Goal: Task Accomplishment & Management: Use online tool/utility

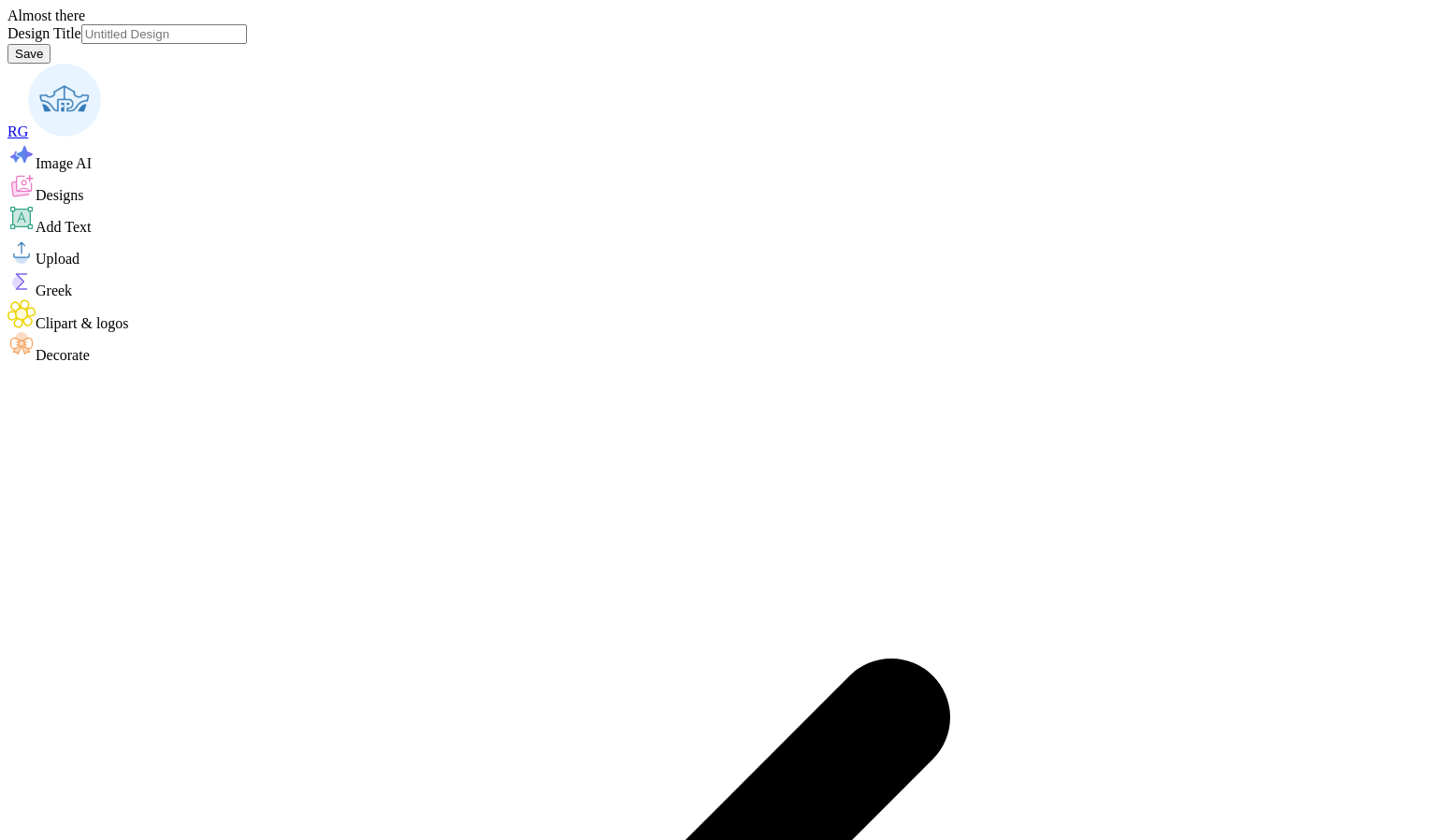
type input "adpi- theta iota"
type textarea "x"
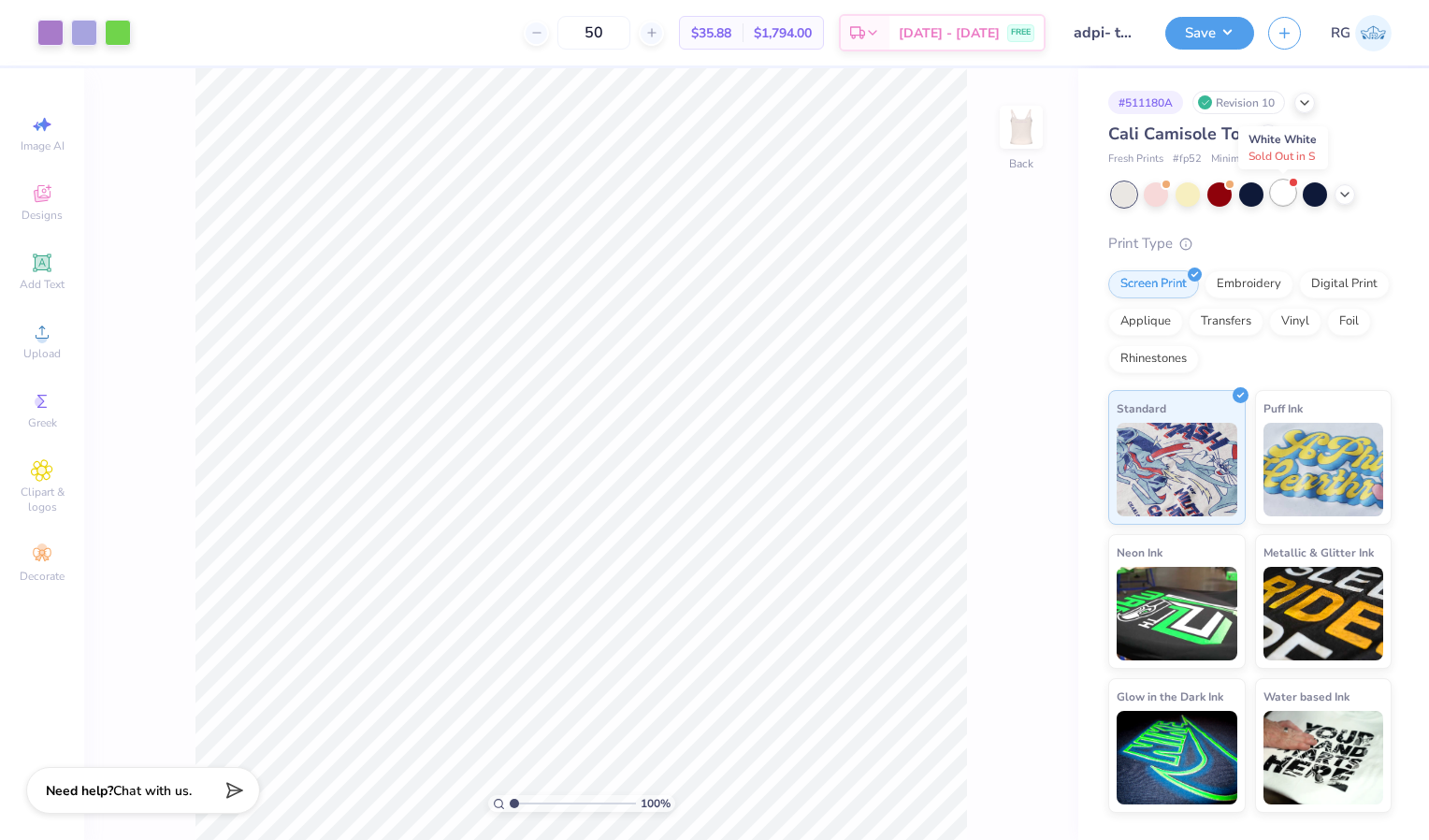
click at [1277, 196] on div at bounding box center [1283, 193] width 25 height 25
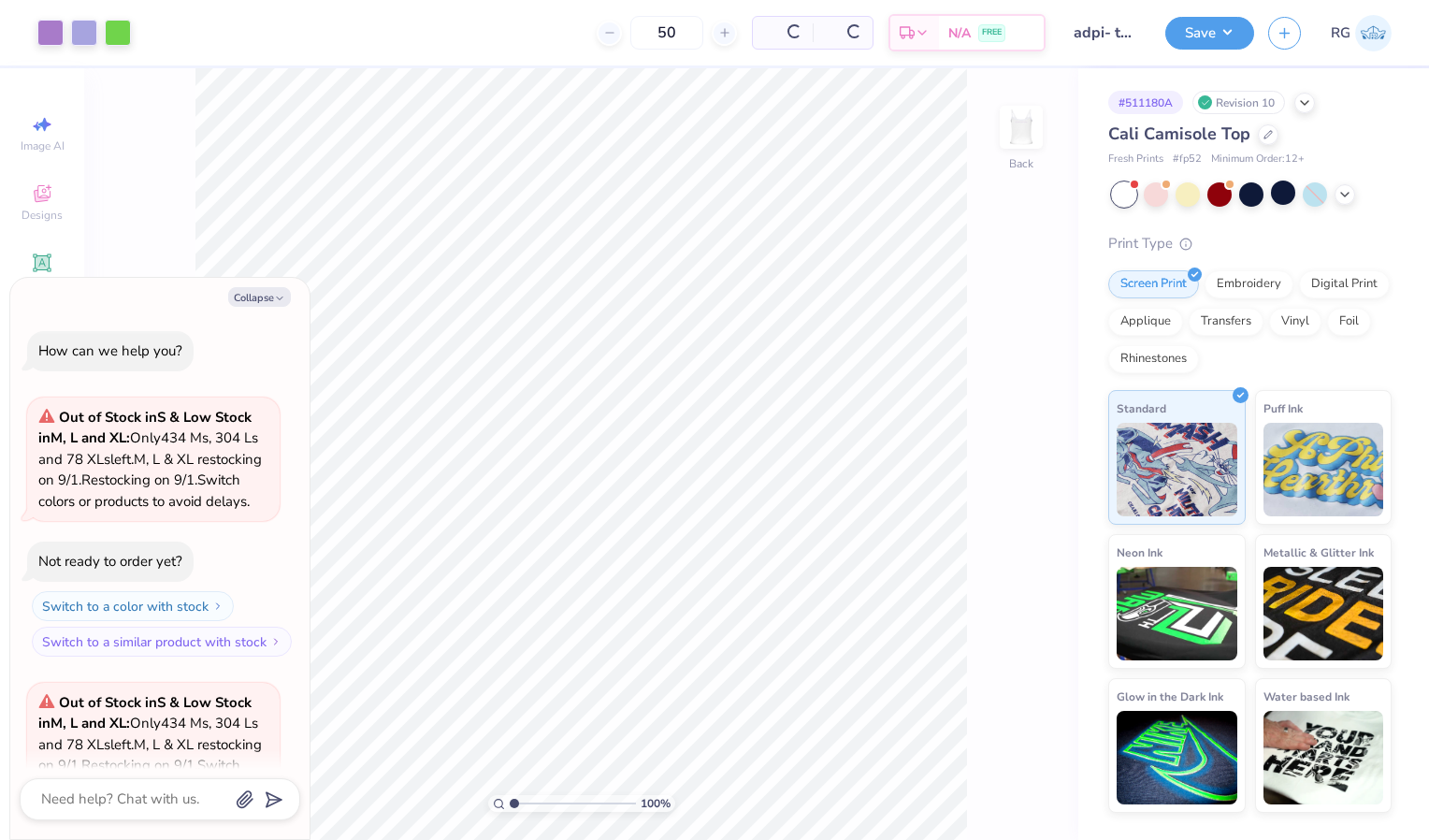
scroll to position [230, 0]
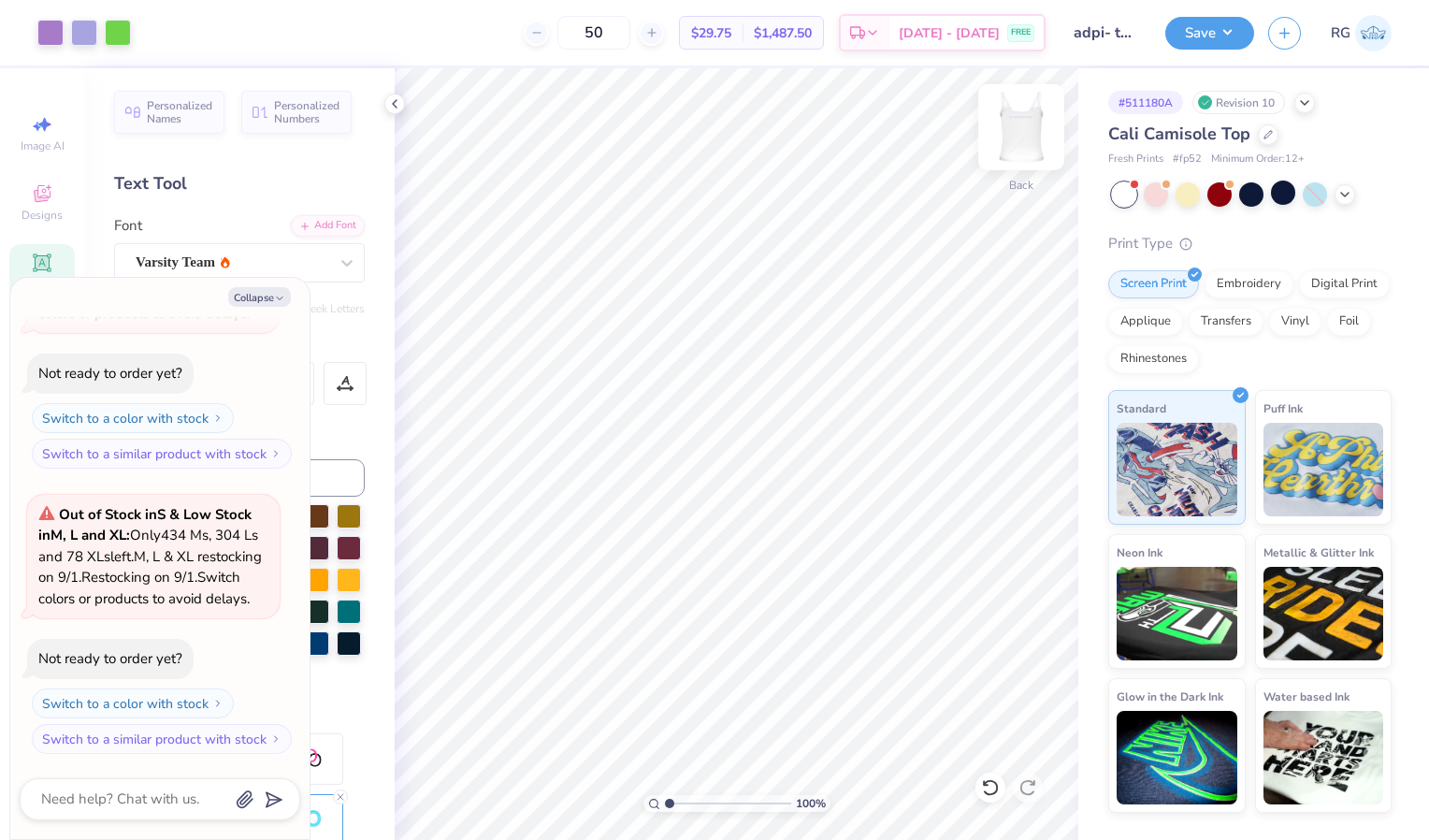
click at [1020, 124] on img at bounding box center [1021, 127] width 75 height 75
type textarea "x"
type input "1.53"
type textarea "x"
type input "1.51"
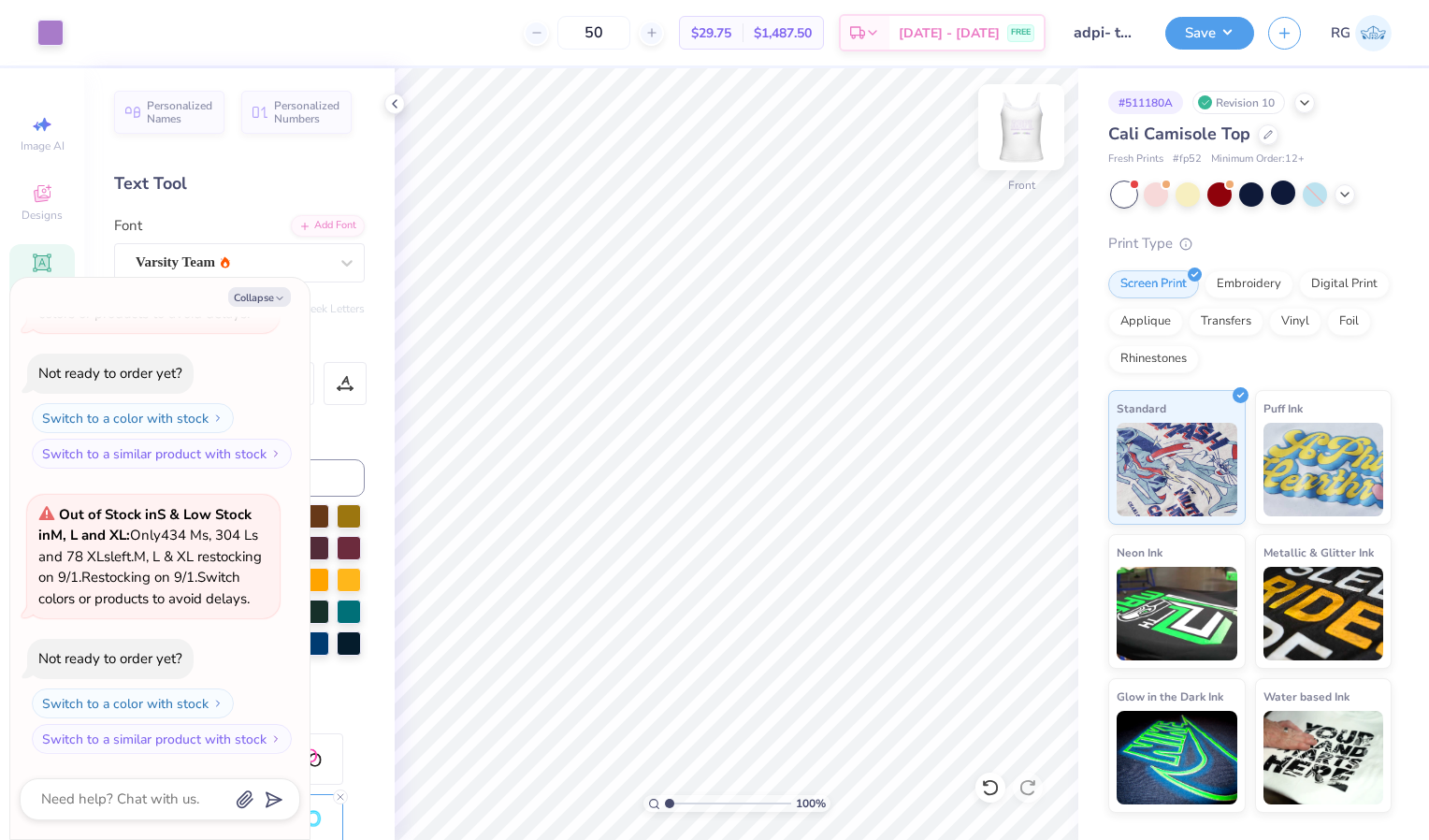
click at [1023, 124] on img at bounding box center [1021, 127] width 75 height 75
click at [1021, 135] on img at bounding box center [1021, 127] width 75 height 75
click at [1022, 161] on div "Front" at bounding box center [1021, 139] width 43 height 66
click at [1027, 141] on img at bounding box center [1021, 127] width 75 height 75
click at [1019, 134] on img at bounding box center [1021, 127] width 75 height 75
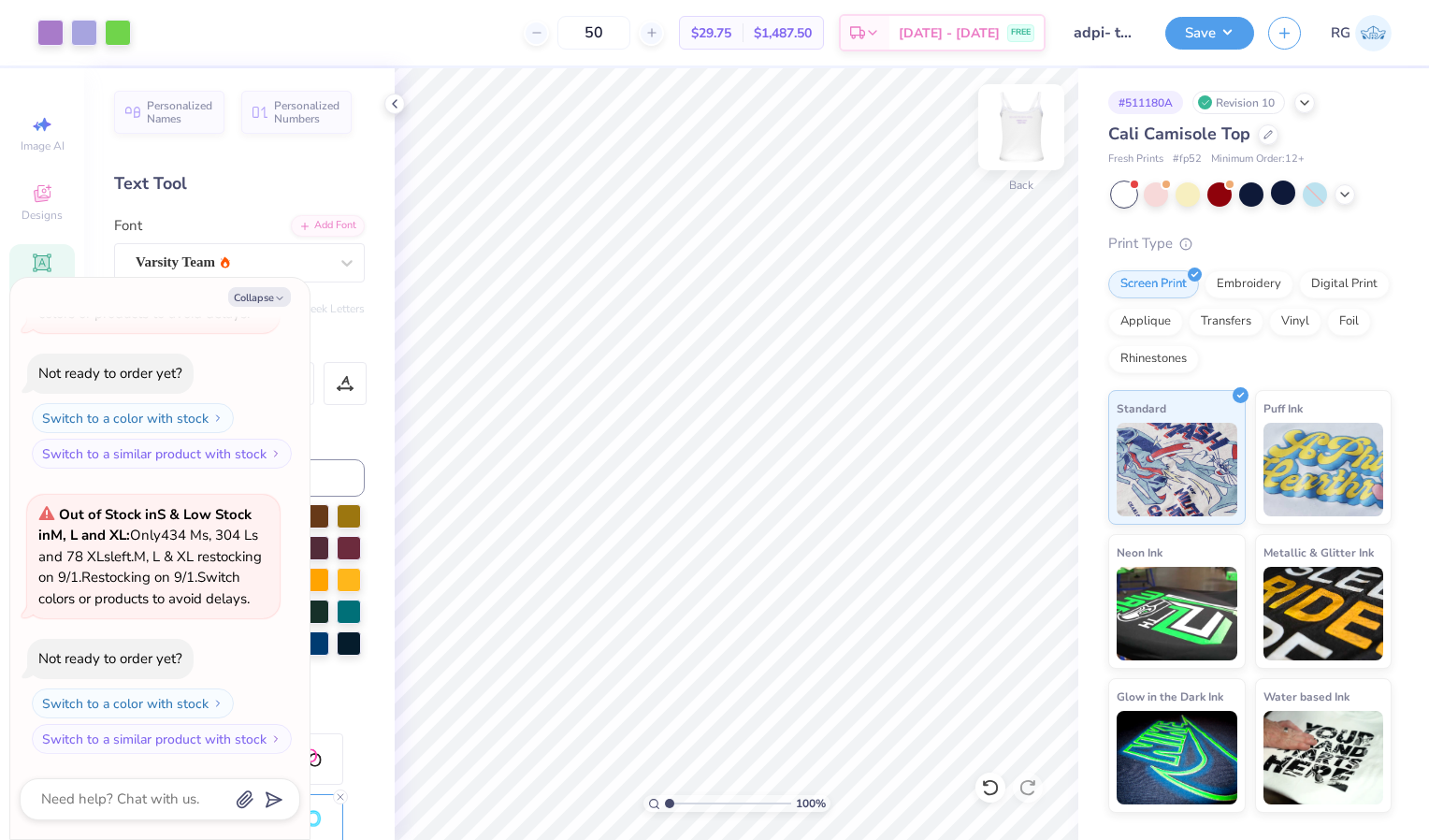
click at [1028, 138] on img at bounding box center [1021, 127] width 75 height 75
click at [1029, 139] on img at bounding box center [1021, 127] width 75 height 75
click at [1204, 24] on button "Save" at bounding box center [1210, 30] width 89 height 33
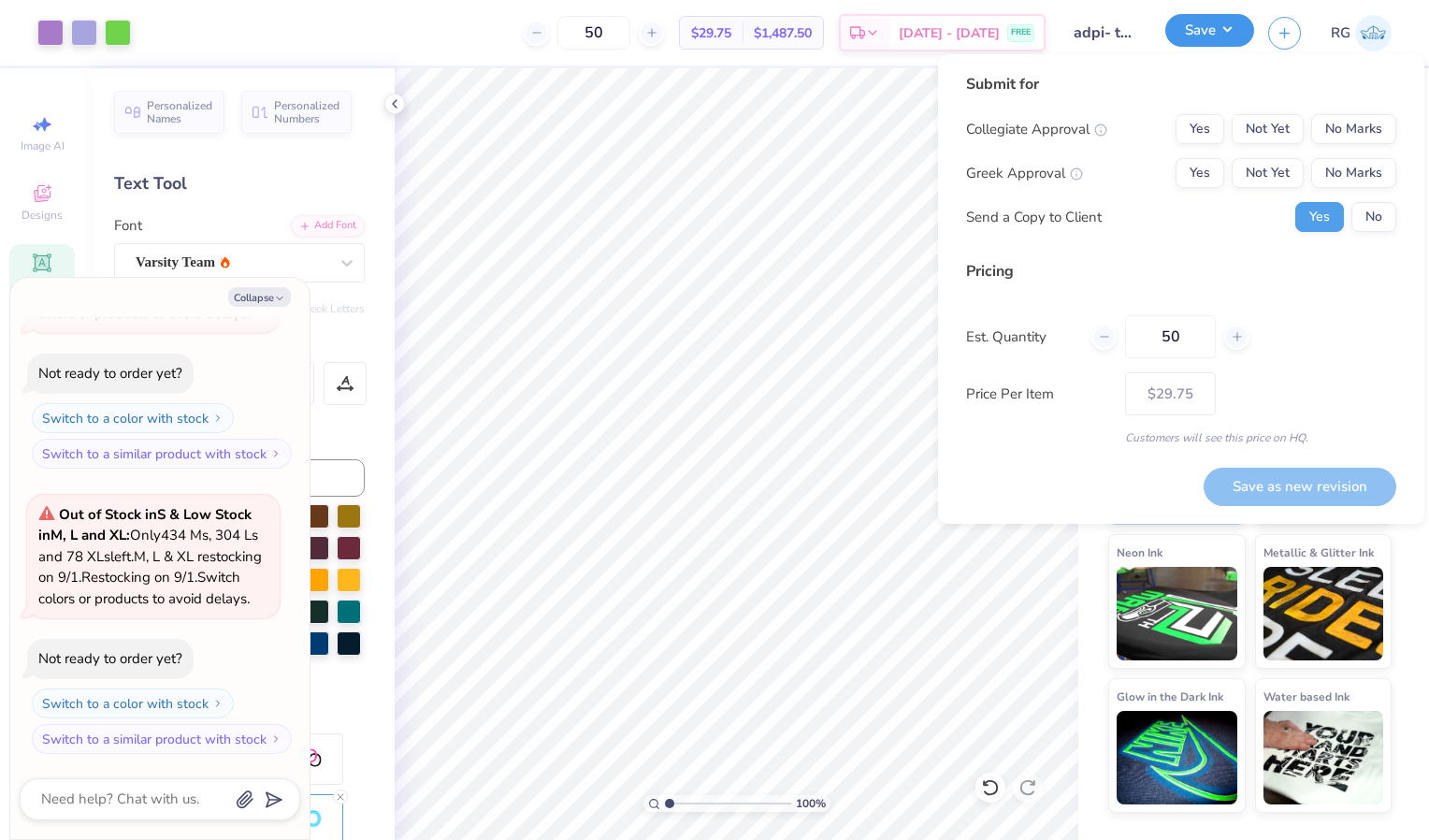
type textarea "x"
click at [1350, 136] on button "No Marks" at bounding box center [1354, 129] width 85 height 30
click at [1208, 127] on button "Yes" at bounding box center [1199, 129] width 48 height 30
click at [1204, 175] on button "Yes" at bounding box center [1199, 173] width 48 height 30
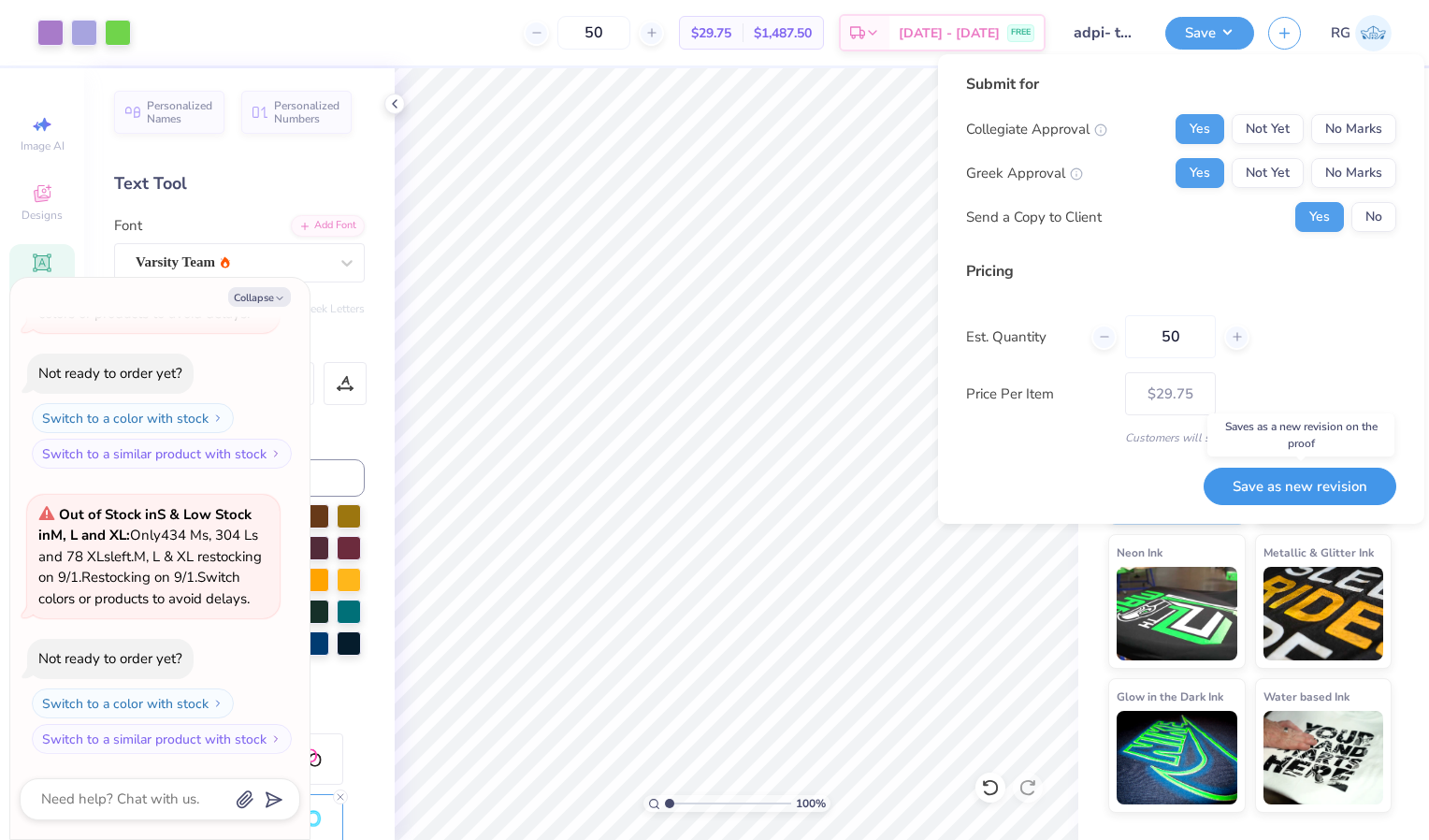
click at [1272, 482] on button "Save as new revision" at bounding box center [1299, 487] width 192 height 38
type input "$29.75"
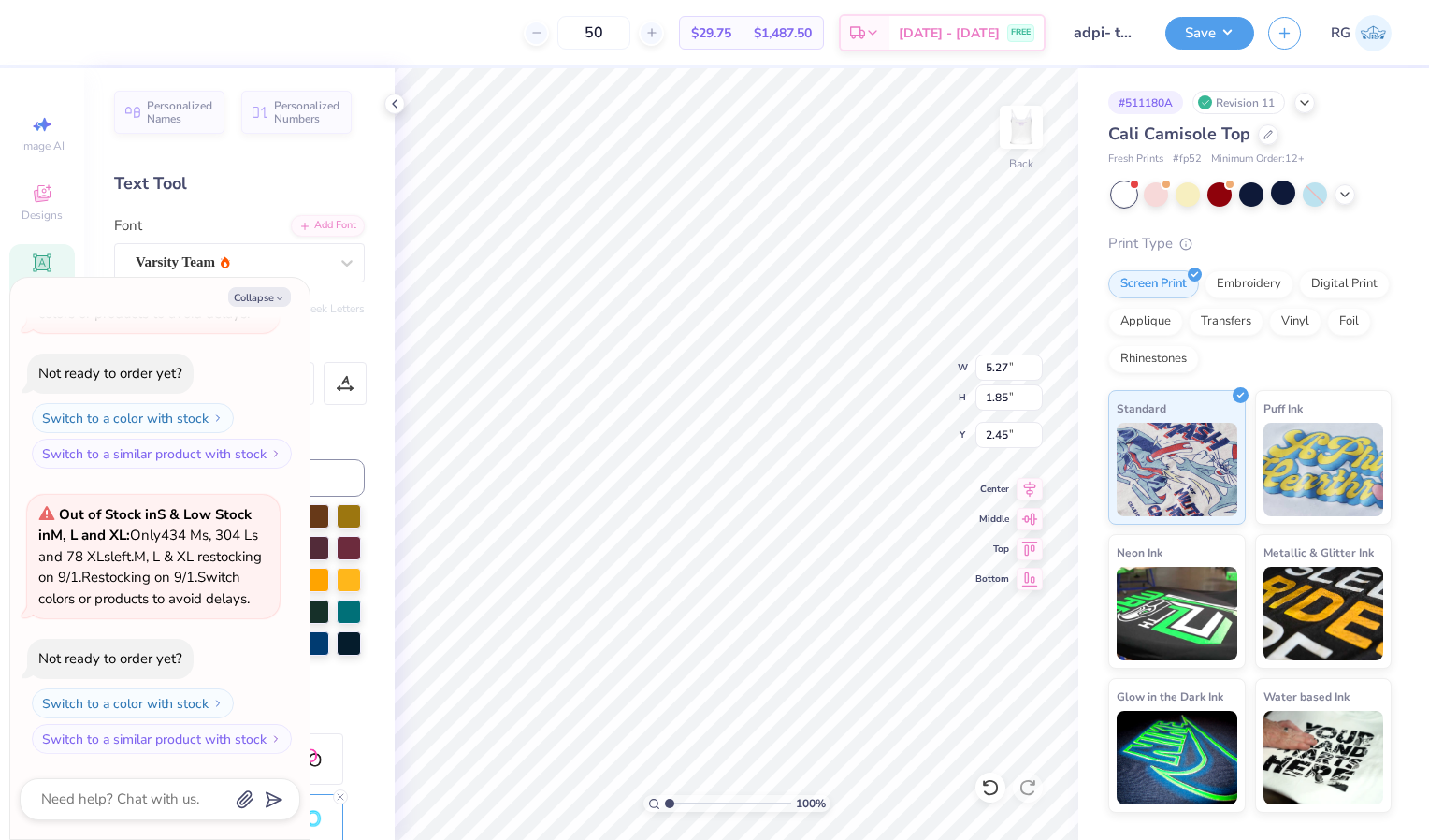
scroll to position [16, 2]
click at [394, 104] on icon at bounding box center [395, 104] width 15 height 15
click at [392, 108] on icon at bounding box center [395, 104] width 15 height 15
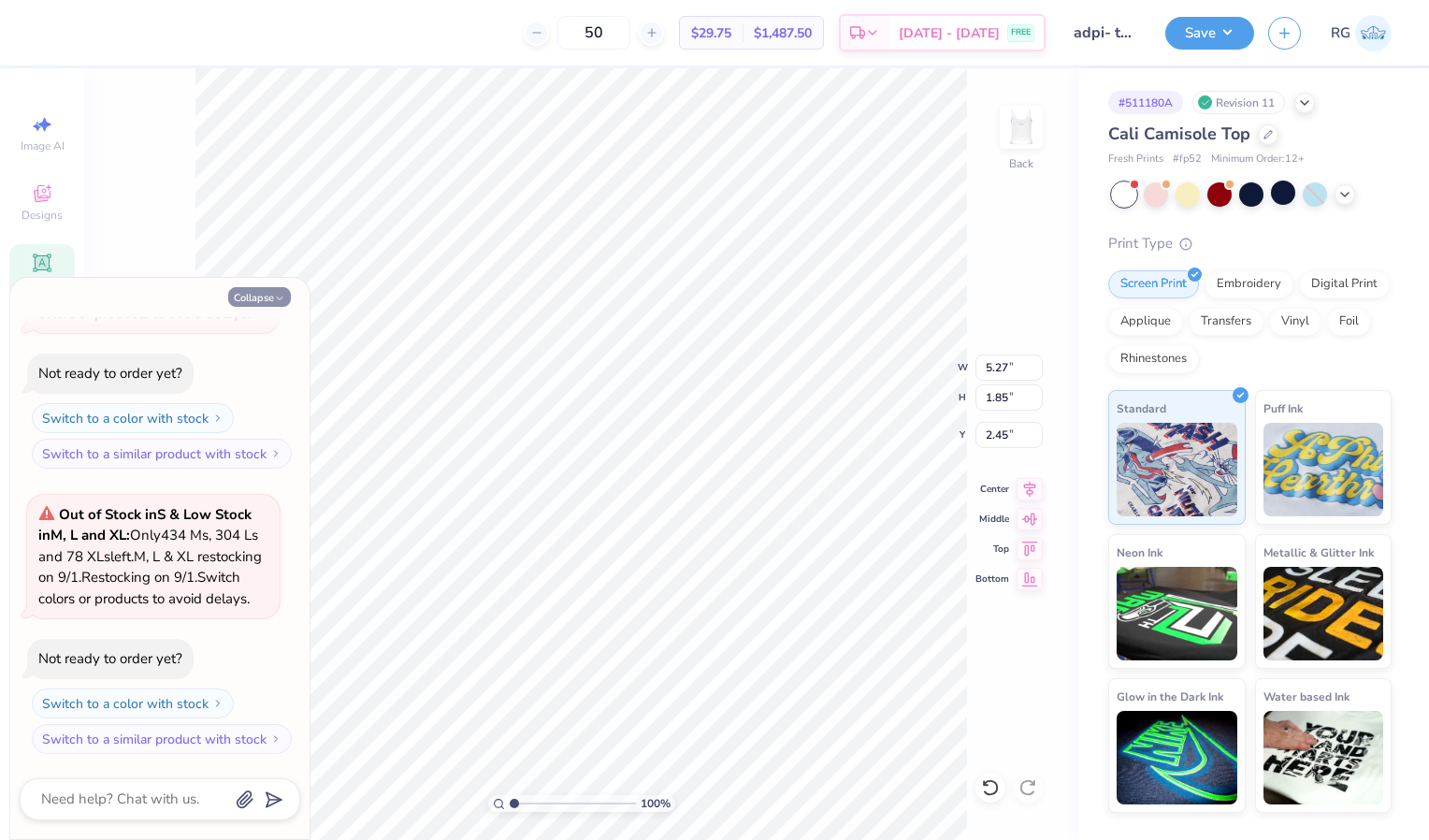
click at [275, 295] on icon "button" at bounding box center [279, 298] width 11 height 11
type textarea "x"
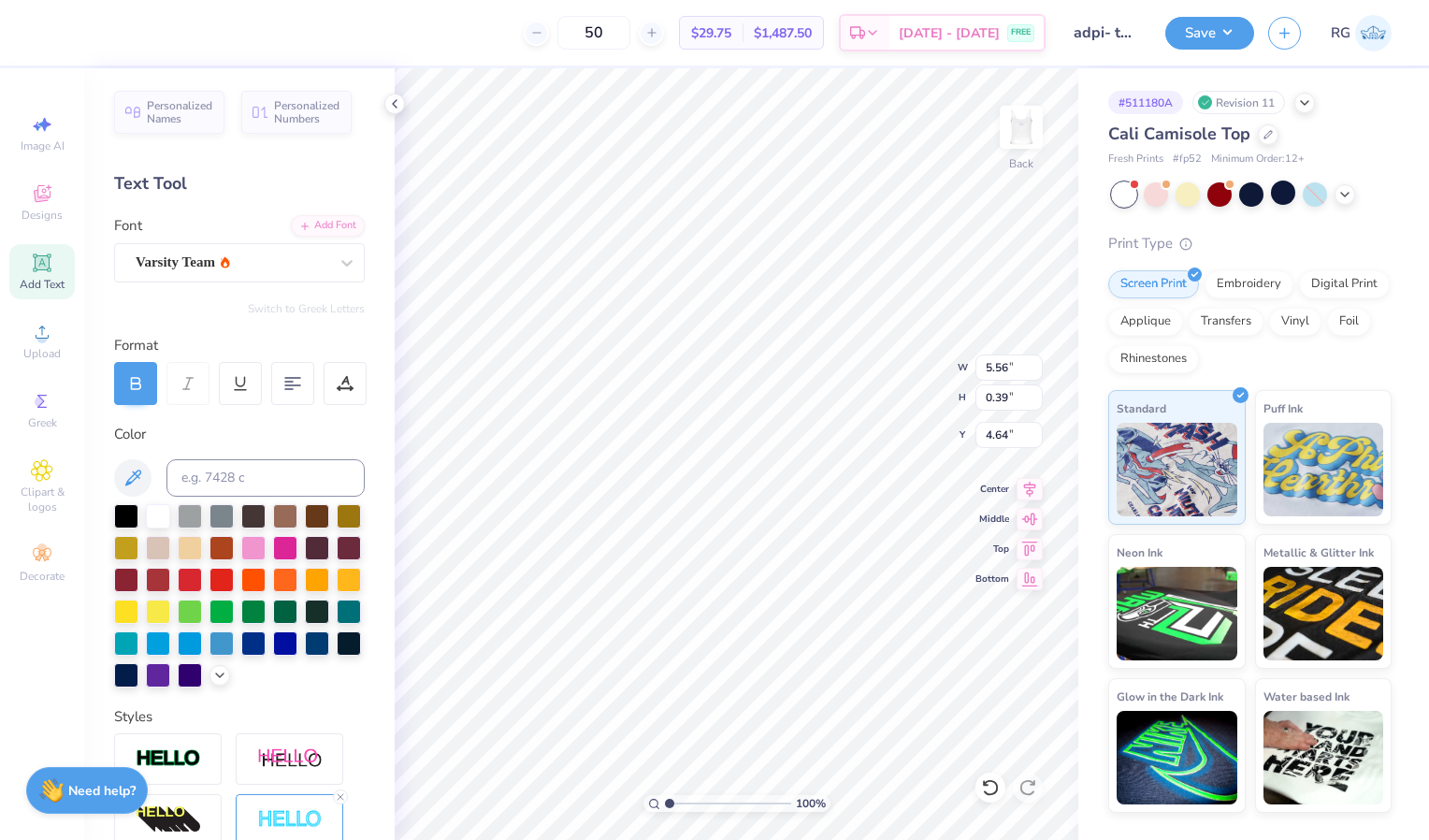
type input "5.56"
type input "0.39"
type input "4.64"
type input "5.27"
type input "1.85"
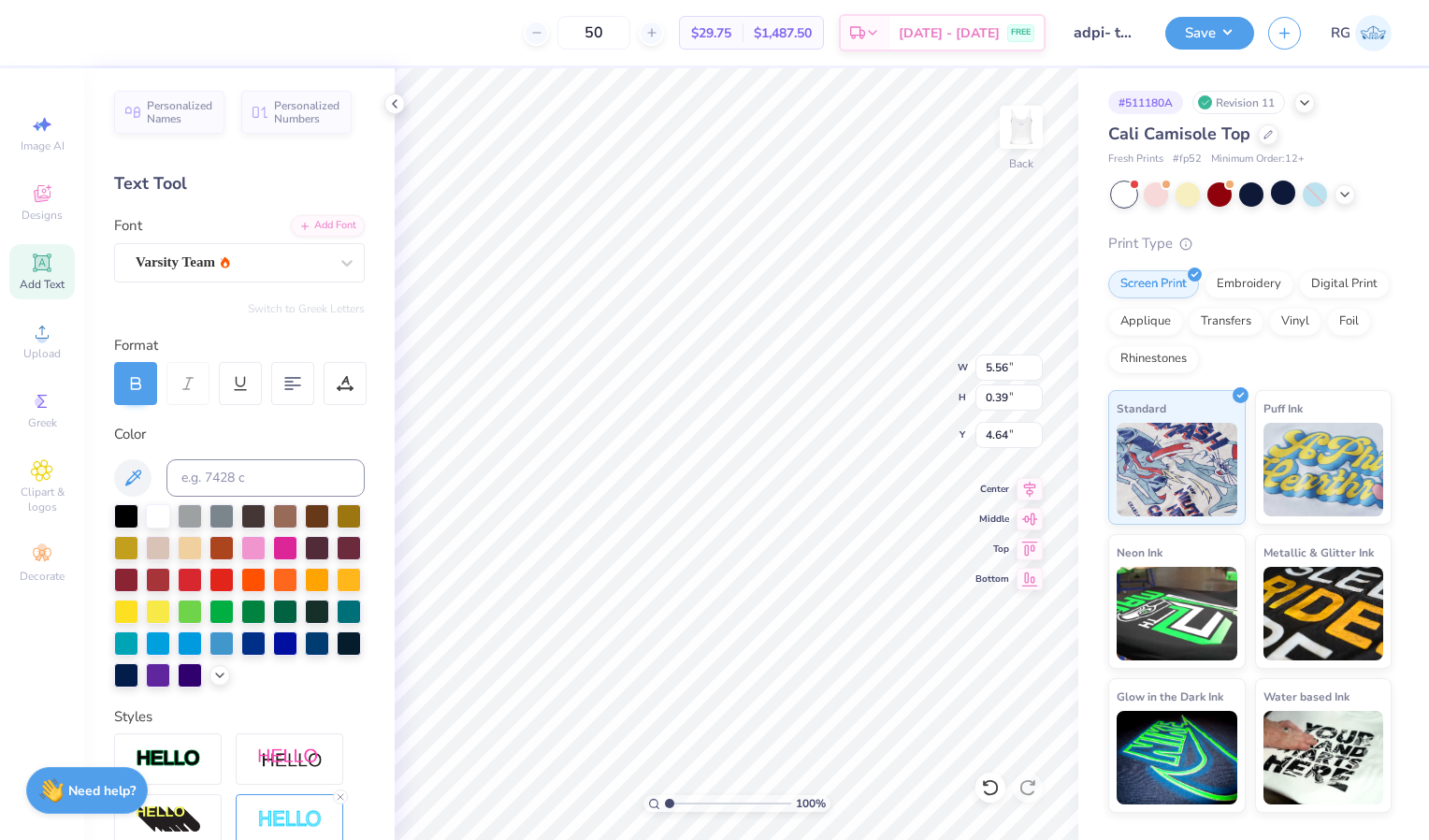
type input "2.45"
type input "5.56"
type input "0.39"
type input "4.64"
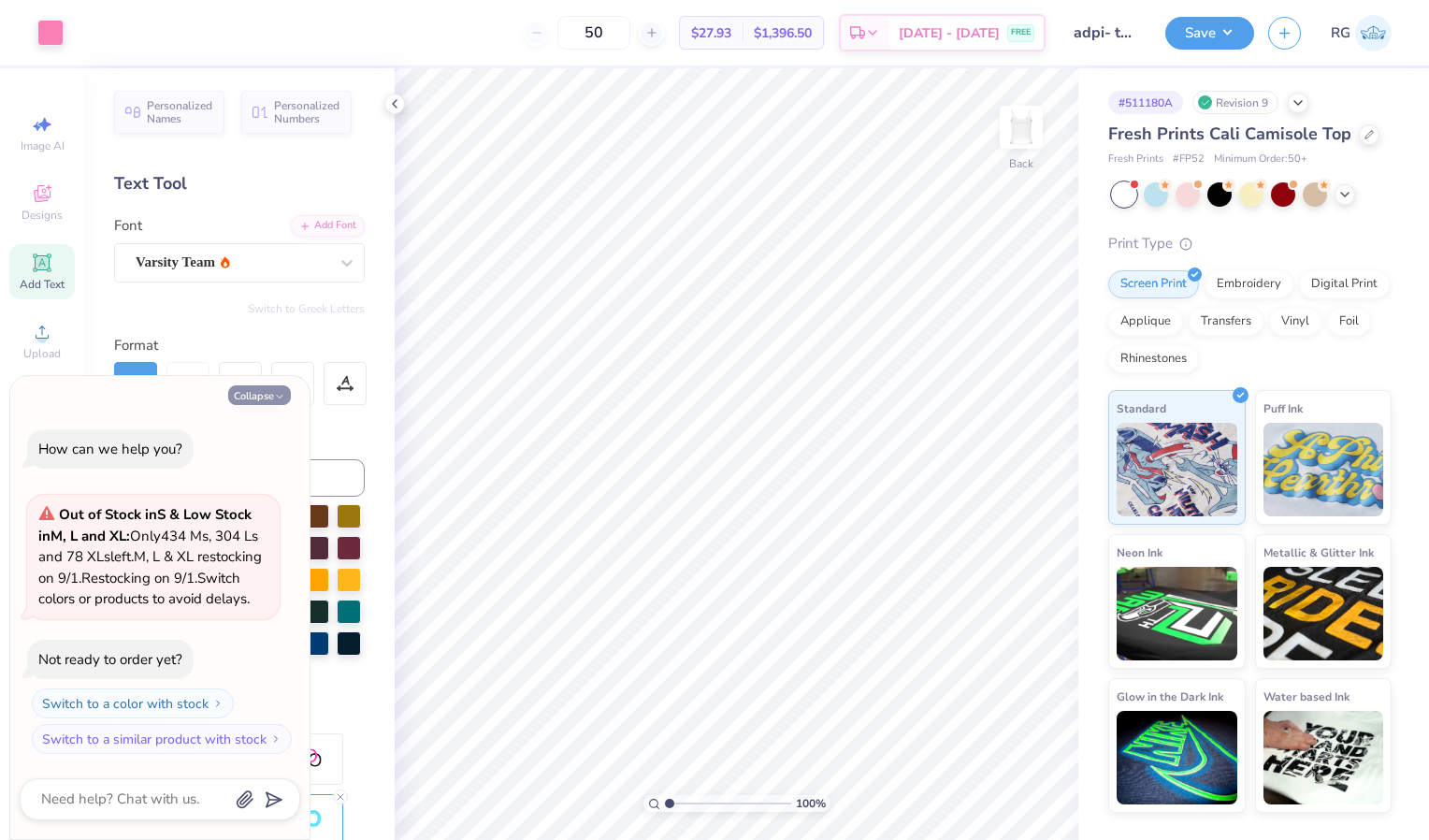
click at [273, 385] on button "Collapse" at bounding box center [259, 395] width 63 height 20
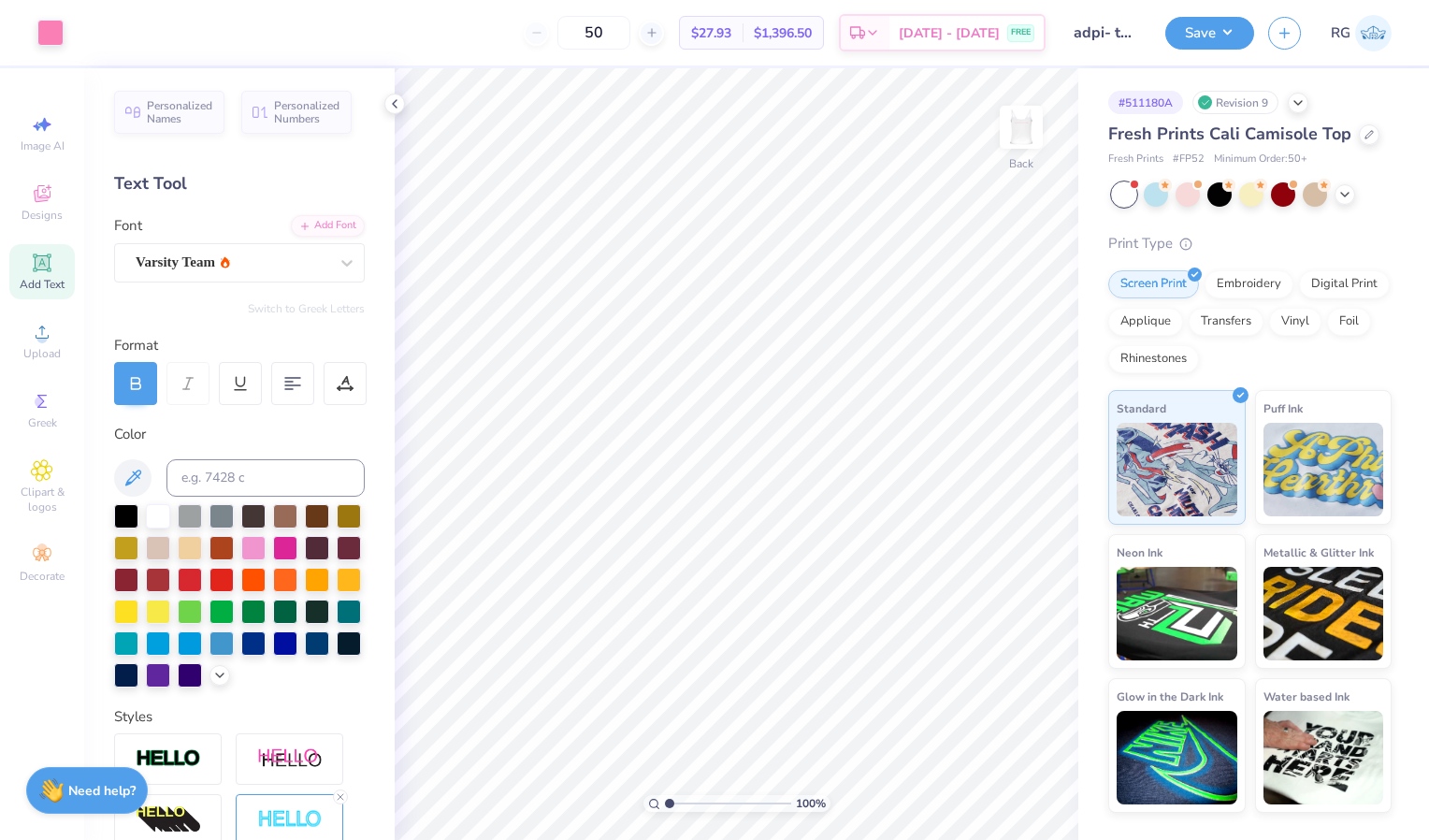
type textarea "x"
click at [43, 348] on span "Upload" at bounding box center [43, 353] width 38 height 15
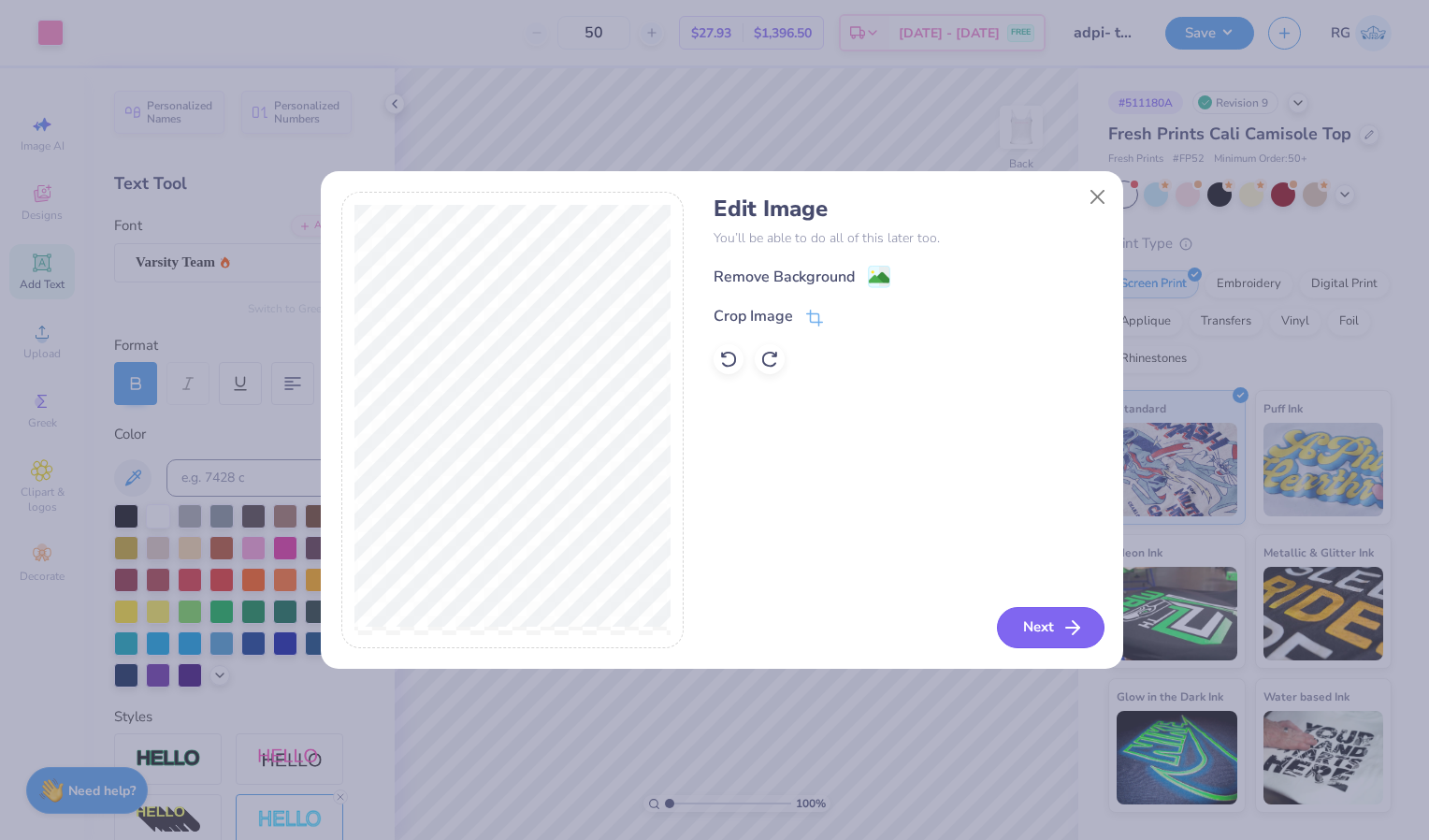
click at [1047, 630] on button "Next" at bounding box center [1051, 627] width 108 height 41
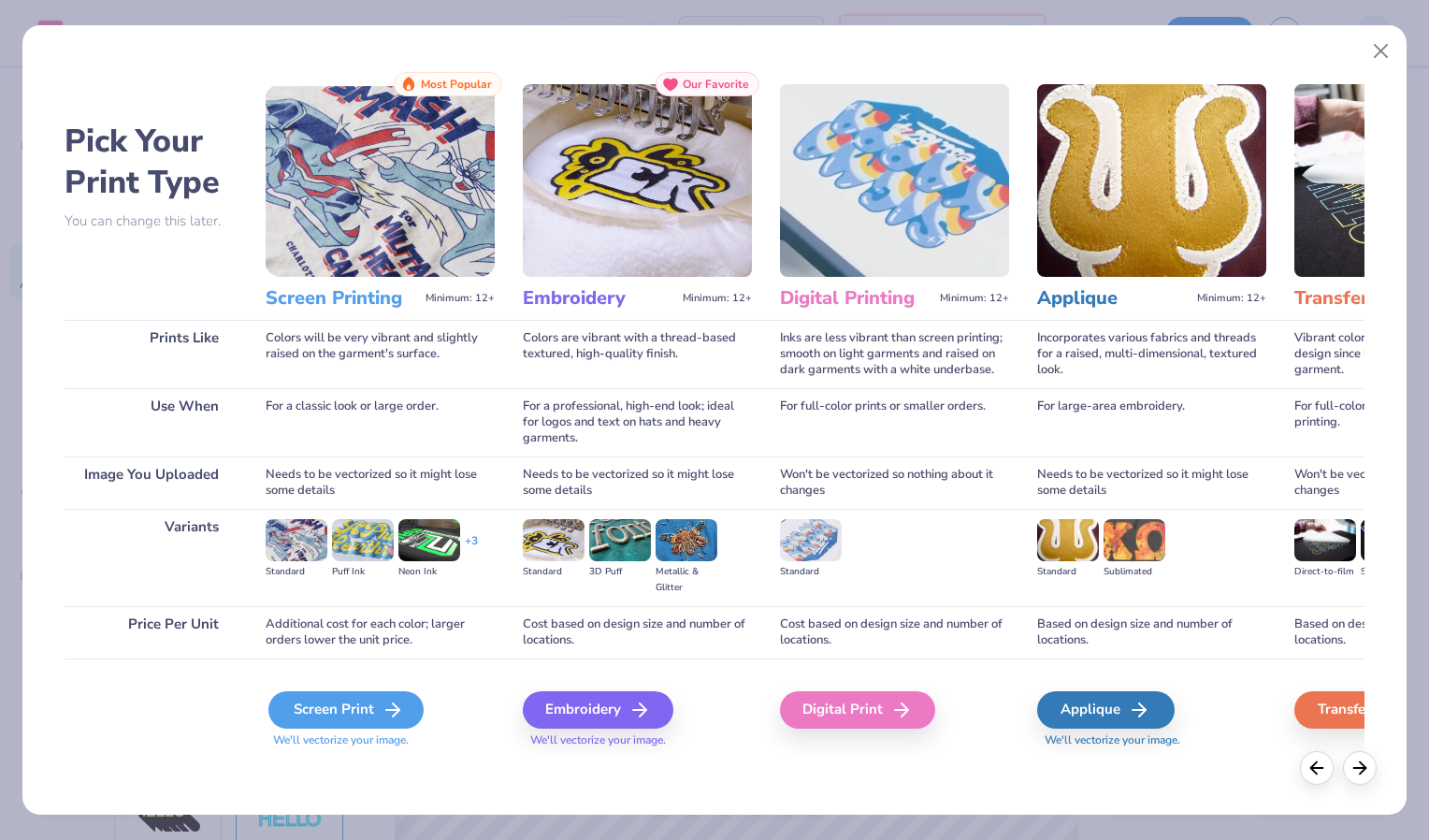
click at [400, 706] on icon at bounding box center [393, 710] width 23 height 23
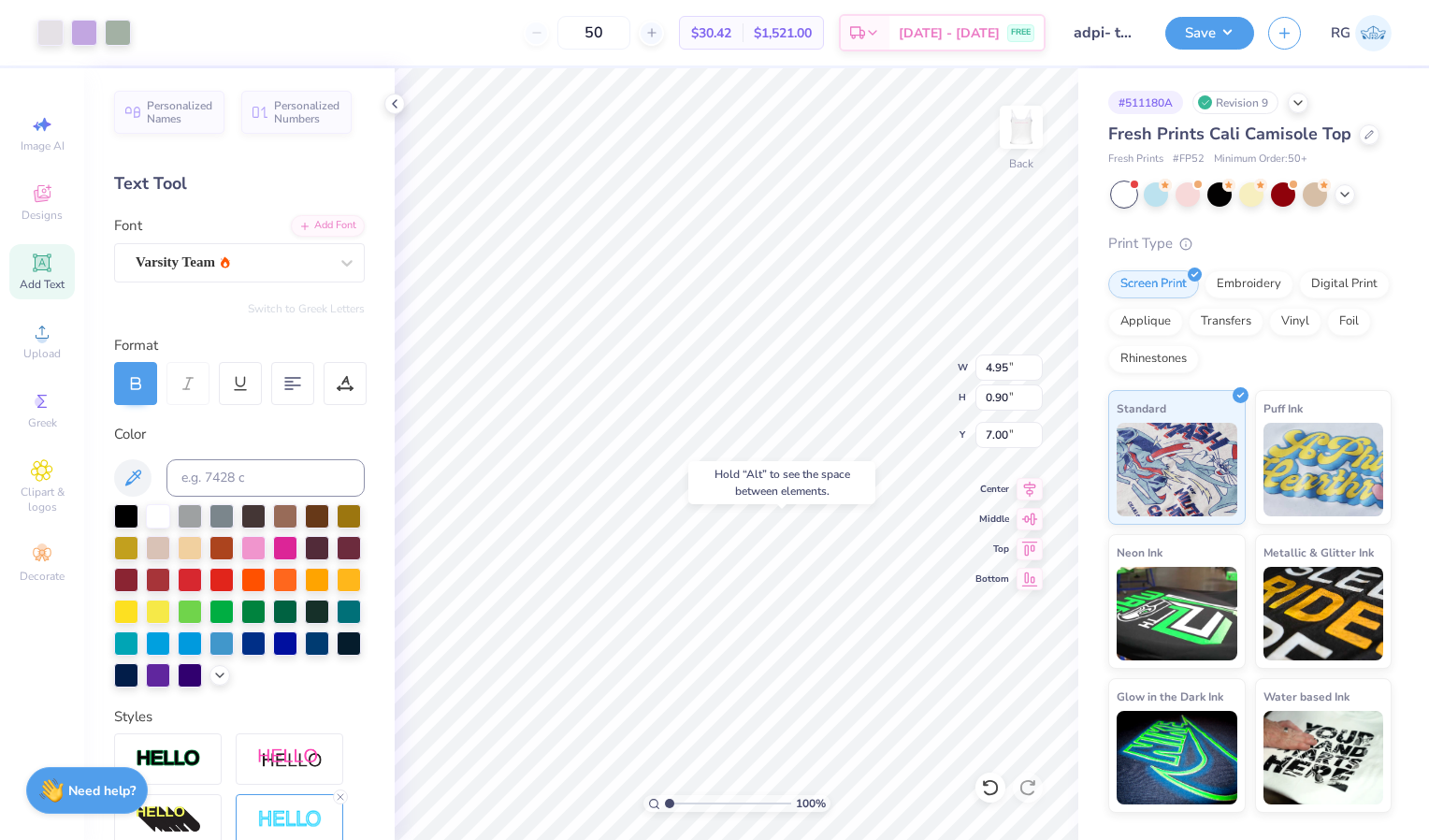
type input "7.00"
type input "7.16"
type input "1.19"
type input "7.18"
click at [1016, 143] on img at bounding box center [1021, 127] width 75 height 75
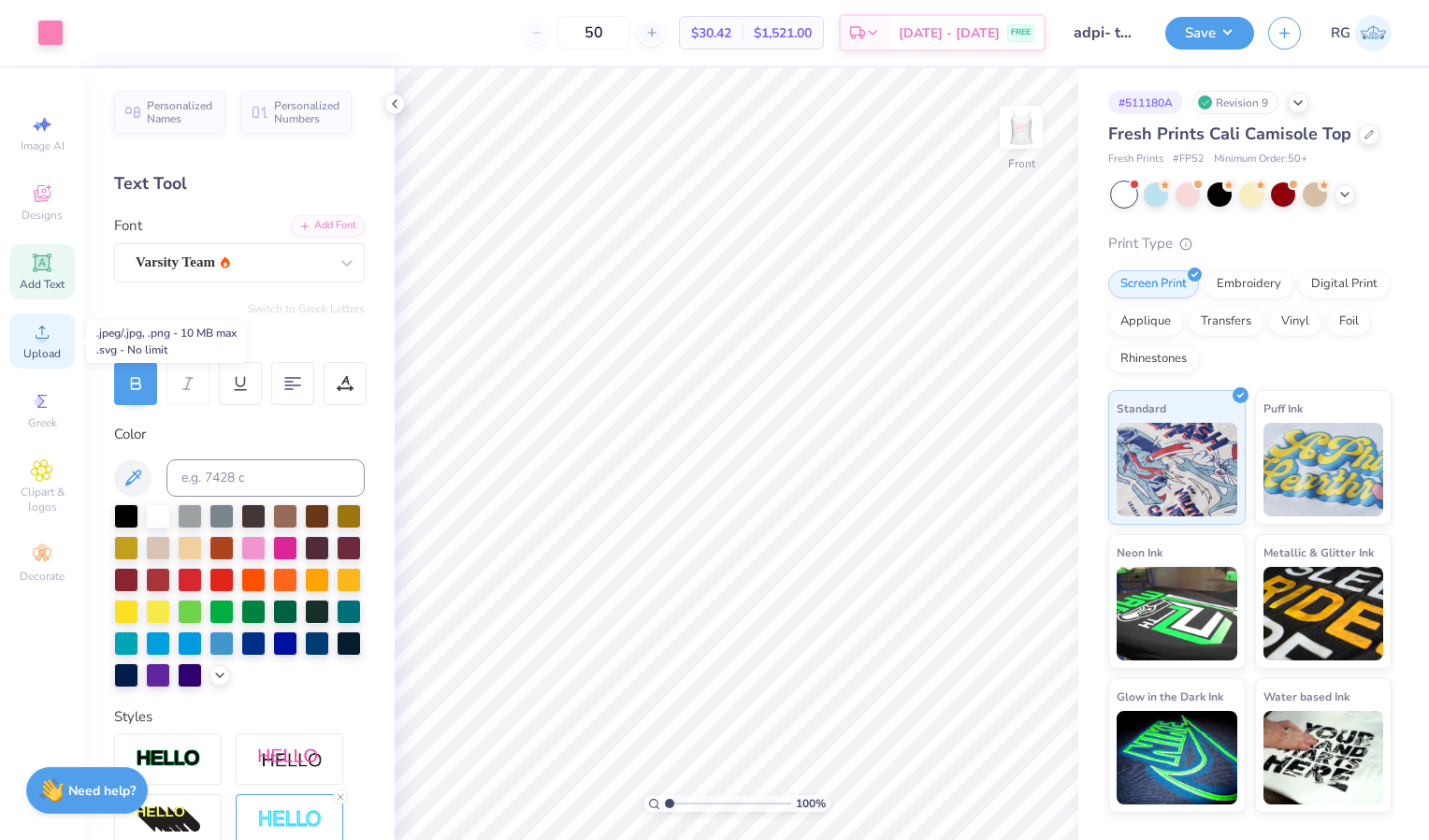
click at [37, 330] on icon at bounding box center [43, 332] width 23 height 23
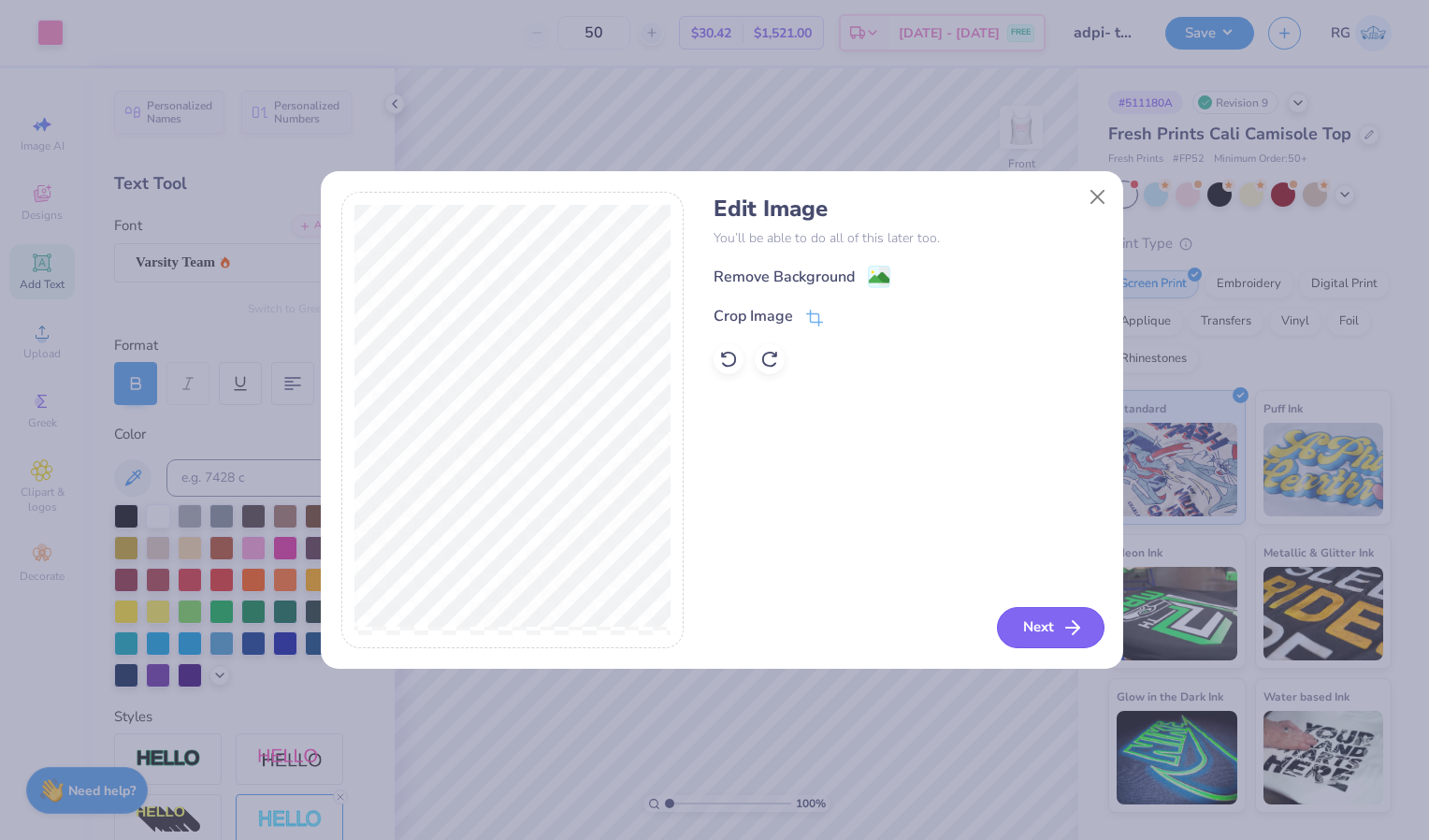
click at [1051, 617] on button "Next" at bounding box center [1051, 627] width 108 height 41
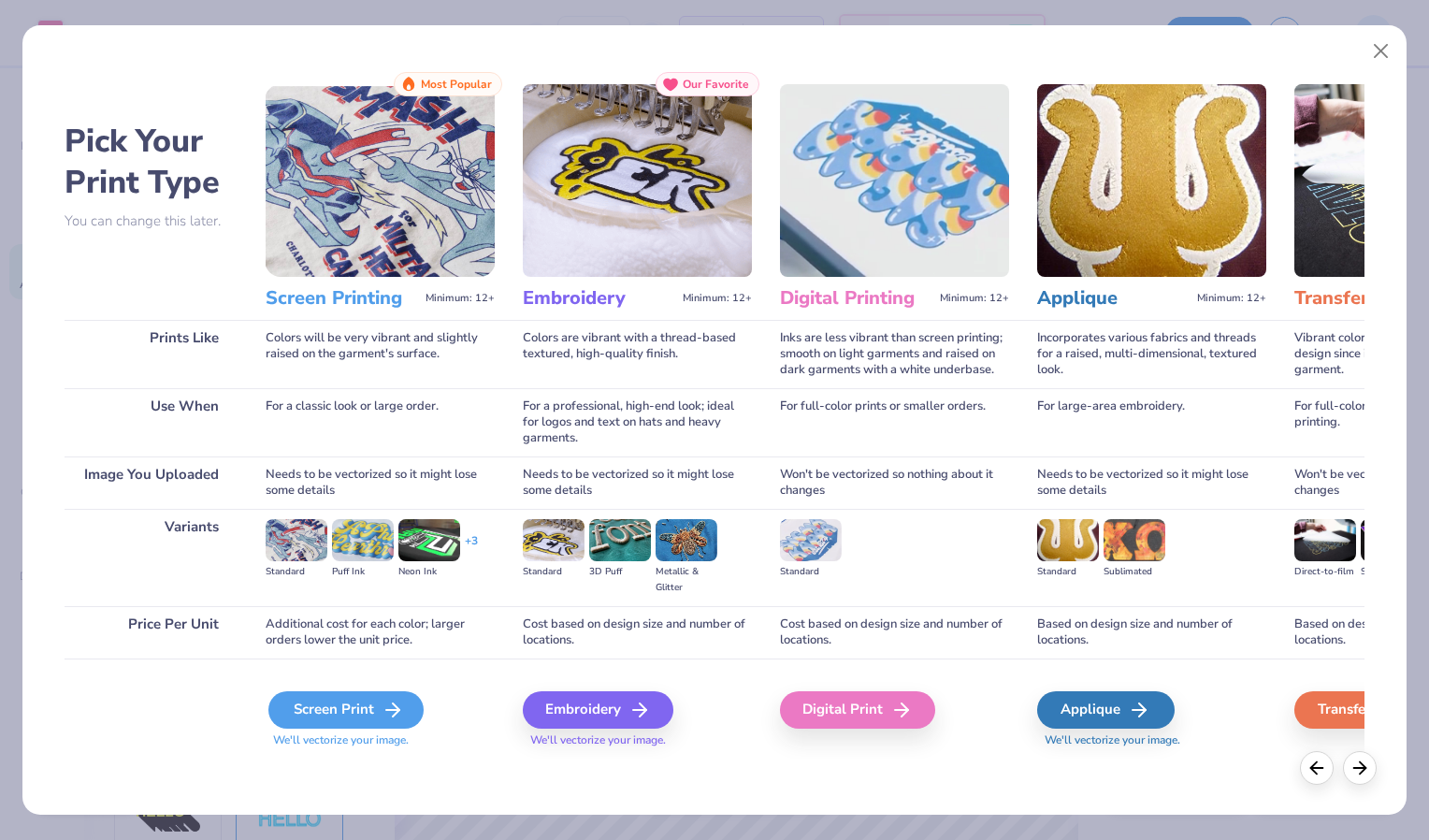
click at [331, 717] on div "Screen Print" at bounding box center [346, 710] width 155 height 38
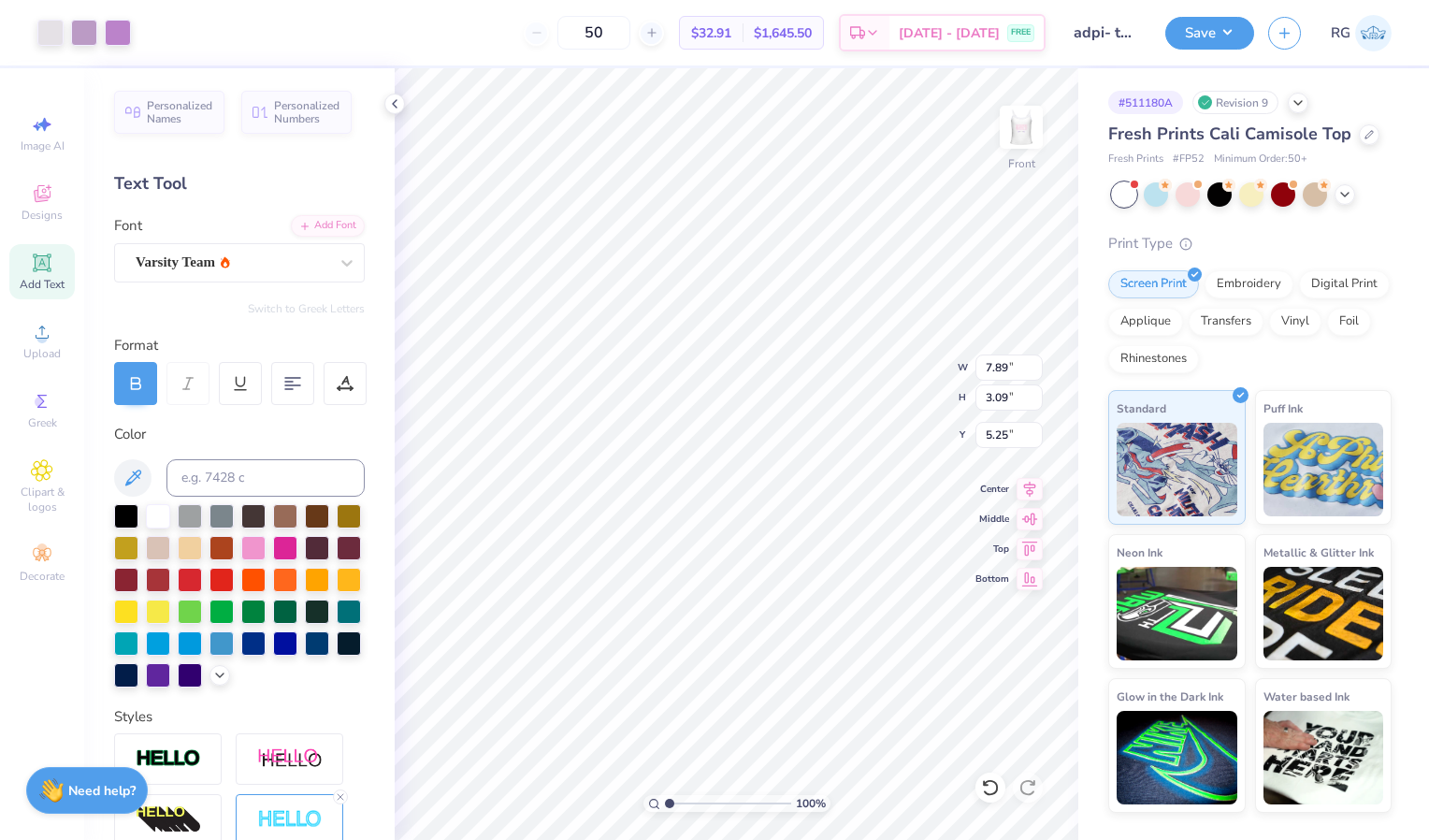
type input "7.89"
type input "3.09"
type input "5.25"
type input "8.85"
type input "3.47"
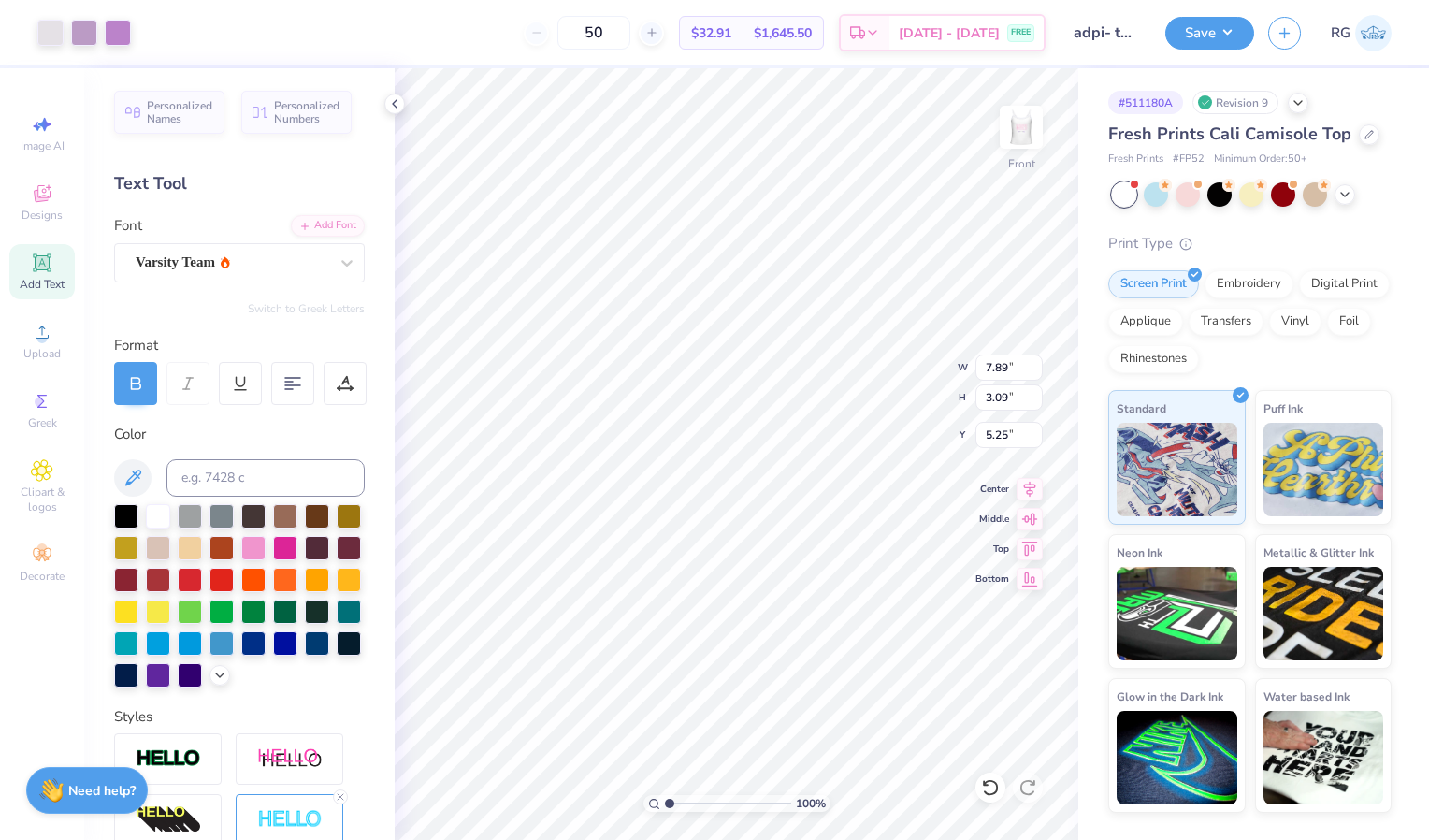
type input "4.87"
type input "2.23"
click at [54, 28] on div at bounding box center [51, 31] width 27 height 27
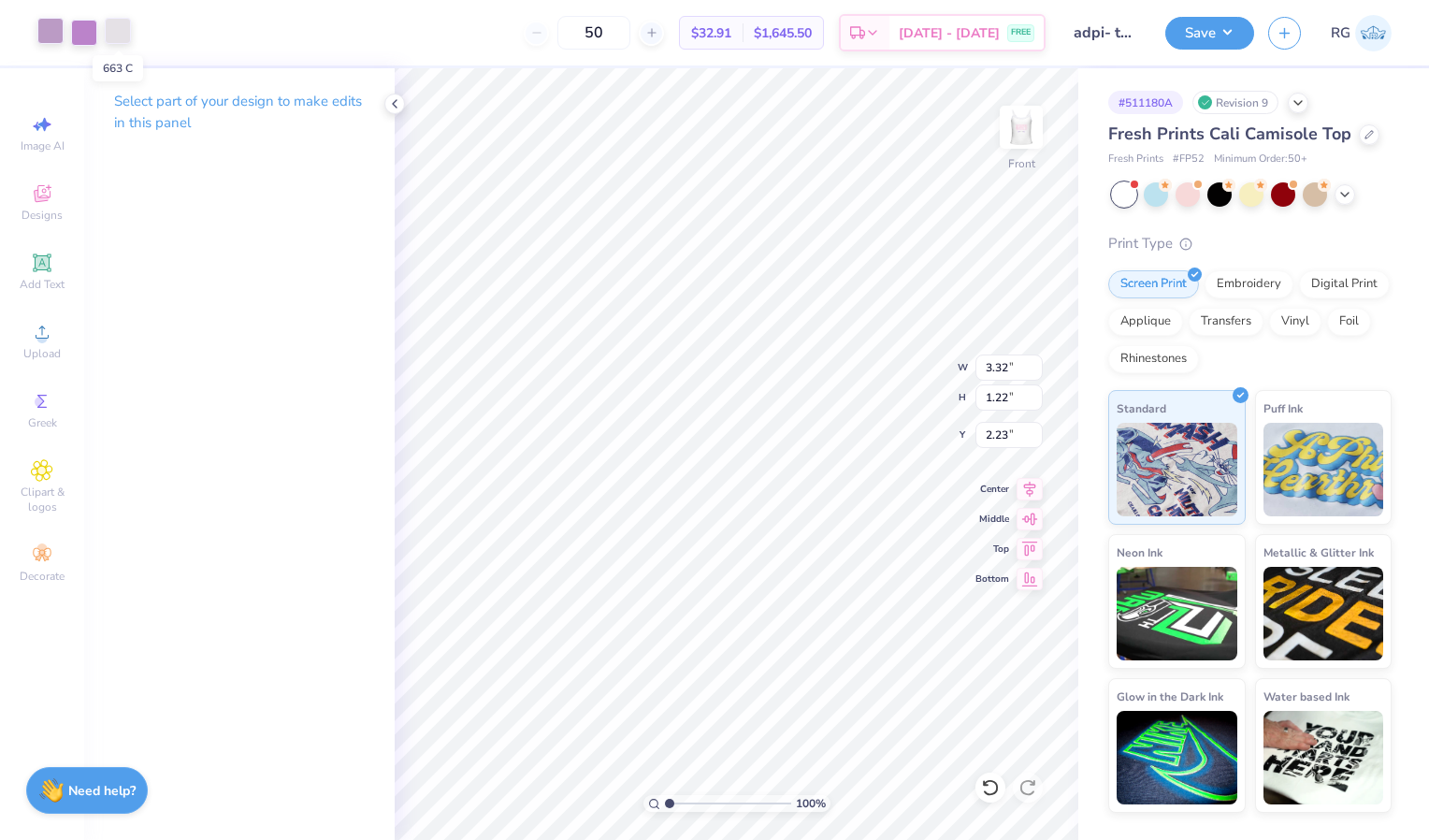
click at [119, 27] on div at bounding box center [118, 31] width 27 height 27
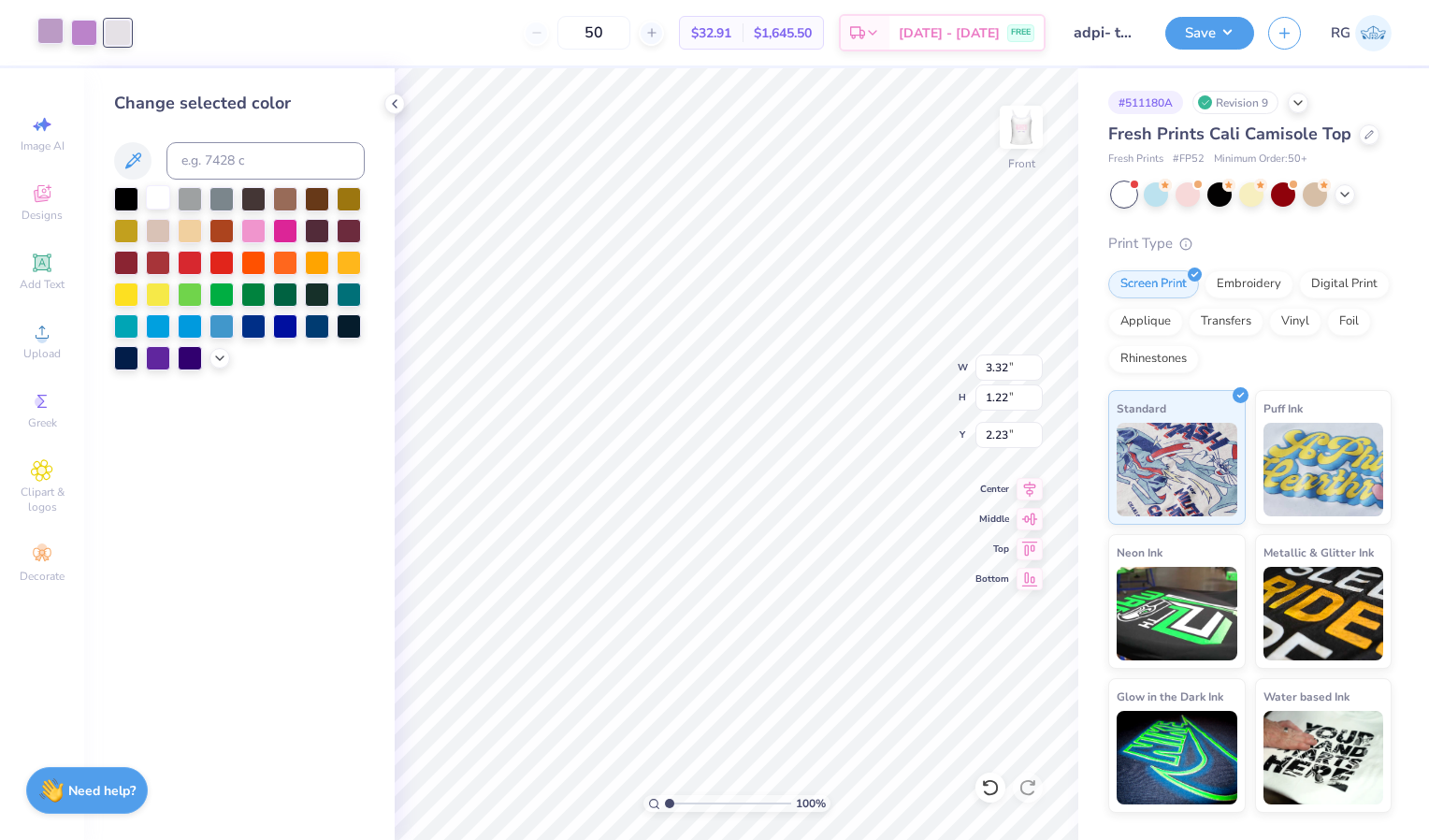
click at [155, 206] on div at bounding box center [158, 198] width 25 height 25
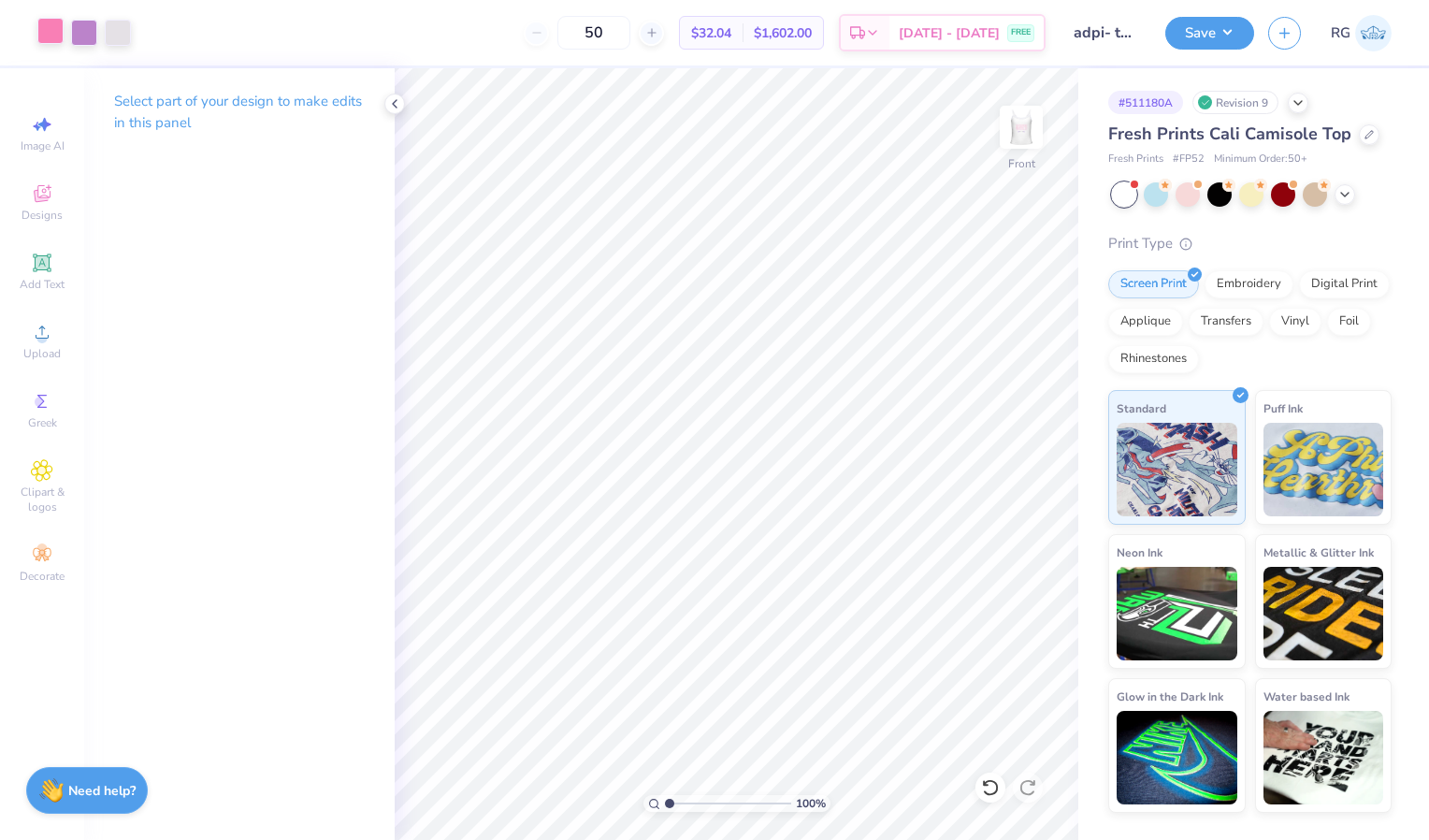
click at [101, 37] on div at bounding box center [84, 33] width 94 height 27
click at [113, 38] on div at bounding box center [118, 31] width 27 height 27
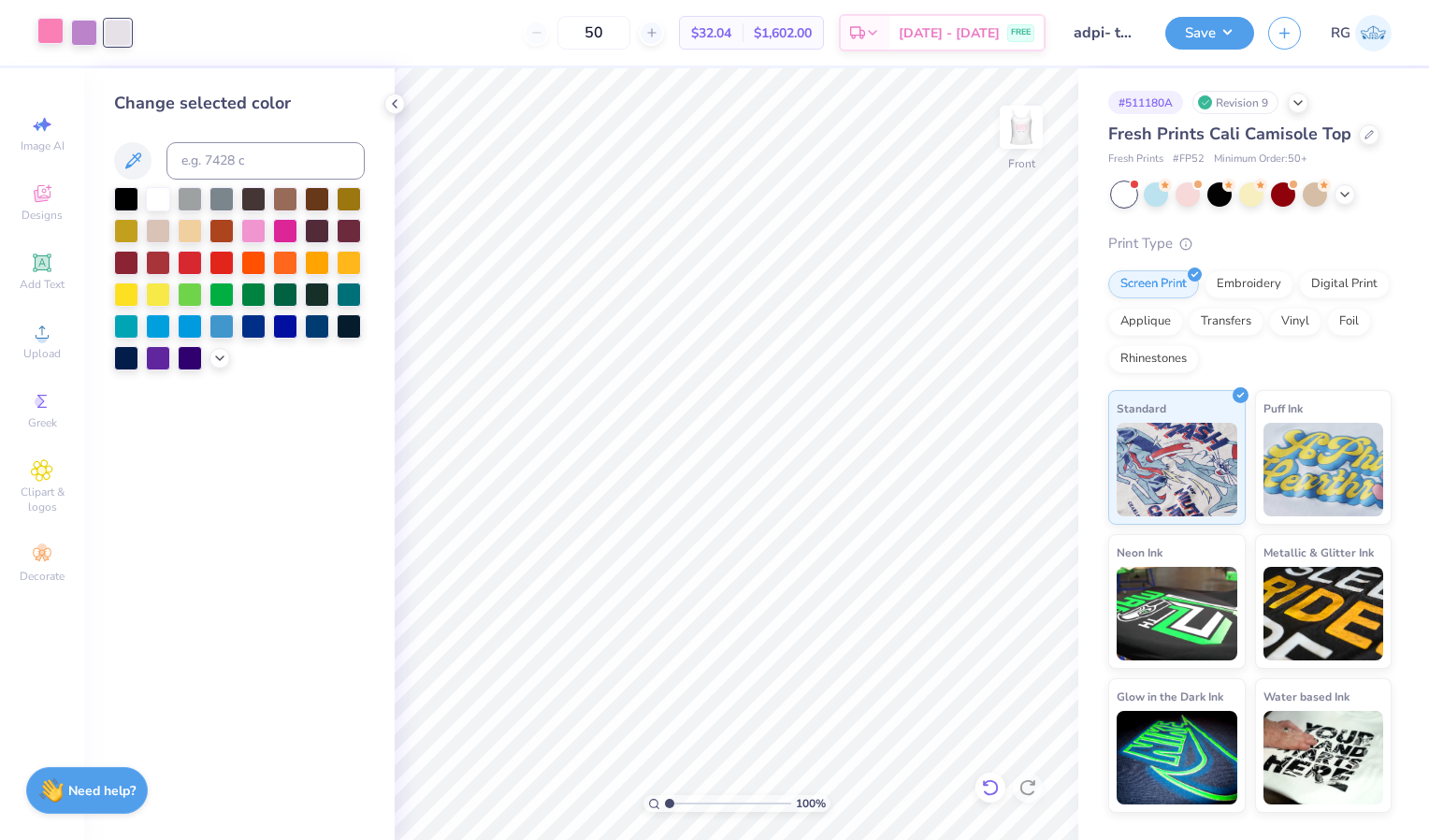
click at [982, 780] on icon at bounding box center [991, 788] width 19 height 19
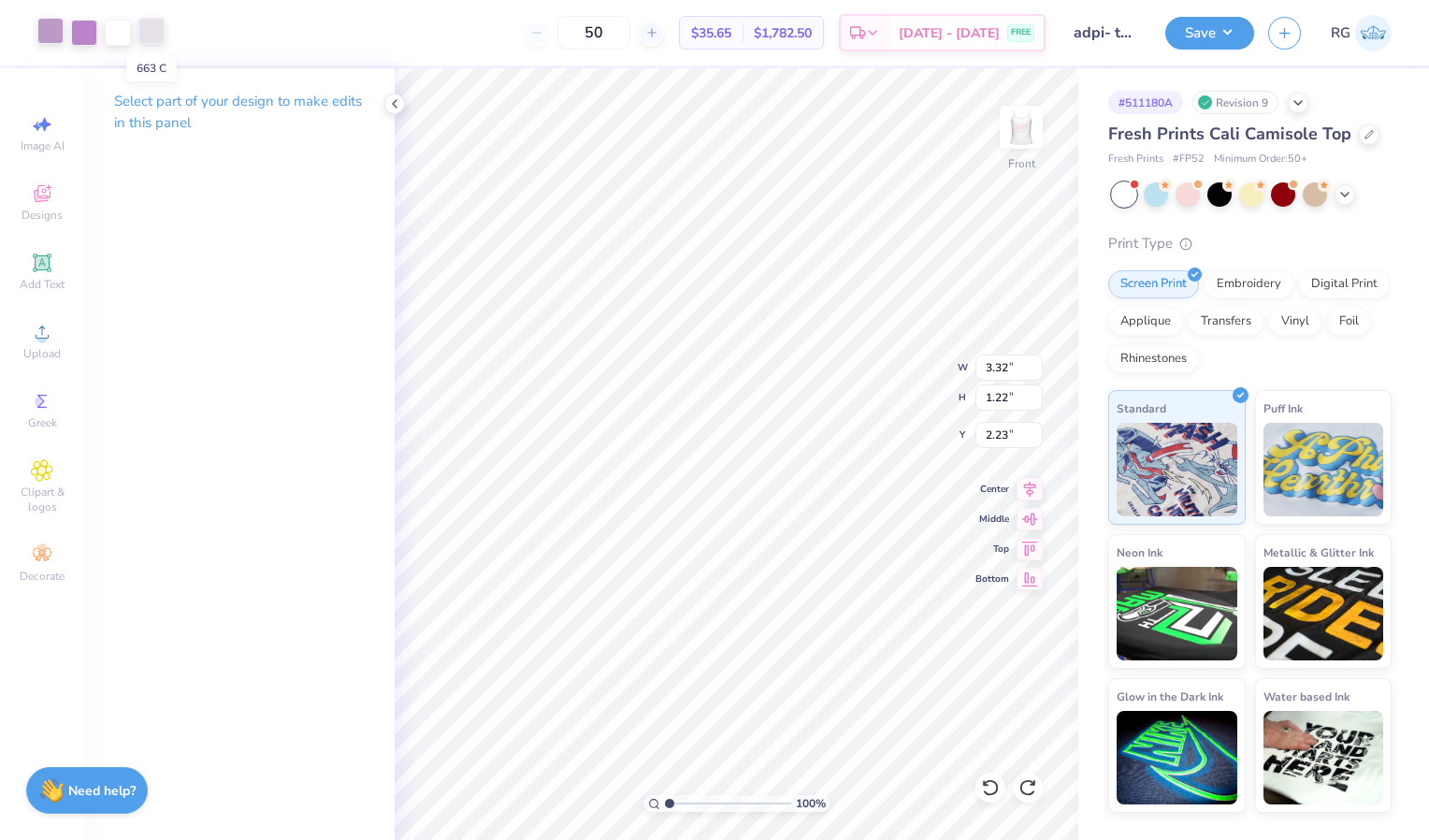
click at [158, 37] on div at bounding box center [152, 31] width 27 height 27
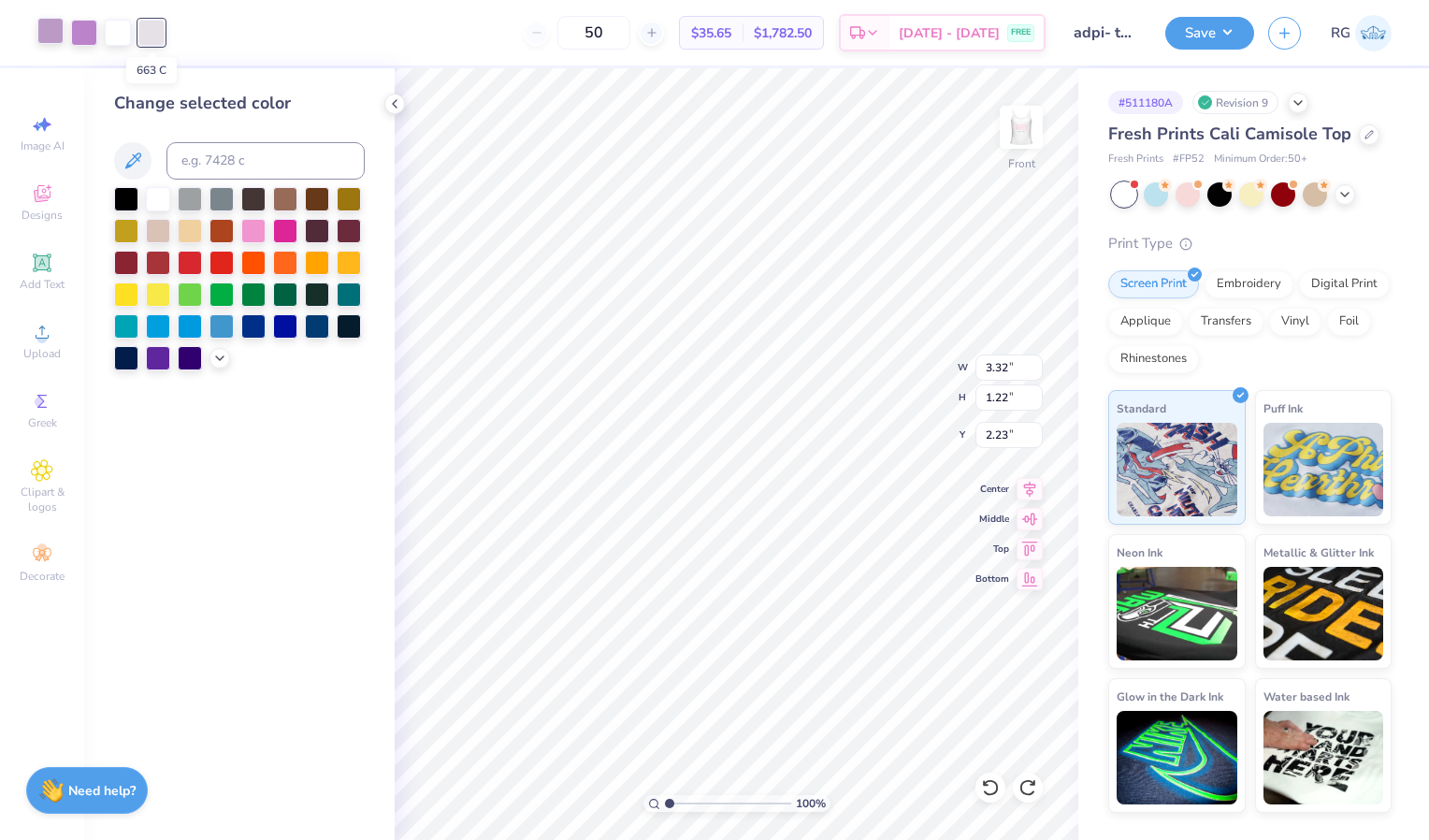
click at [150, 36] on div at bounding box center [152, 33] width 27 height 27
click at [206, 152] on input at bounding box center [265, 161] width 198 height 38
type input "211"
click at [55, 30] on div at bounding box center [51, 31] width 27 height 27
click at [206, 148] on input at bounding box center [265, 161] width 198 height 38
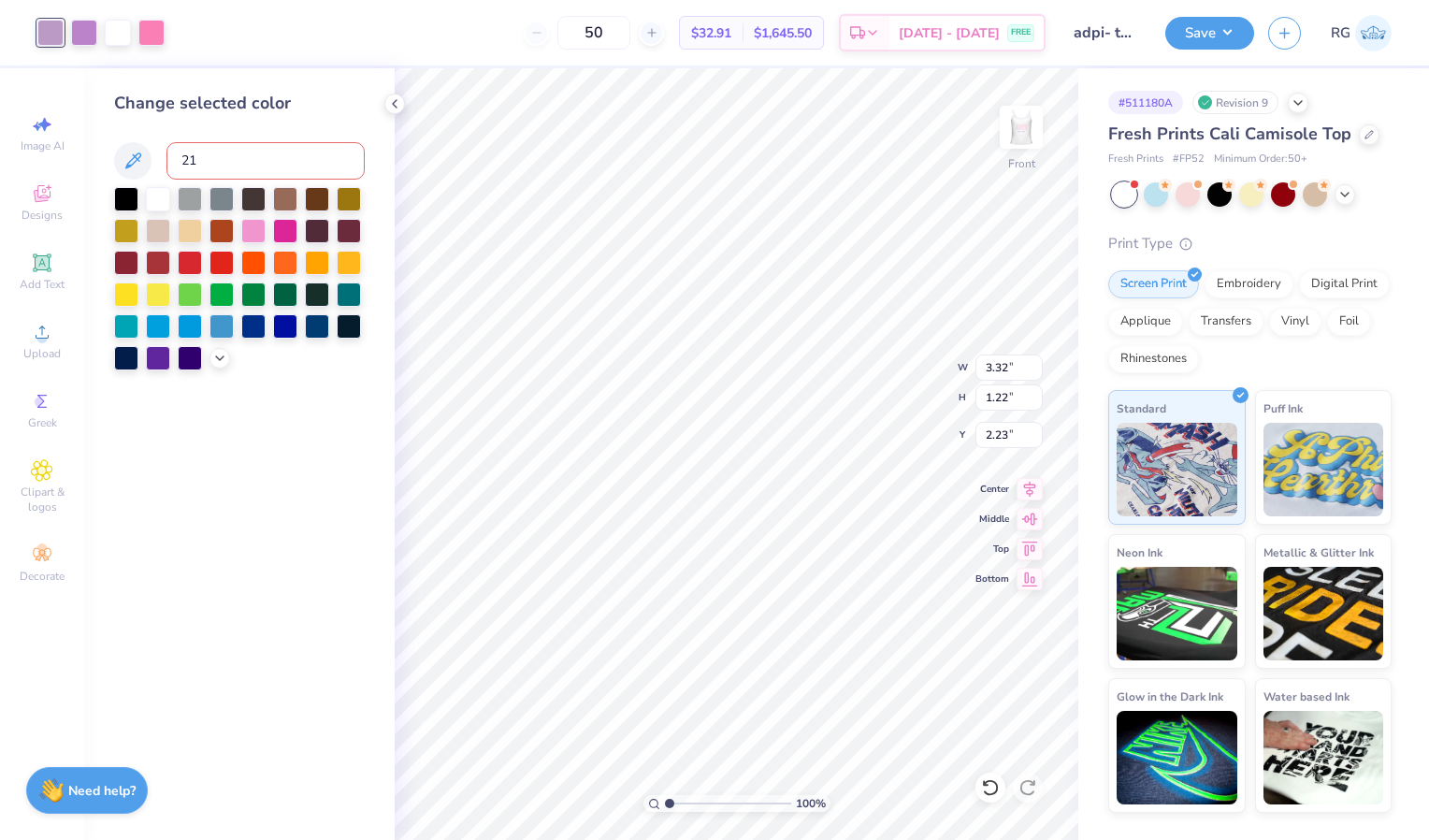
type input "211"
click at [85, 33] on div at bounding box center [84, 31] width 27 height 27
click at [223, 152] on input at bounding box center [265, 161] width 198 height 38
type input "211"
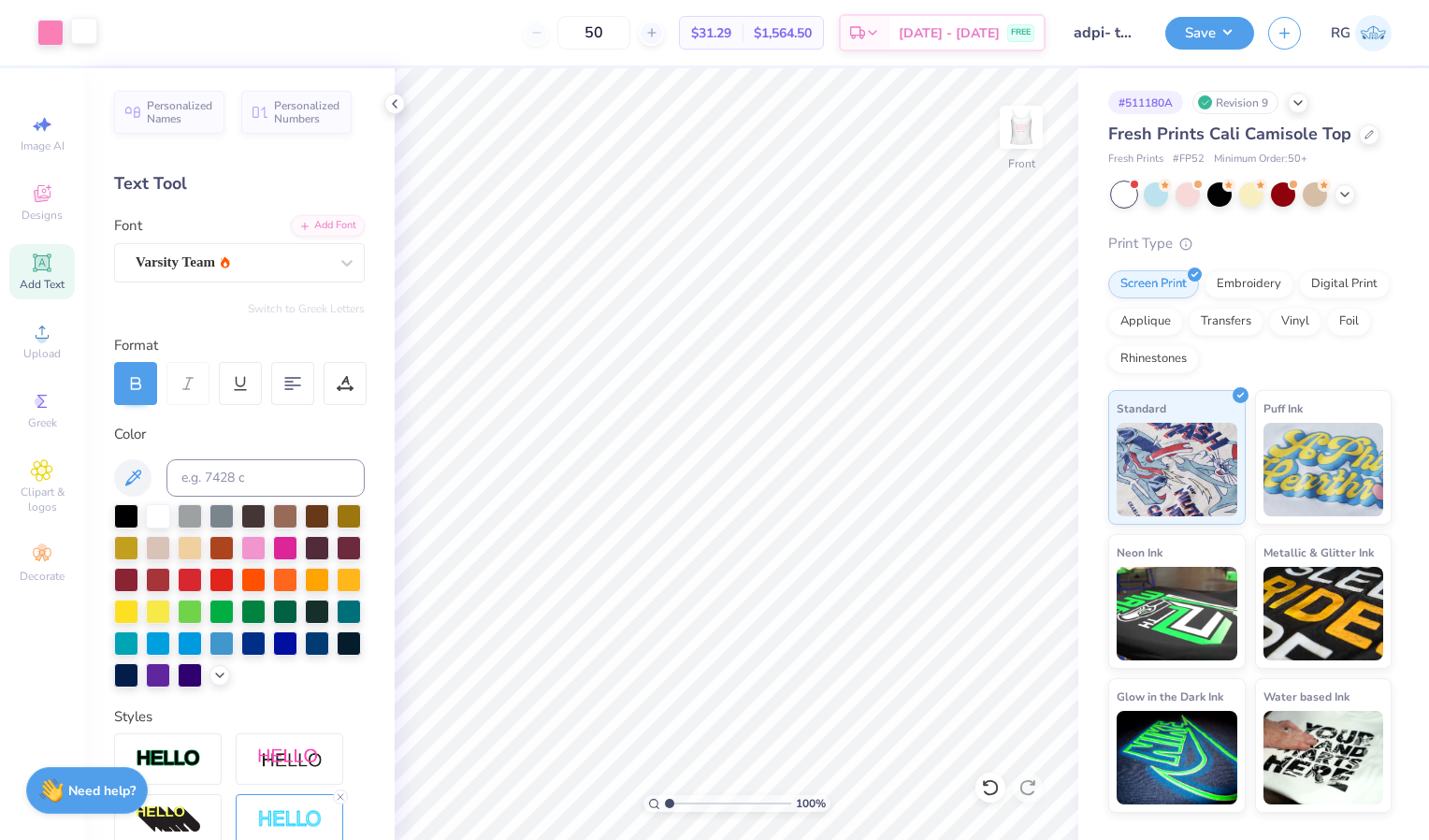
click at [87, 37] on div at bounding box center [84, 31] width 27 height 27
click at [402, 107] on icon at bounding box center [395, 104] width 15 height 15
type input "2.48"
type input "0.47"
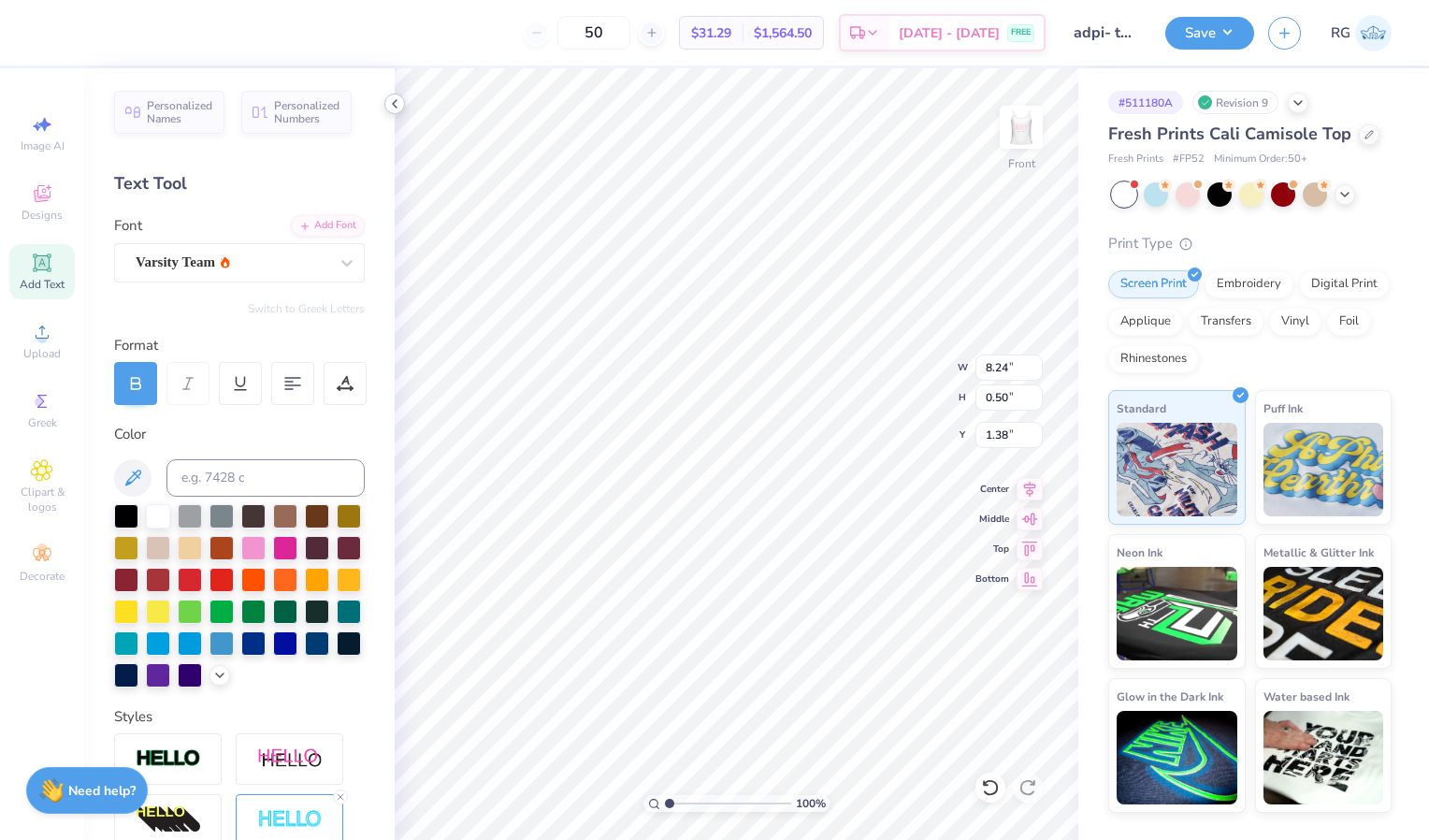
type input "2.98"
click at [81, 32] on div at bounding box center [84, 31] width 27 height 27
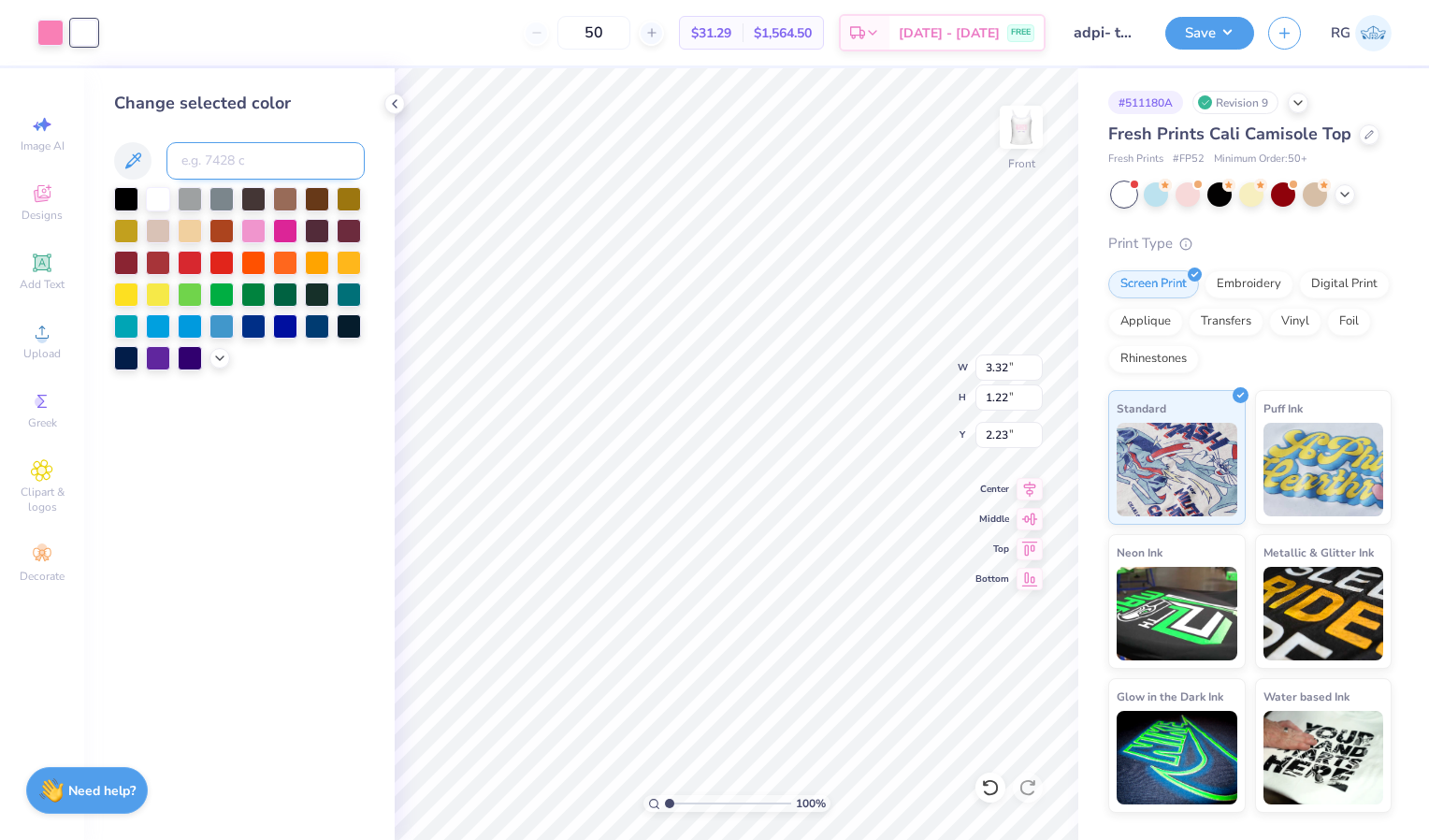
click at [204, 173] on input at bounding box center [265, 161] width 198 height 38
type input "211"
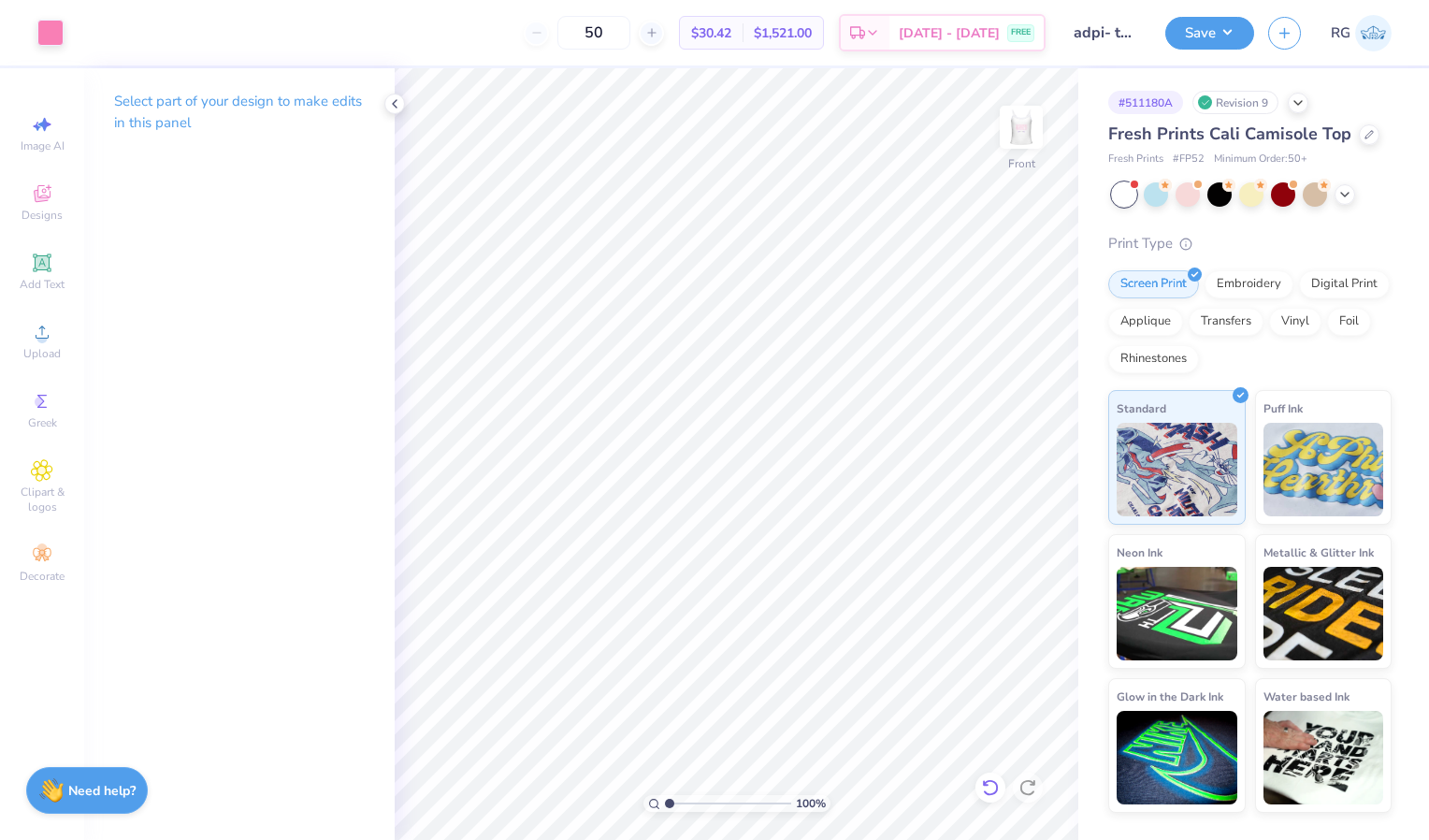
click at [984, 794] on icon at bounding box center [991, 788] width 19 height 19
click at [1030, 116] on img at bounding box center [1021, 127] width 75 height 75
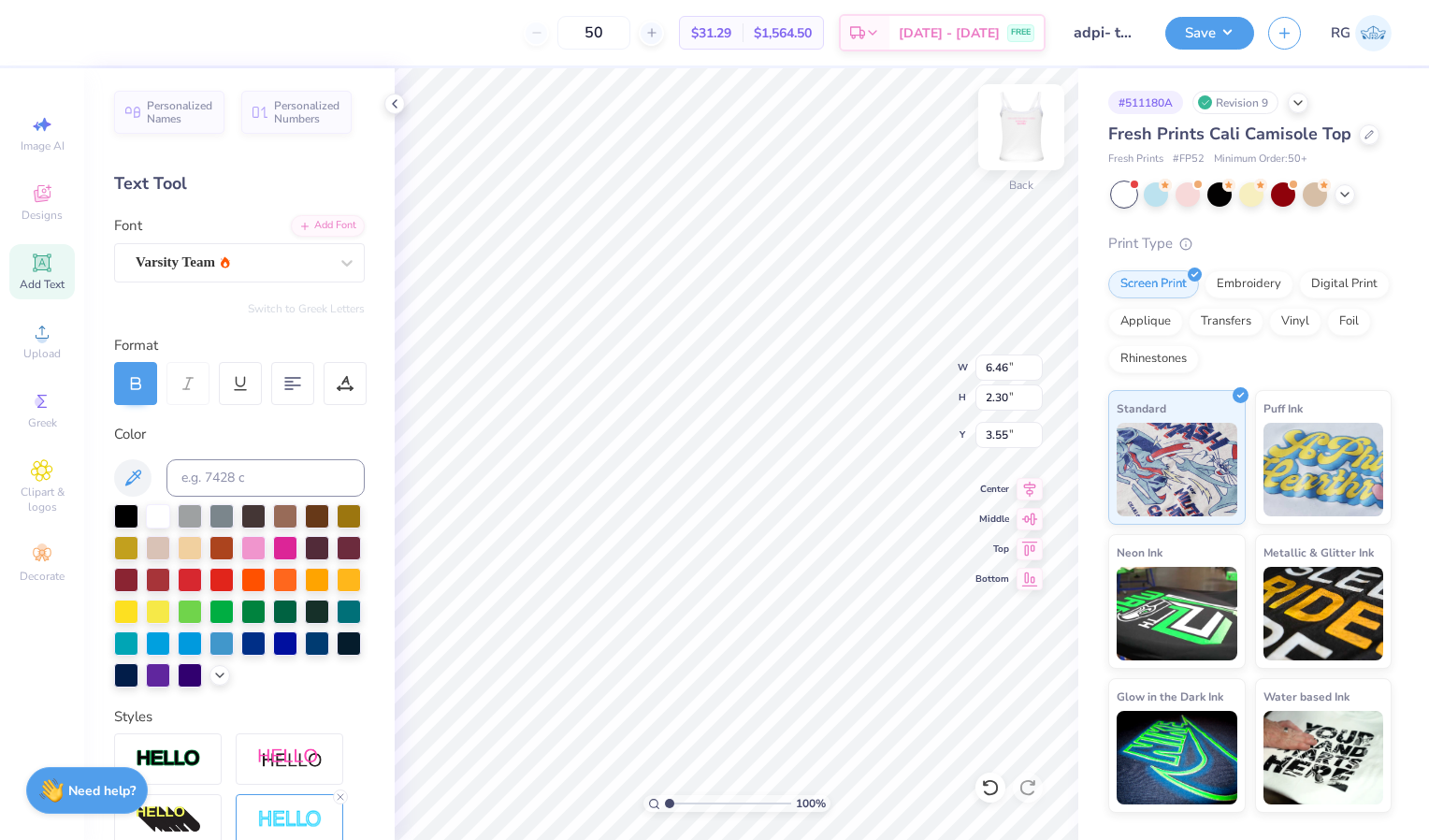
type input "6.07"
type input "0.46"
type input "6.21"
click at [1034, 45] on div "Sep 10 - 13 FREE" at bounding box center [966, 36] width 154 height 34
click at [1039, 122] on img at bounding box center [1021, 127] width 75 height 75
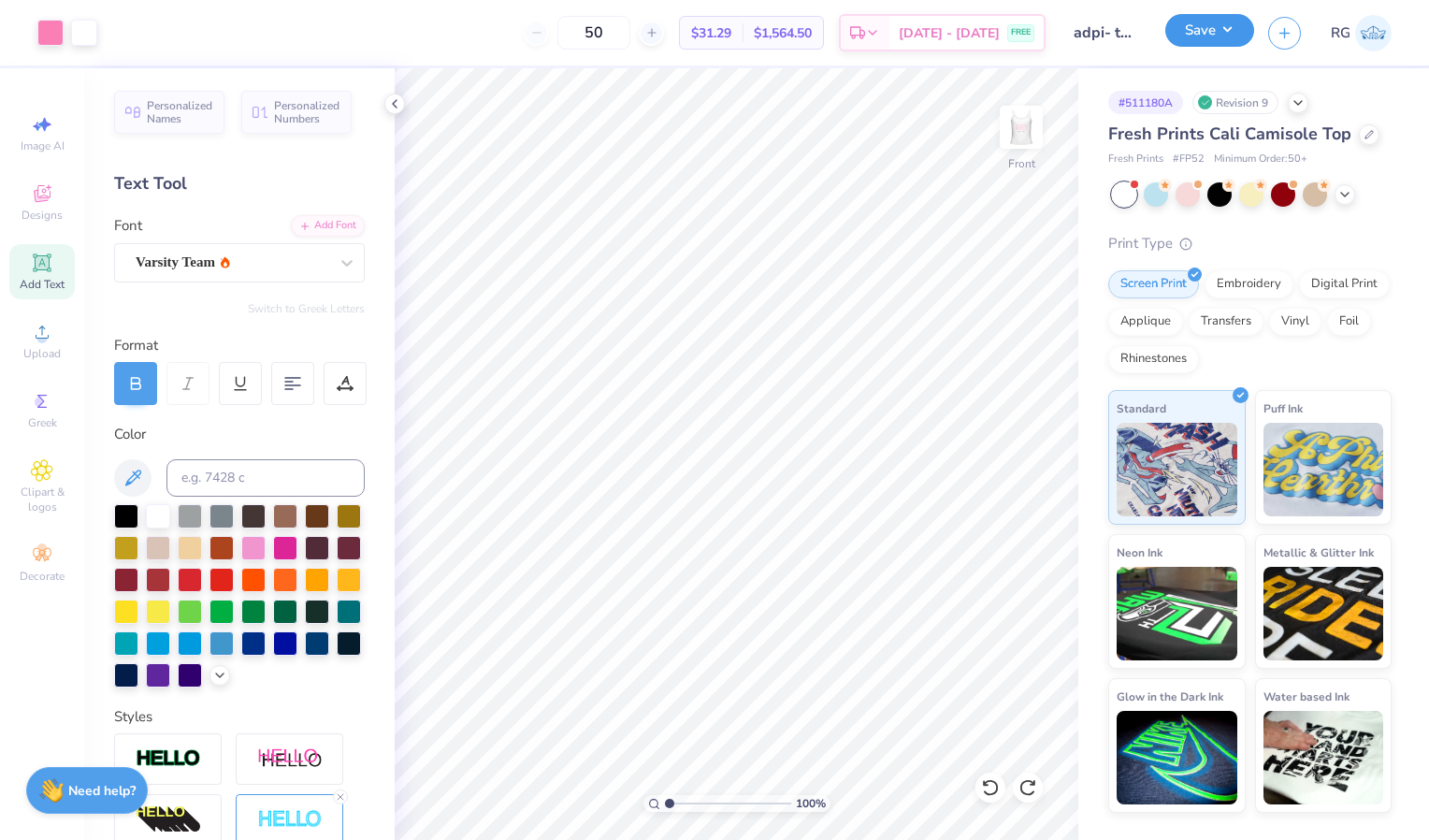
click at [1212, 27] on button "Save" at bounding box center [1210, 30] width 89 height 33
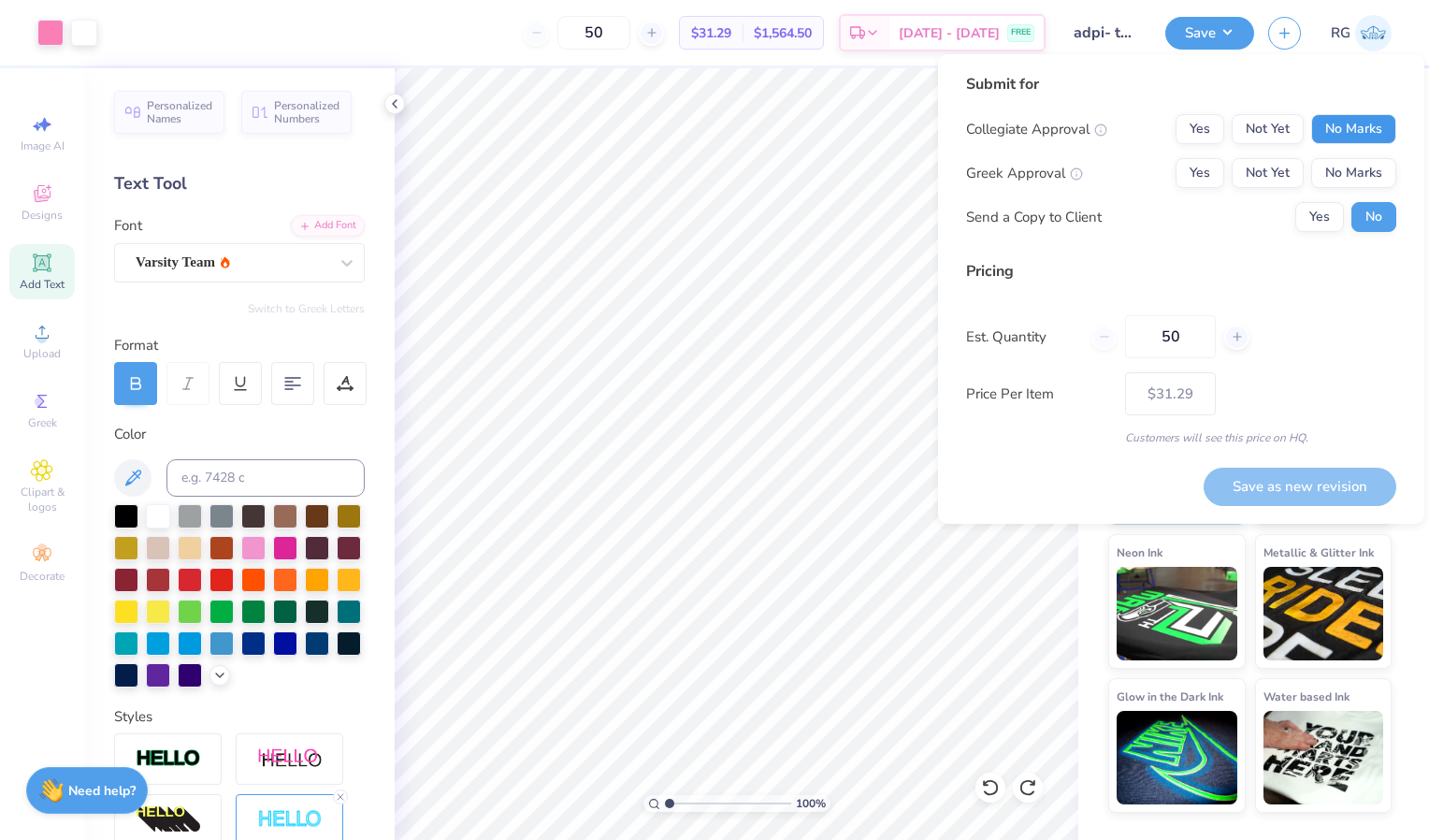
click at [1349, 126] on button "No Marks" at bounding box center [1354, 129] width 85 height 30
click at [1212, 121] on button "Yes" at bounding box center [1199, 129] width 48 height 30
click at [1210, 169] on button "Yes" at bounding box center [1199, 173] width 48 height 30
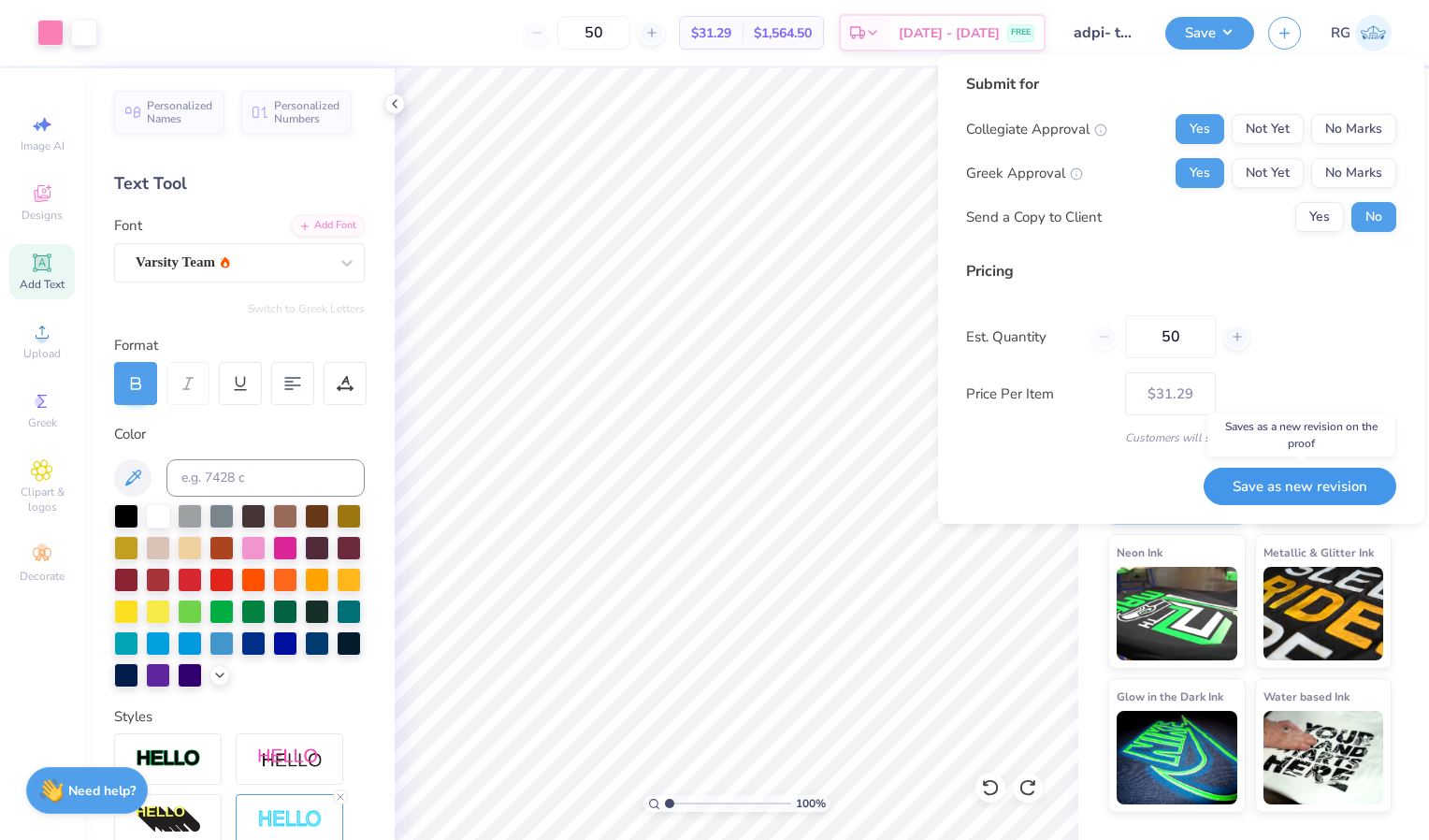
click at [1326, 475] on button "Save as new revision" at bounding box center [1299, 487] width 192 height 38
type input "– –"
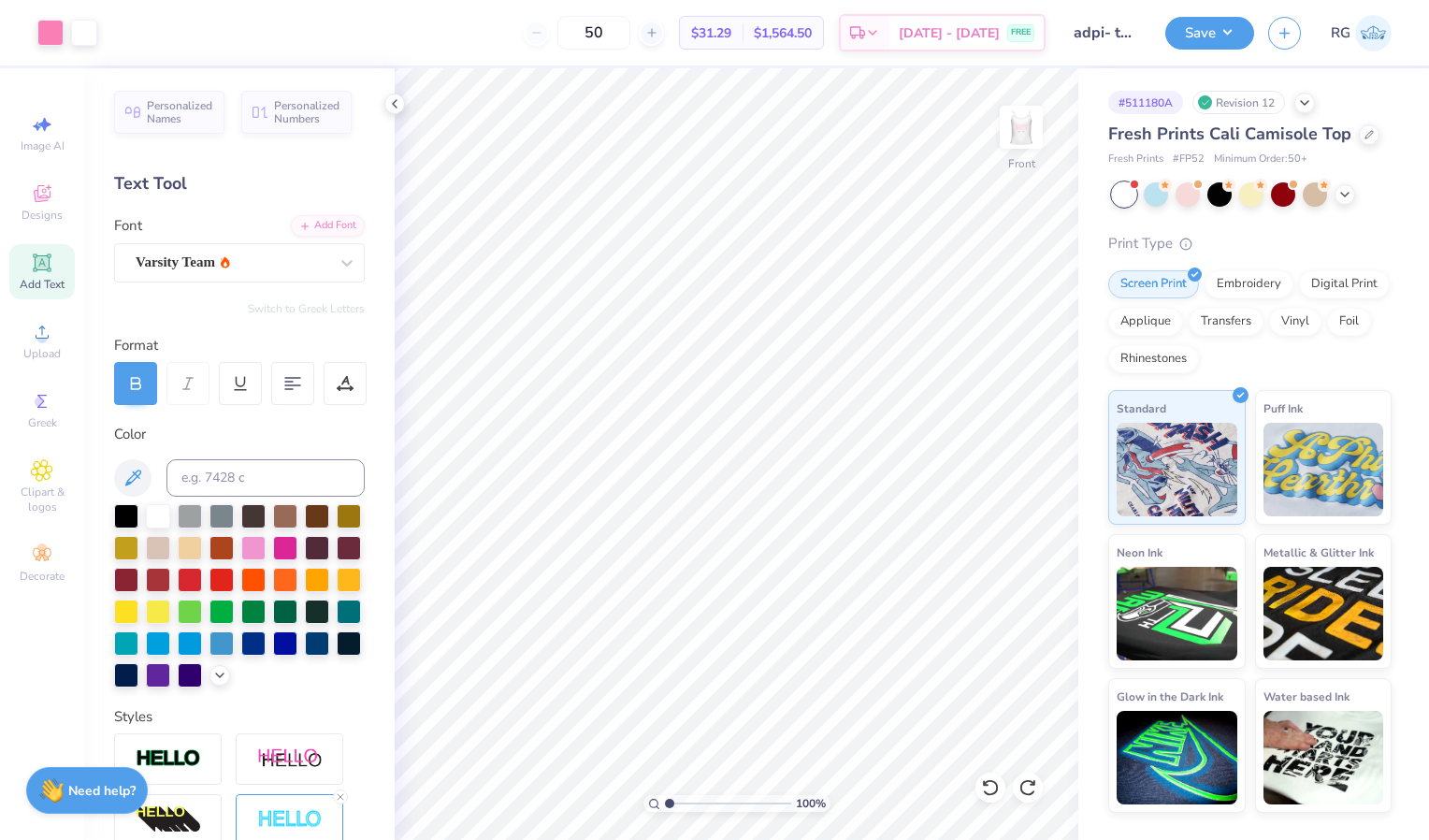
click at [1326, 475] on img at bounding box center [1323, 469] width 120 height 94
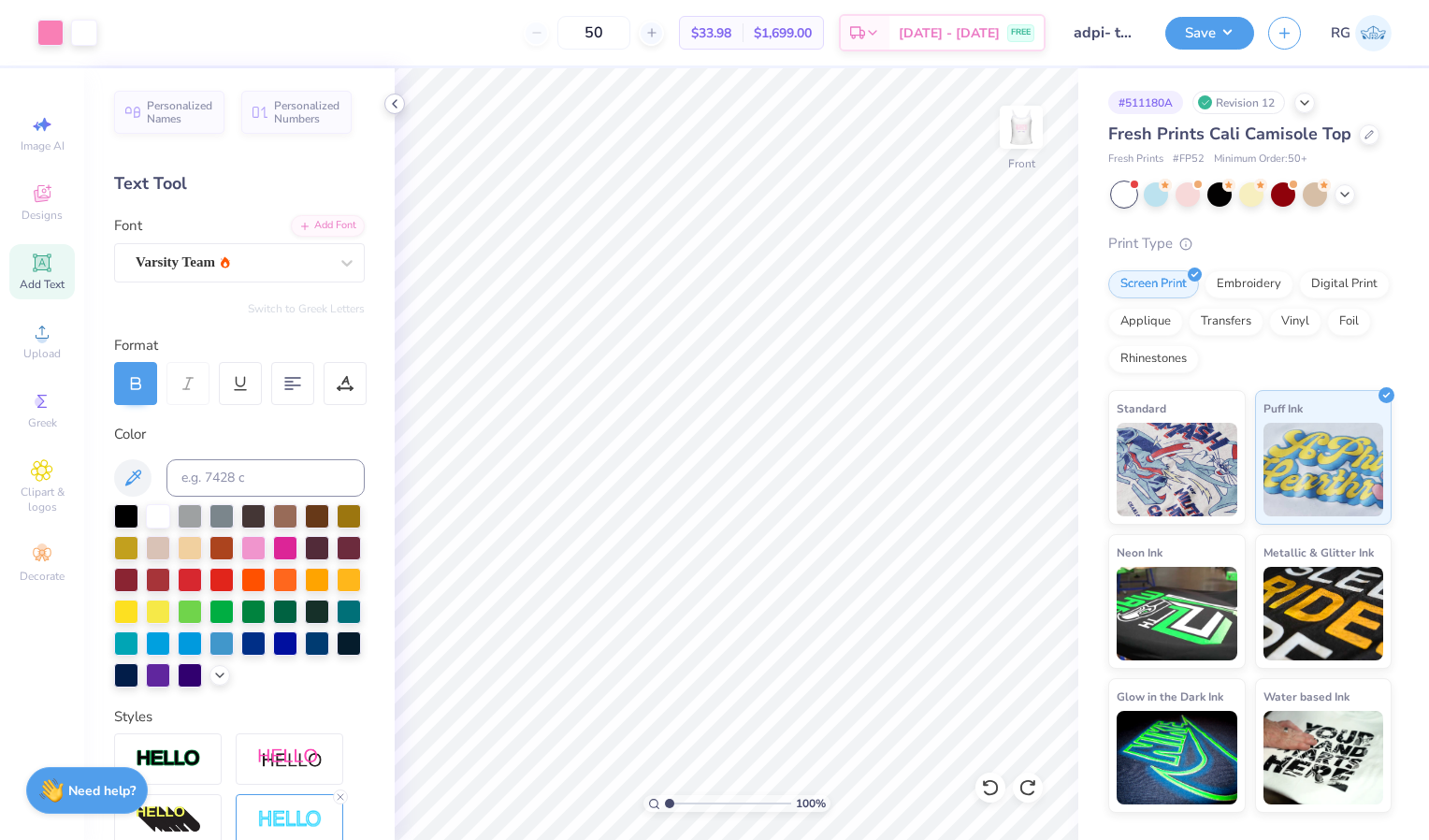
click at [399, 103] on icon at bounding box center [395, 104] width 15 height 15
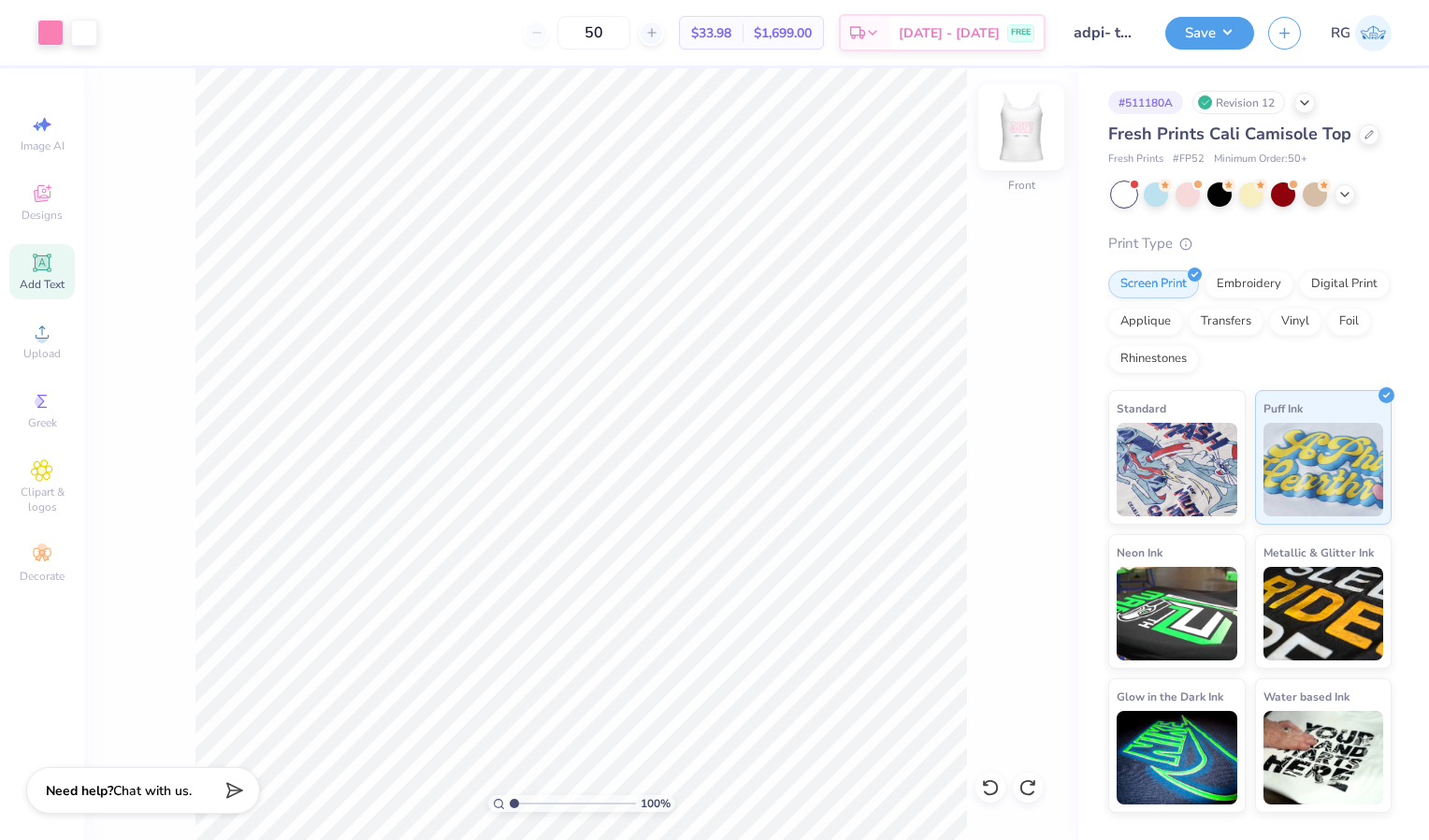
click at [1019, 136] on img at bounding box center [1021, 127] width 75 height 75
click at [1017, 136] on img at bounding box center [1021, 127] width 75 height 75
click at [1208, 38] on button "Save" at bounding box center [1210, 30] width 89 height 33
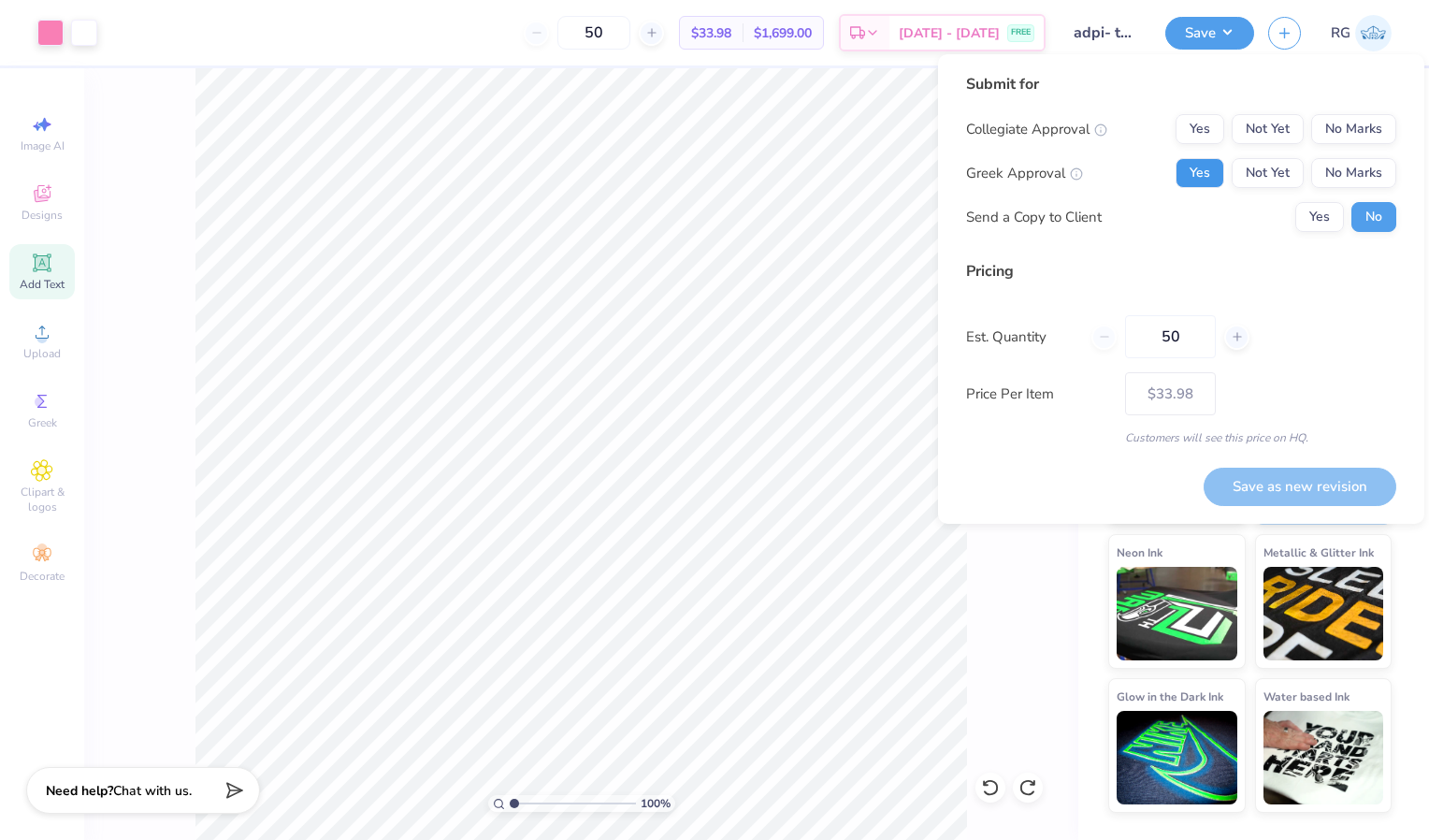
click at [1212, 158] on button "Yes" at bounding box center [1199, 173] width 48 height 30
click at [1197, 137] on button "Yes" at bounding box center [1199, 129] width 48 height 30
click at [1201, 170] on button "Yes" at bounding box center [1199, 173] width 48 height 30
click at [1315, 480] on button "Save as new revision" at bounding box center [1299, 487] width 192 height 38
type input "$33.98"
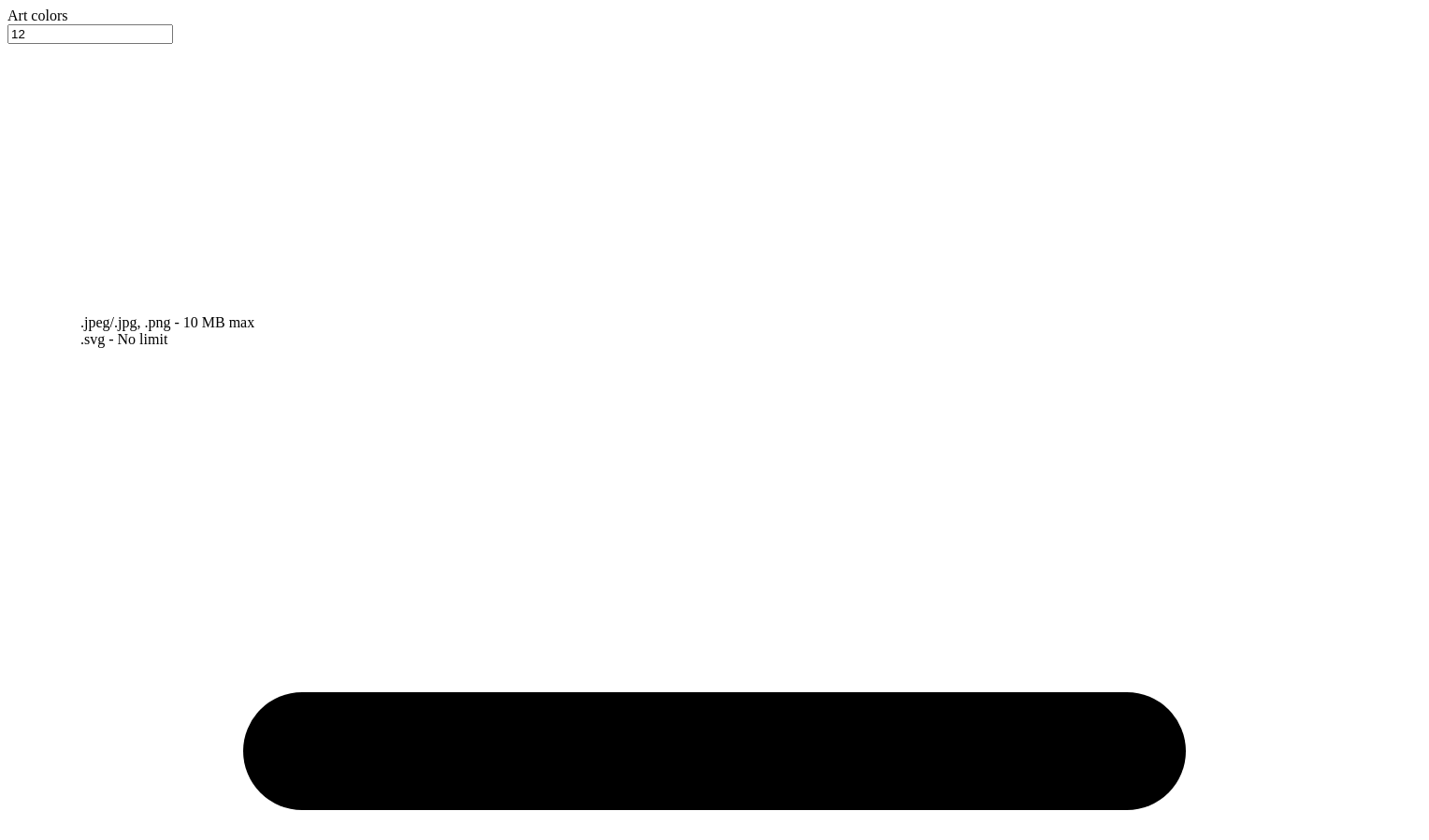
type textarea "x"
type input "4.97"
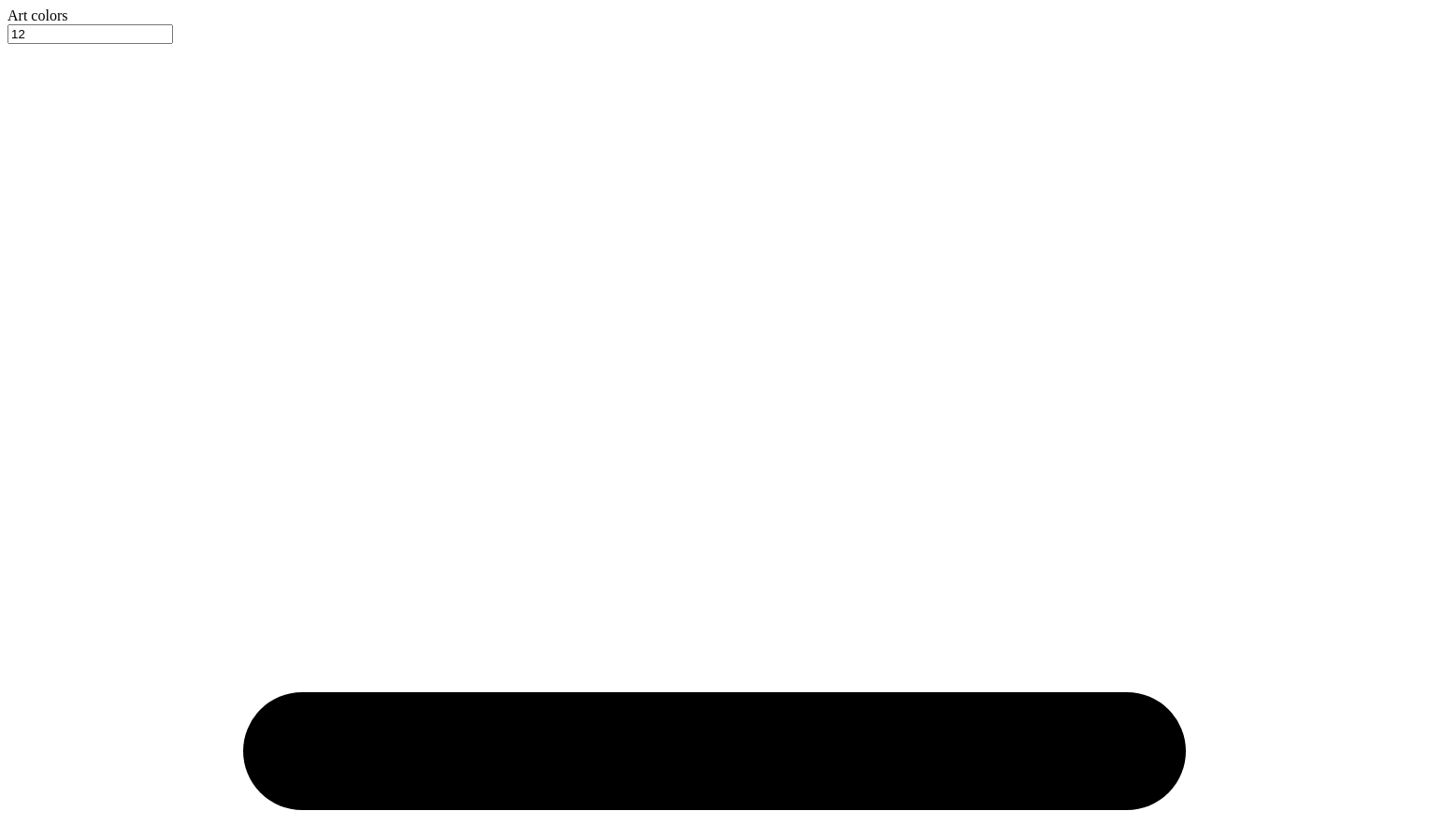
type textarea "x"
type input "4.88"
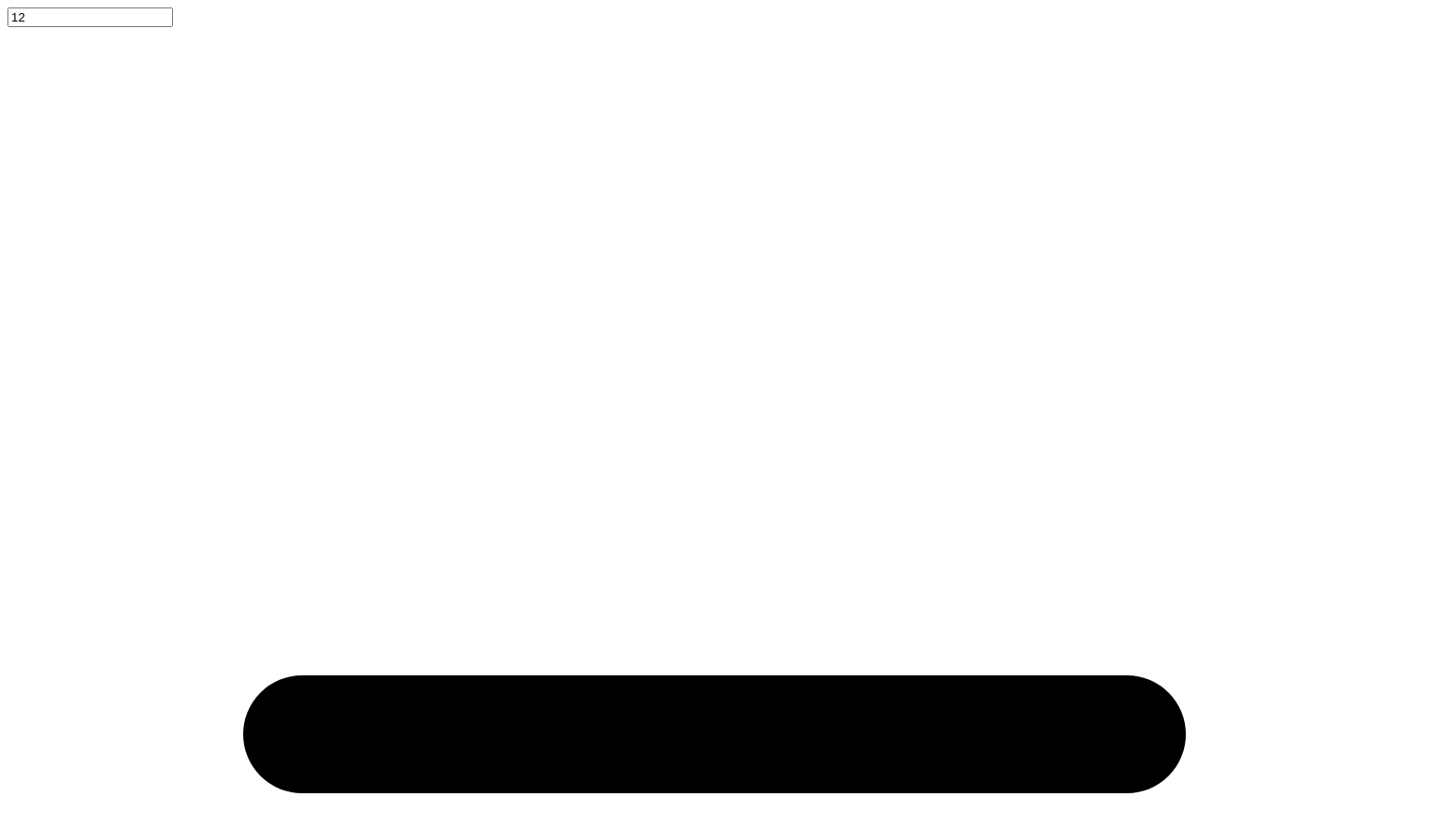
scroll to position [16, 12]
type textarea "x"
type textarea "WE LIVE FOR EACHOTHER"
type textarea "x"
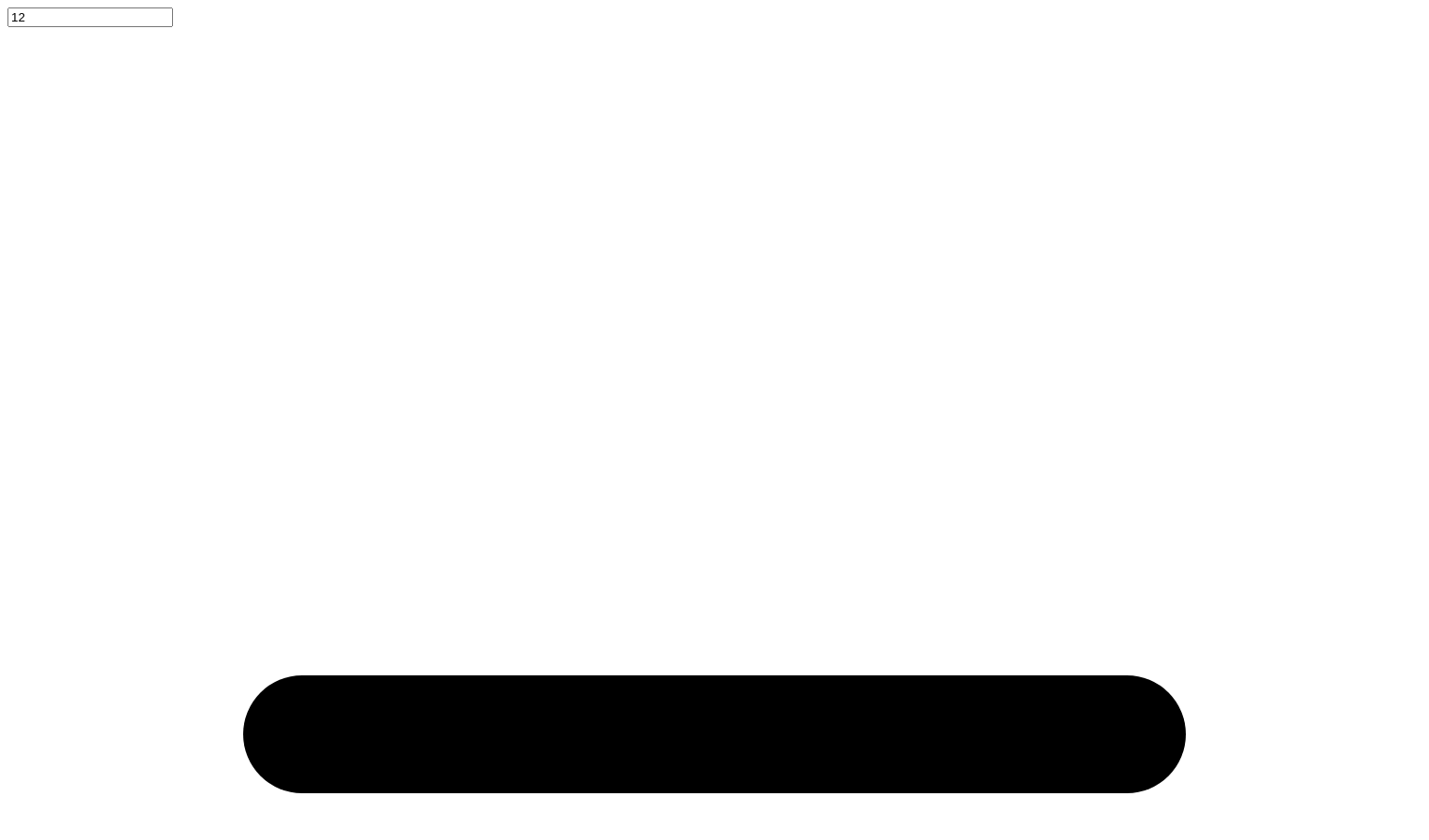
type textarea "WE LIVE FOR EACHOTHER"
type textarea "x"
type textarea "WE LIVE FOR EACHOTHER Th"
type textarea "x"
type textarea "WE LIVE FOR EACHOTHER The"
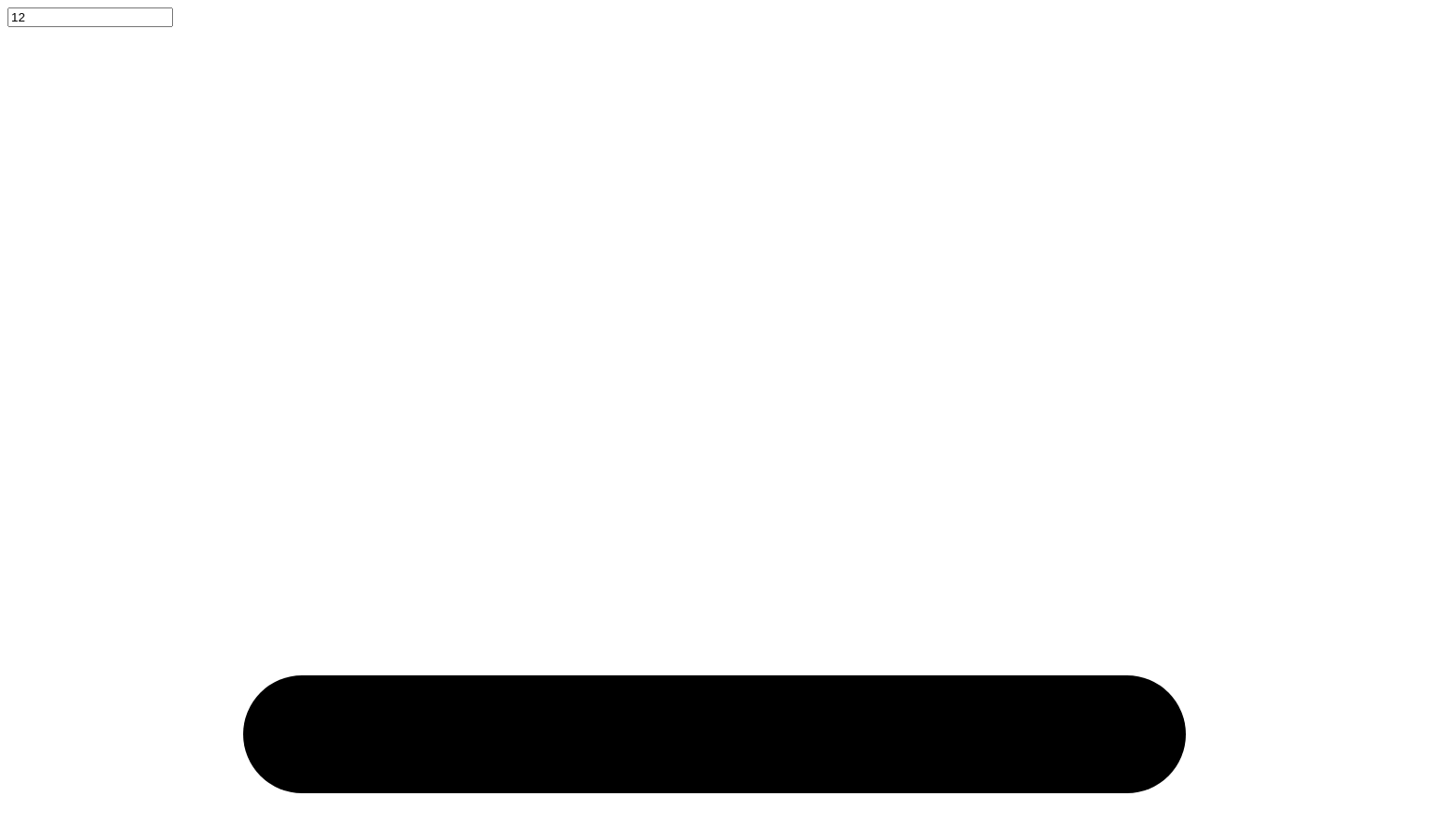
type textarea "x"
type textarea "WE LIVE FOR EACHOTHER Thet"
type textarea "x"
type textarea "WE LIVE FOR EACHOTHER Theta"
type textarea "x"
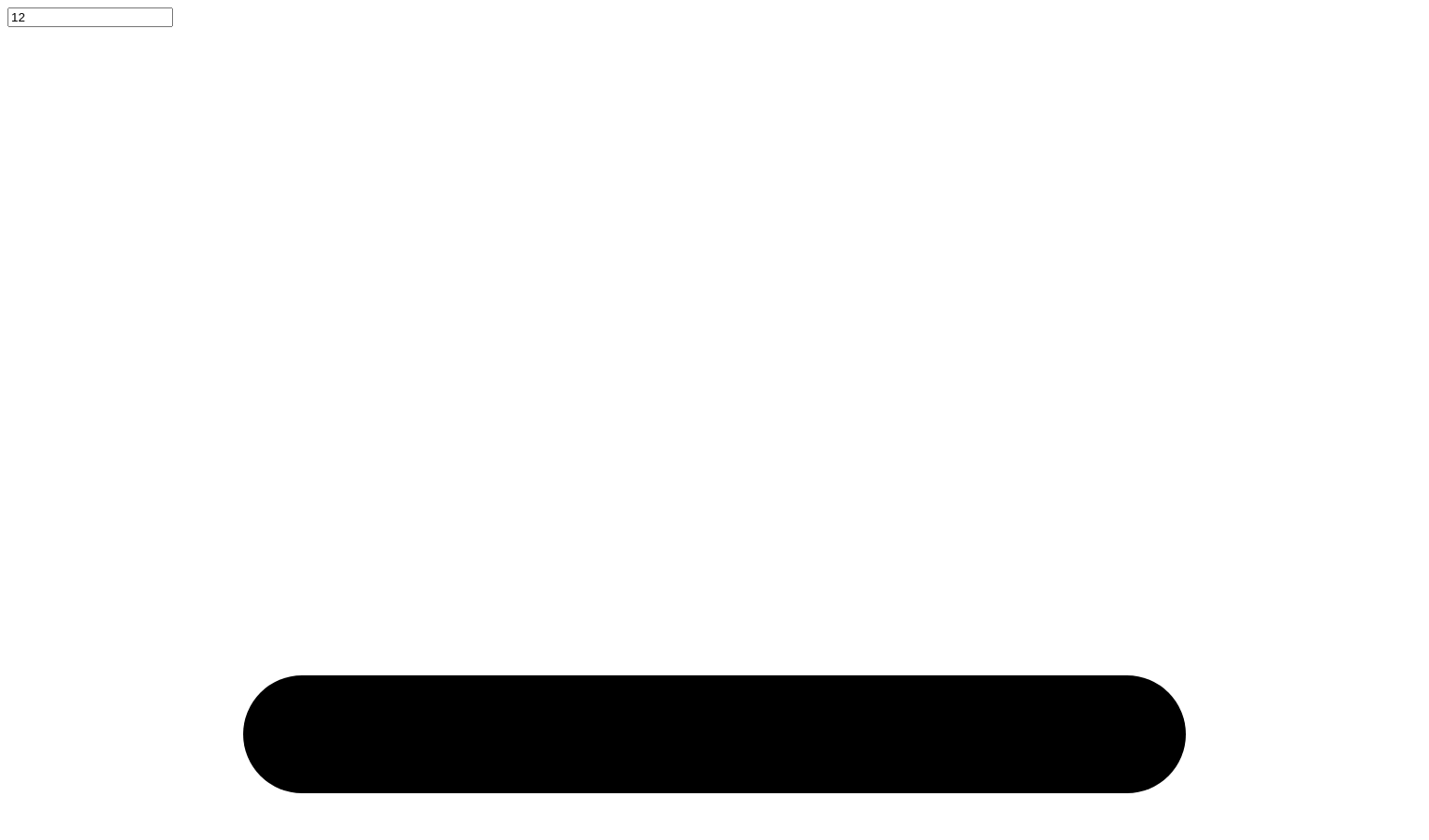
type textarea "WE LIVE FOR EACHOTHER Theta"
type textarea "x"
type textarea "WE LIVE FOR EACHOTHER Theta I"
type textarea "x"
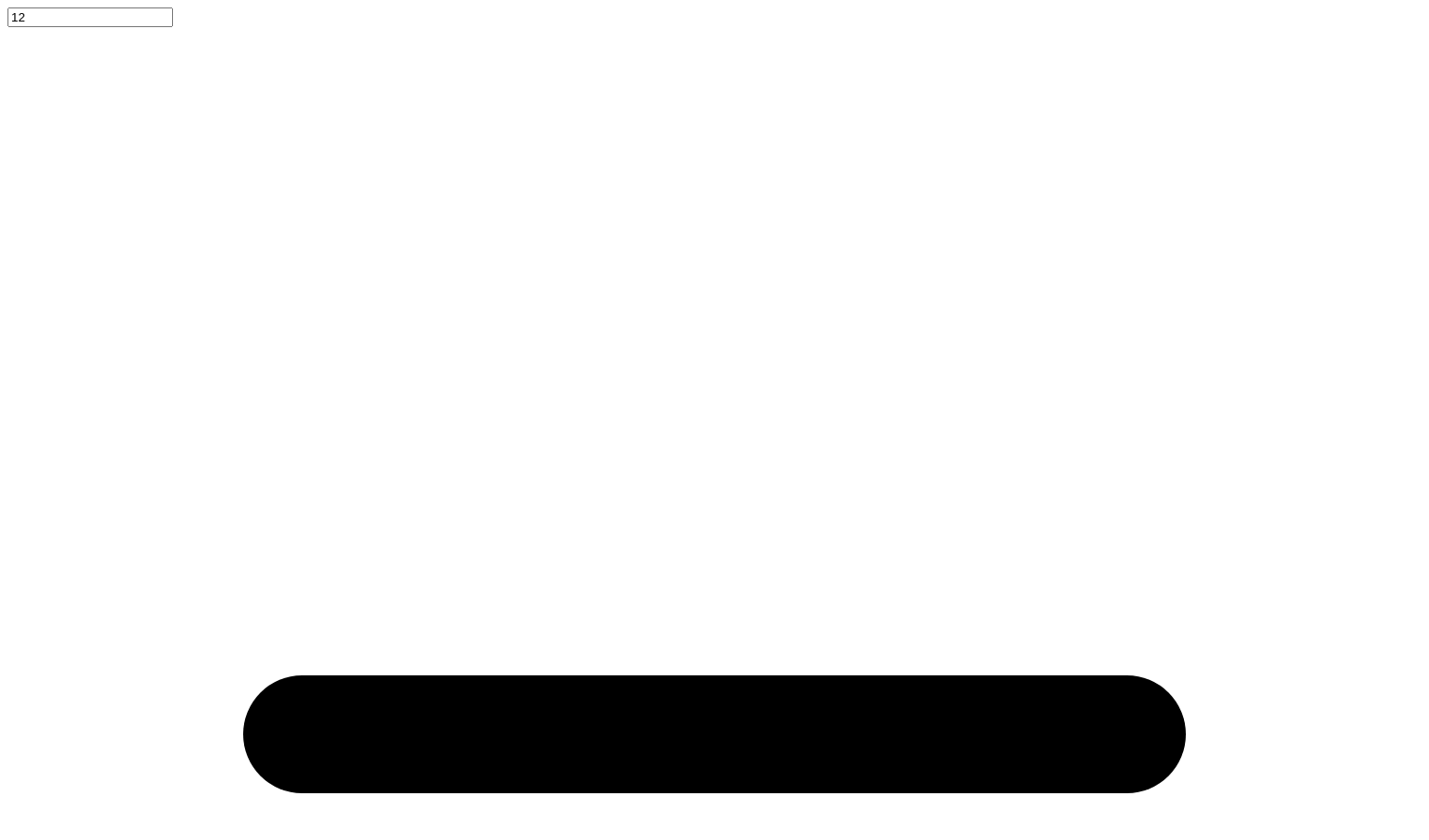
type textarea "WE LIVE FOR EACHOTHER Theta IO"
type textarea "x"
type textarea "WE LIVE FOR EACHOTHER Theta IOt"
type textarea "x"
type textarea "WE LIVE FOR EACHOTHER Theta IOta"
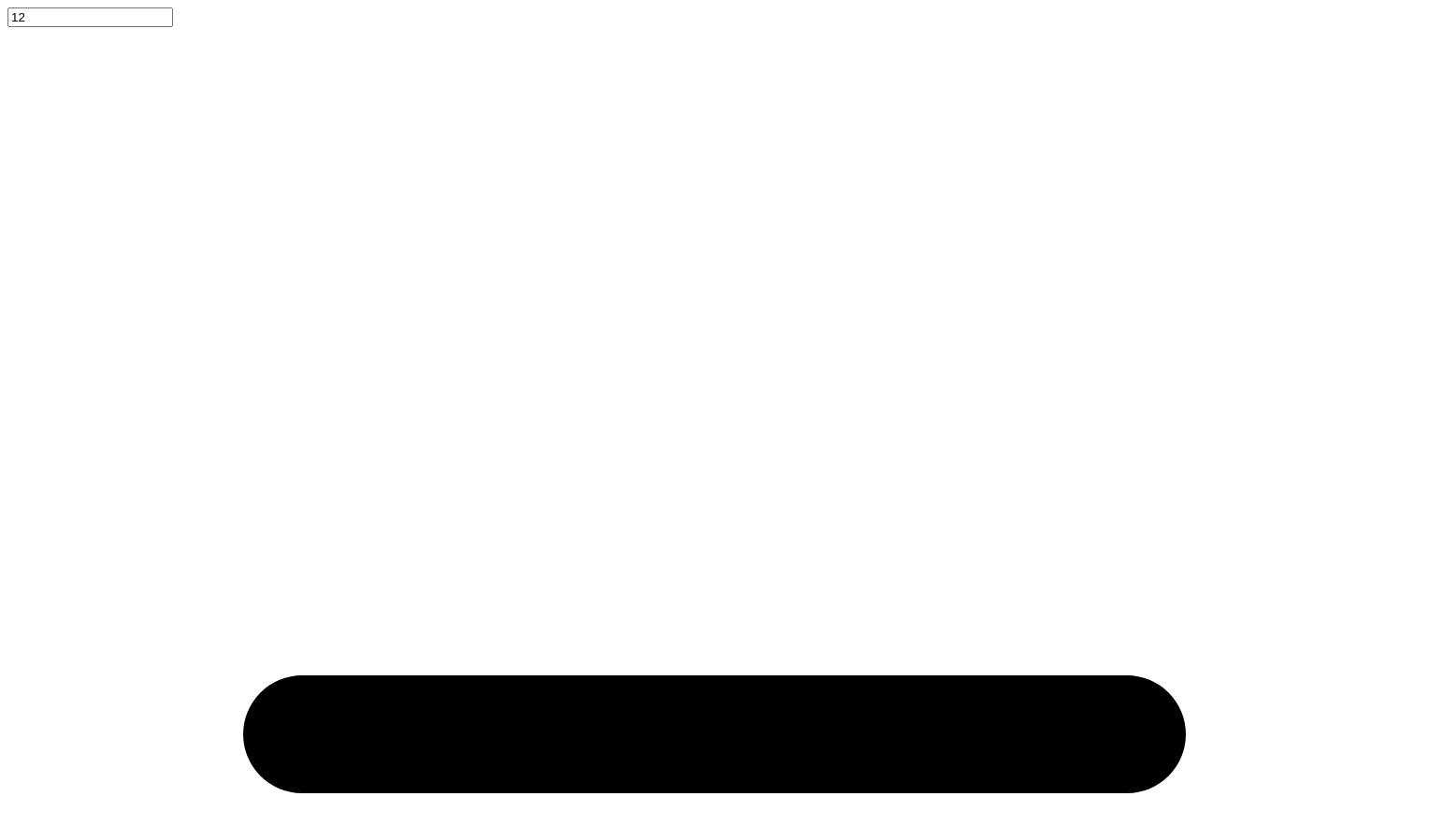
type textarea "x"
type textarea "WE LIVE FOR EACHOTHER Theta IOta"
type textarea "x"
type textarea "WE LIVE FOR EACHOTHER Theta IOta Ch"
type textarea "x"
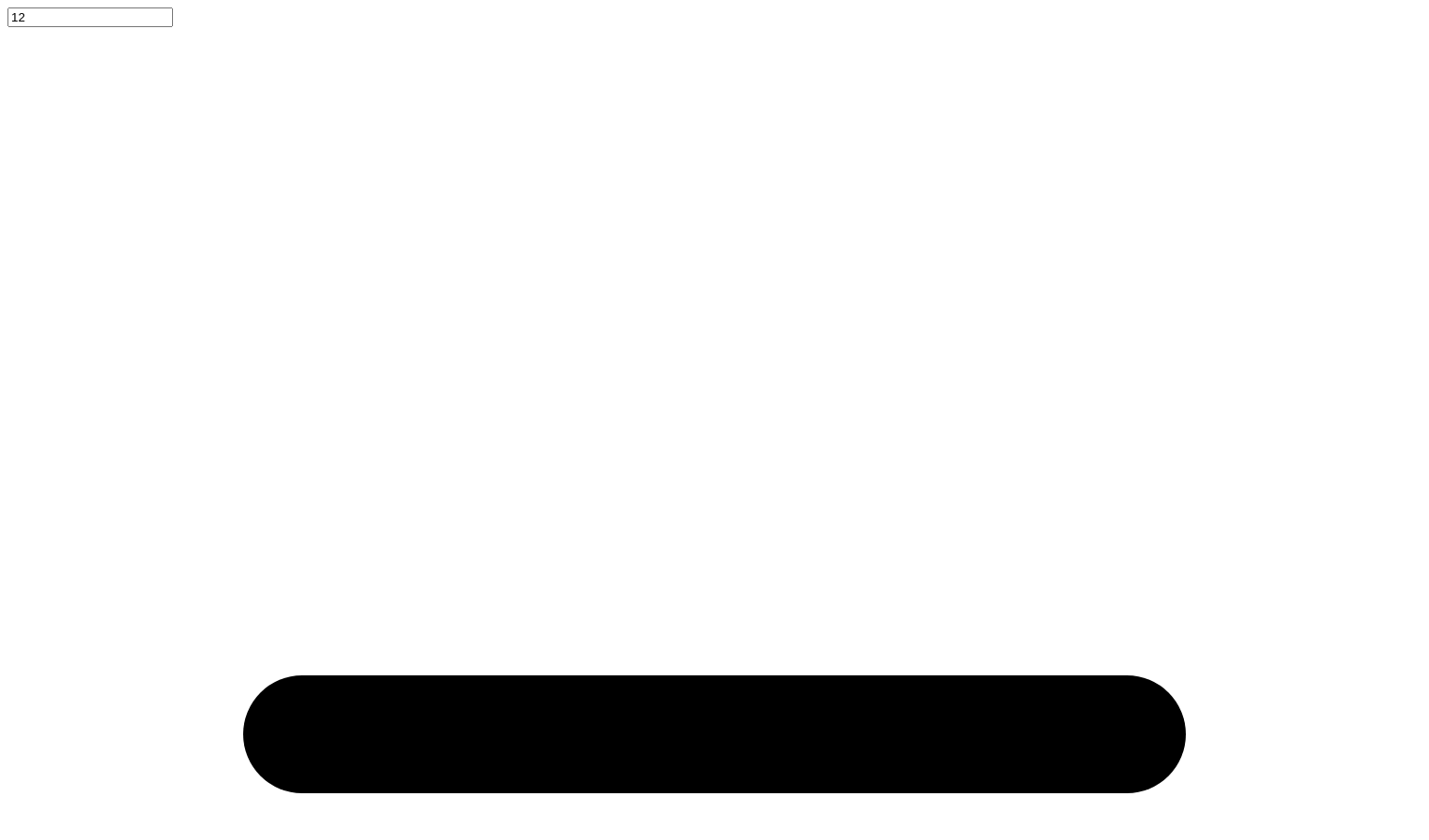
type textarea "WE LIVE FOR EACHOTHER Theta IOta Cha"
type textarea "x"
type textarea "WE LIVE FOR EACHOTHER Theta IOta Chap"
type textarea "x"
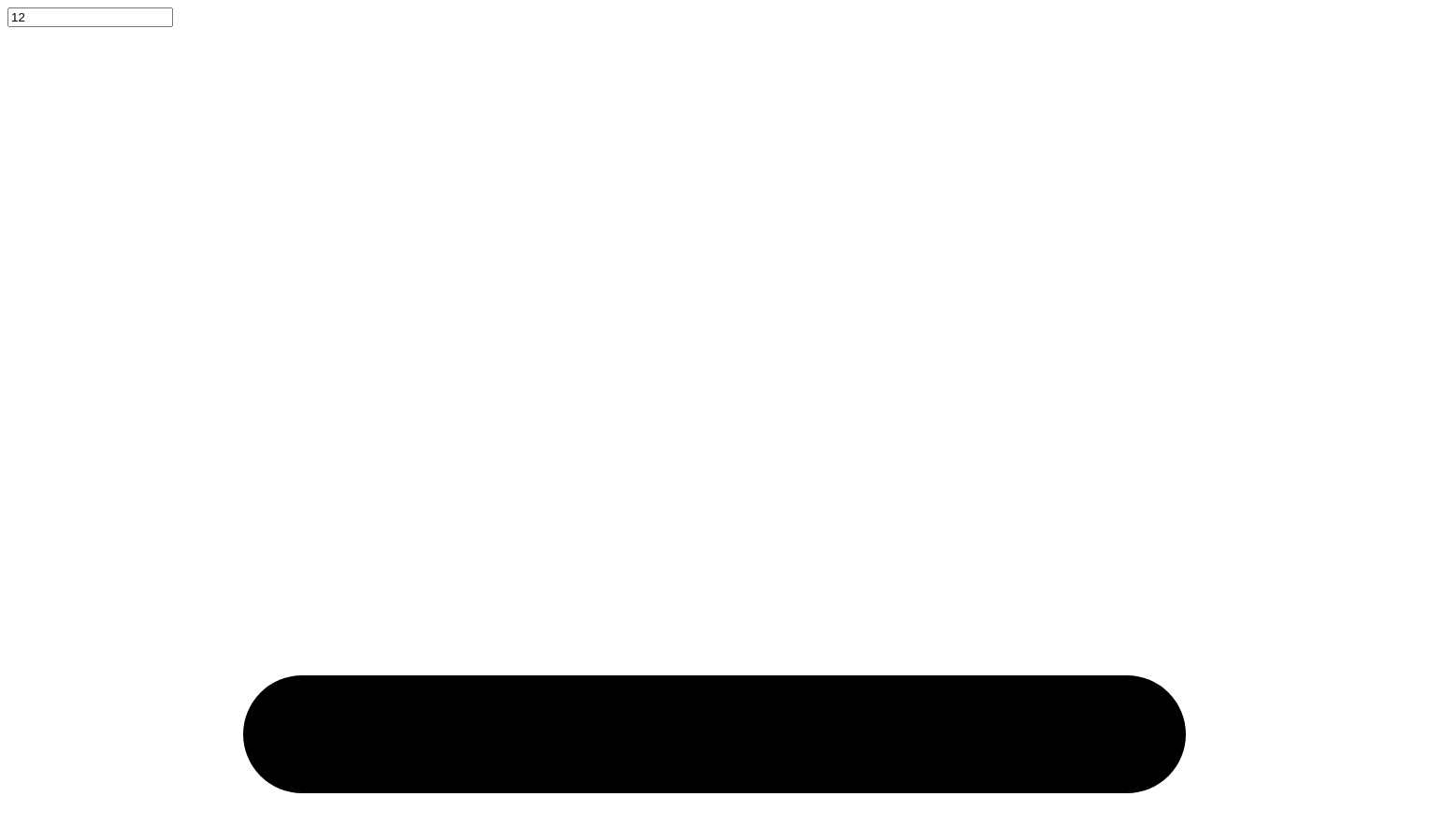
type textarea "WE LIVE FOR EACHOTHER Theta IOta Chapt"
type textarea "x"
type textarea "WE LIVE FOR EACHOTHER Theta IOta Chapte"
type textarea "x"
type textarea "WE LIVE FOR EACHOTHER Theta IOta Chapter"
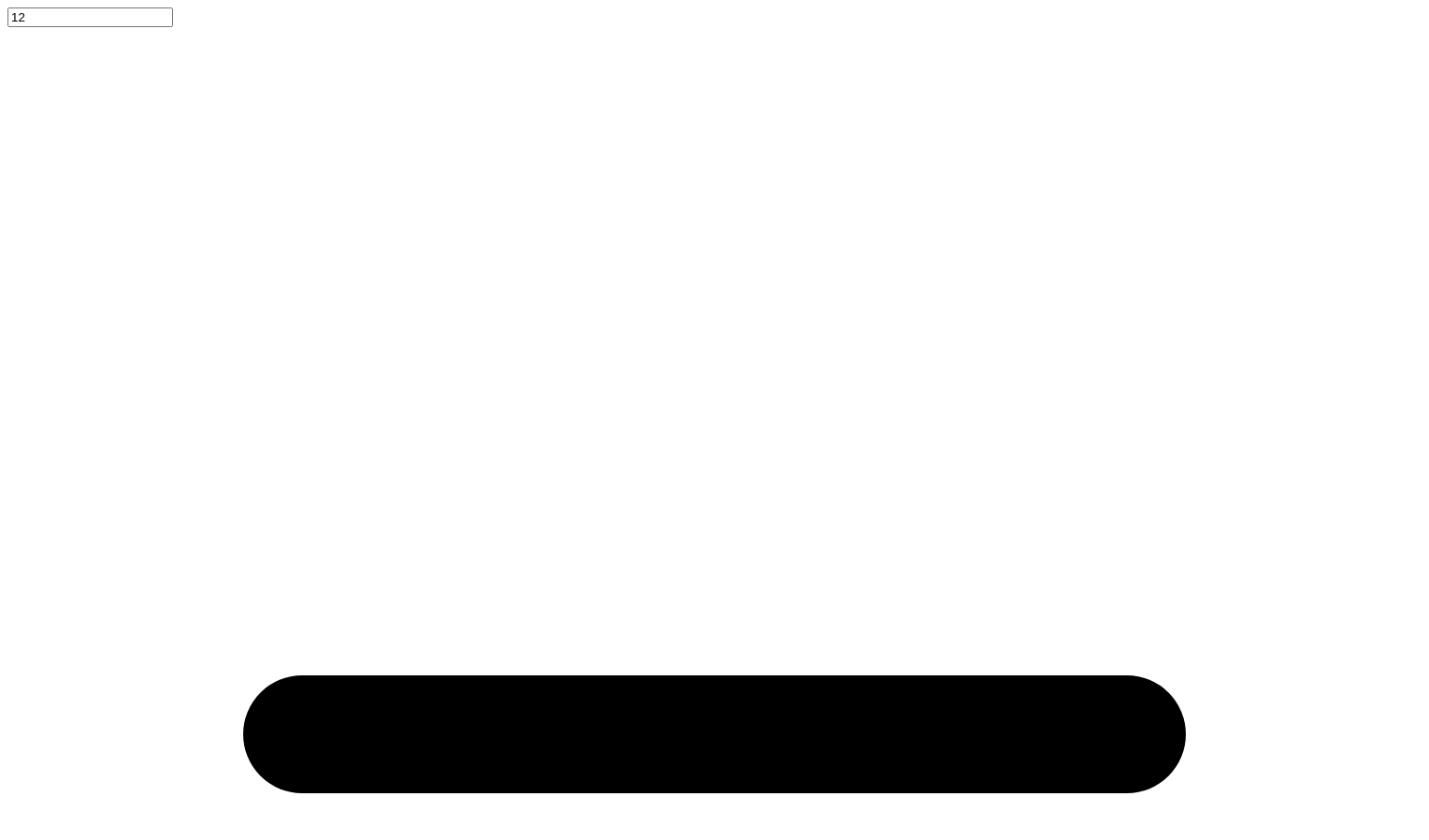
scroll to position [16, 8]
type textarea "x"
type input "7.14"
type input "1.93"
type input "0.52"
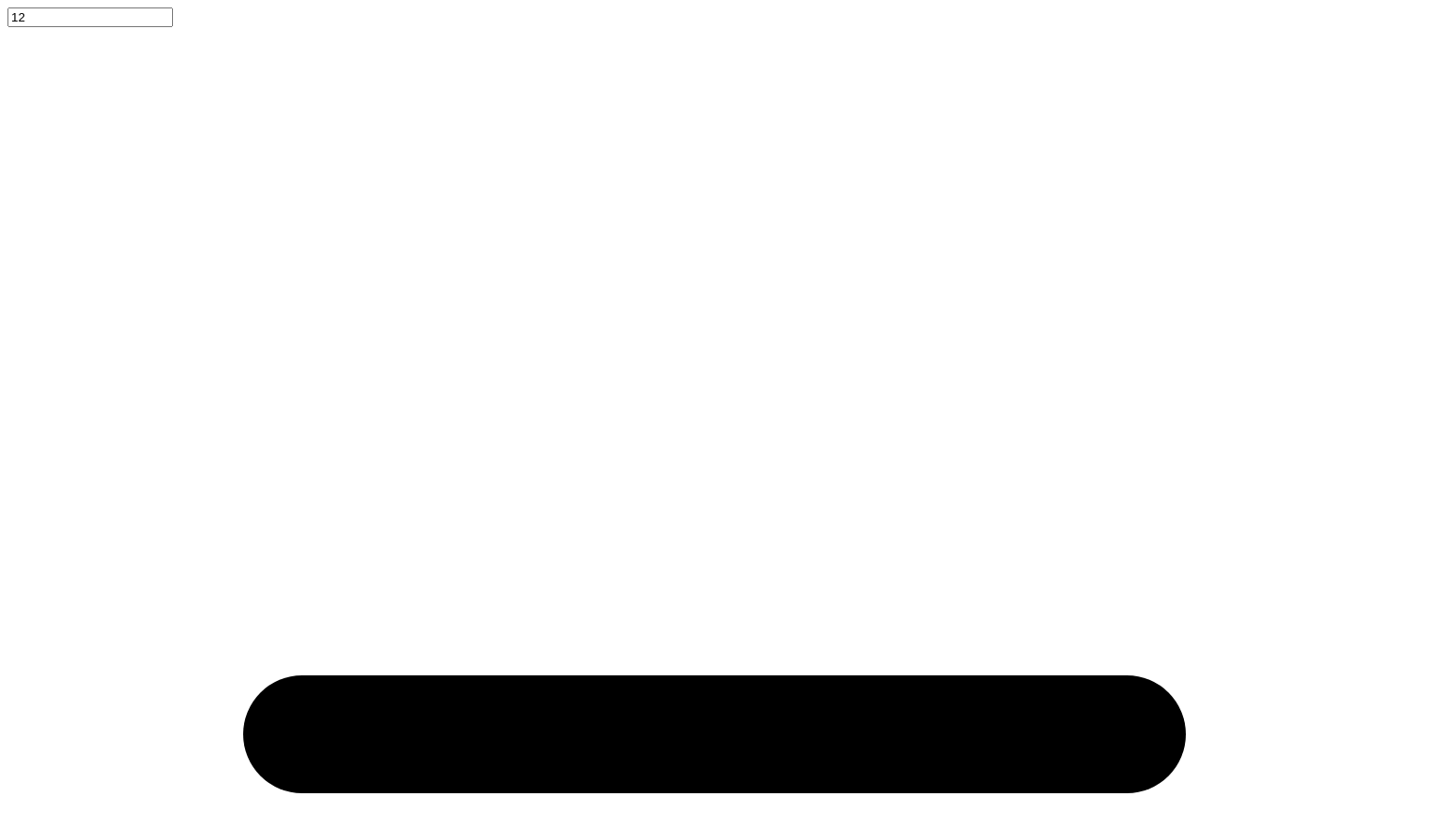
scroll to position [17, 6]
type textarea "x"
type textarea "WE LIVE FOR EACHOTHER Theta IOta Chapter"
type textarea "x"
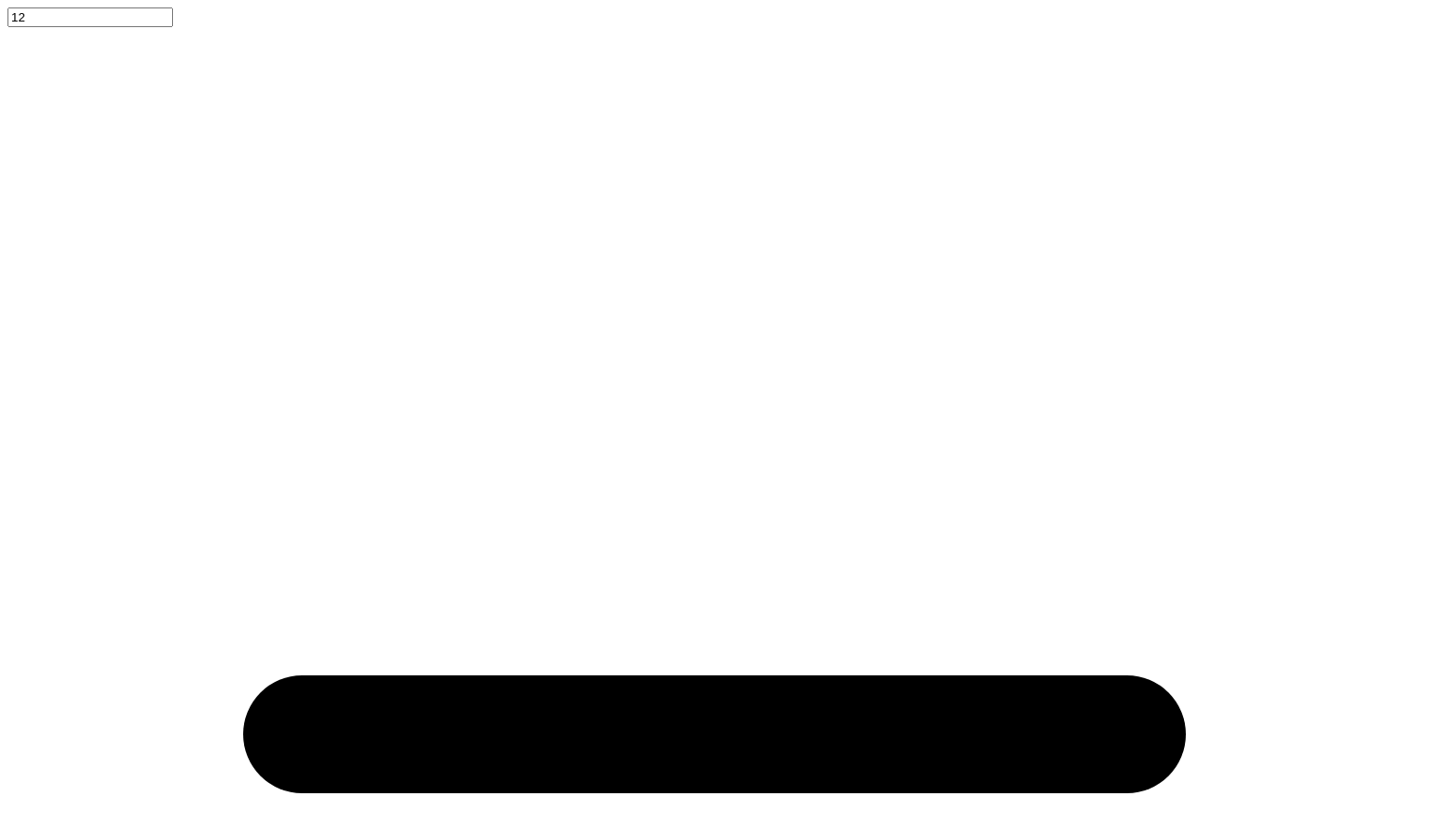
type textarea "WE LIVE FOR EACHOTHER Theta IOta Chapter"
type textarea "x"
type textarea "WE LIVE FOR EACHOTHER Theta IOta Chapter"
type textarea "x"
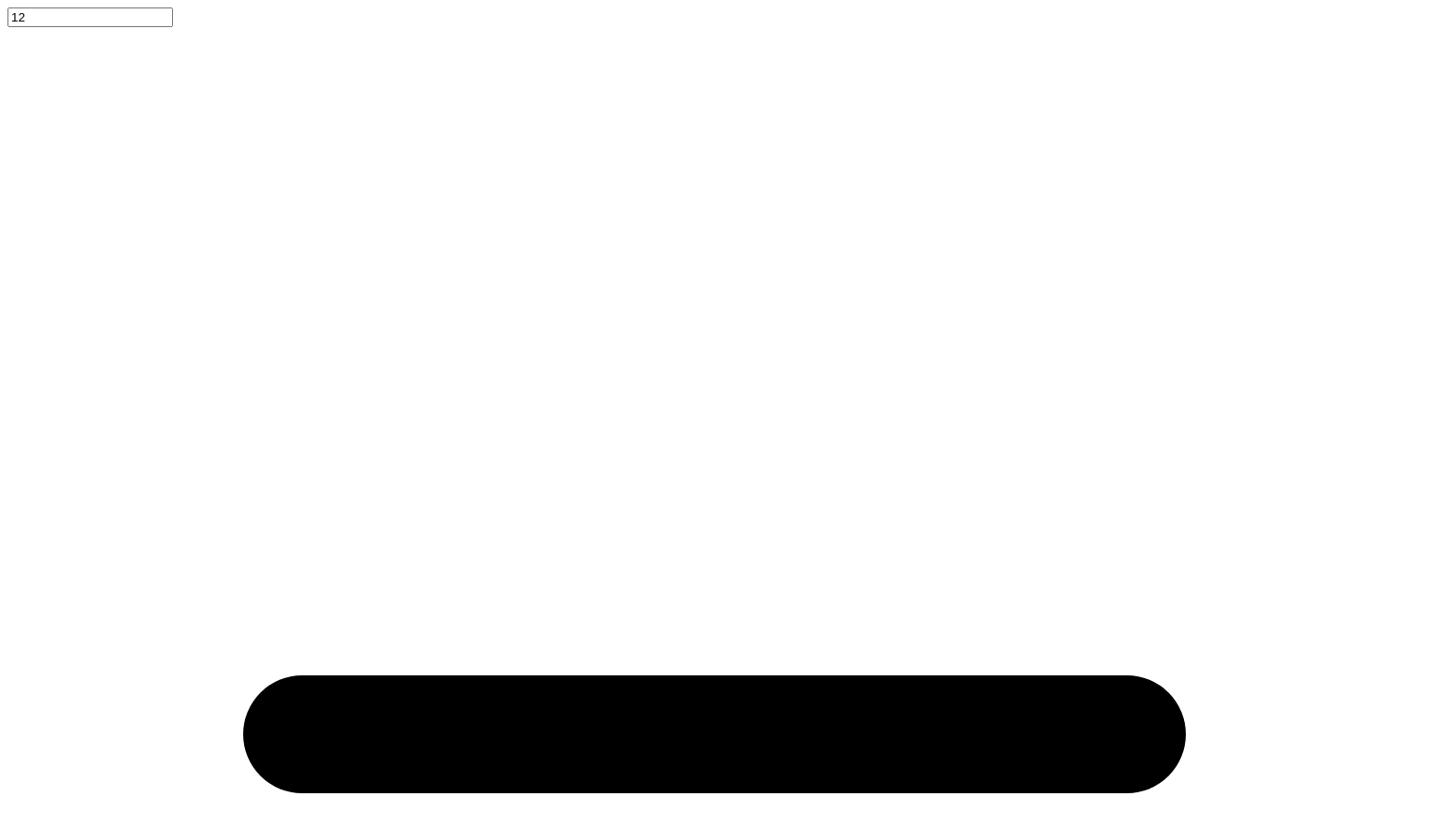
scroll to position [16, 11]
type textarea "WE LIVE FOR EACHOTHER Theta IOta Chapter"
type textarea "x"
type input "1.93"
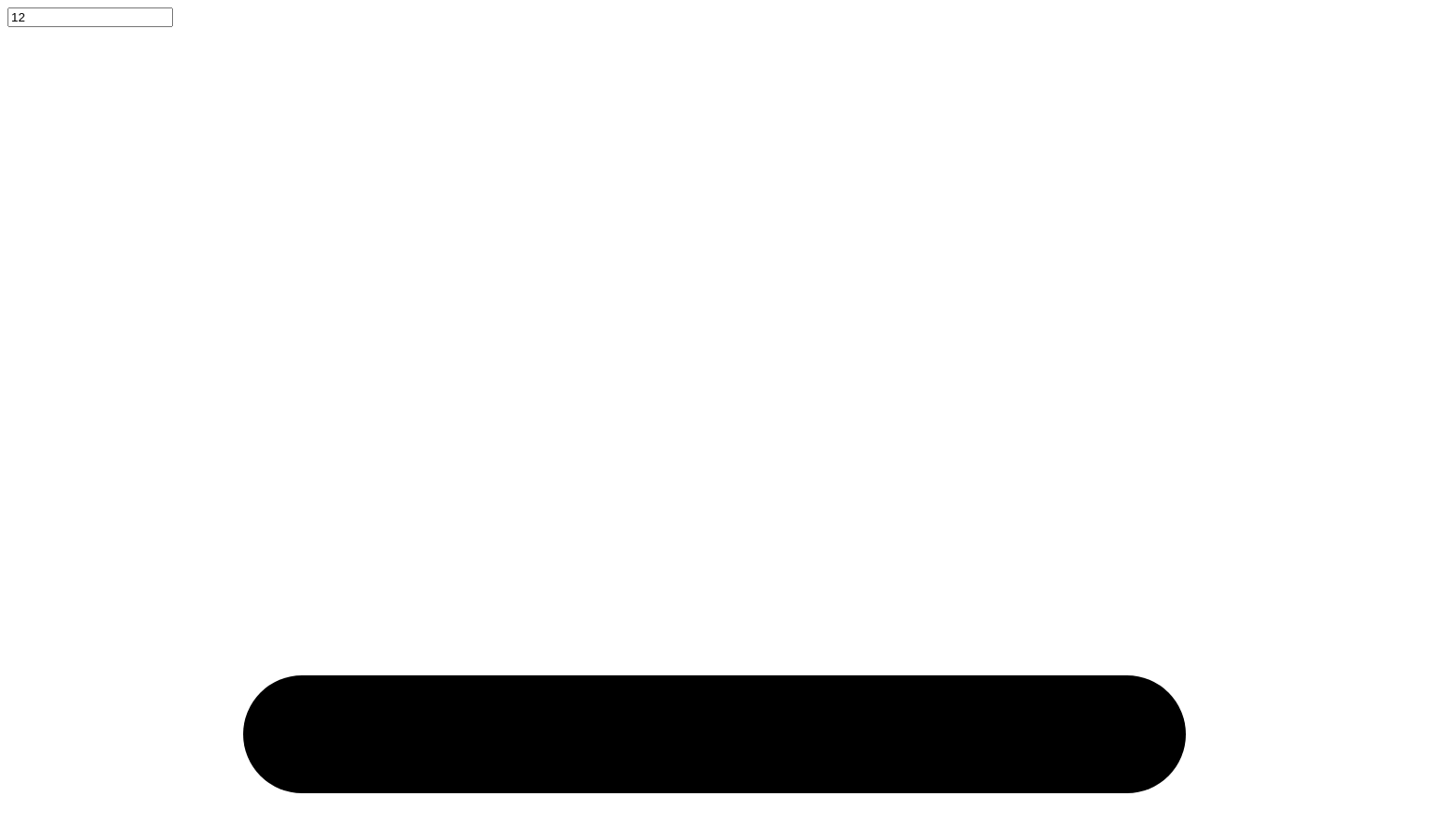
type input "0.89"
type textarea "x"
type input "2.67"
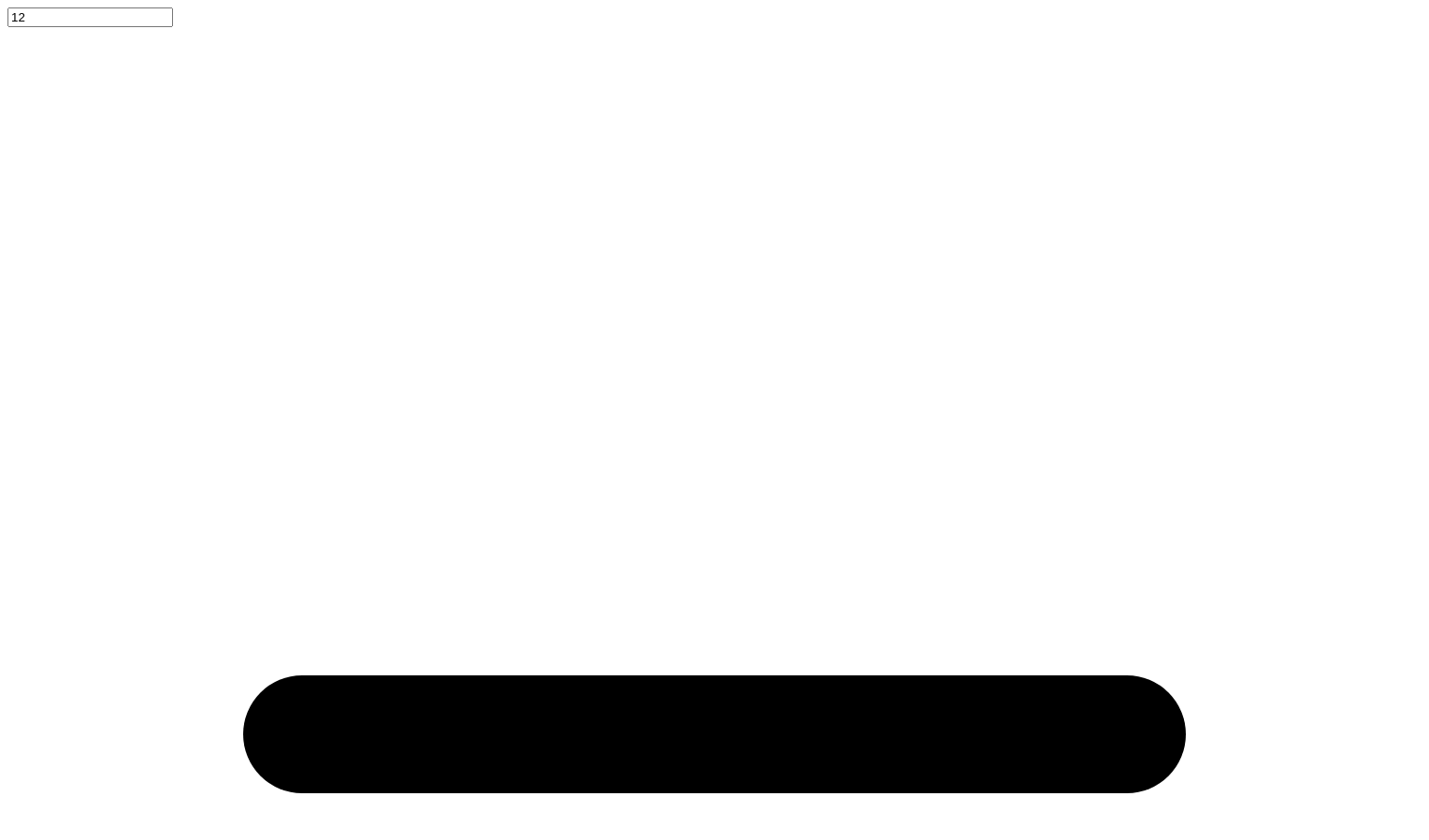
type input "0.52"
type textarea "x"
type input "1.93"
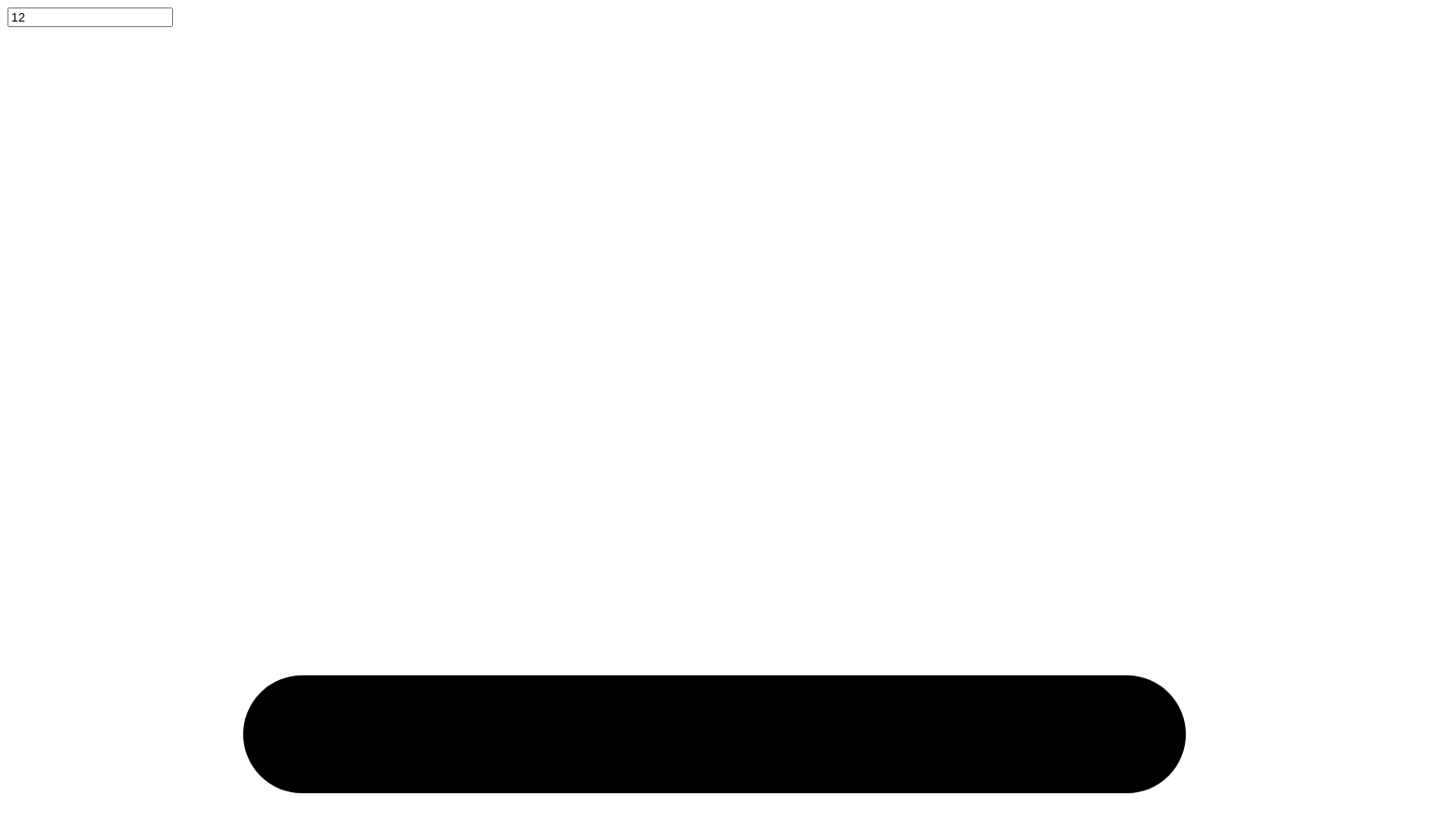
type textarea "x"
type input "2.78"
type textarea "x"
type textarea "WE LIVE FTBOR EACHOTHER"
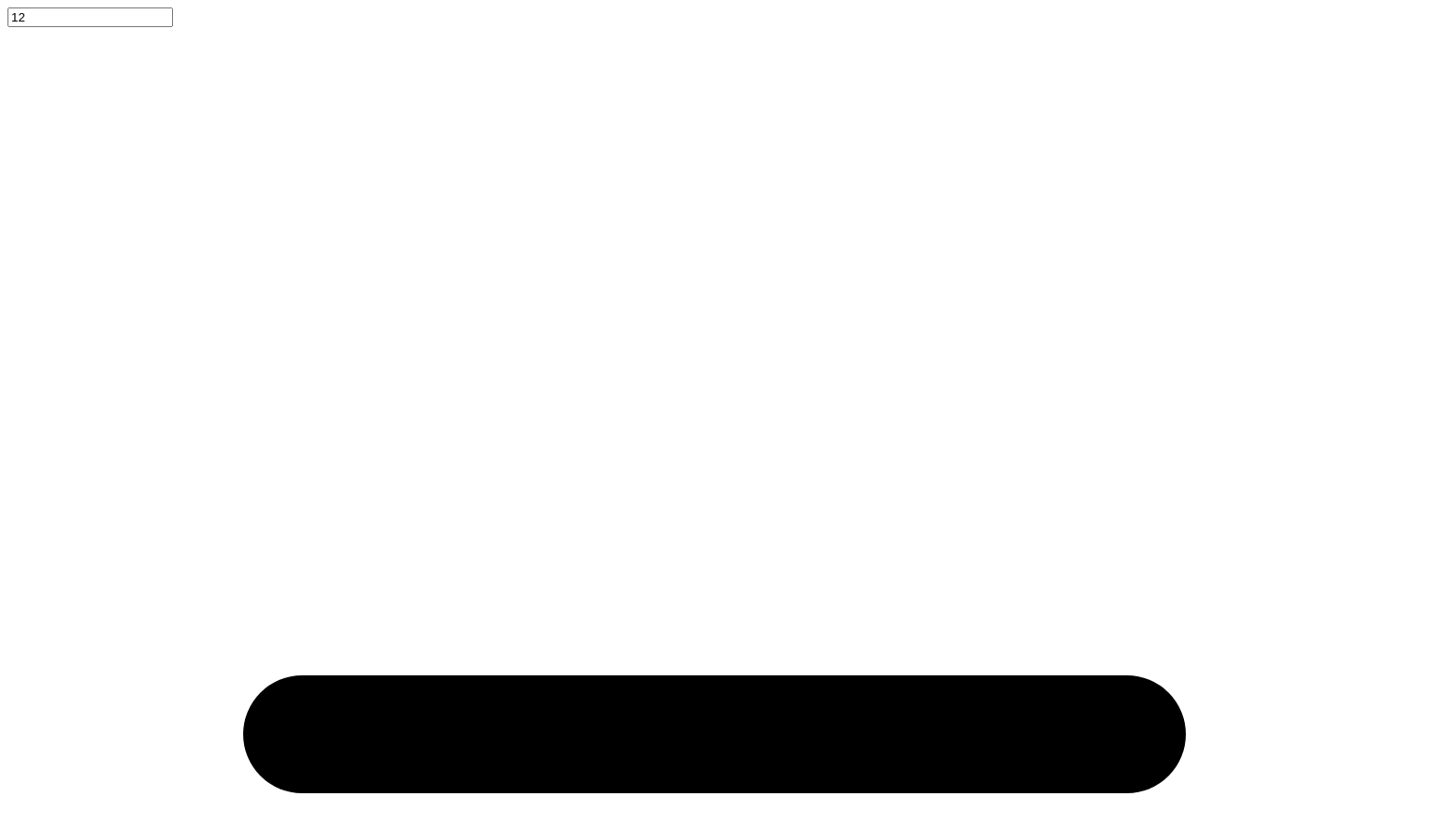
type textarea "x"
type textarea "WE LIVE FTBOR EACHOTHER"
type textarea "x"
type textarea "W"
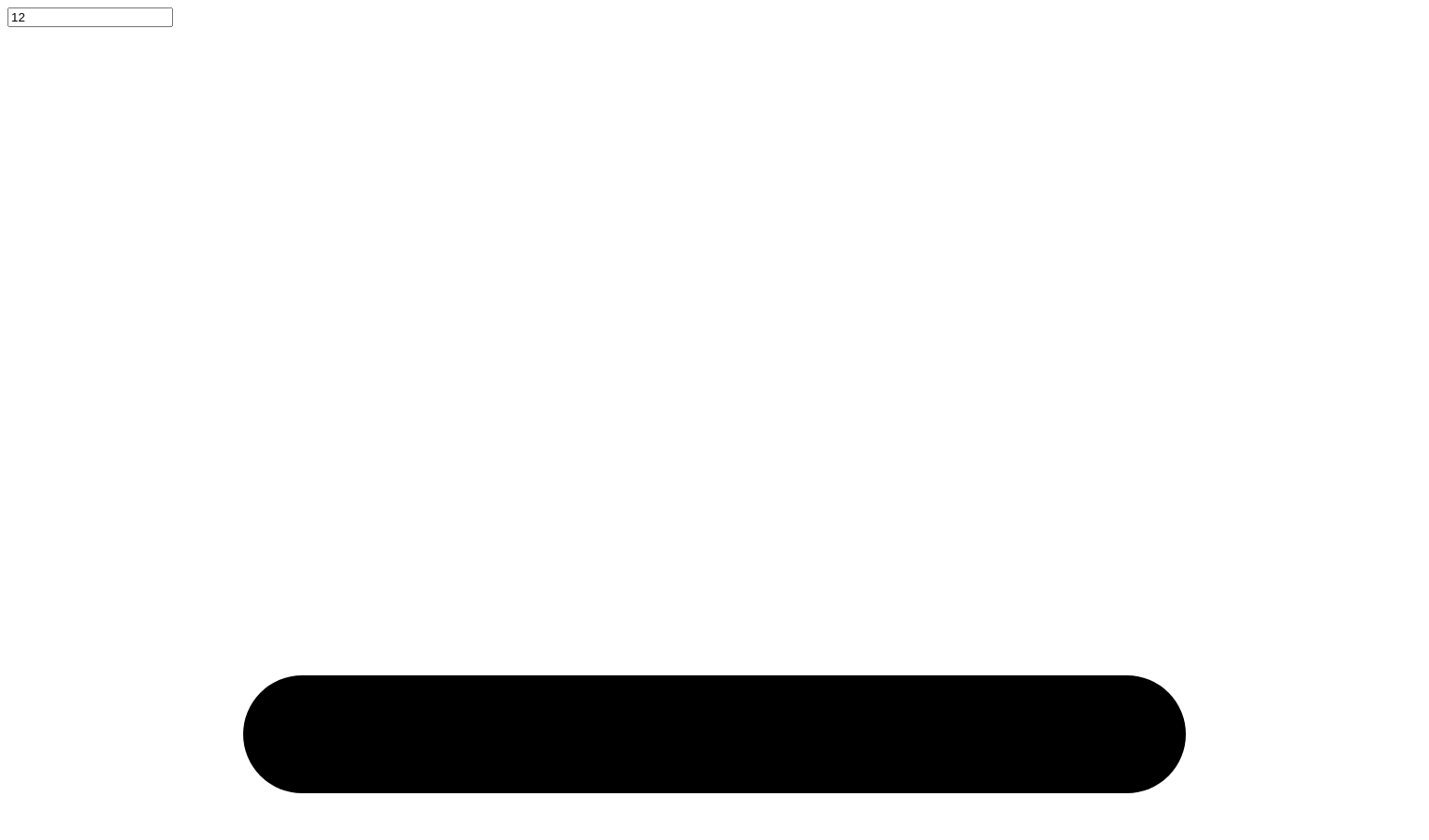
scroll to position [16, 3]
type textarea "x"
type textarea "Th"
type textarea "x"
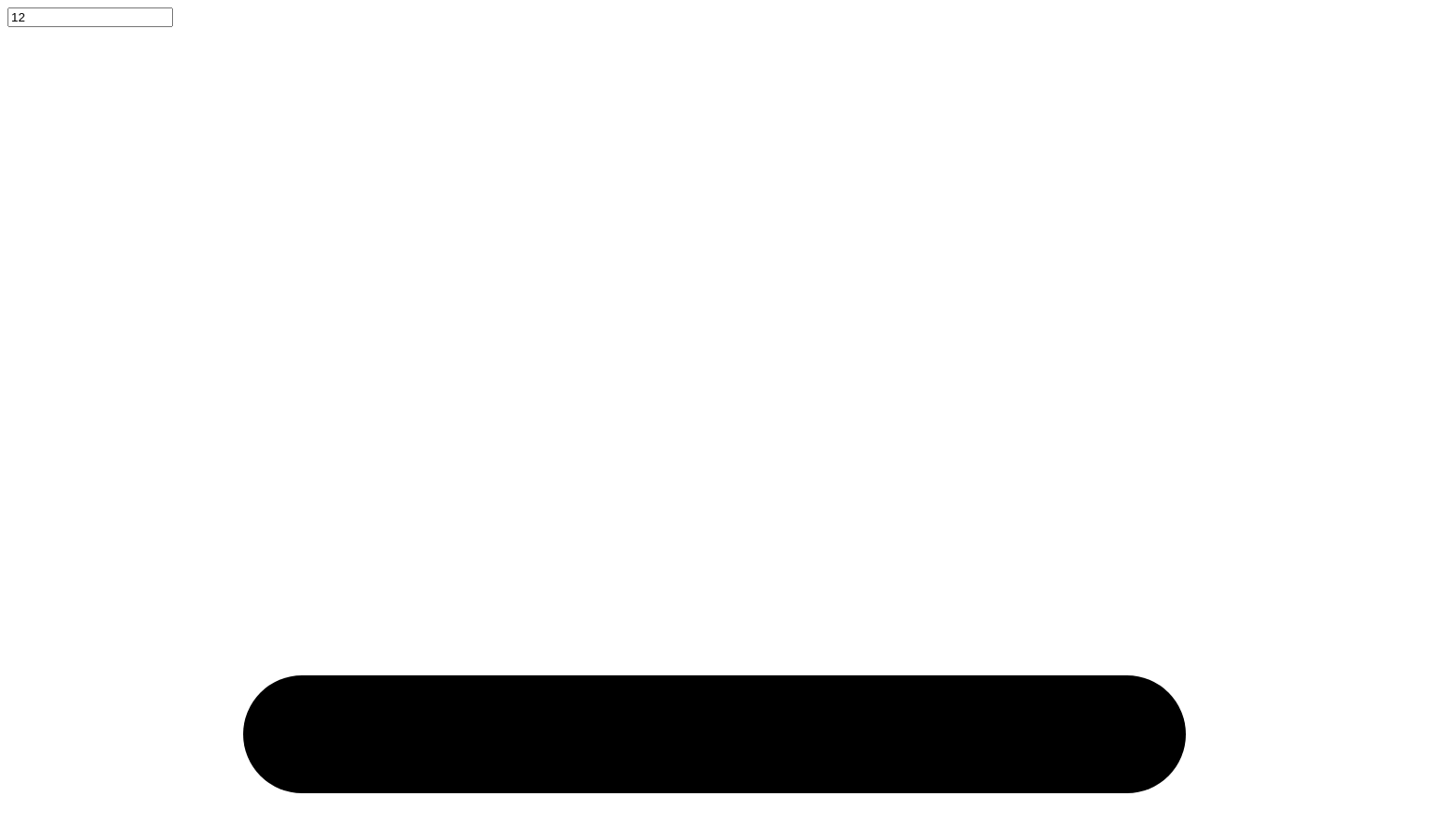
type textarea "The"
type textarea "x"
type textarea "Thet"
type textarea "x"
type textarea "Theta"
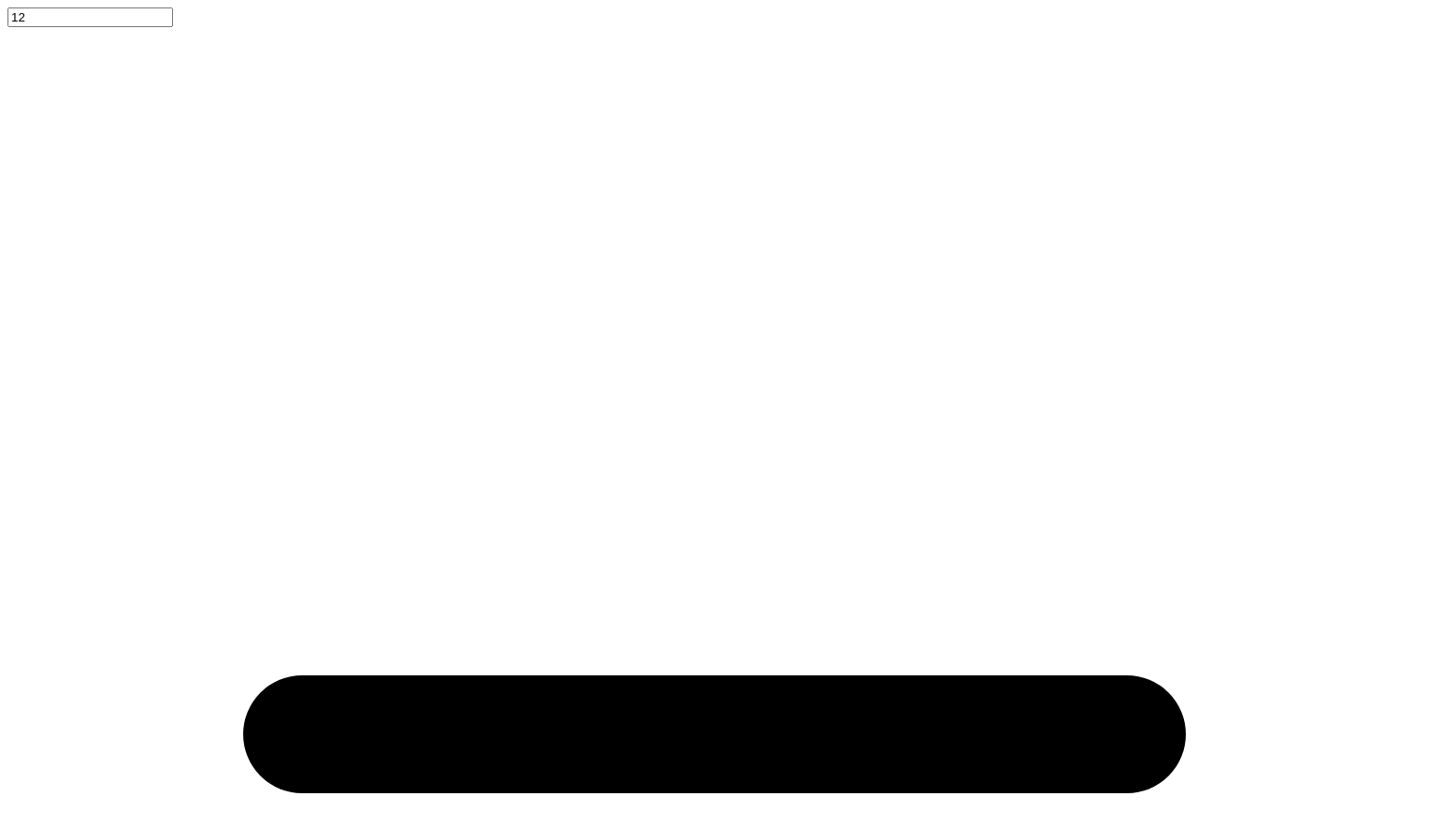
type textarea "x"
type textarea "Theta C"
type textarea "x"
type textarea "Theta"
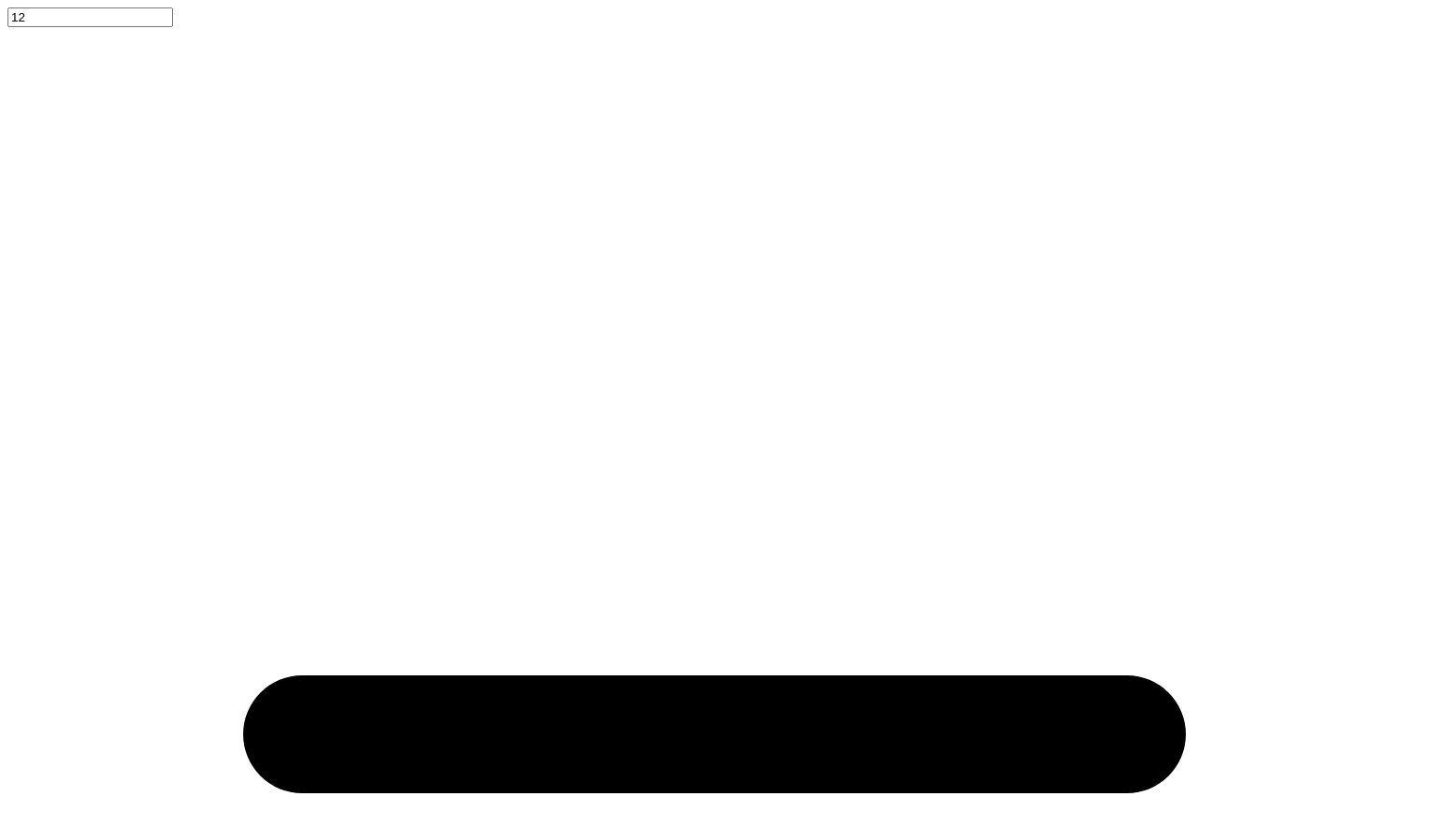
type textarea "x"
type textarea "Theta I"
type textarea "x"
type textarea "Theta IO"
type textarea "x"
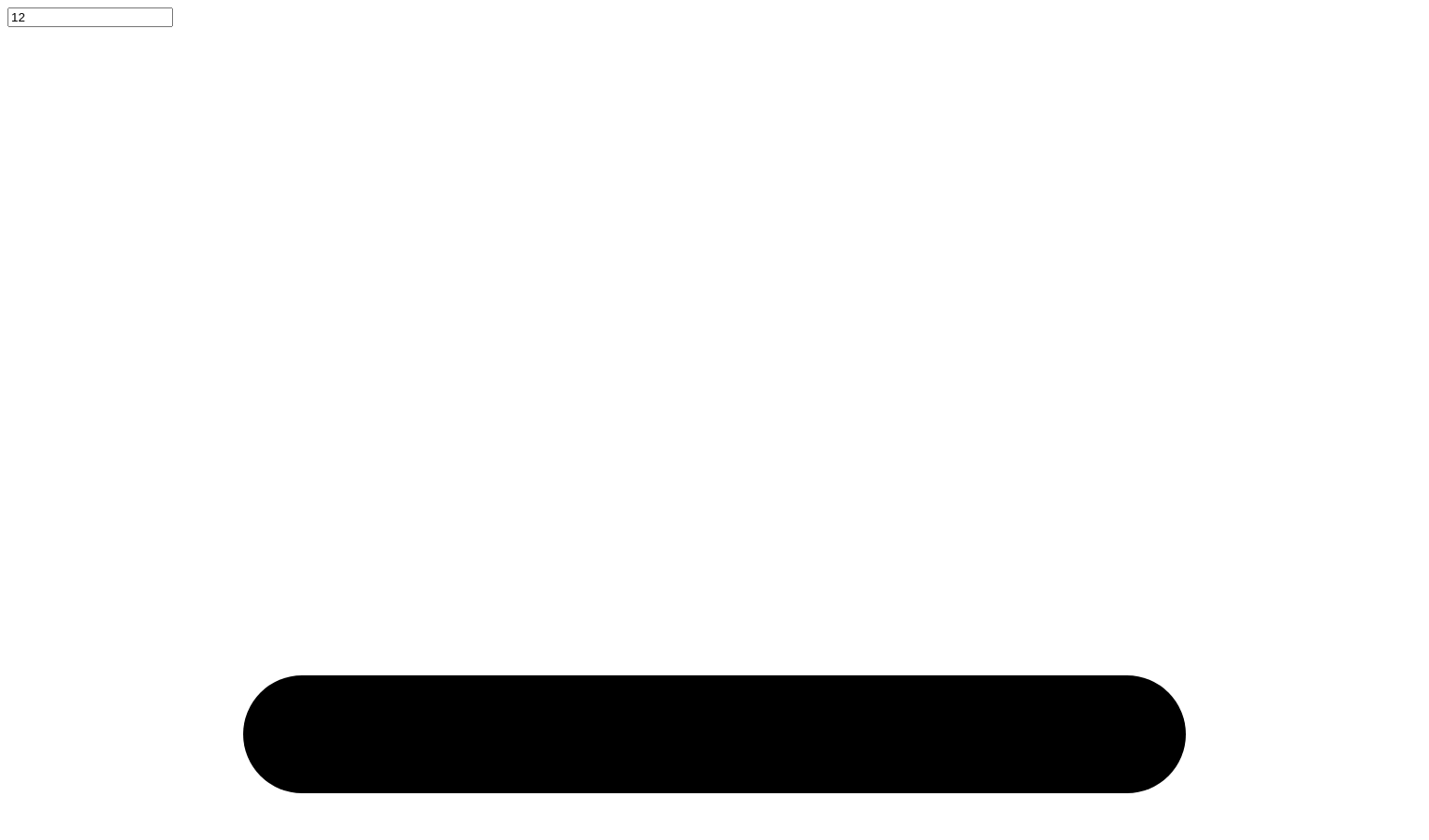
type textarea "Theta IOta"
type textarea "x"
type textarea "Theta IOta"
type textarea "x"
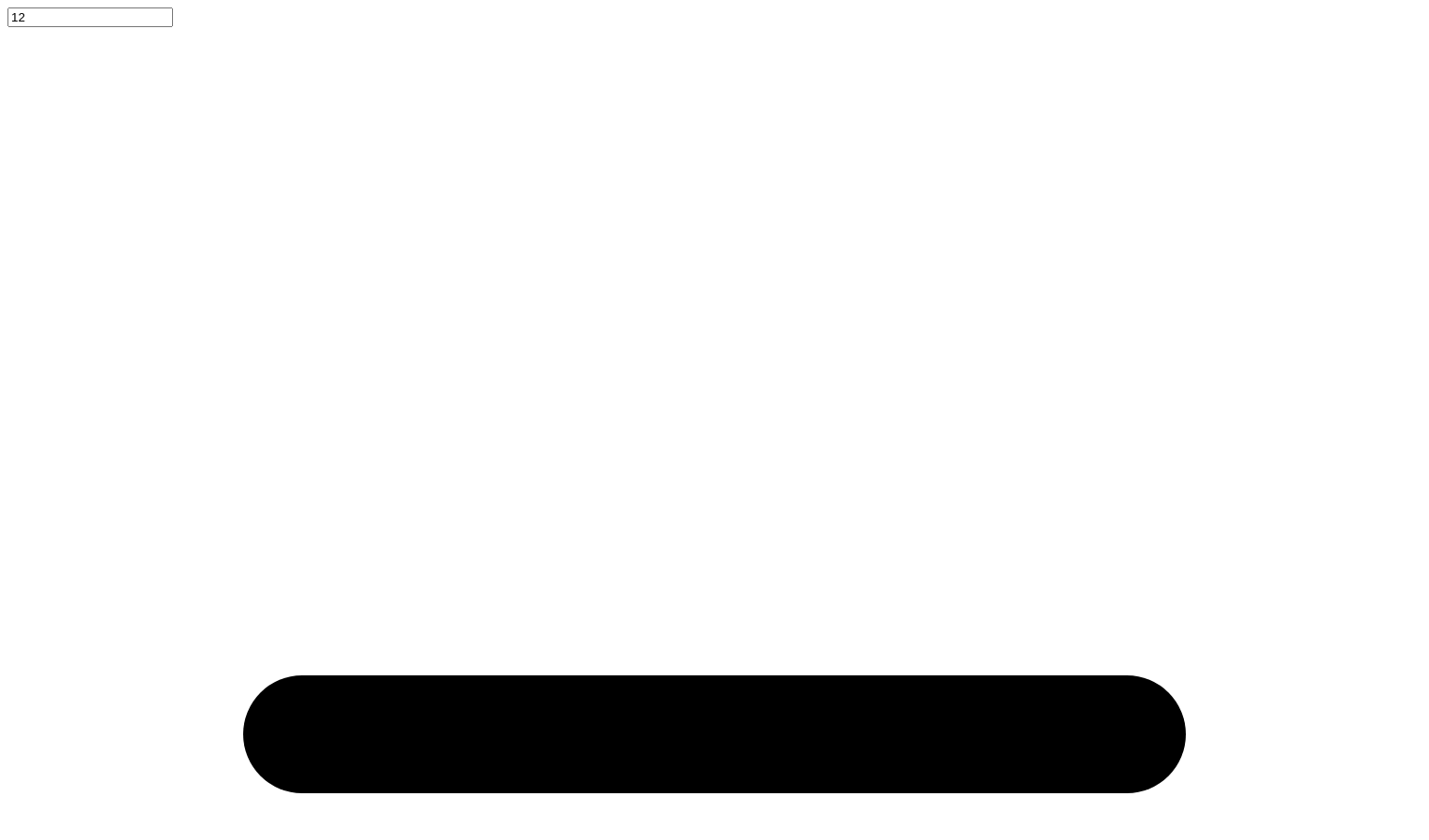
type textarea "Theta IOta Ch"
type textarea "x"
type textarea "Theta IOta Chap"
type textarea "x"
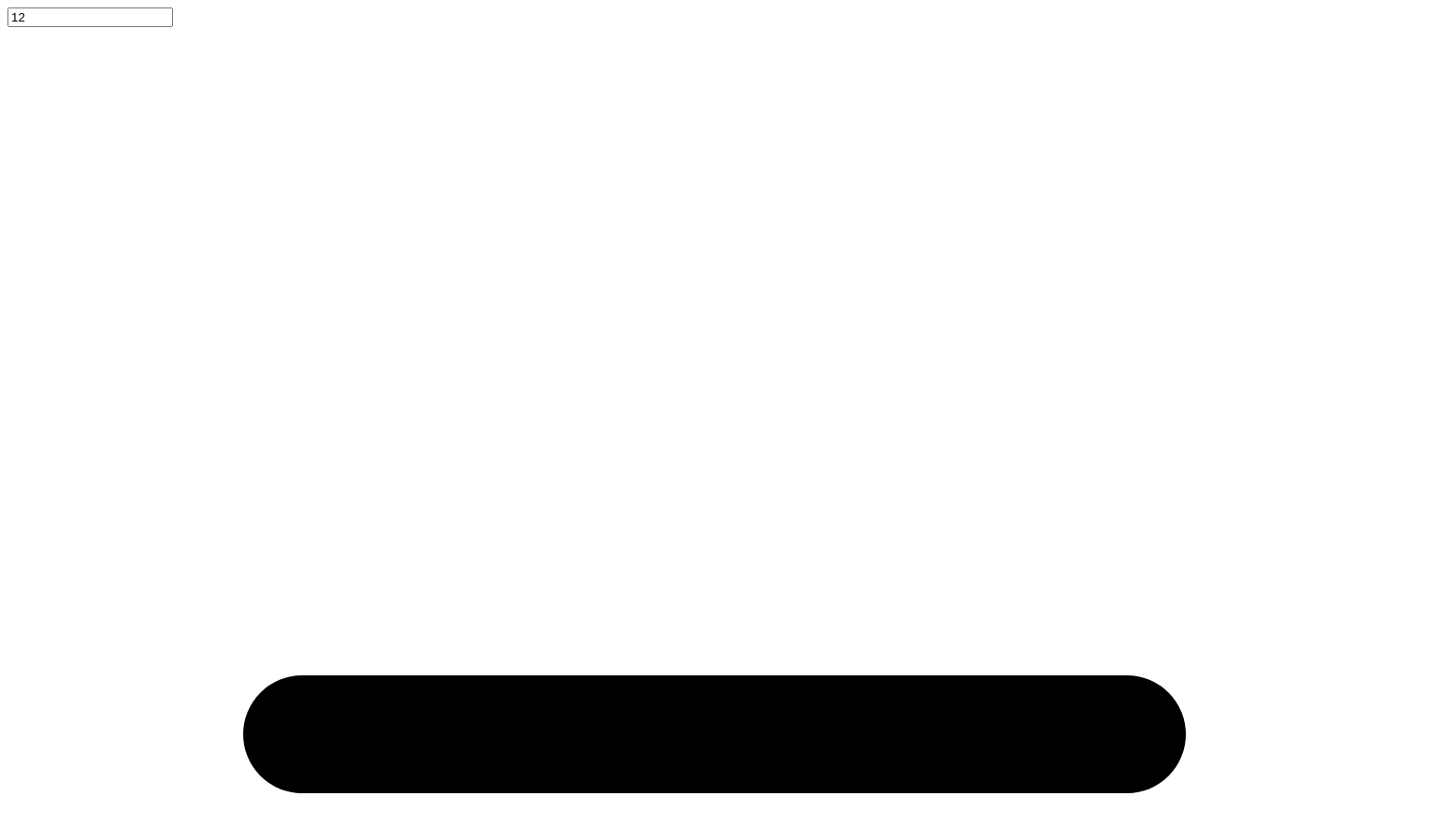
type textarea "Theta IOta Chapt"
type textarea "x"
type textarea "Theta IOta Chapte"
type textarea "x"
type textarea "Theta IOta Chapter"
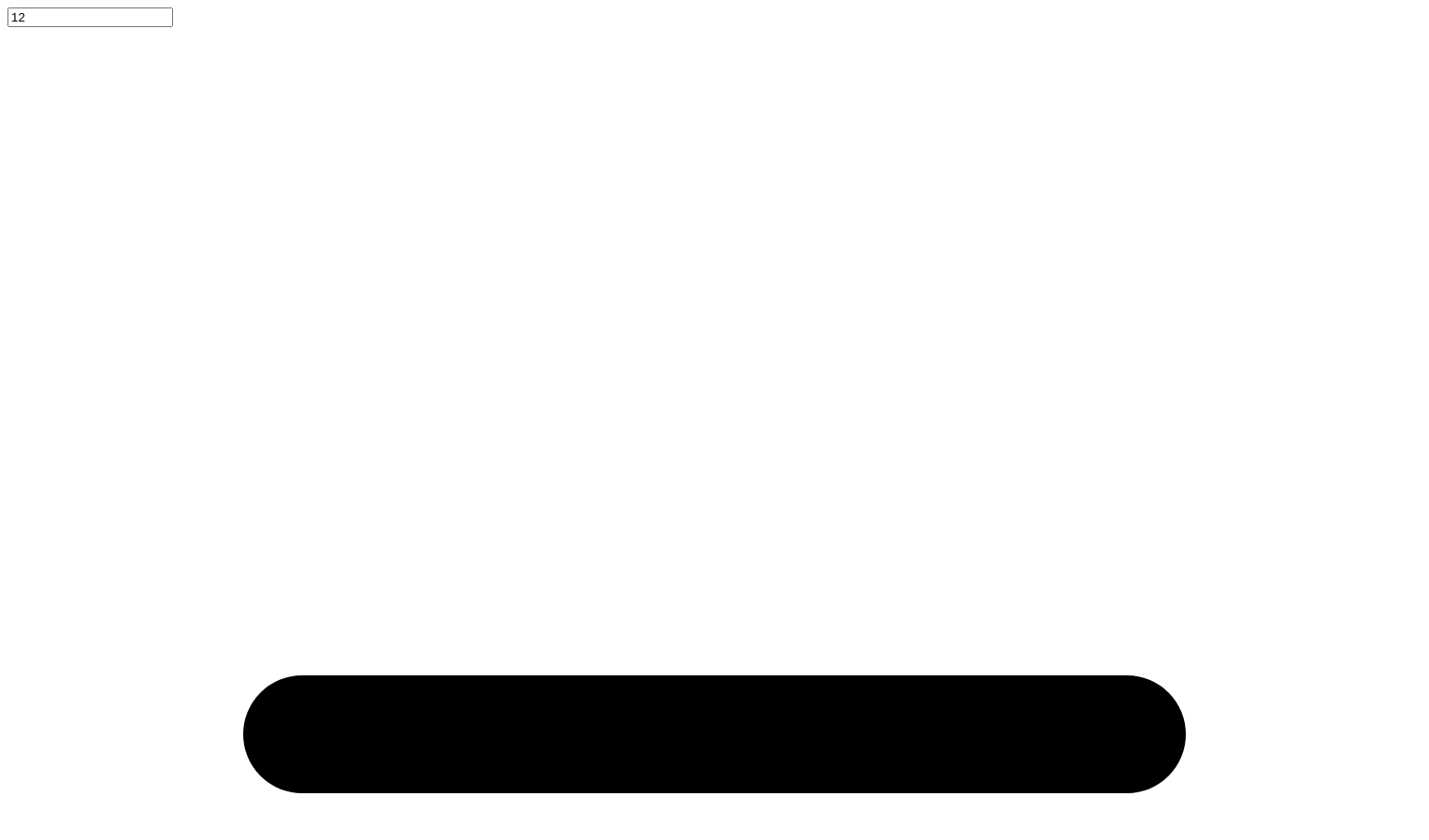
type textarea "x"
type textarea "Theta IOta Chapter"
type textarea "x"
type input "3.27"
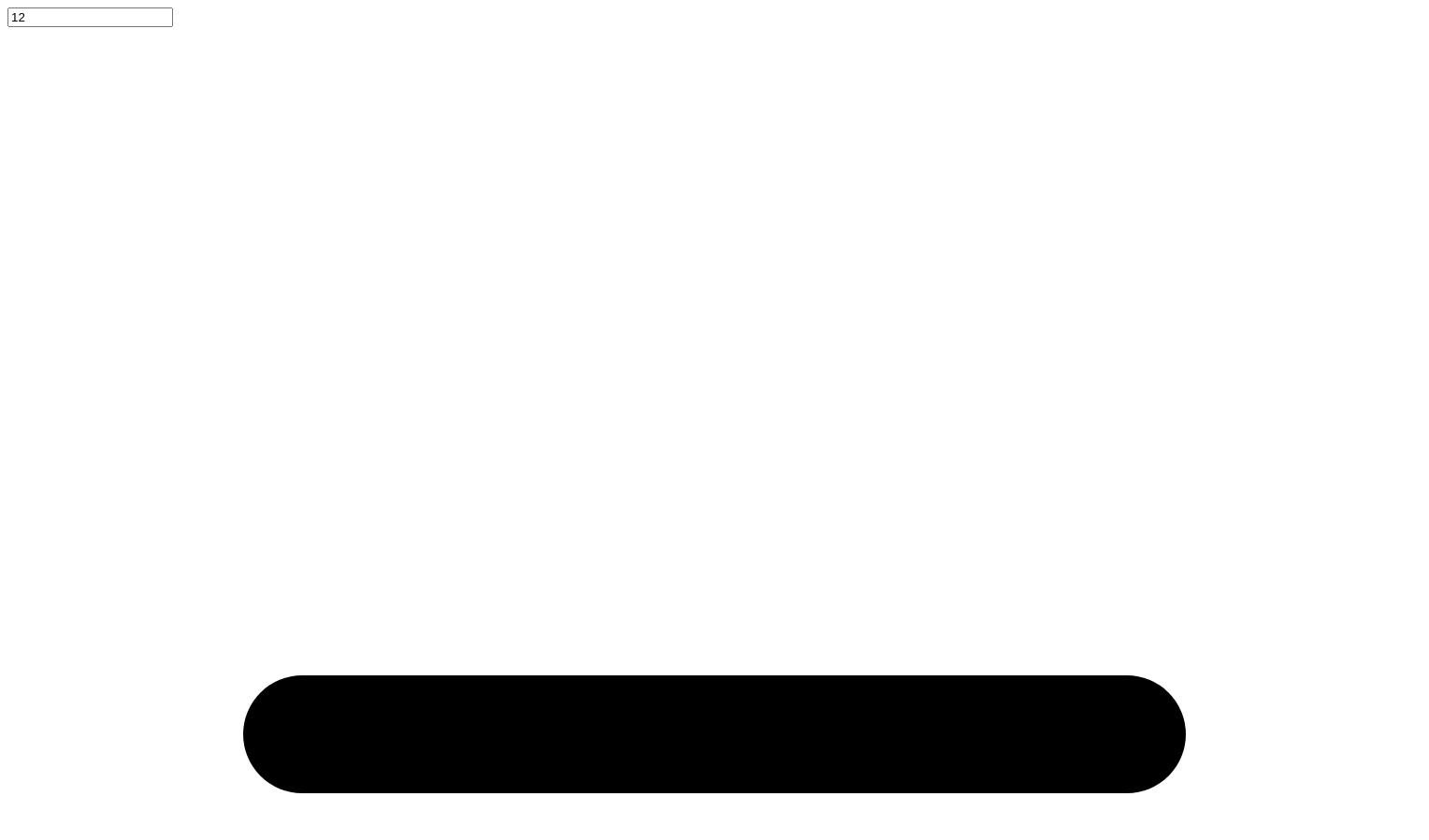
type input "1.19"
type input "2.41"
type textarea "x"
type textarea "Theta IOta Chapter"
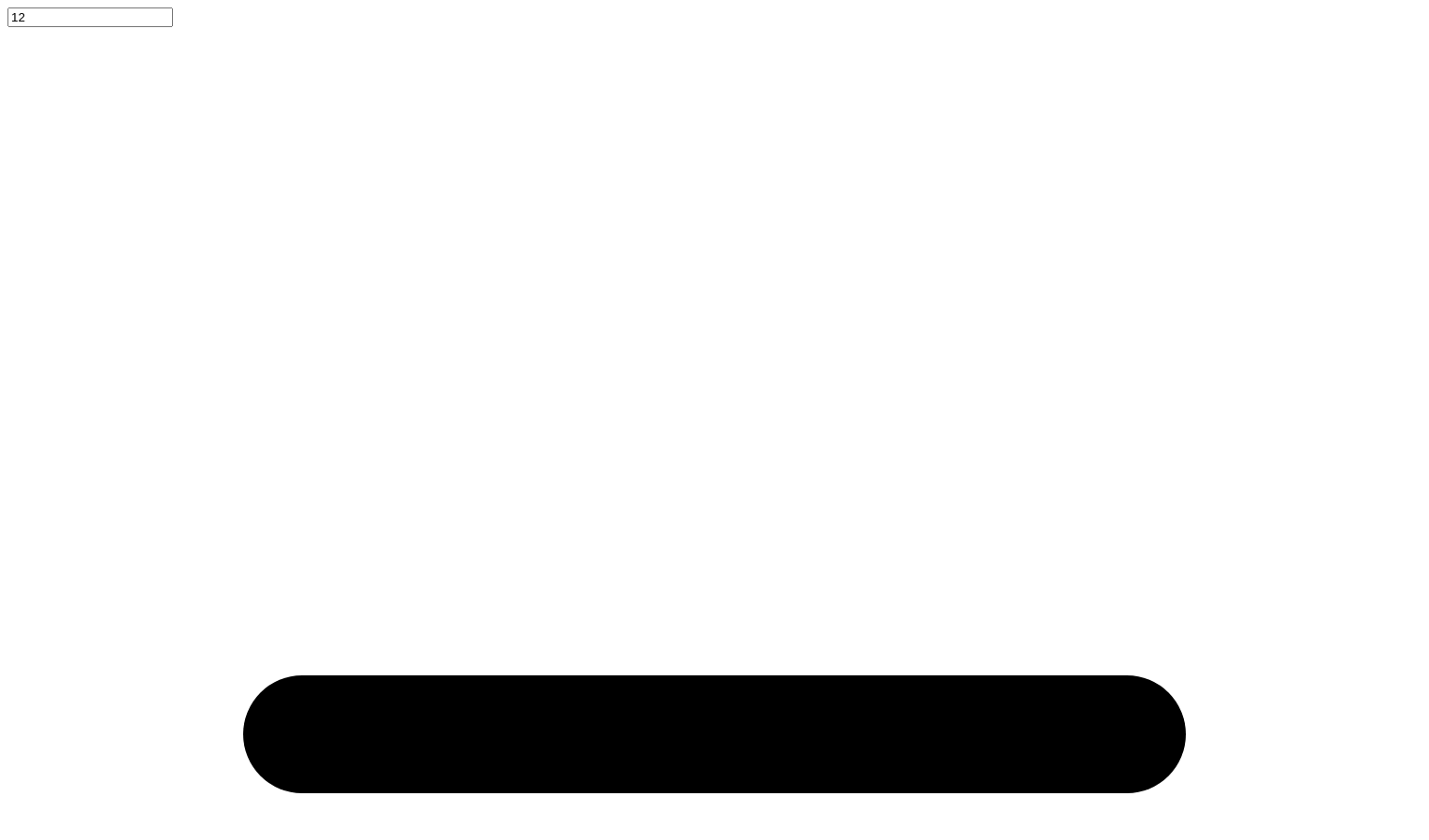
type textarea "x"
type textarea "Theta IOta Chapter"
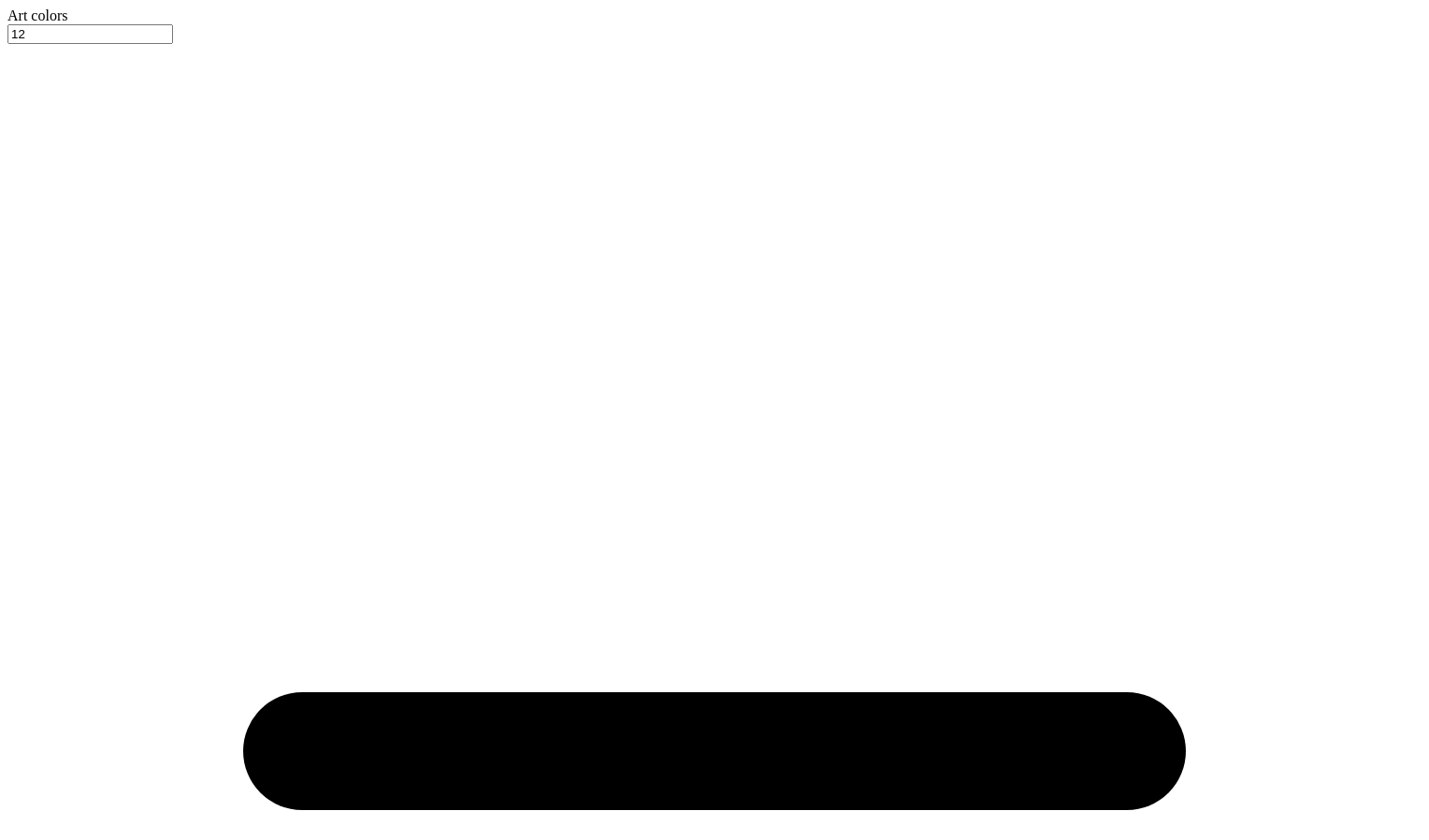
scroll to position [16, 2]
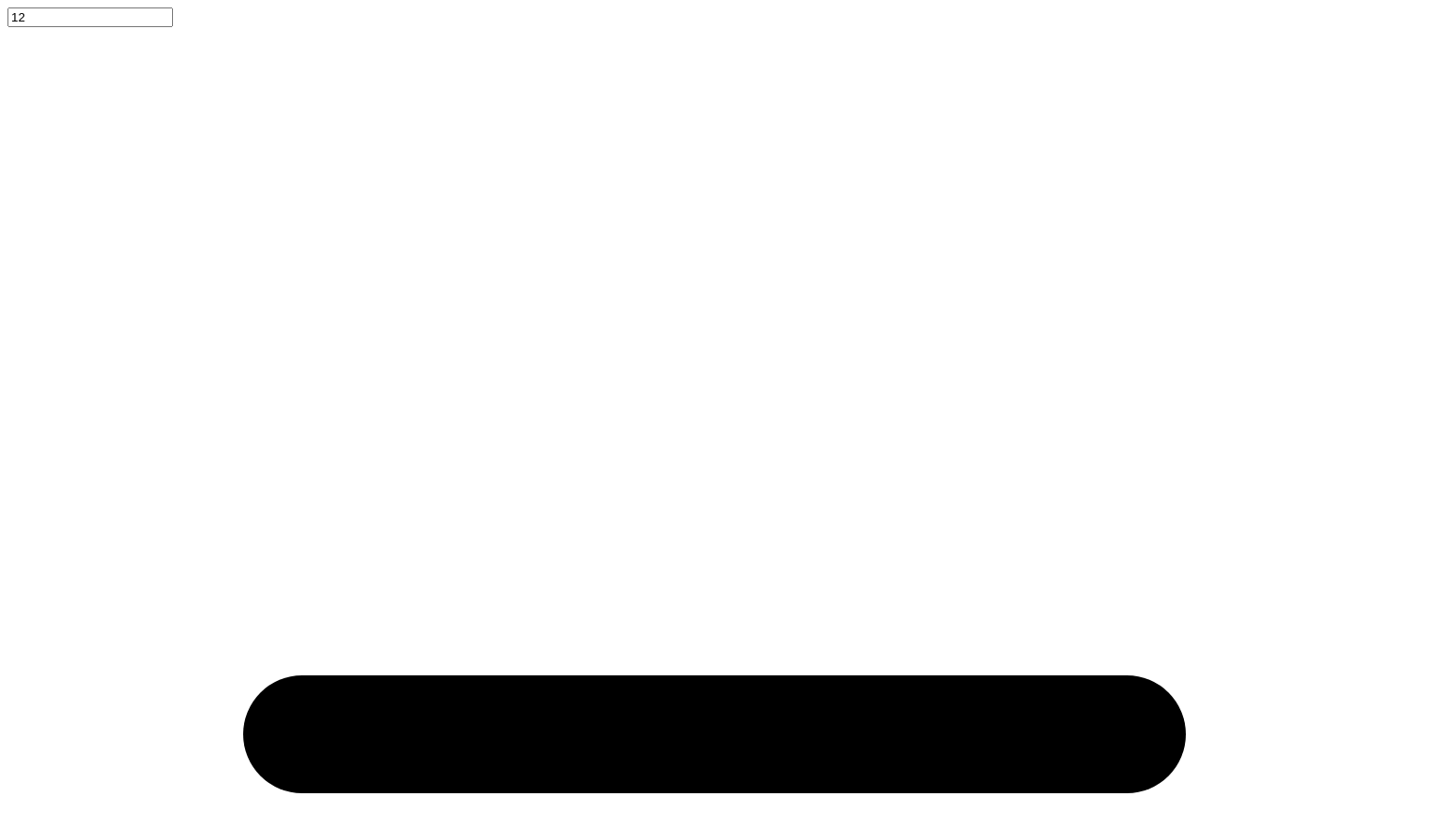
type textarea "x"
type textarea "Theta IOta Chapter"
type textarea "x"
type textarea "Theta IOta Chapter"
type textarea "x"
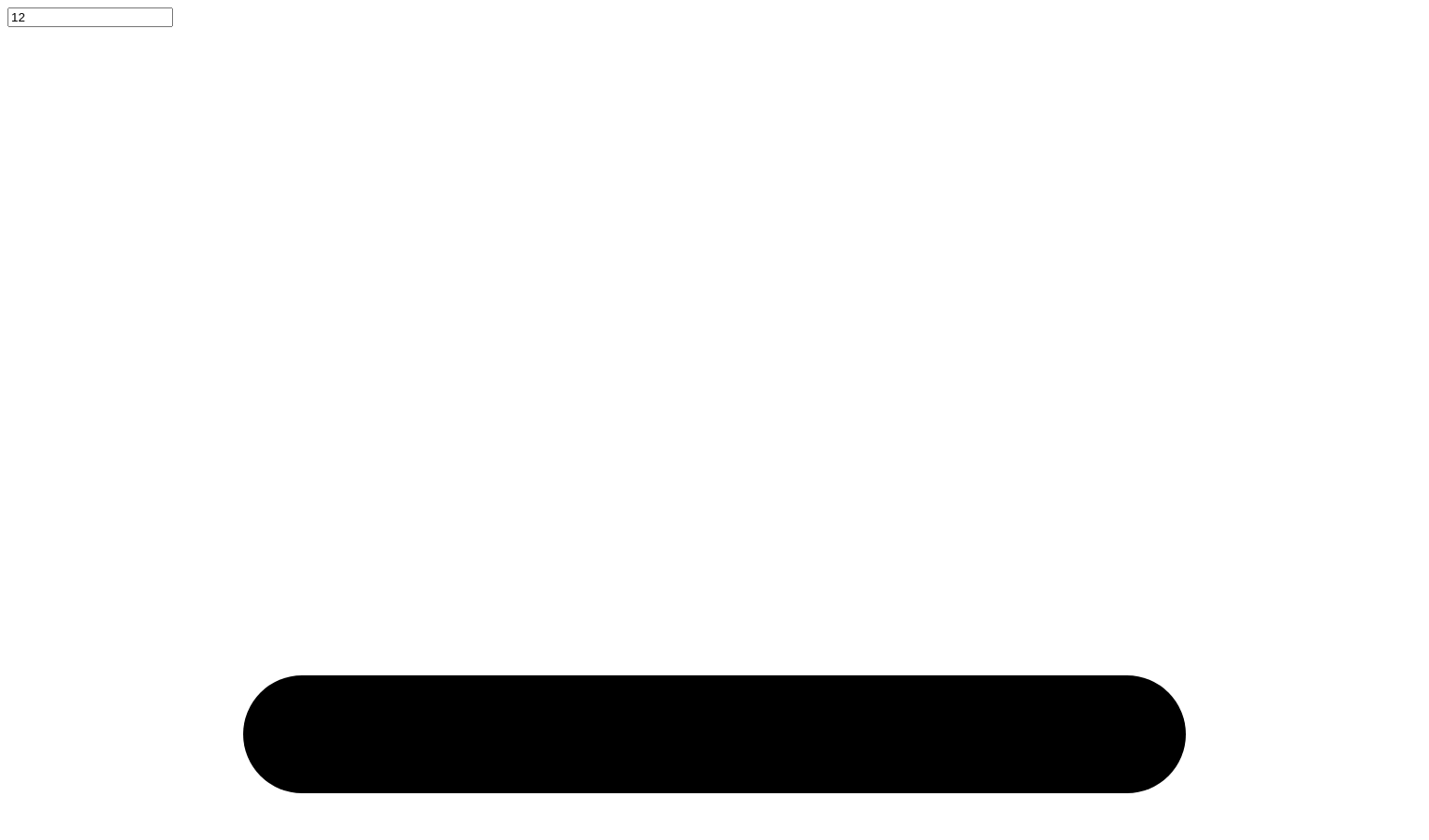
type input "1.31"
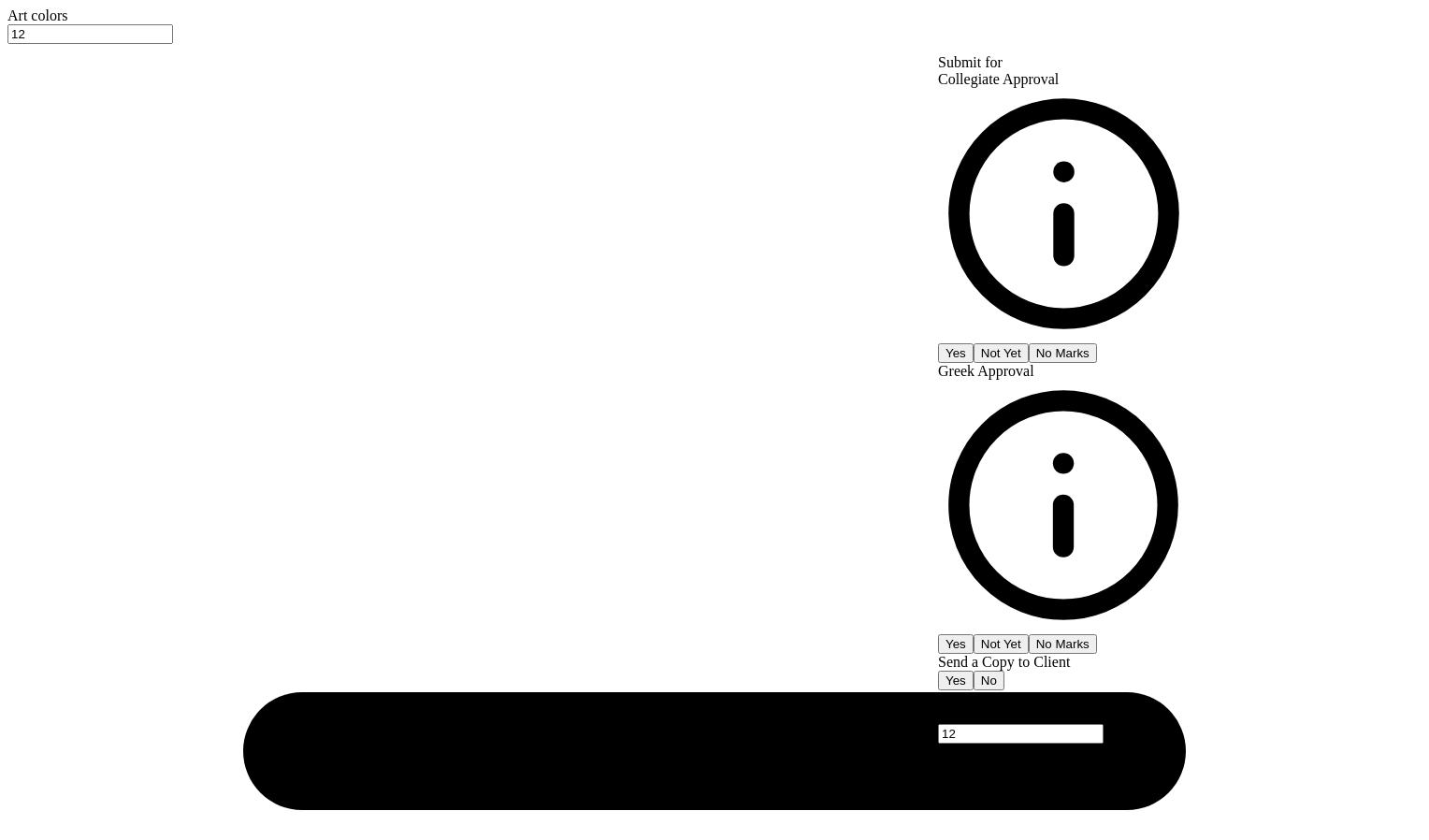
type textarea "x"
click at [1097, 343] on button "No Marks" at bounding box center [1063, 352] width 68 height 20
click at [974, 634] on button "Yes" at bounding box center [956, 644] width 36 height 20
click at [974, 343] on button "Yes" at bounding box center [956, 352] width 36 height 20
click at [1103, 724] on input "12" at bounding box center [1021, 733] width 166 height 20
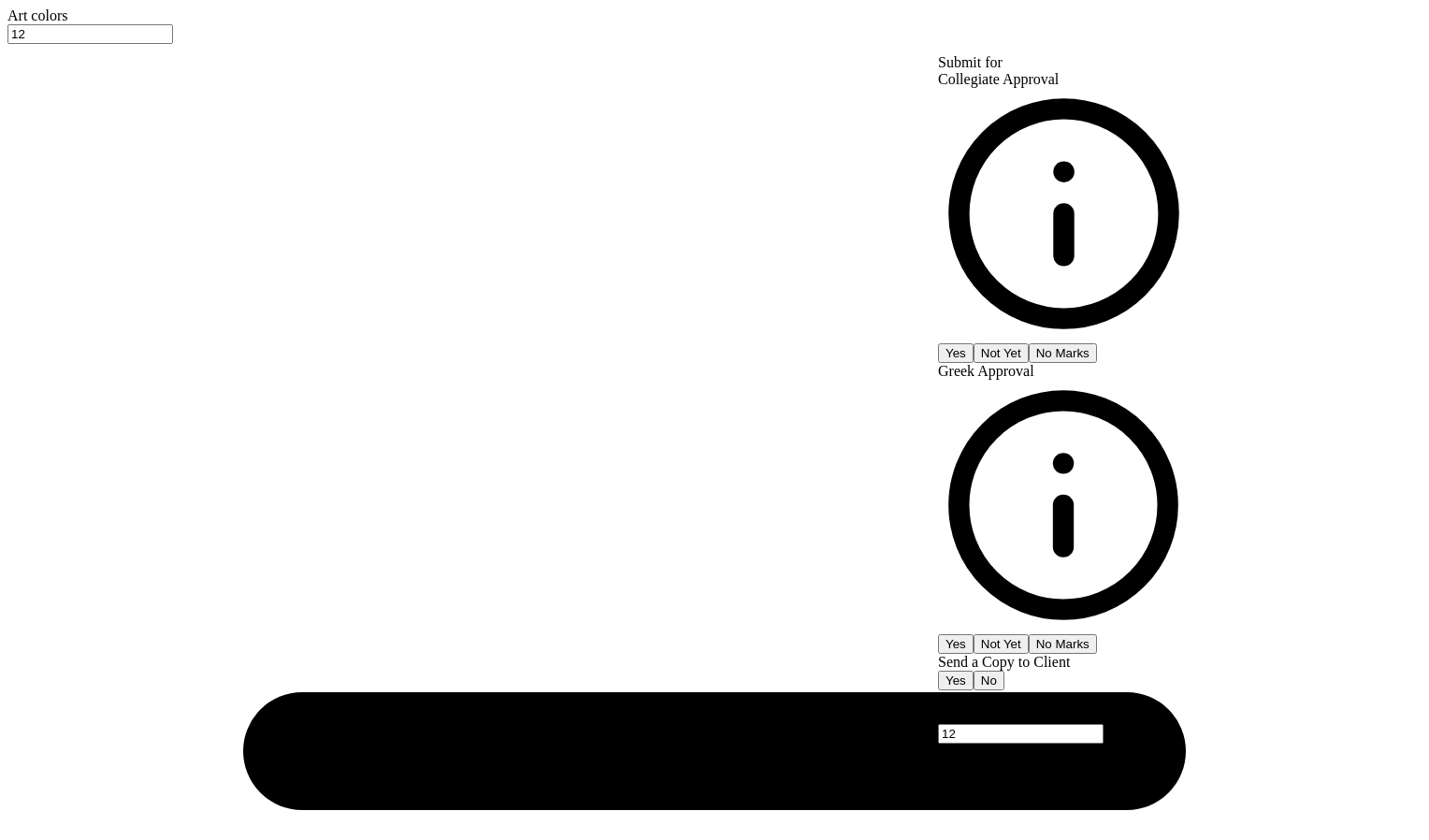
click at [1103, 724] on input "12" at bounding box center [1021, 733] width 166 height 20
type input "24"
type input "$45.89"
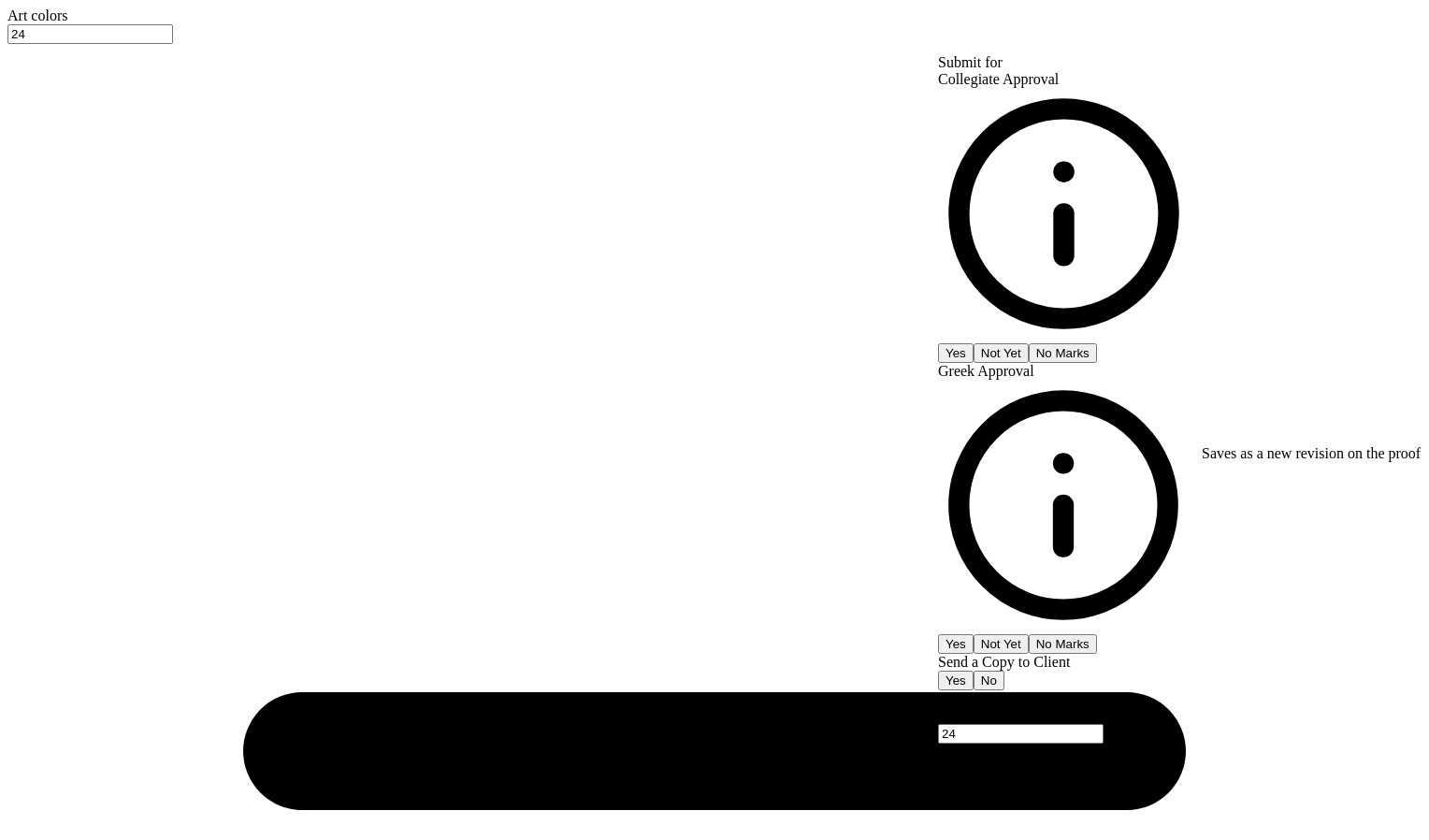
type input "24"
type input "$45.89"
type textarea "x"
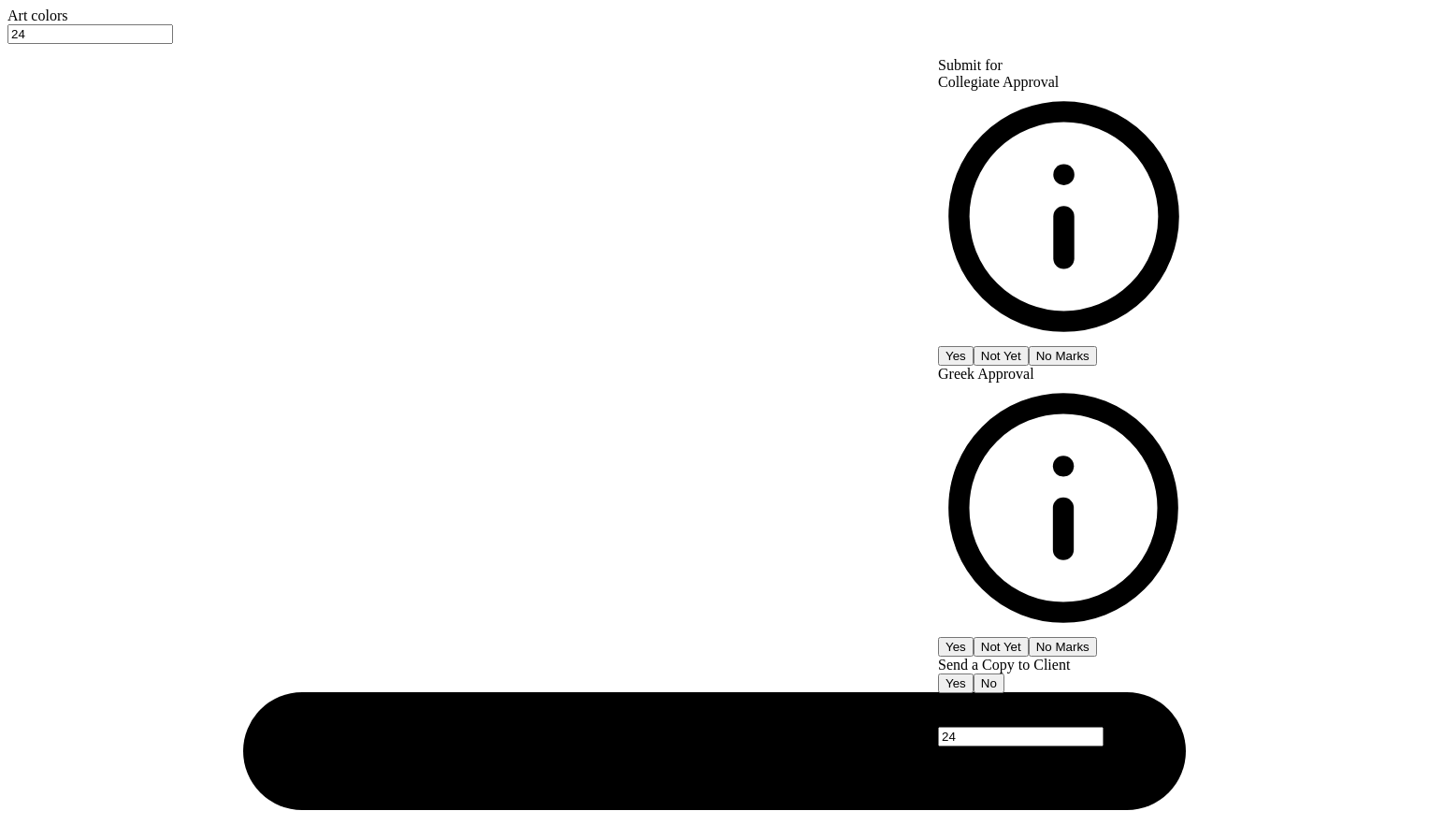
type input "– –"
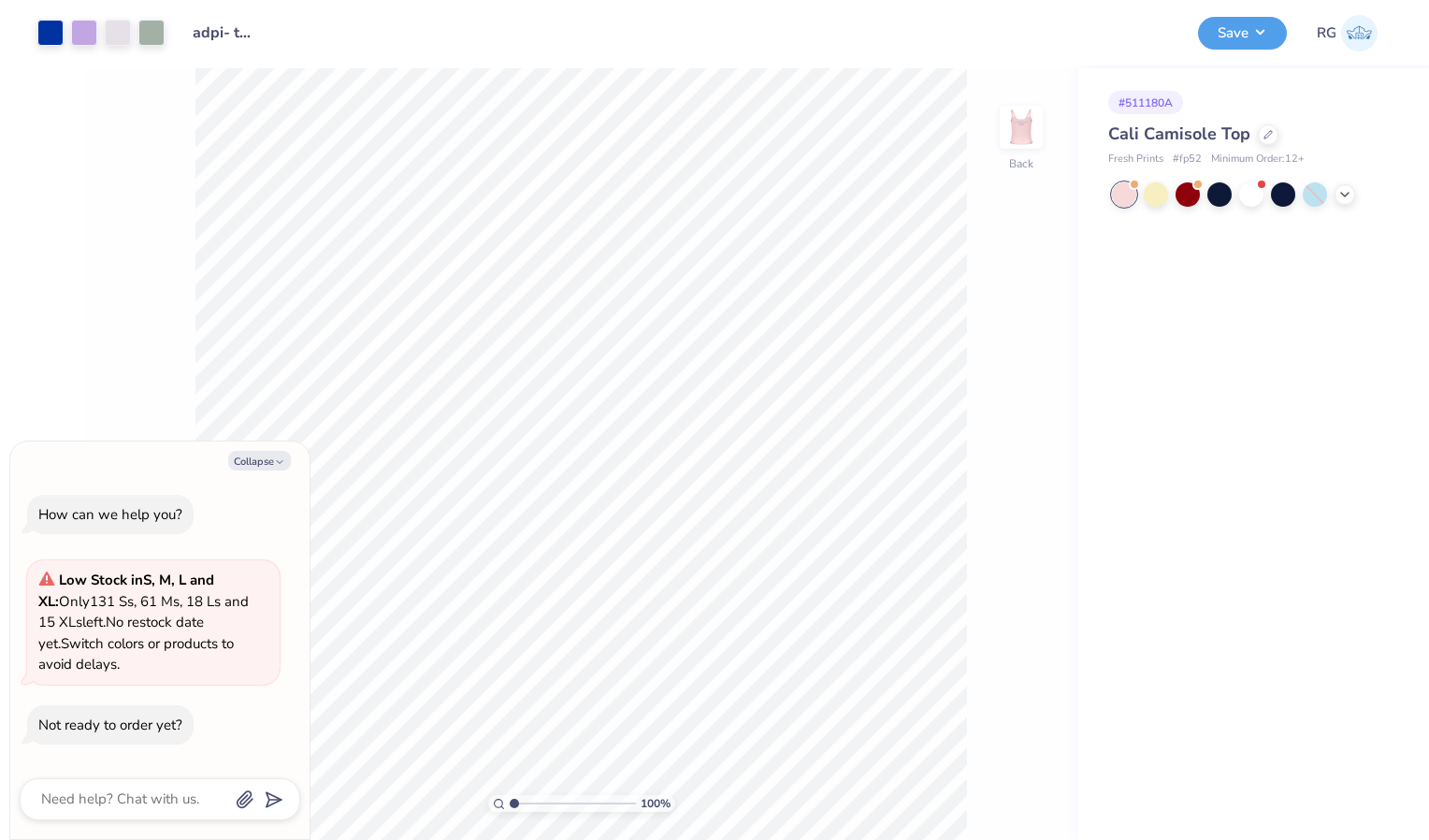
click at [1254, 211] on div "# 511180A Cali Camisole Top Fresh Prints # fp52 Minimum Order: 12 +" at bounding box center [1254, 454] width 350 height 772
click at [1255, 198] on div at bounding box center [1252, 193] width 25 height 25
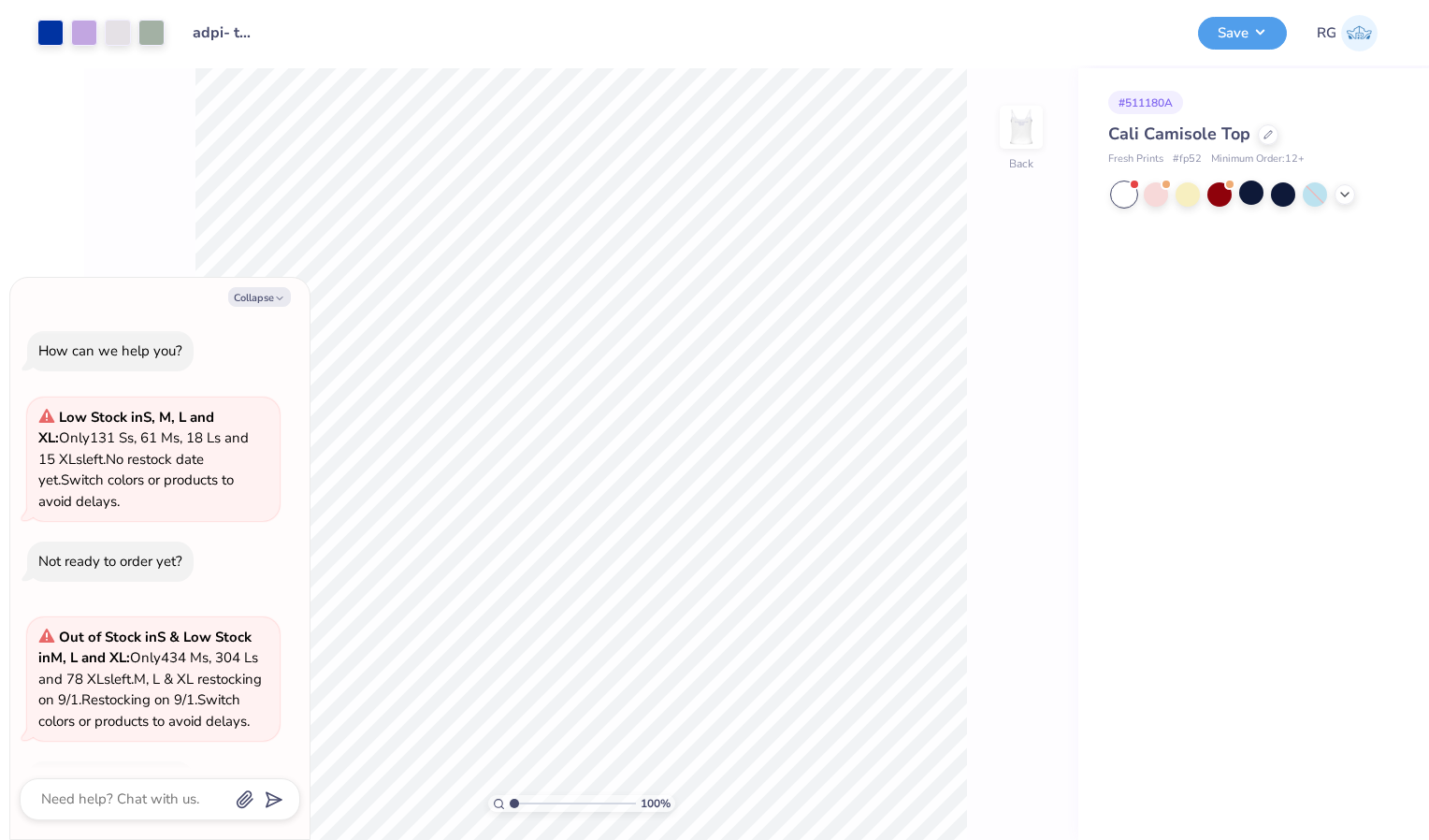
scroll to position [78, 0]
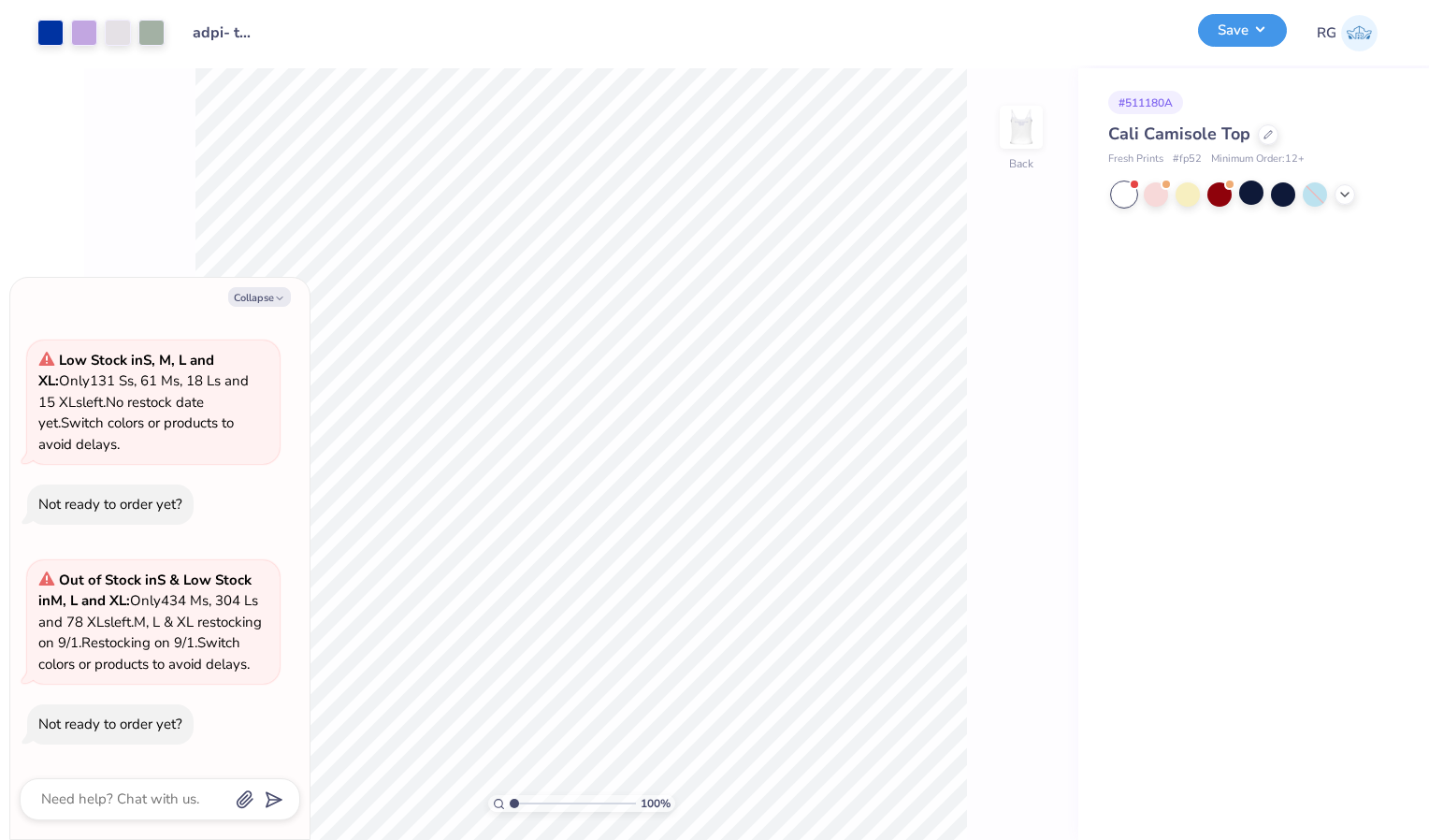
click at [1238, 23] on button "Save" at bounding box center [1242, 30] width 89 height 33
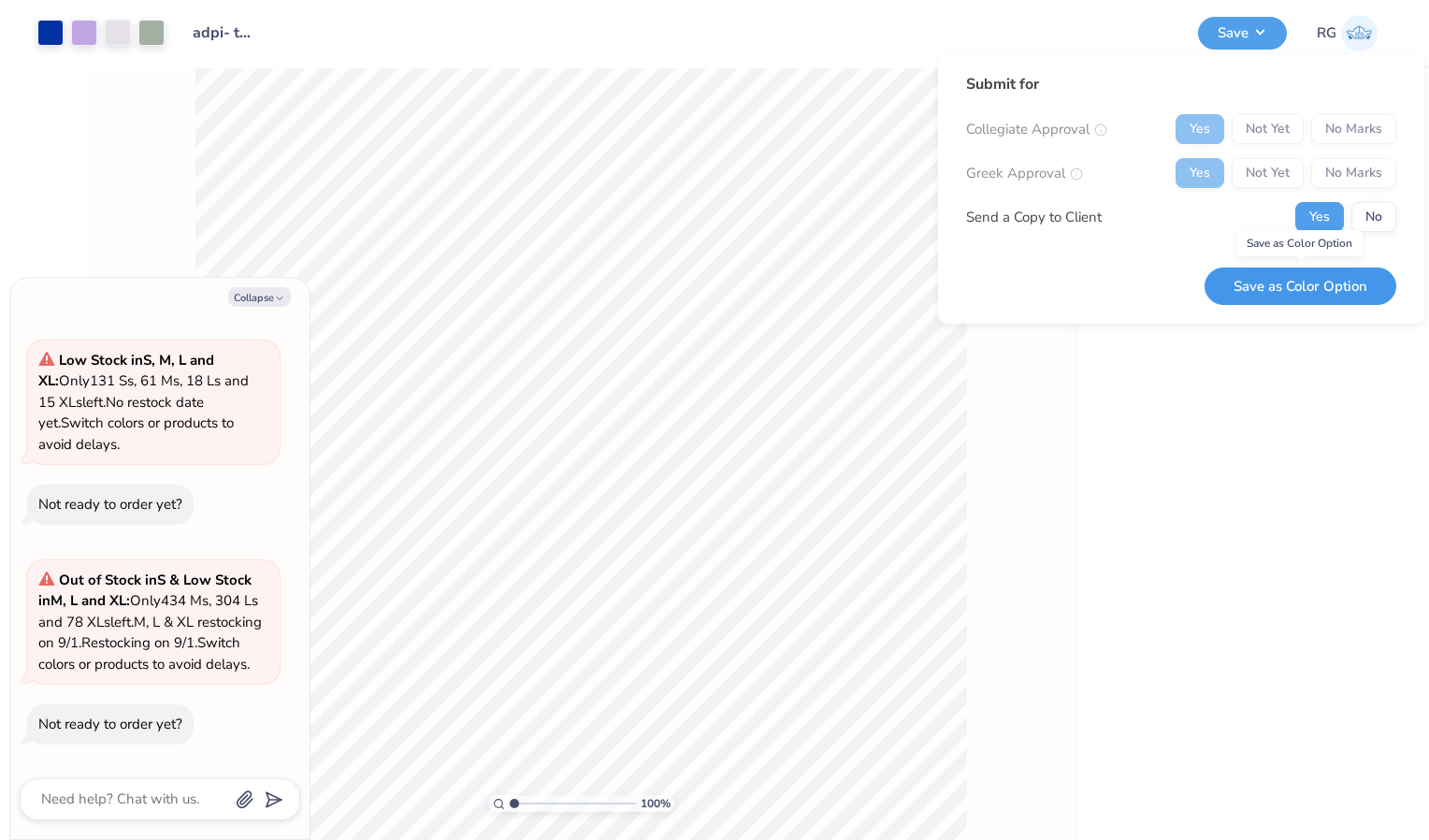
click at [1320, 280] on button "Save as Color Option" at bounding box center [1300, 286] width 191 height 38
type textarea "x"
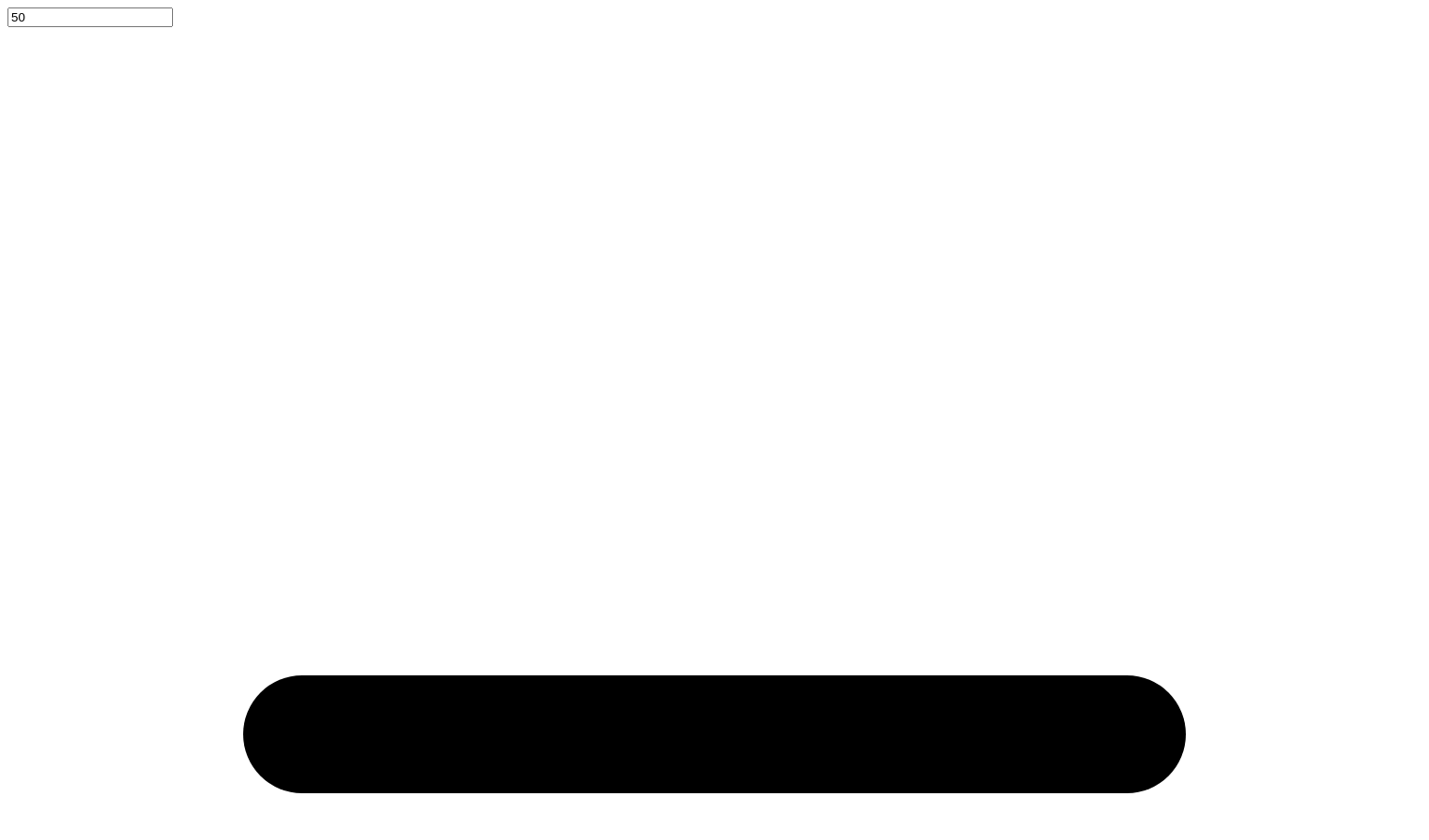
type textarea "x"
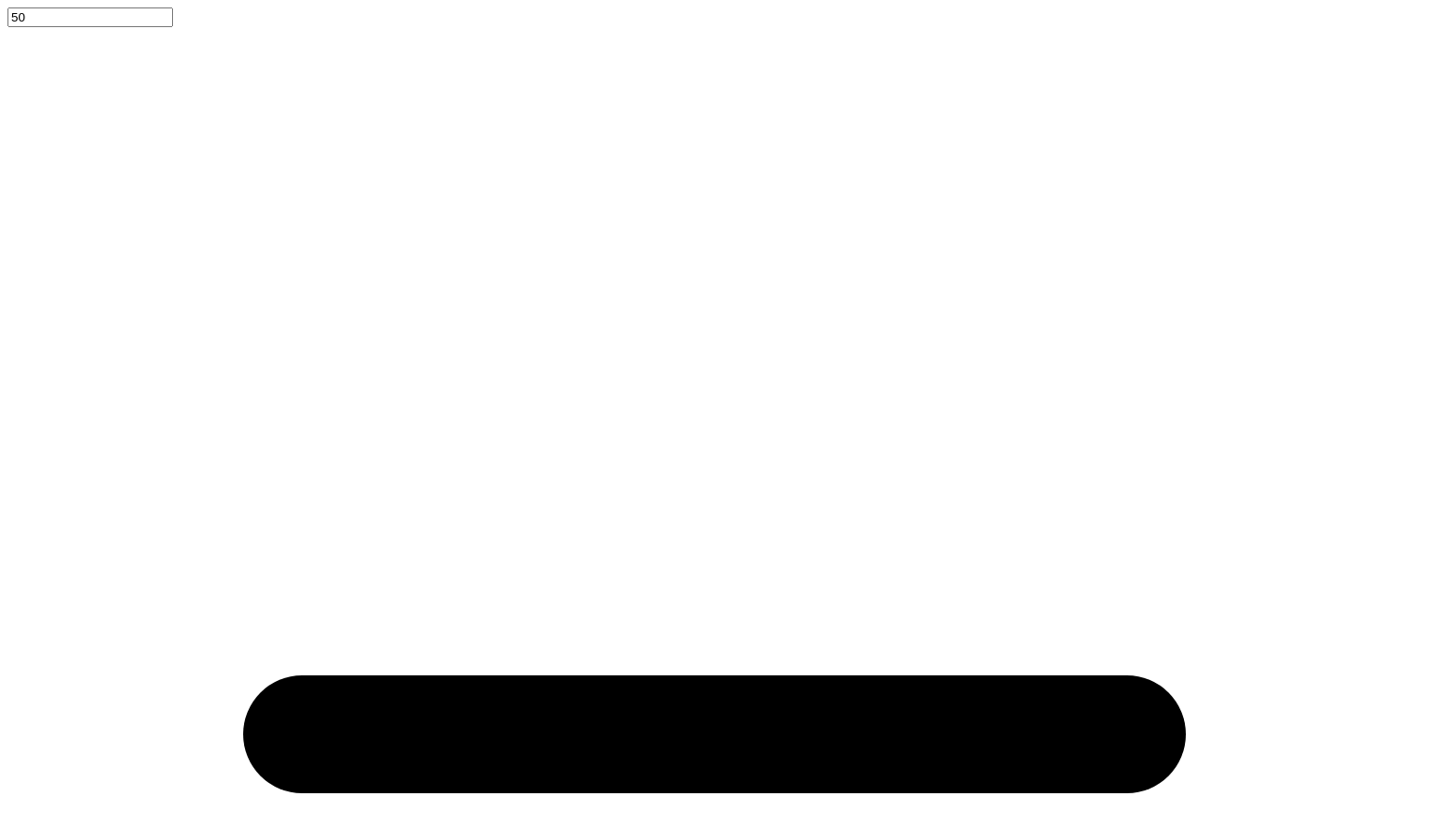
scroll to position [98, 0]
type input "5.59"
type input "1.77"
type input "9.12"
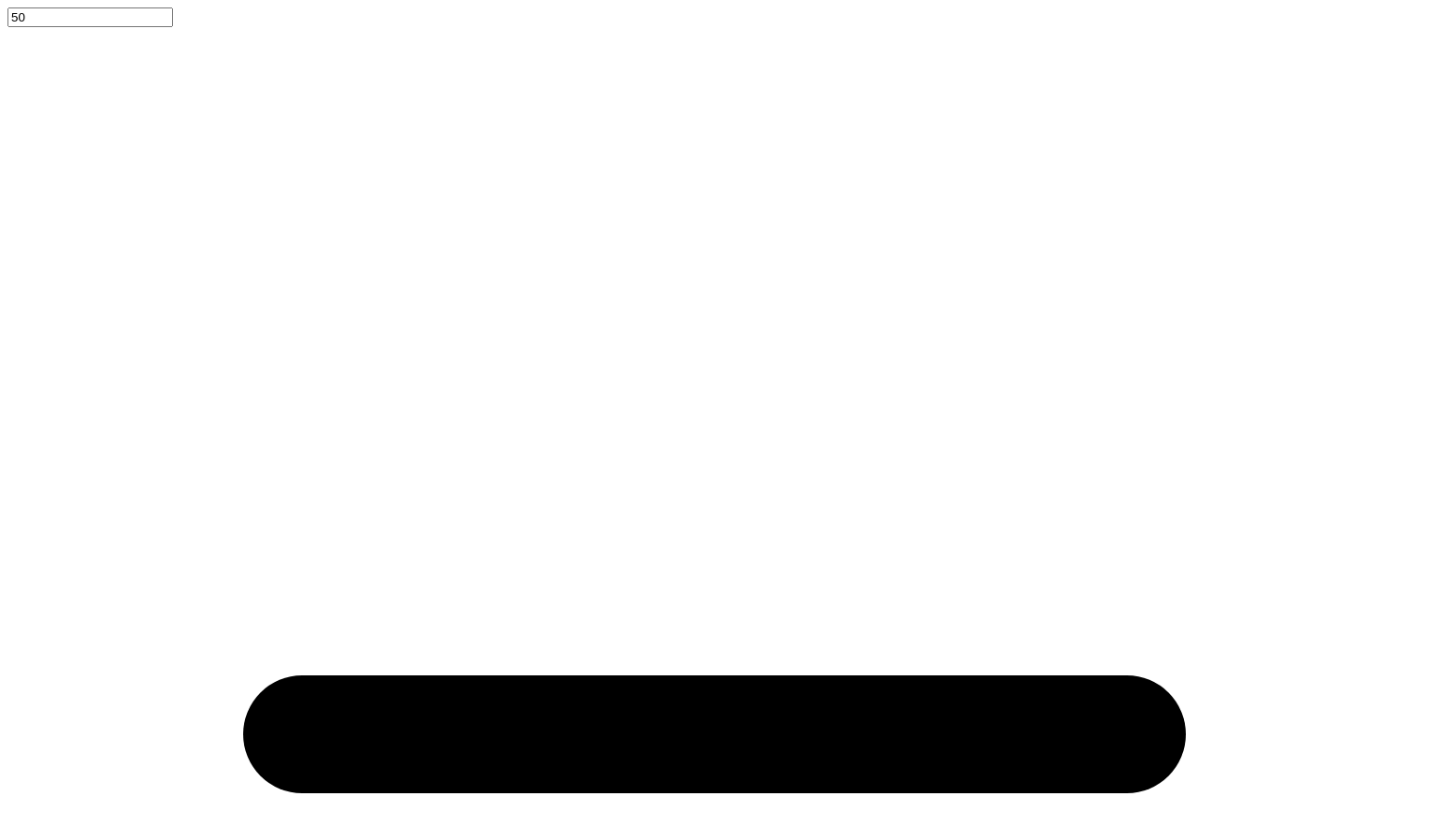
scroll to position [279, 0]
type input "5.62"
type input "1.80"
type input "9.10"
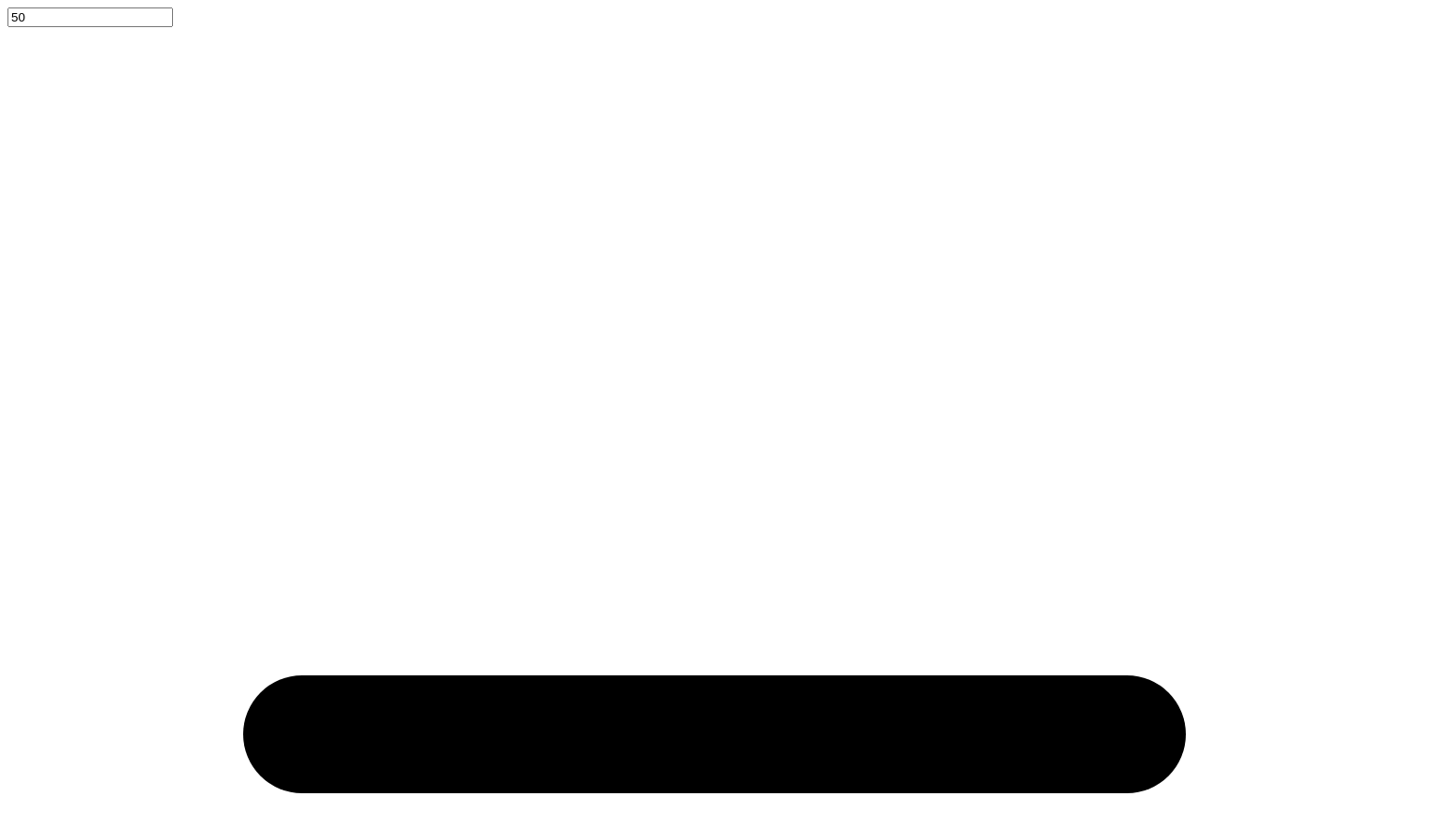
scroll to position [461, 0]
type input "2.58"
type input "8.71"
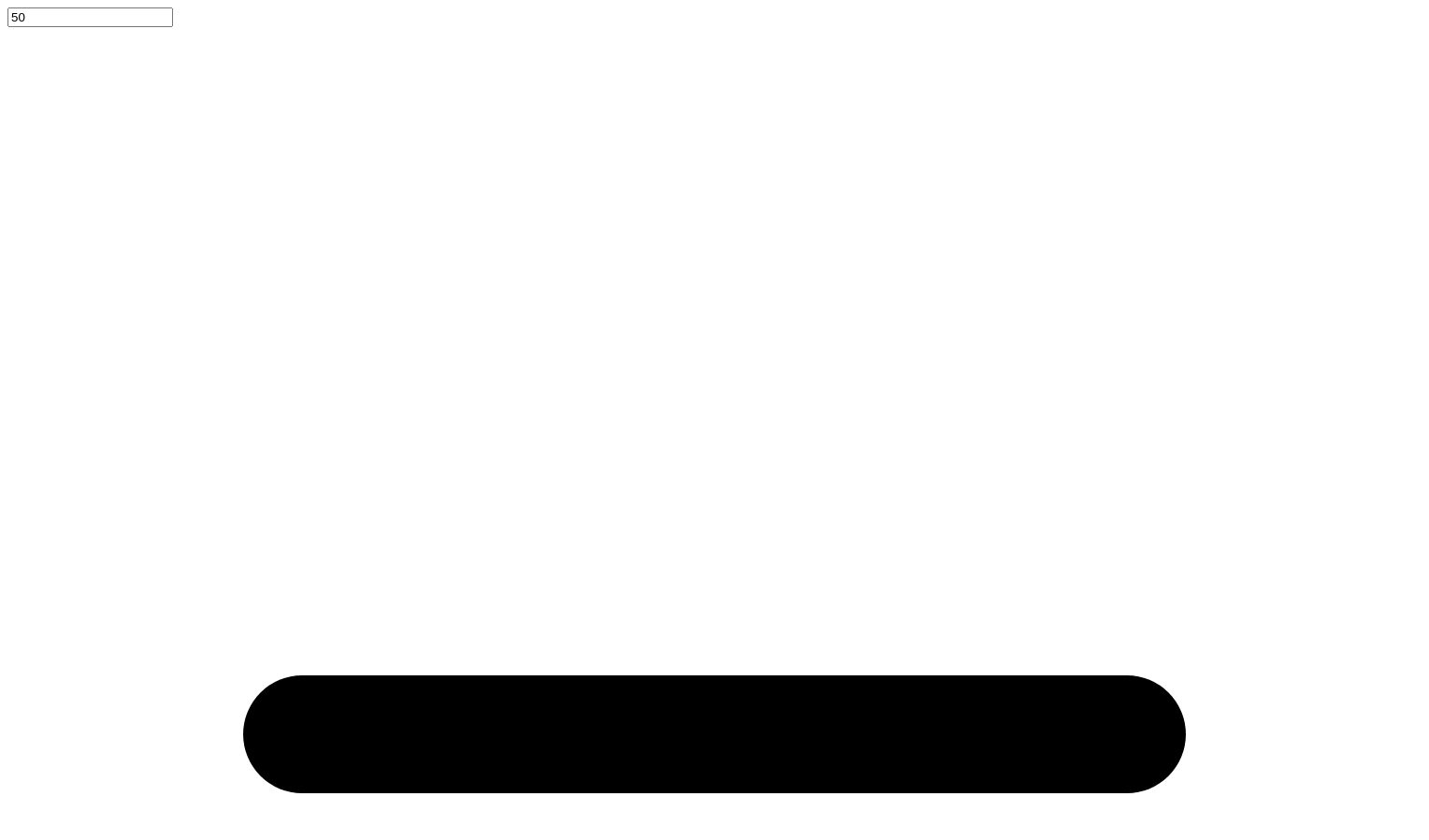
type textarea "TEXAAXIDXIT"
type textarea "[MEDICAL_DATA]"
type input "10.67"
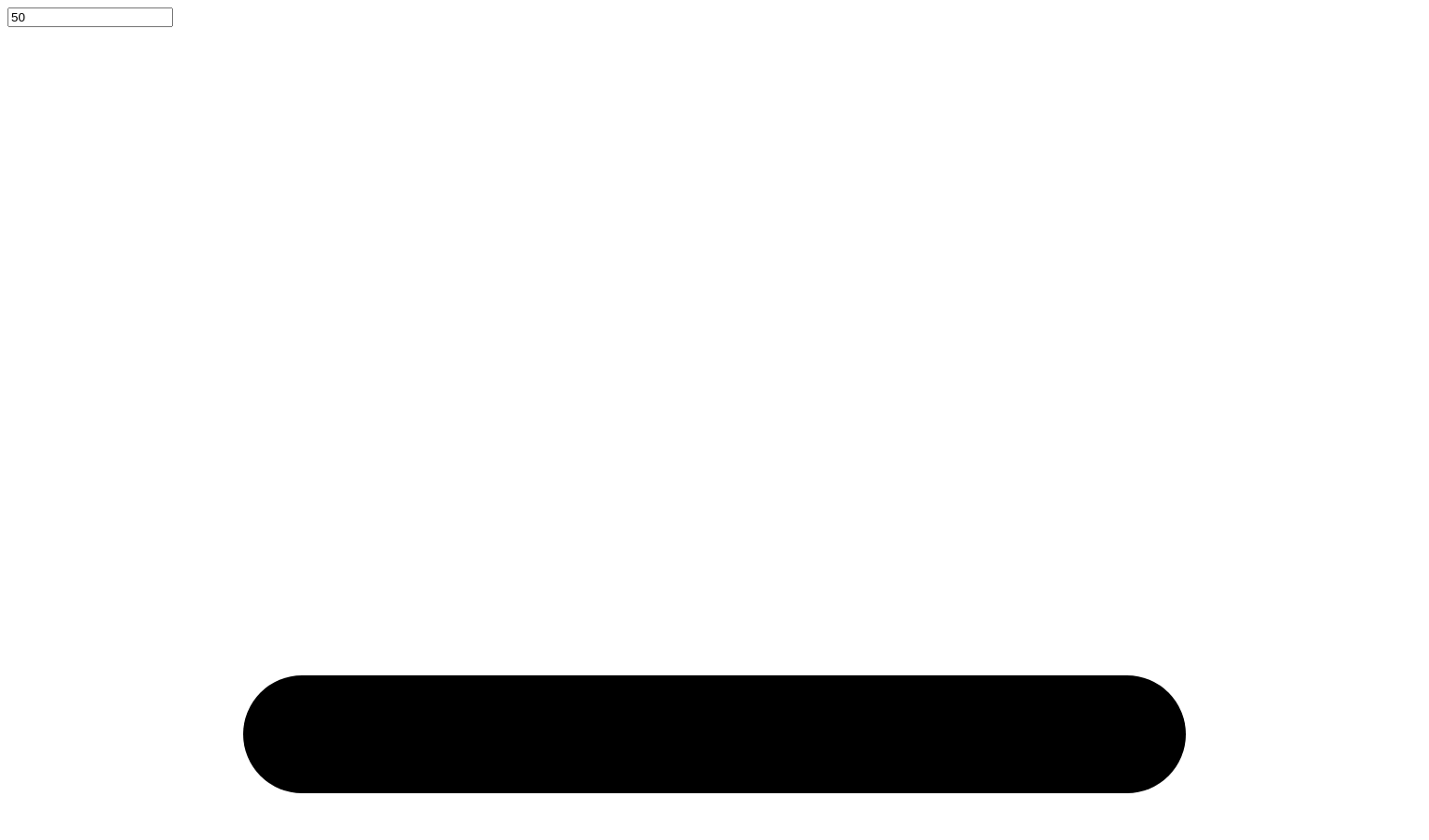
type input "6.02"
type input "1.50"
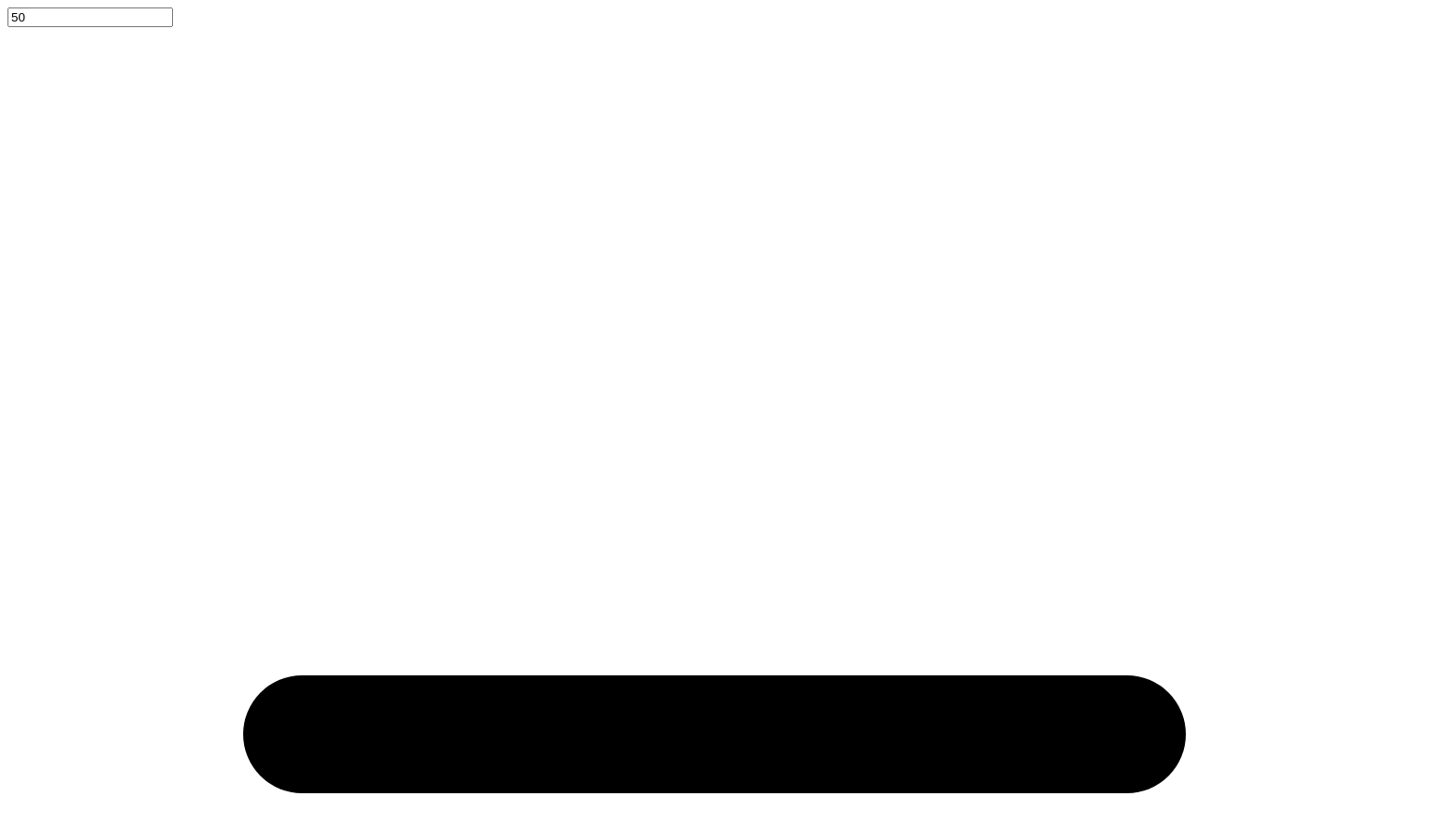
scroll to position [16, 3]
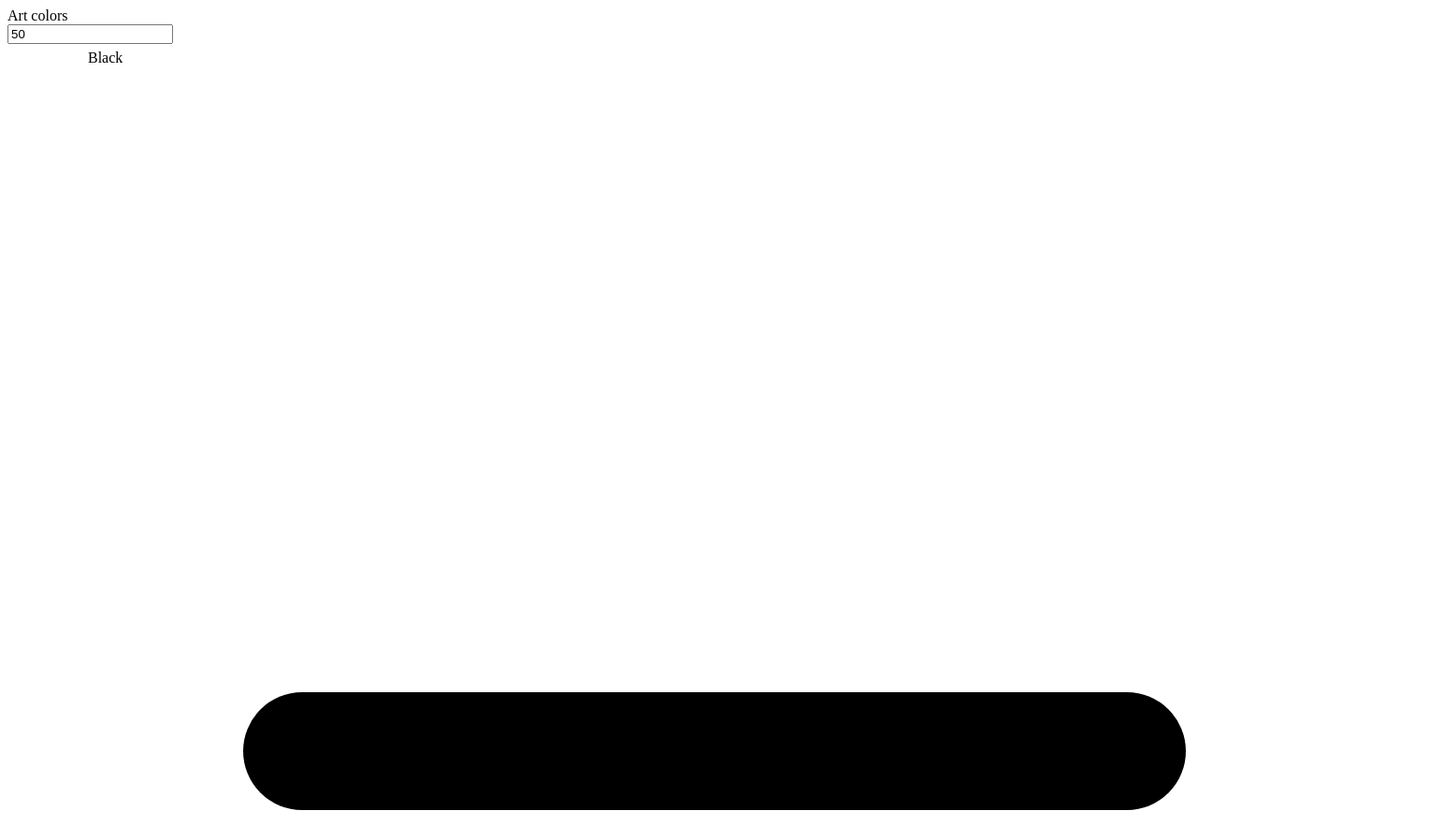
click at [119, 25] on div at bounding box center [714, 25] width 1414 height 0
click at [90, 25] on div at bounding box center [714, 25] width 1414 height 0
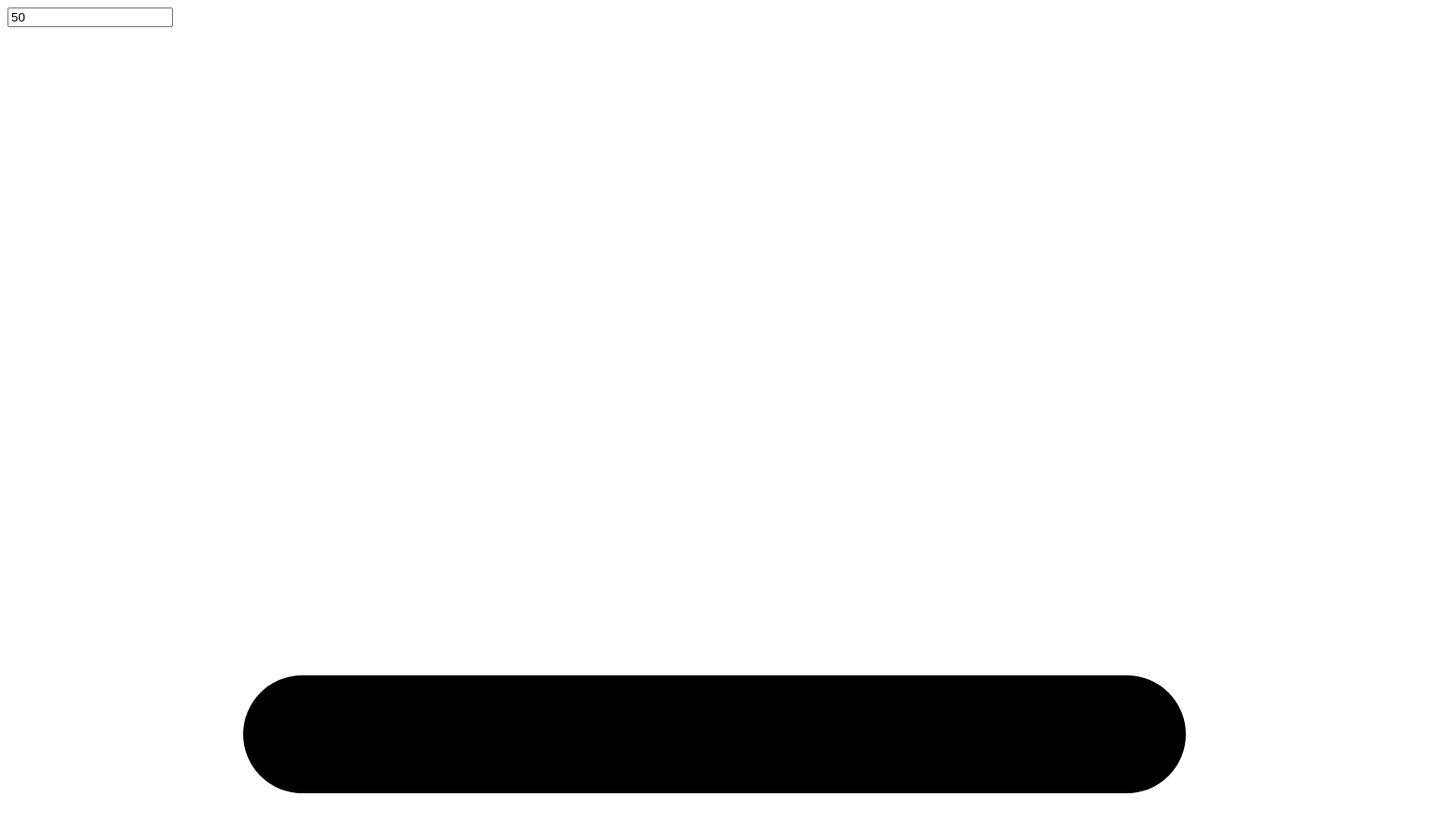
type input "5.87"
type input "1.72"
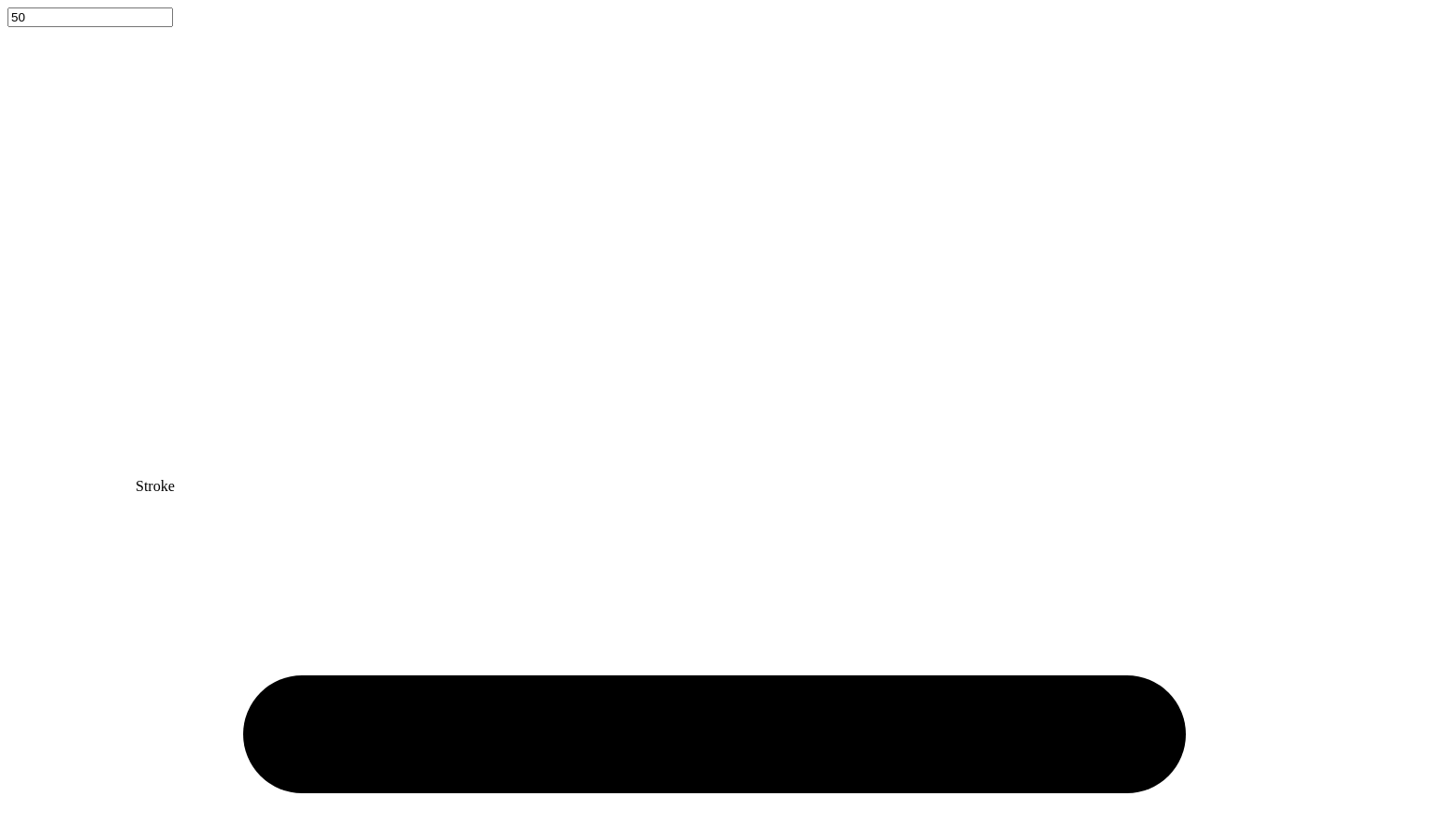
type input "11.39"
type input "5.50"
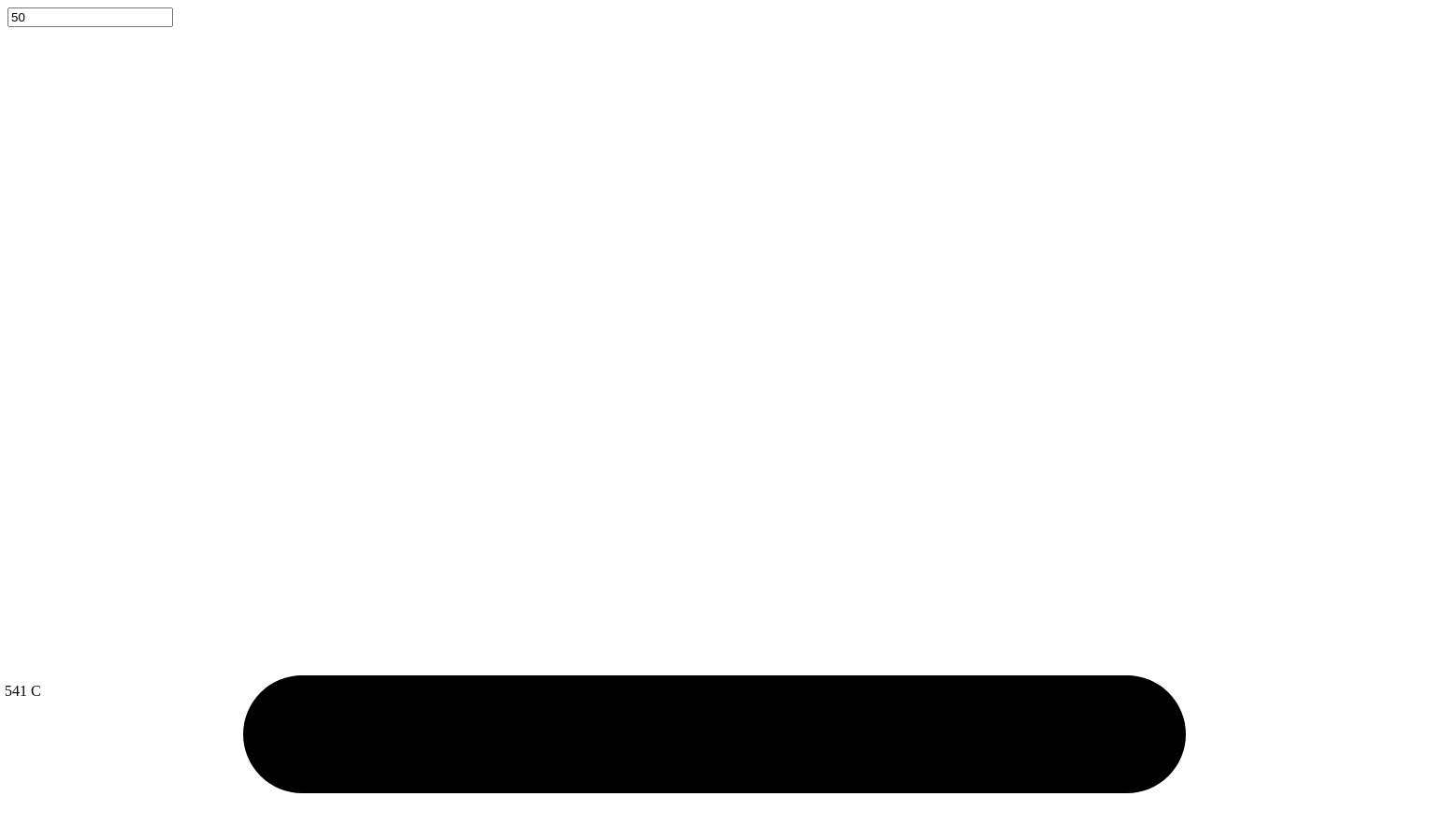
type input "1.80"
type input "11.35"
type textarea "Bucknell UNiverwsity"
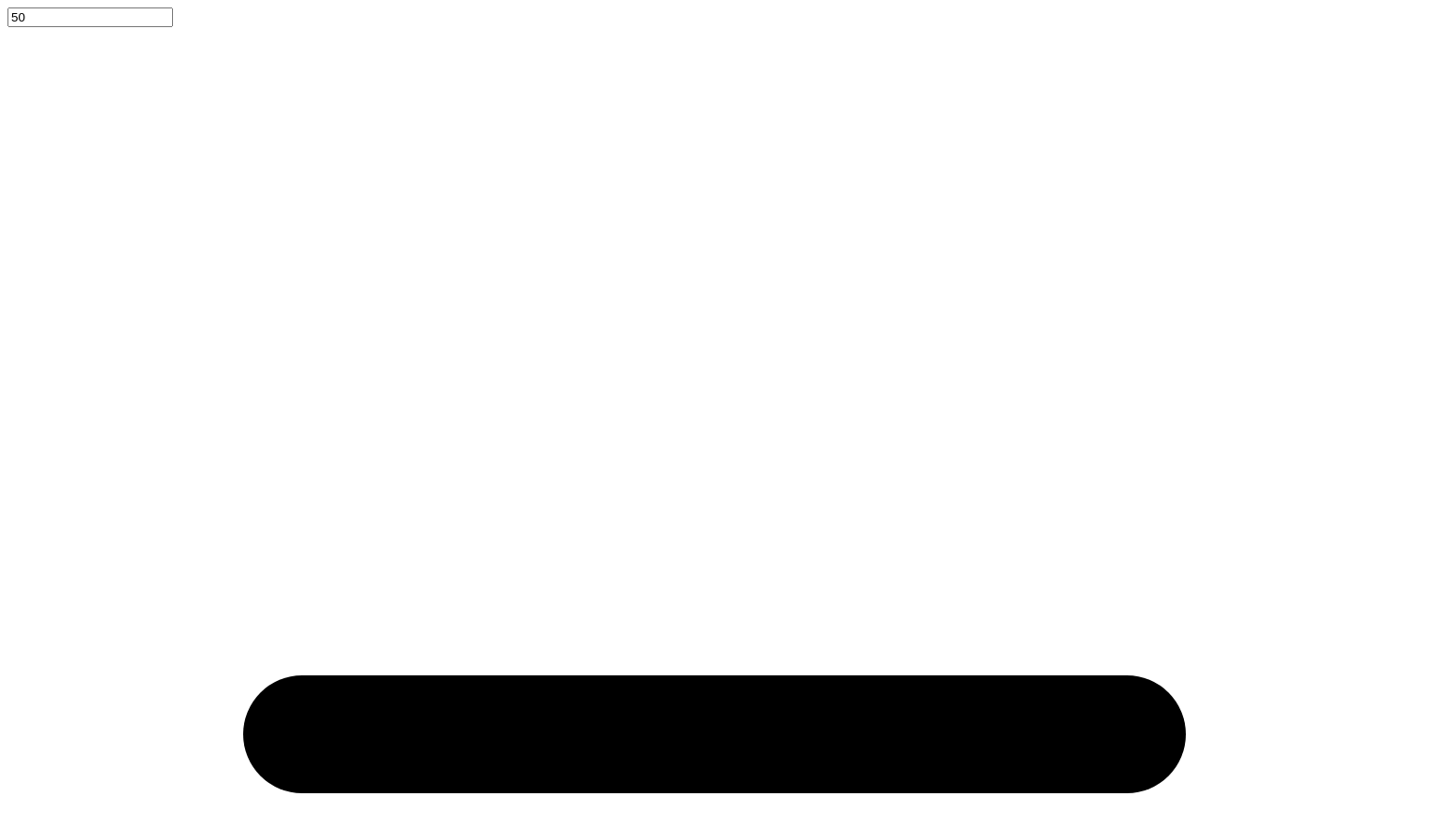
type textarea "x"
type textarea "Bucknell UNiversity"
type textarea "x"
type input "3.27"
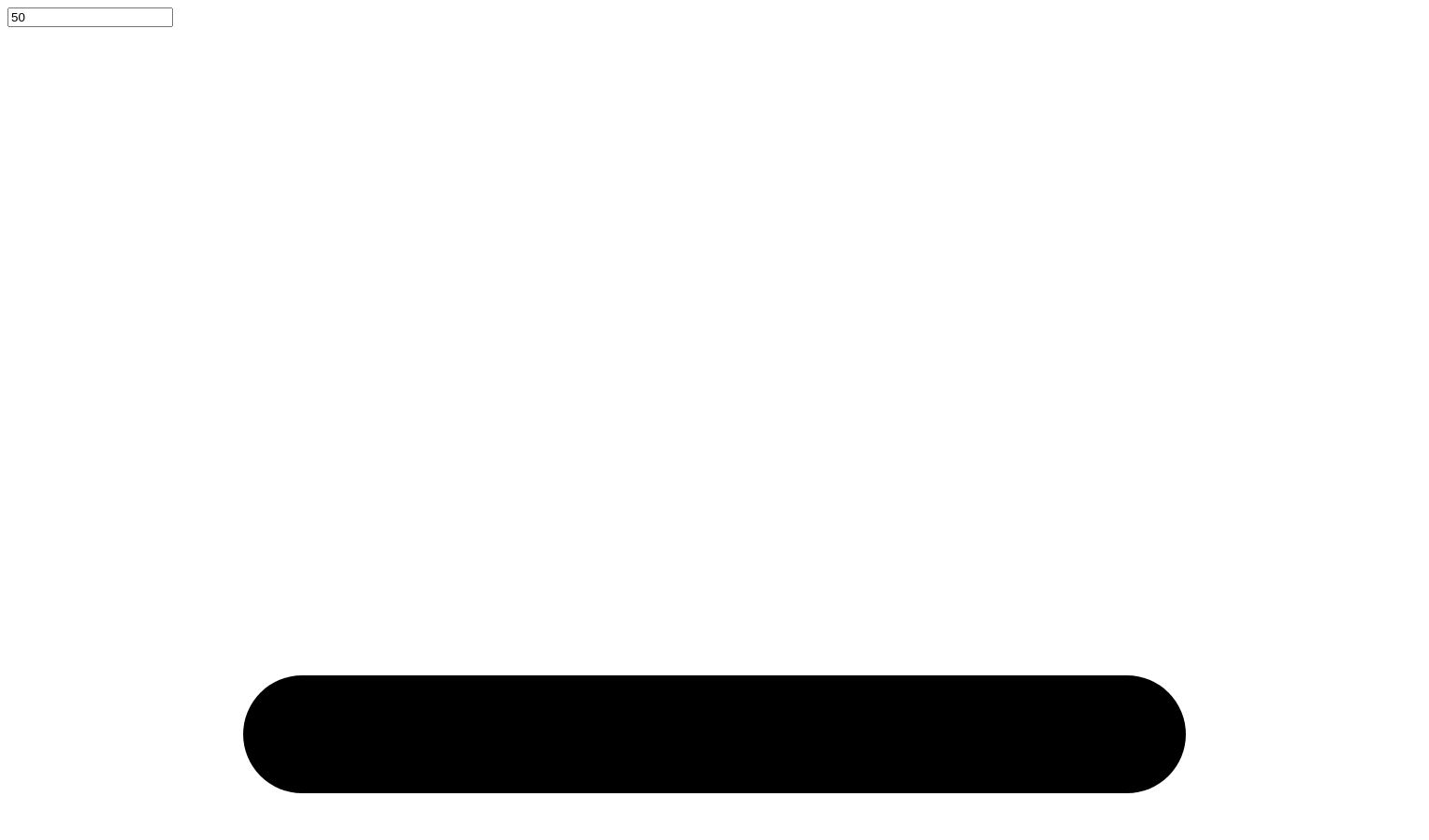
type textarea "x"
type input "3.00"
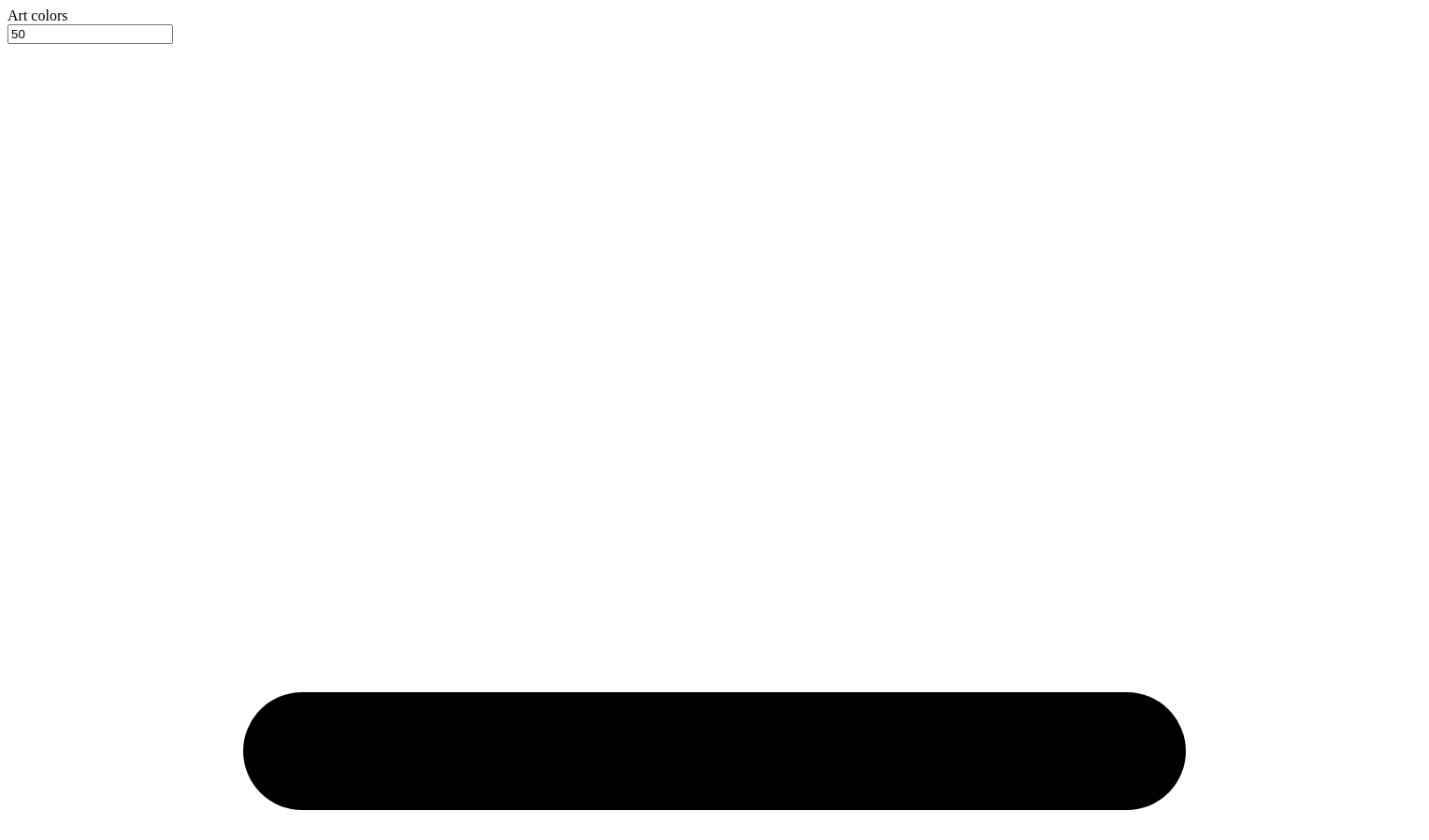
click at [89, 25] on div at bounding box center [714, 25] width 1414 height 0
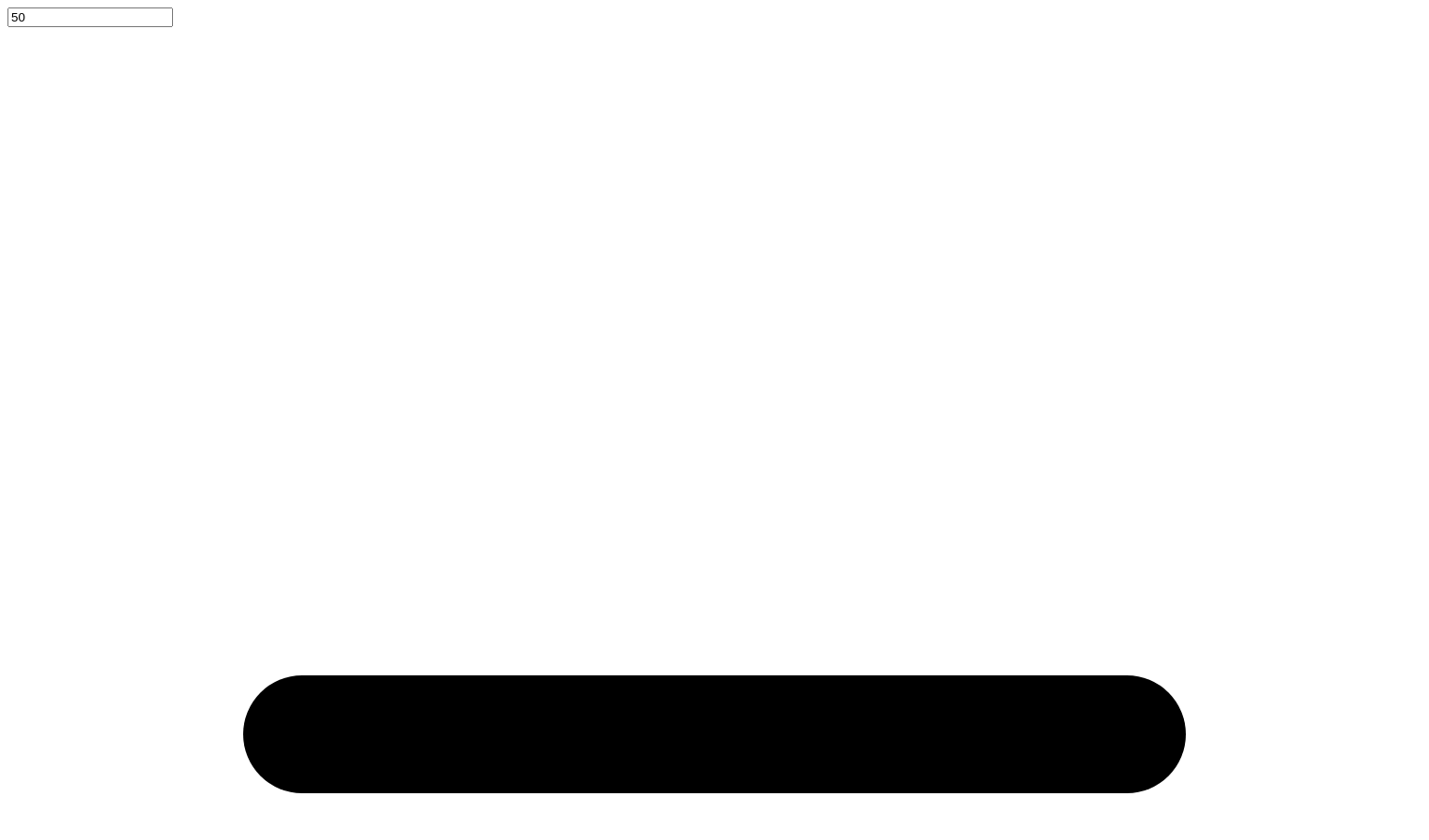
type textarea "x"
type input "5.84"
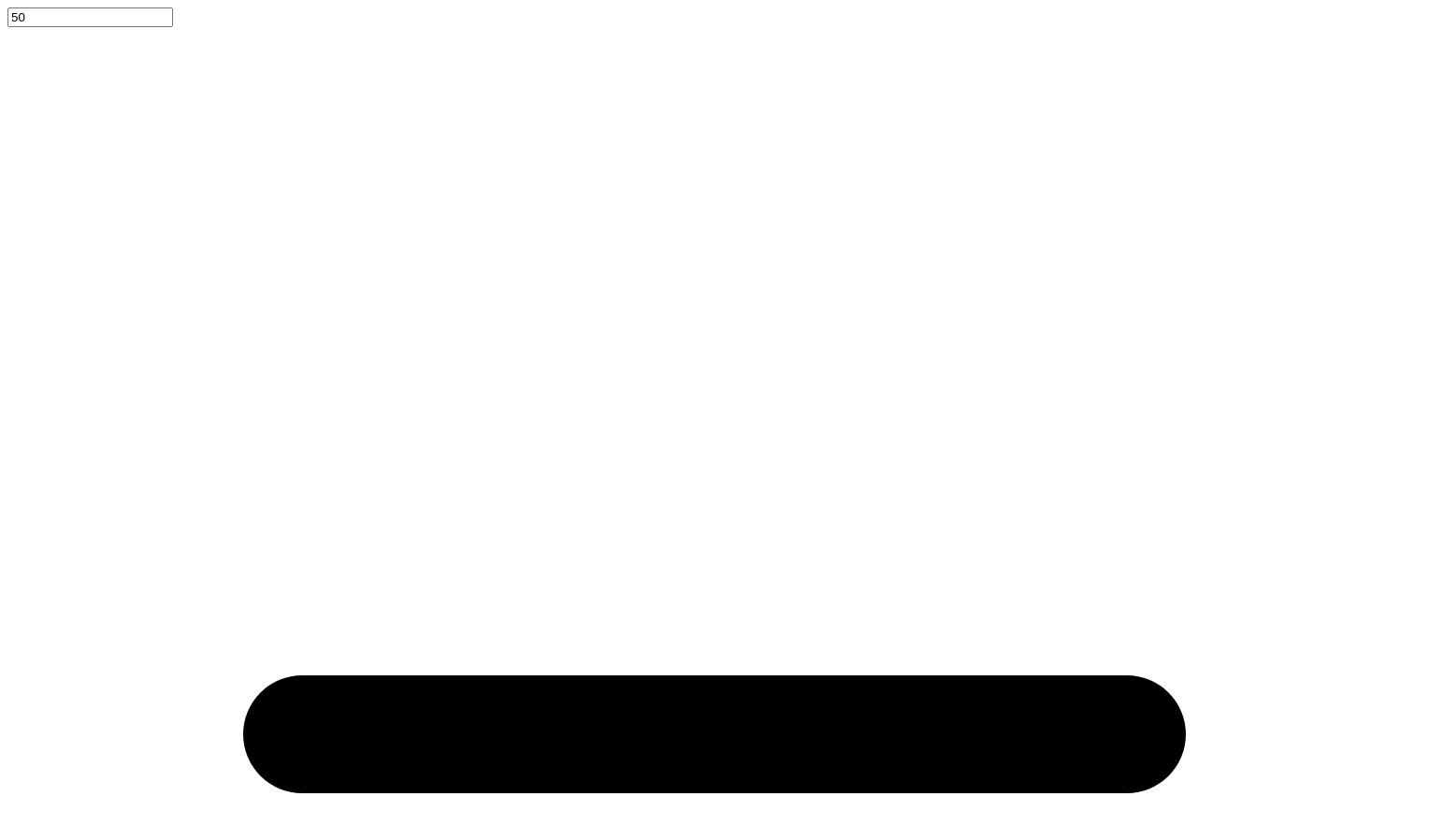
type input "1.69"
type input "9.15"
type textarea "TXT"
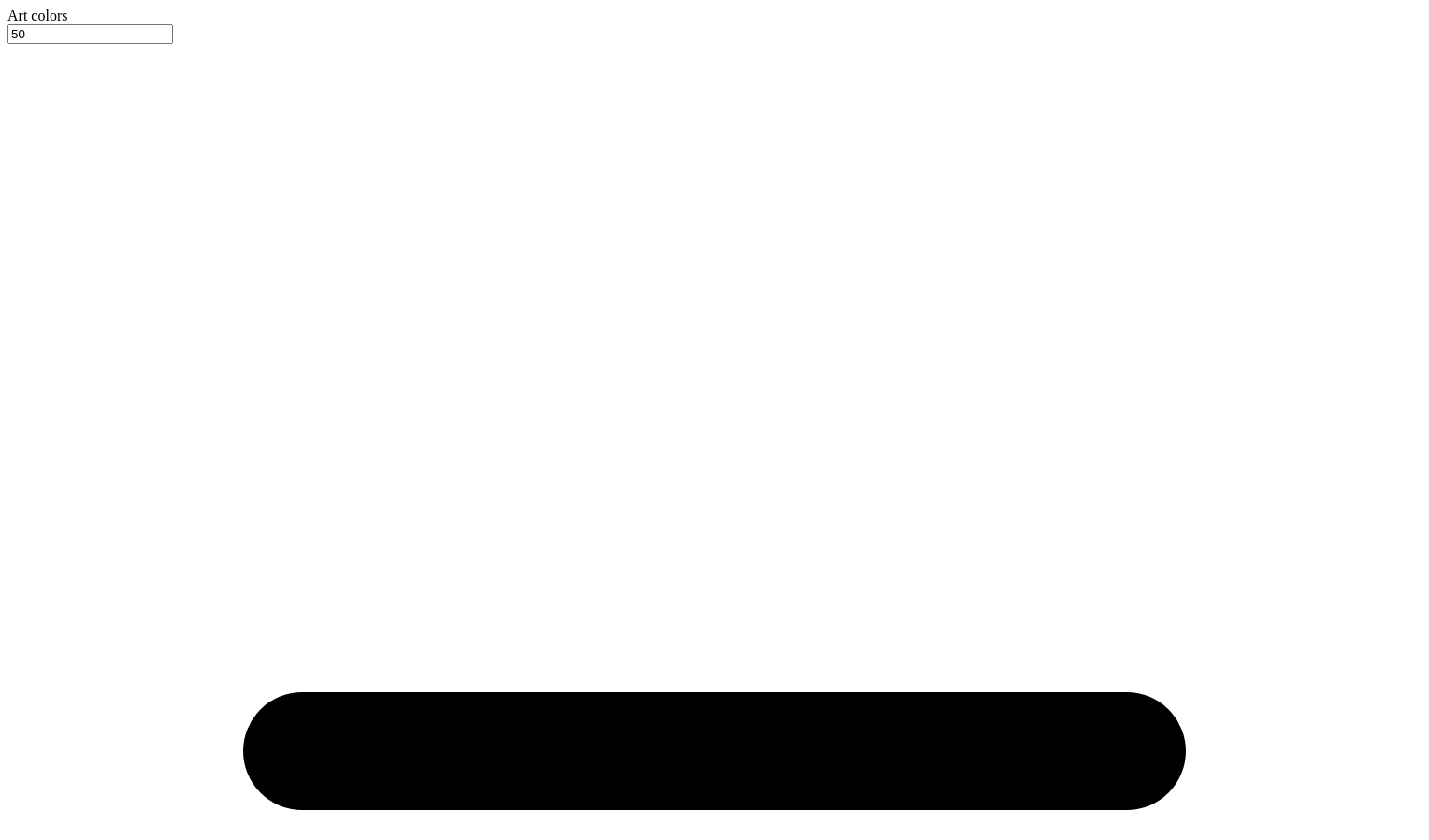
paste input "[PERSON_NAME] [MEDICAL_DATA] Sisterhood Merch 26"
type input "Bucknell [MEDICAL_DATA] Sisterhood Merch 25"
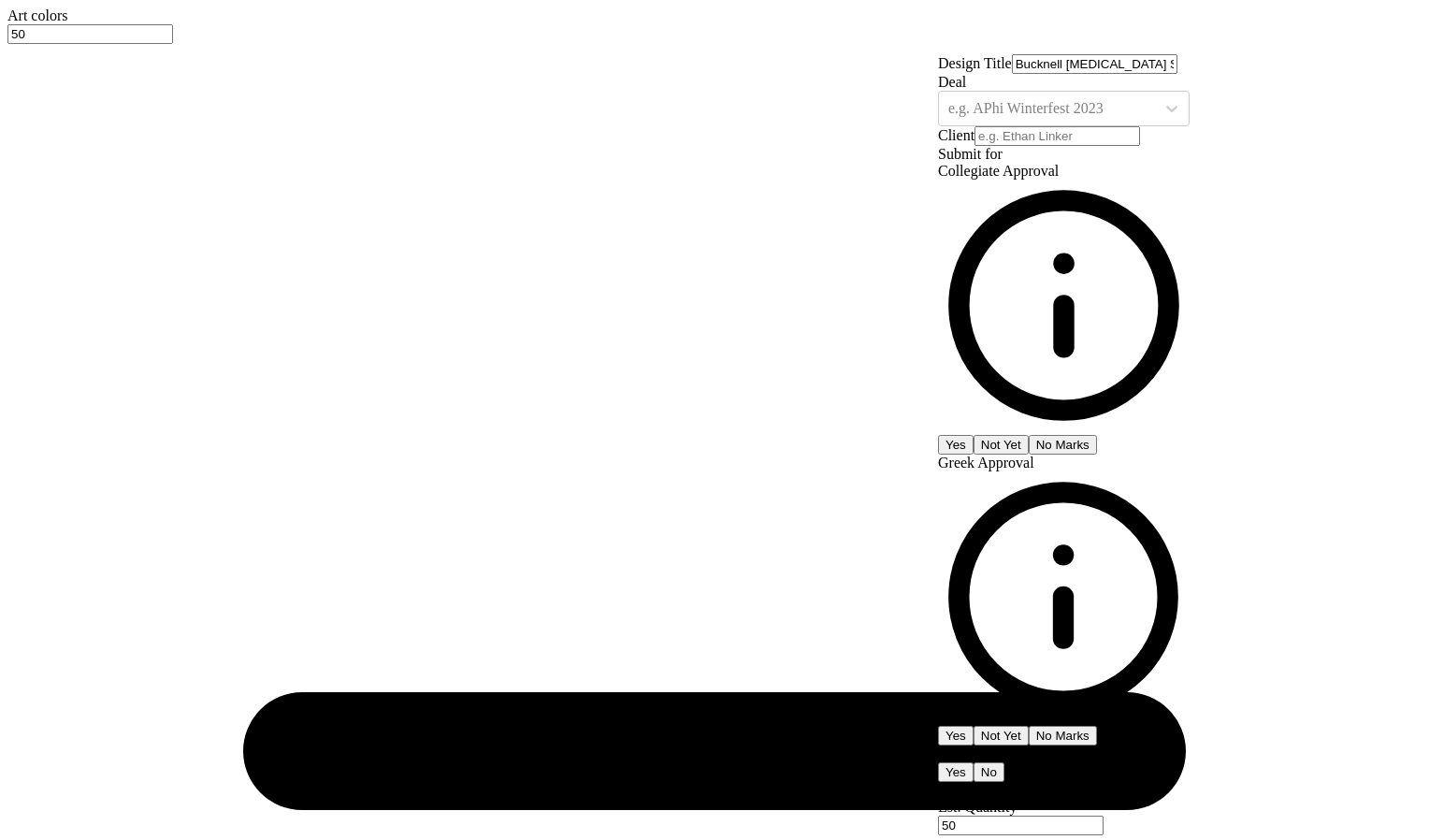
scroll to position [0, 0]
click at [1101, 118] on div at bounding box center [1046, 109] width 197 height 21
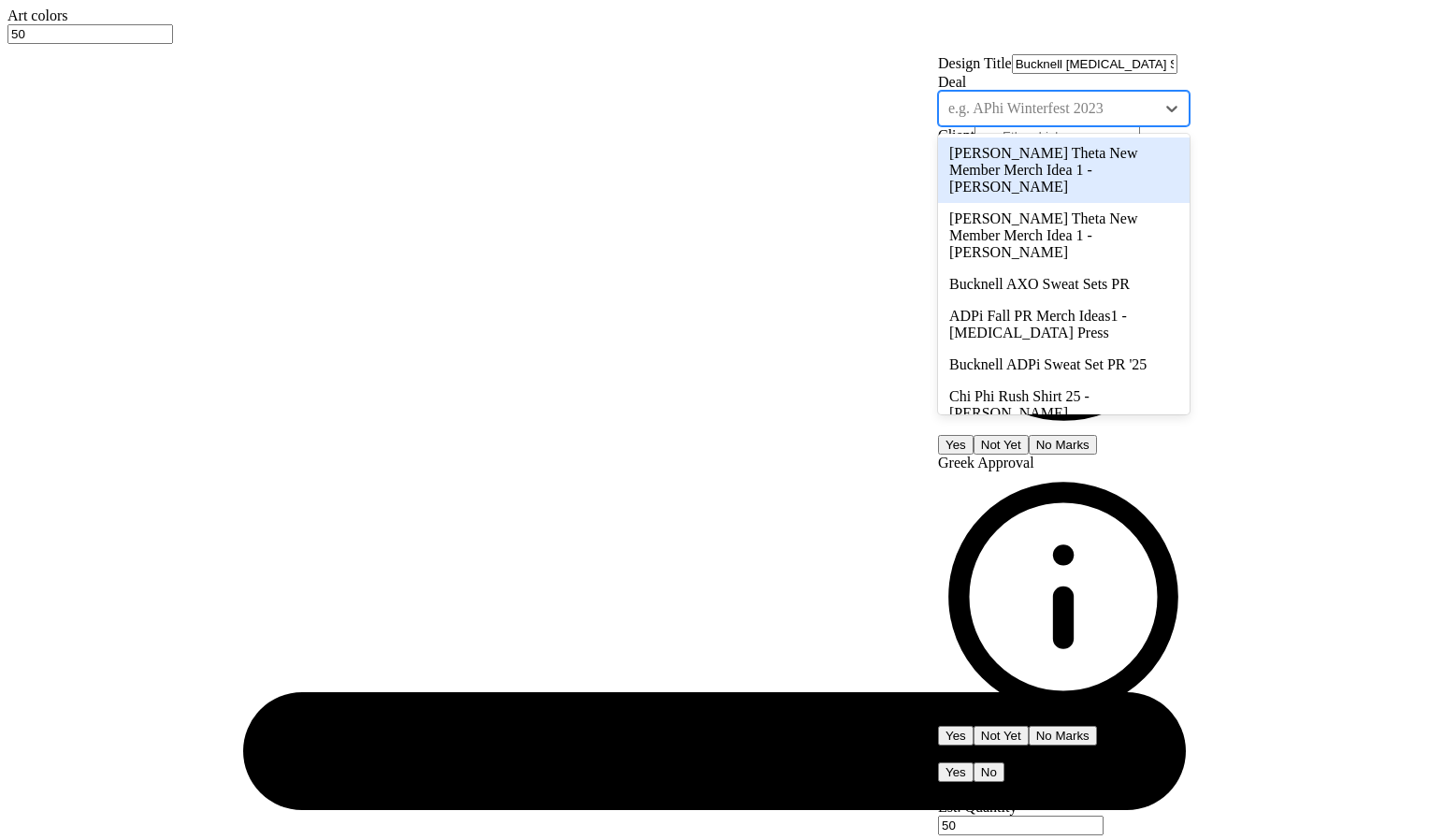
paste input "[PERSON_NAME] [MEDICAL_DATA] Sisterhood Merch 26"
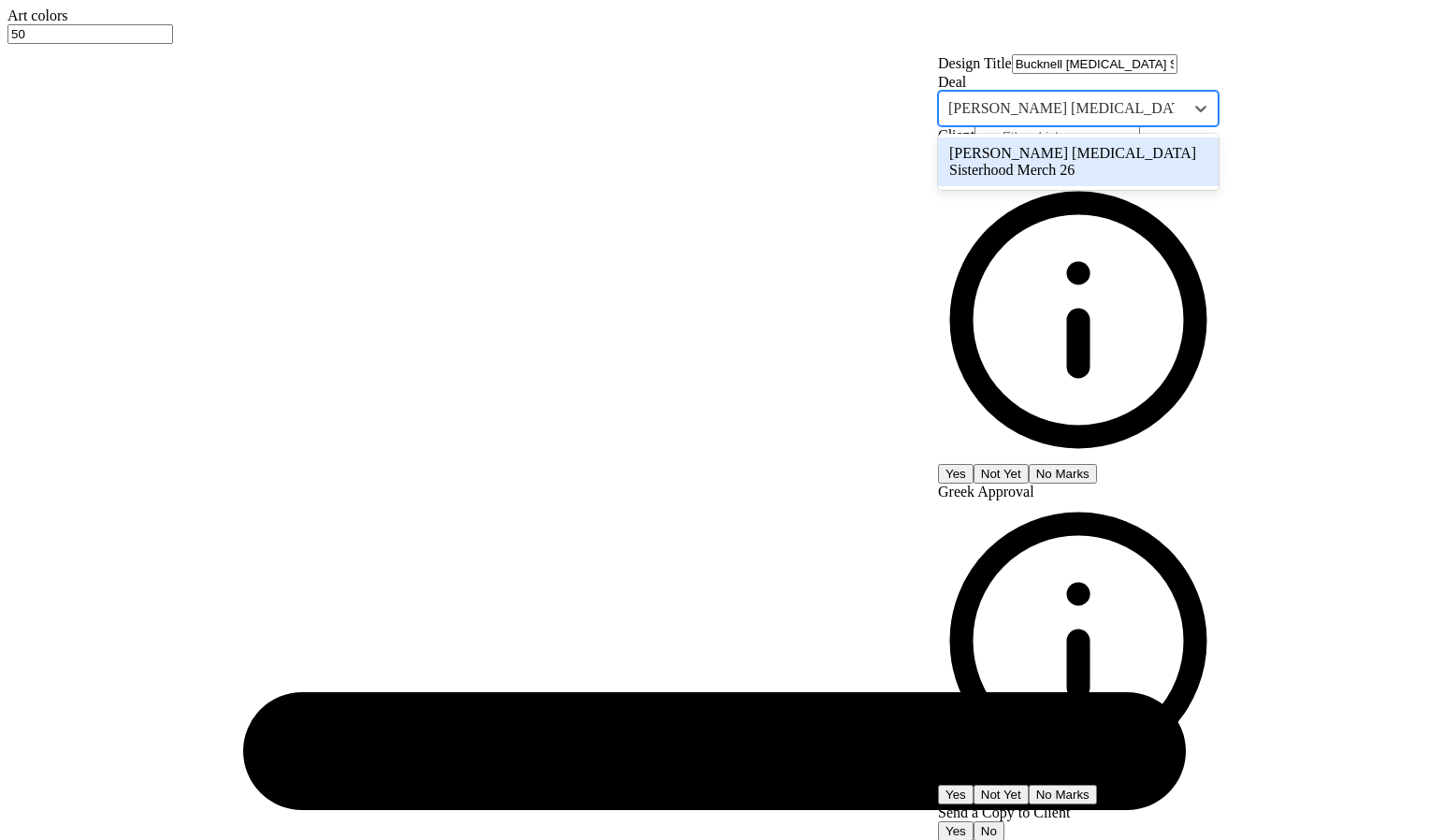
click at [1154, 187] on div "[PERSON_NAME] [MEDICAL_DATA] Sisterhood Merch 26" at bounding box center [1079, 161] width 280 height 48
type input "[PERSON_NAME] [MEDICAL_DATA] Sisterhood Merch 26"
type input "[PERSON_NAME]"
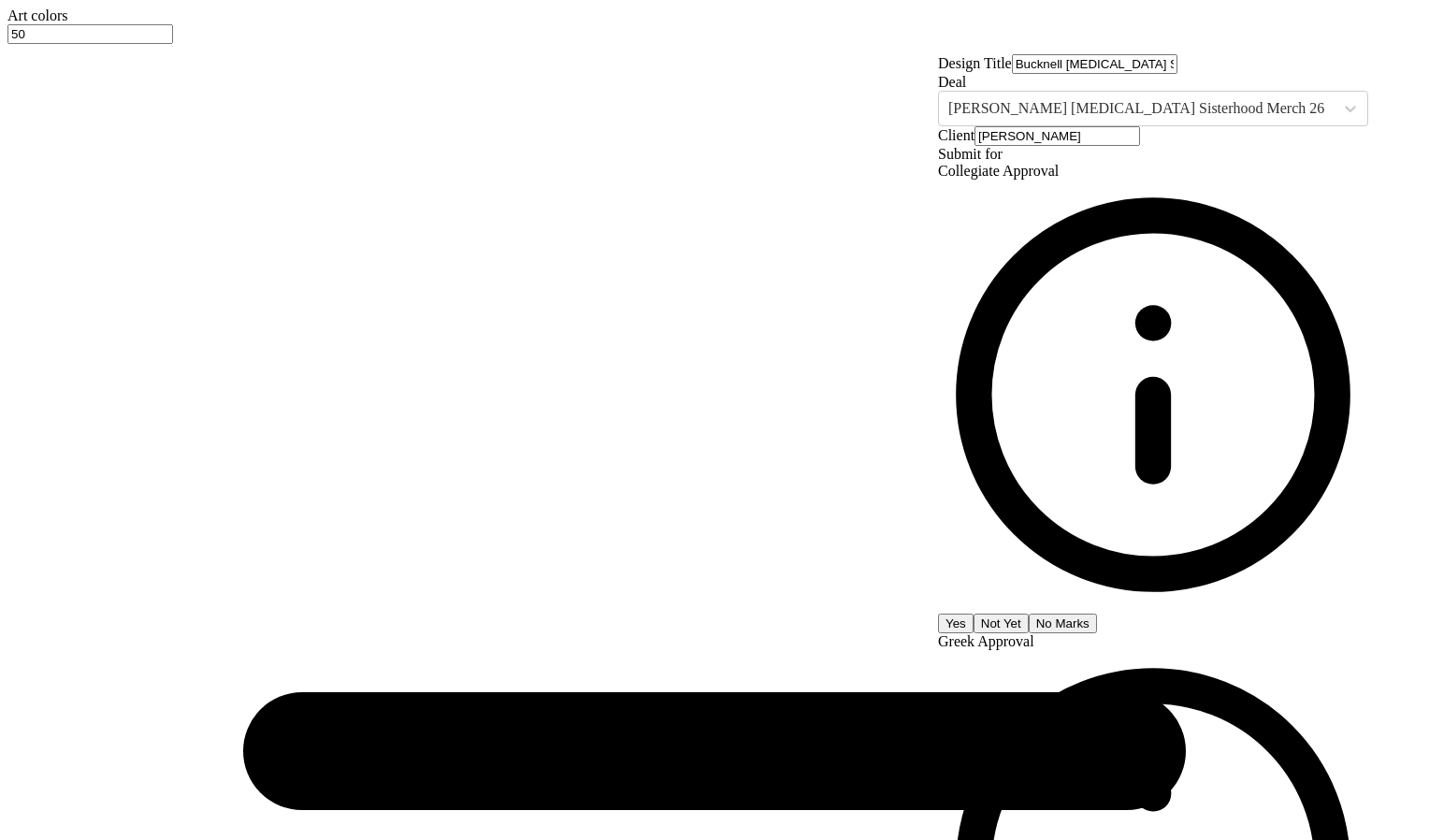
type input "$116.92"
click at [974, 614] on button "Yes" at bounding box center [956, 623] width 36 height 20
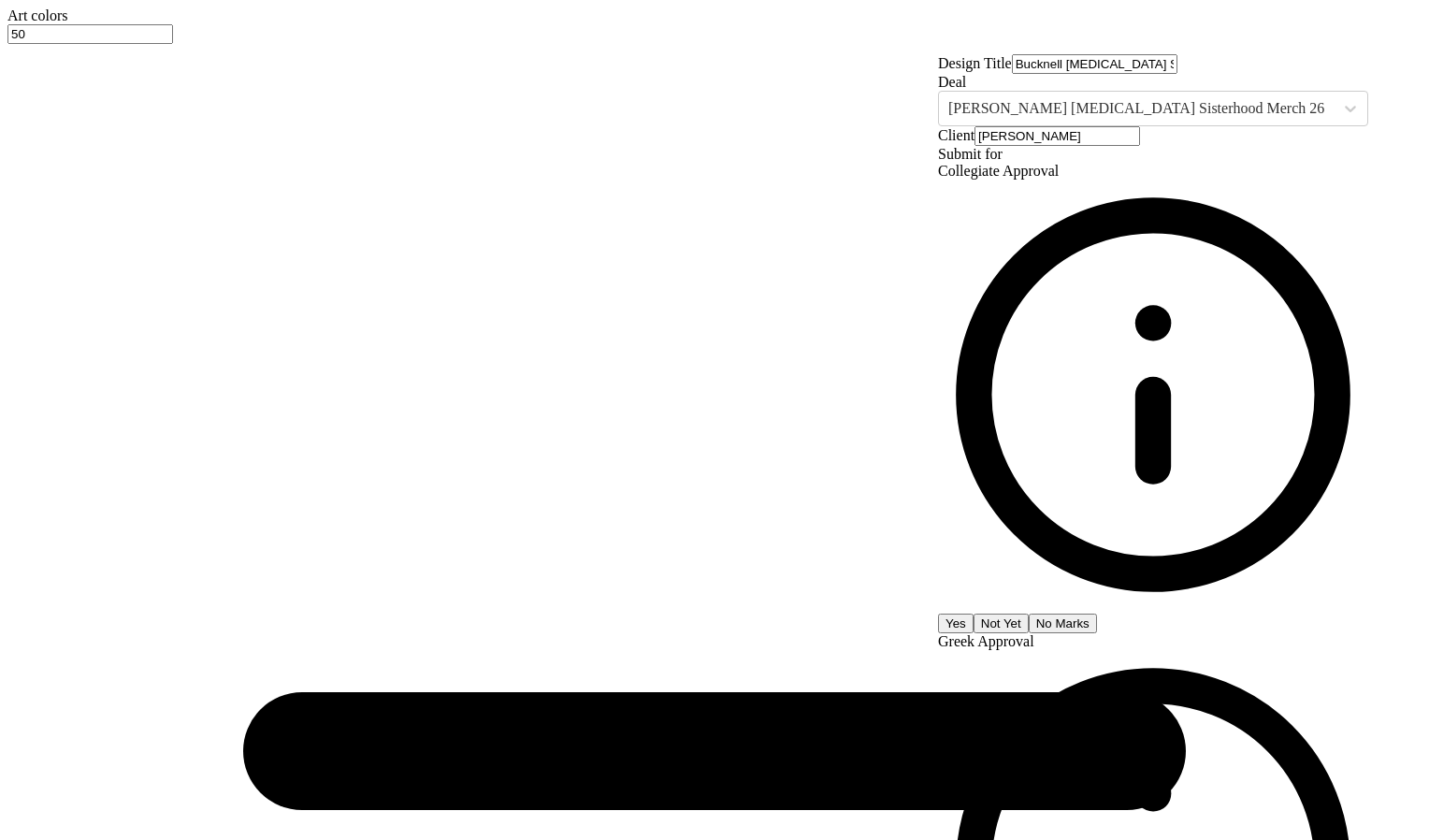
type input "57"
type input "$116.47"
type input "57"
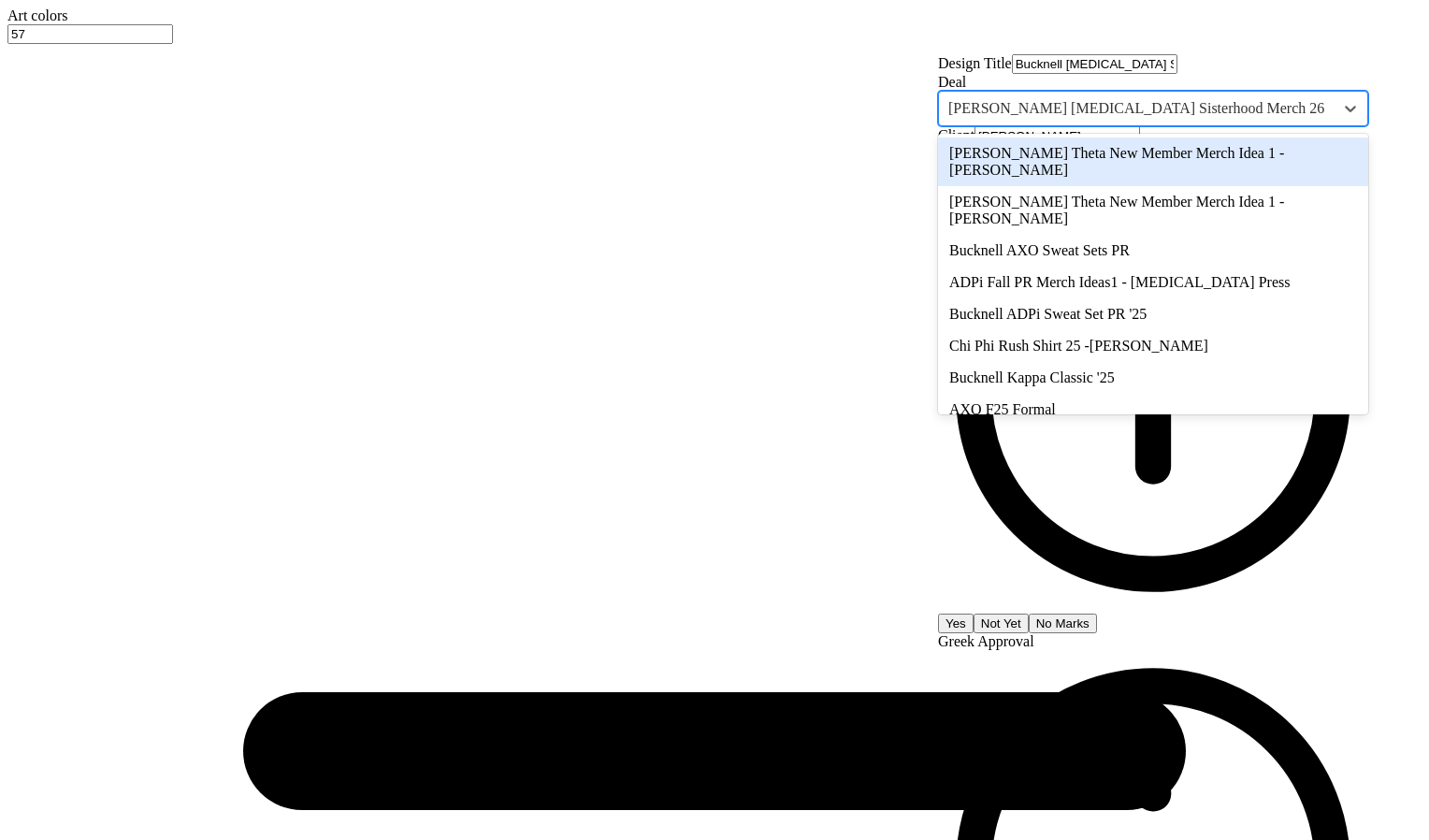
click at [1186, 122] on div "[PERSON_NAME] [MEDICAL_DATA] Sisterhood Merch 26" at bounding box center [1136, 109] width 395 height 28
paste input "[PERSON_NAME] [MEDICAL_DATA] Sisterhood Merch 26"
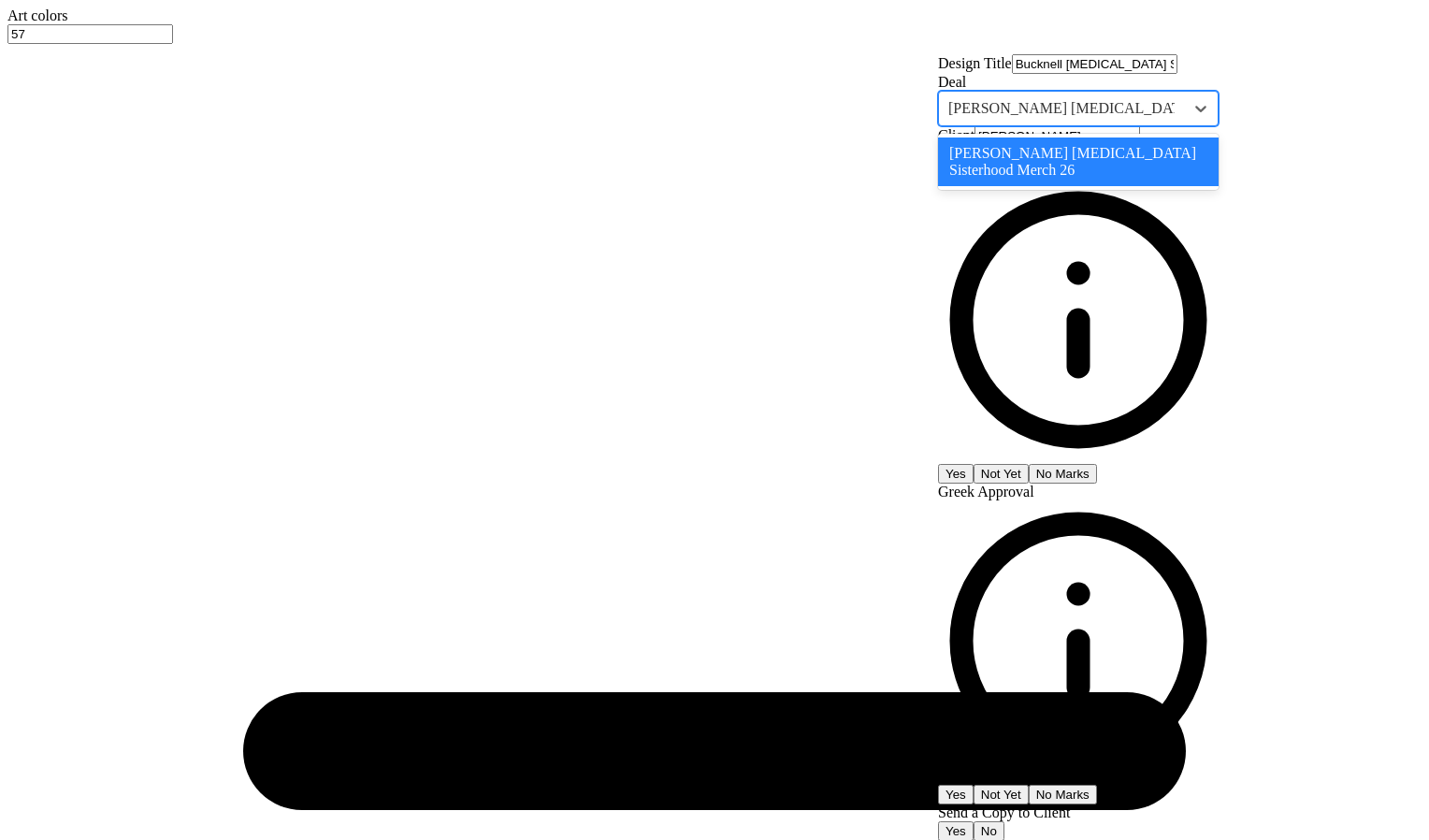
click at [1219, 187] on div "[PERSON_NAME] [MEDICAL_DATA] Sisterhood Merch 26" at bounding box center [1079, 161] width 280 height 48
type input "[PERSON_NAME] [MEDICAL_DATA] Sisterhood Merch 26"
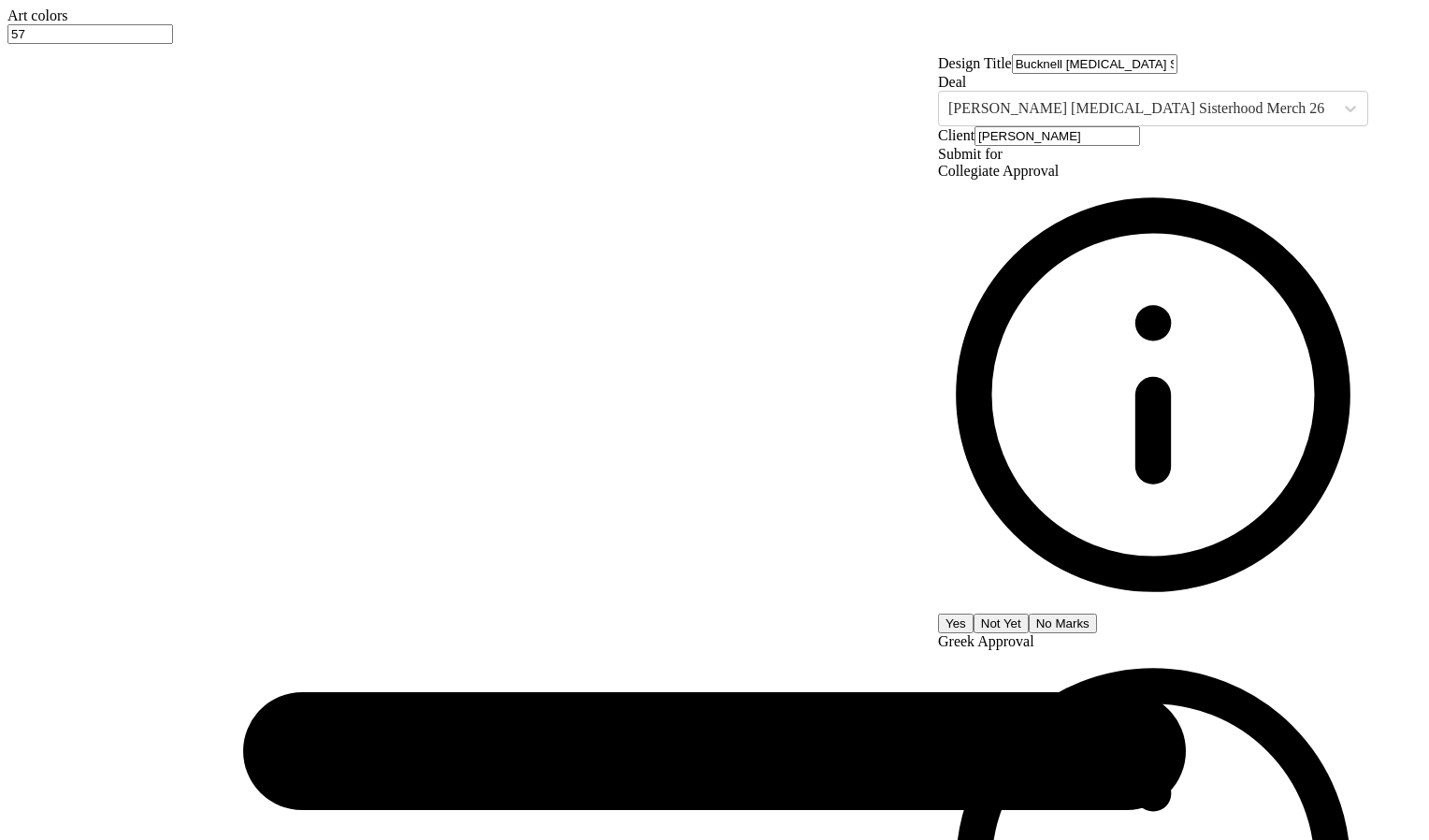
click at [1131, 479] on div "Submit for Collegiate Approval Yes Not Yet No Marks Greek Approval Yes Not Yet …" at bounding box center [1153, 643] width 430 height 995
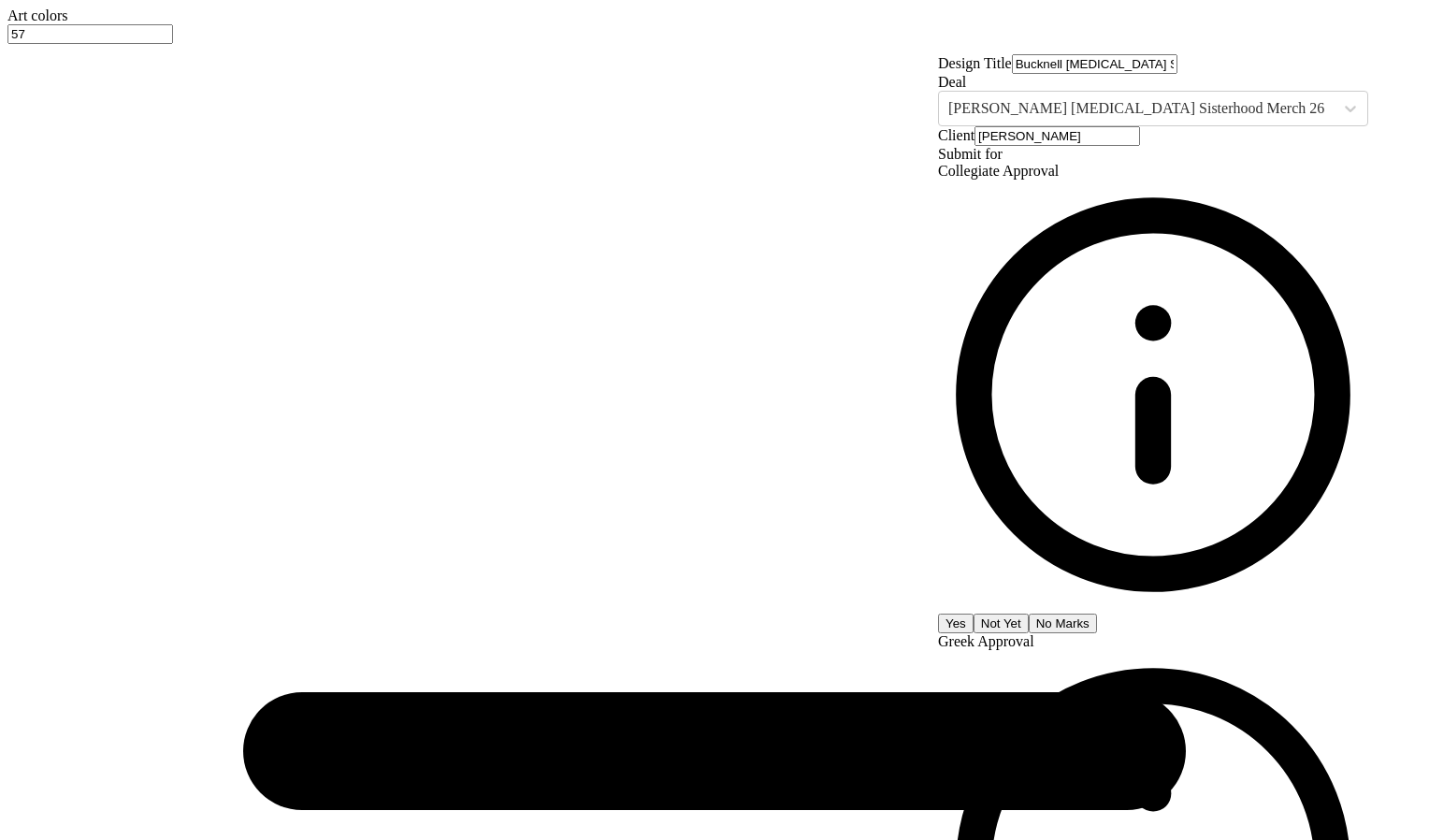
click at [1177, 74] on input "Bucknell [MEDICAL_DATA] Sisterhood Merch 25" at bounding box center [1095, 63] width 166 height 20
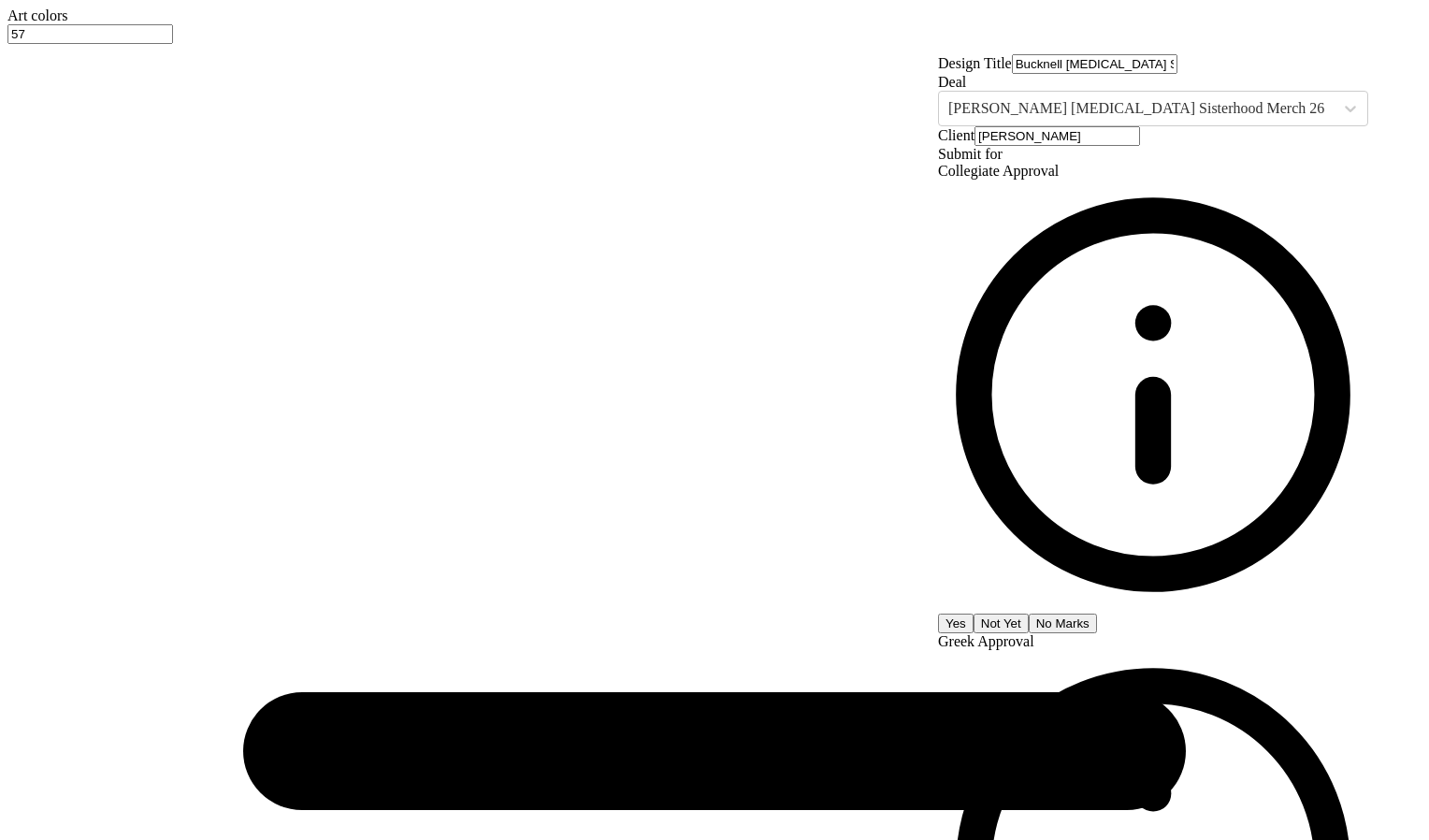
type input "60"
type input "$116.32"
type input "61"
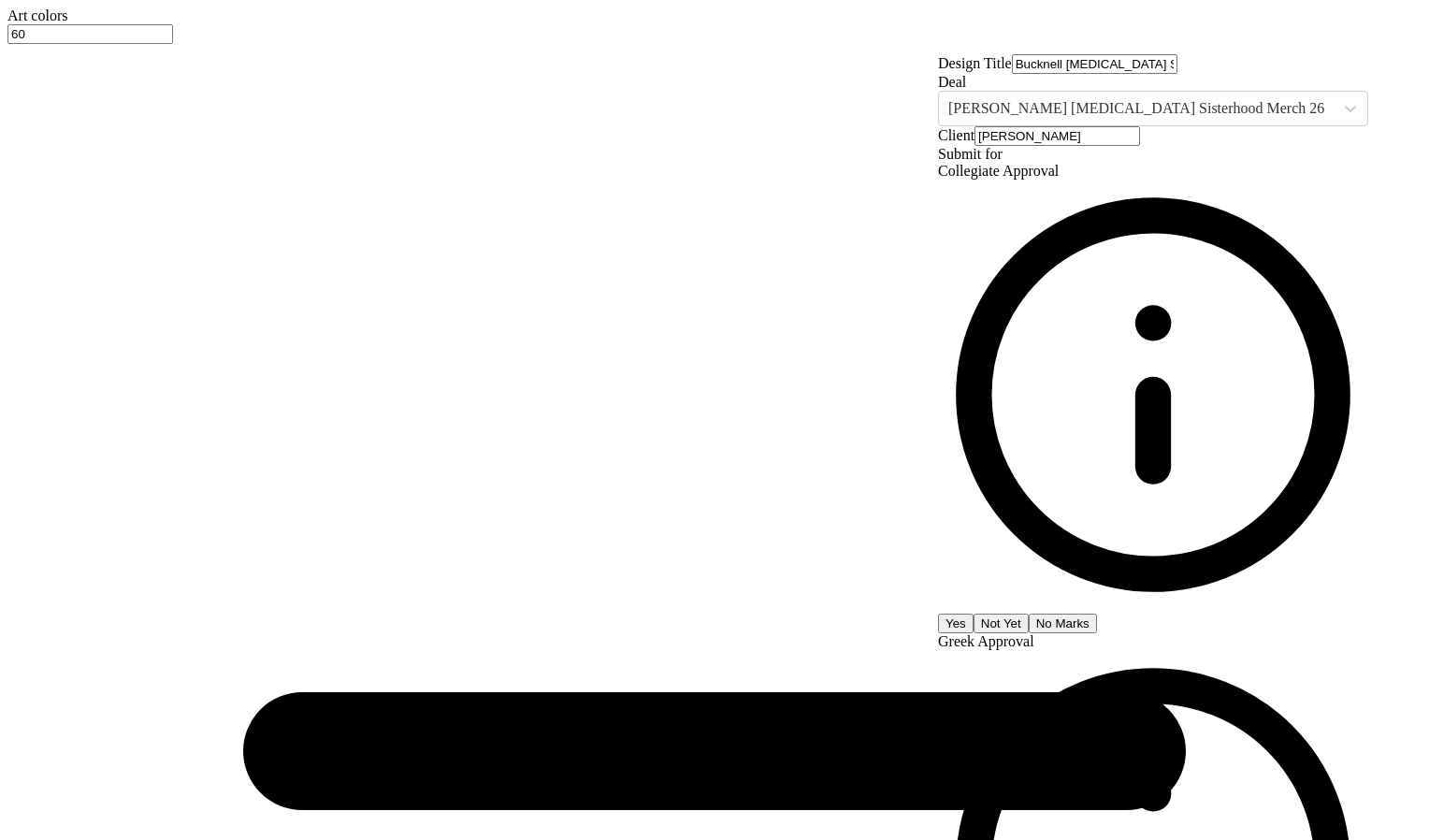
type input "61"
type input "$116.27"
type input "60"
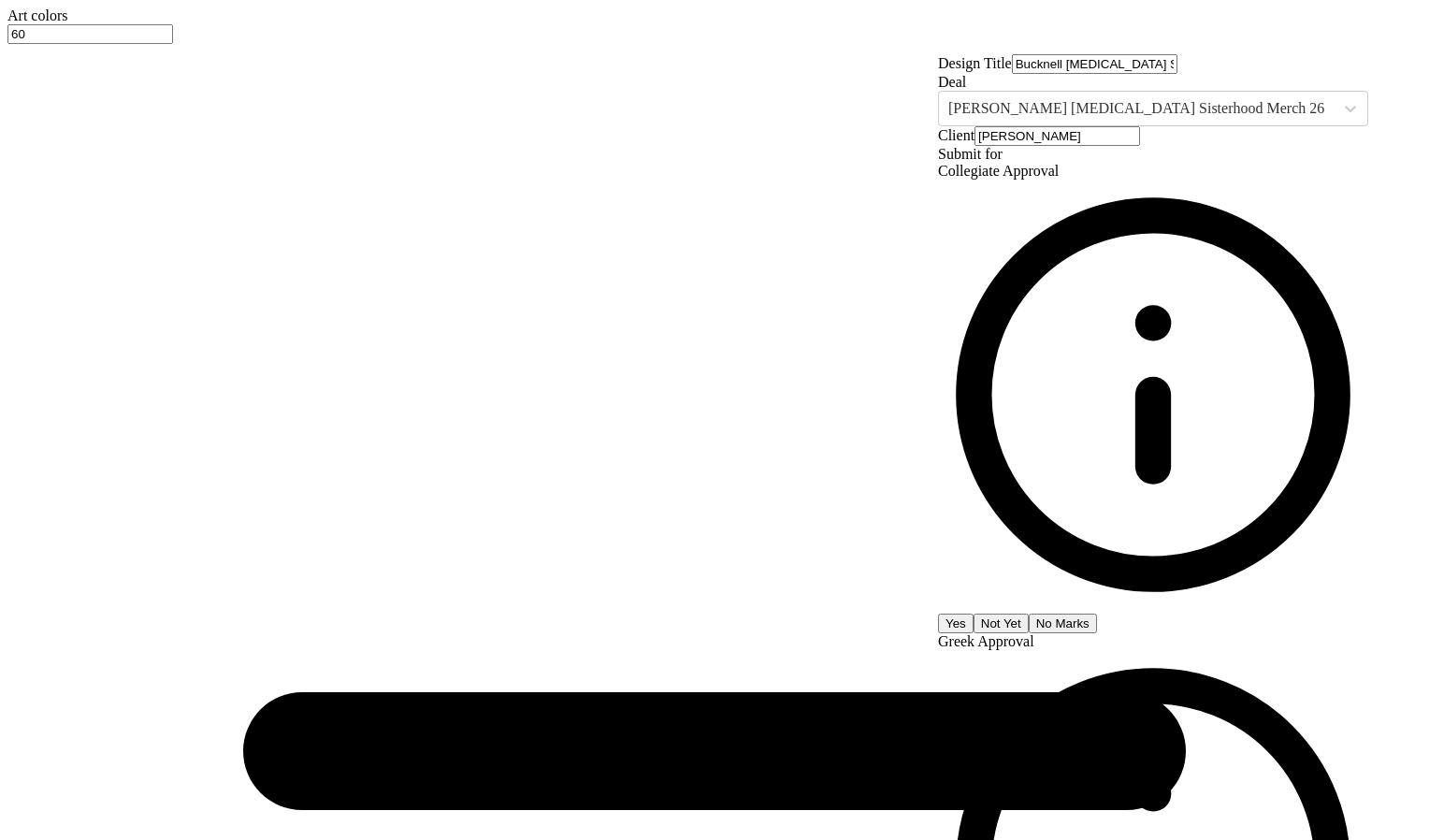
type input "$116.32"
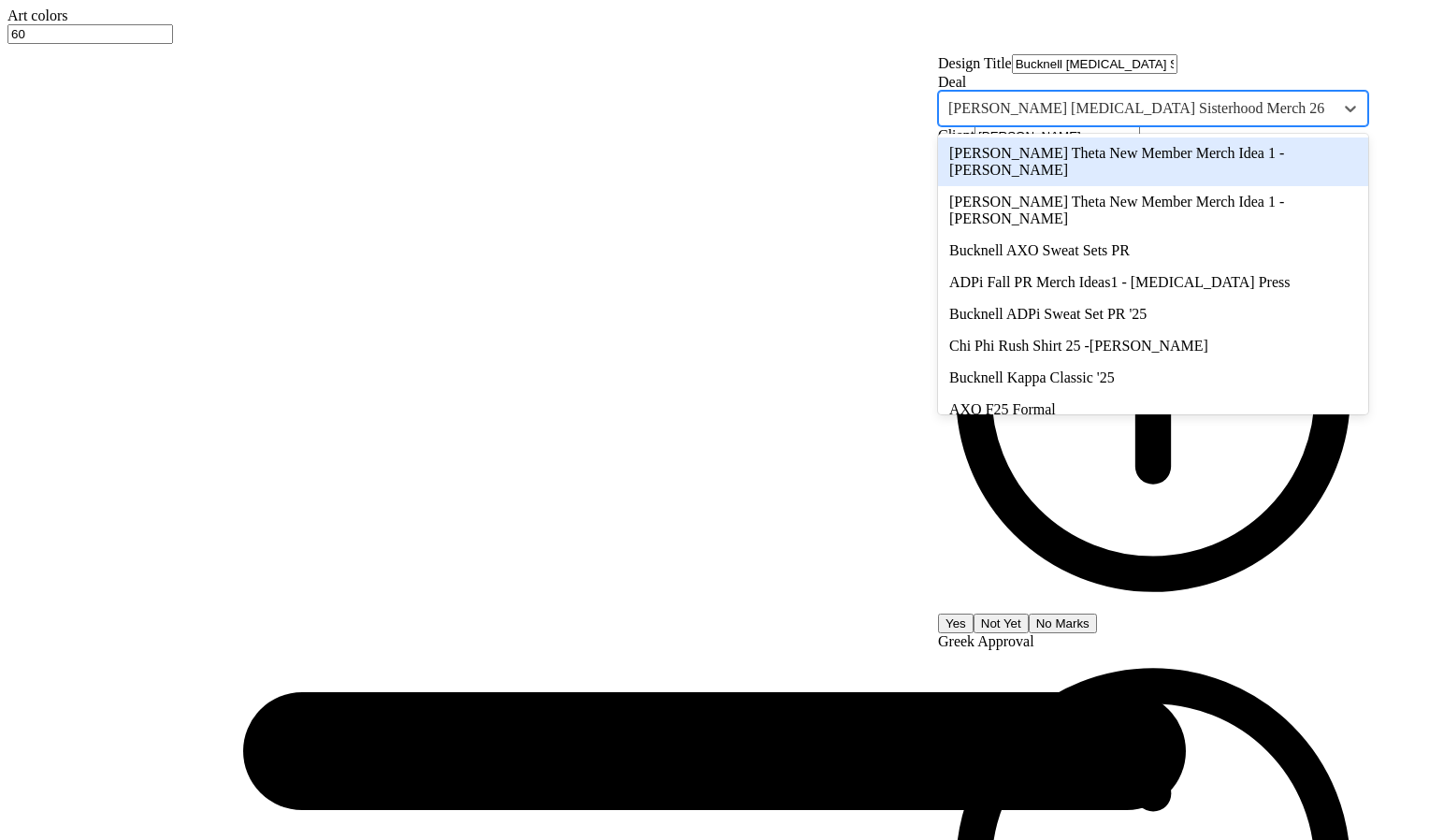
click at [1238, 122] on div "[PERSON_NAME] [MEDICAL_DATA] Sisterhood Merch 26" at bounding box center [1136, 109] width 395 height 28
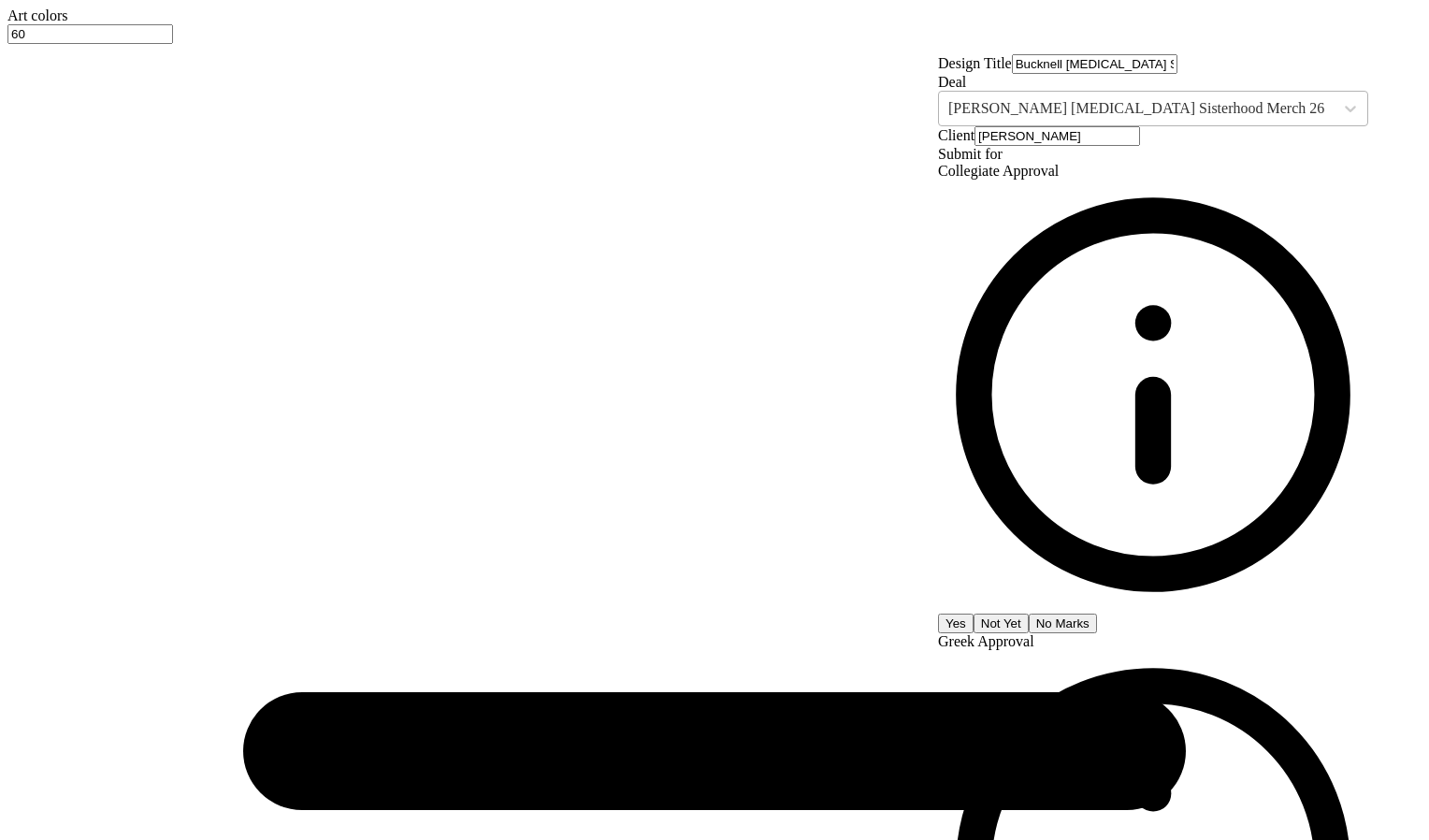
click at [1202, 122] on div "[PERSON_NAME] [MEDICAL_DATA] Sisterhood Merch 26" at bounding box center [1136, 109] width 395 height 28
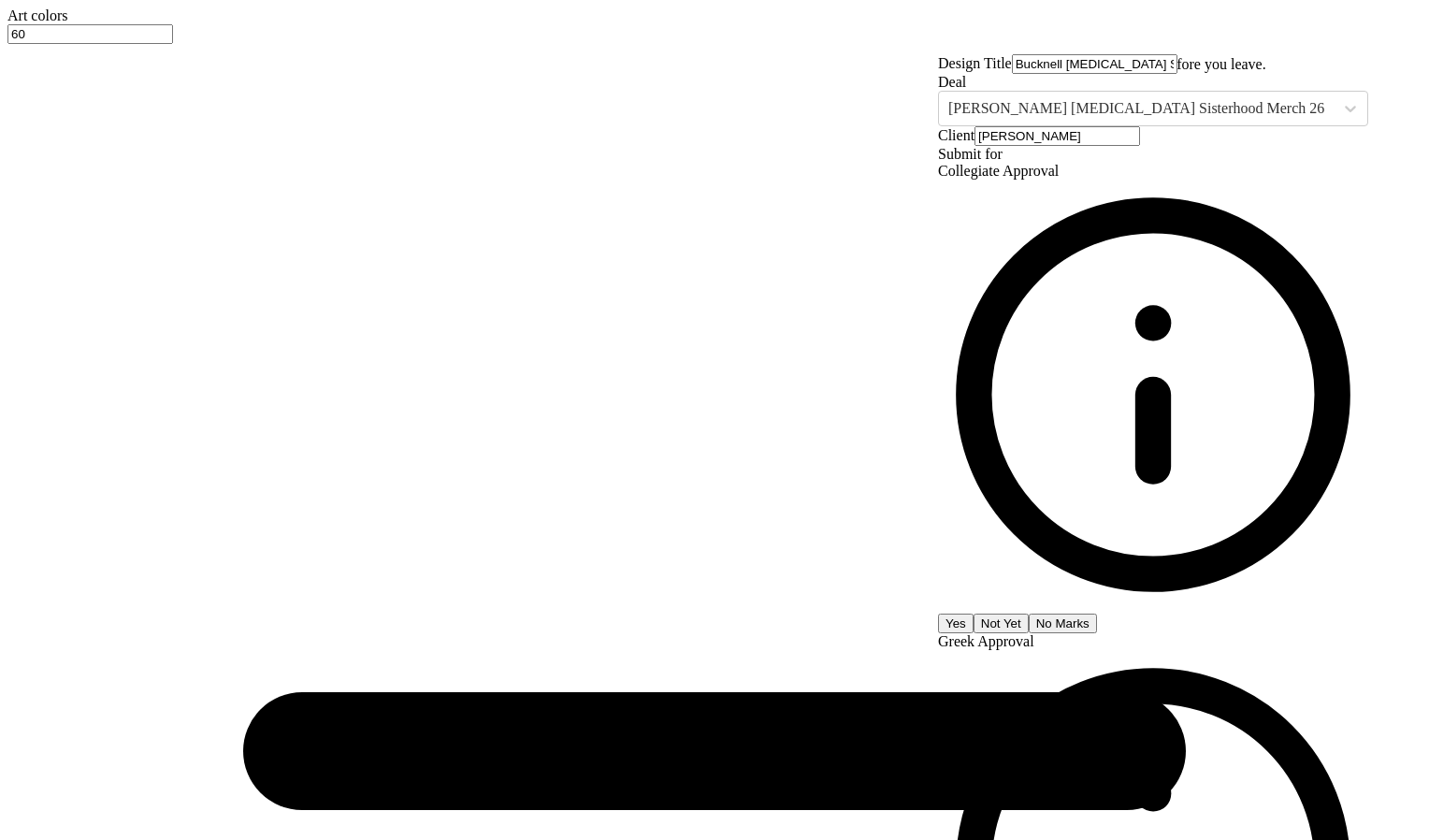
click at [1028, 614] on button "Not Yet" at bounding box center [1001, 623] width 55 height 20
click at [1137, 146] on input "[PERSON_NAME]" at bounding box center [1057, 135] width 166 height 20
click at [1116, 118] on div at bounding box center [1135, 109] width 376 height 21
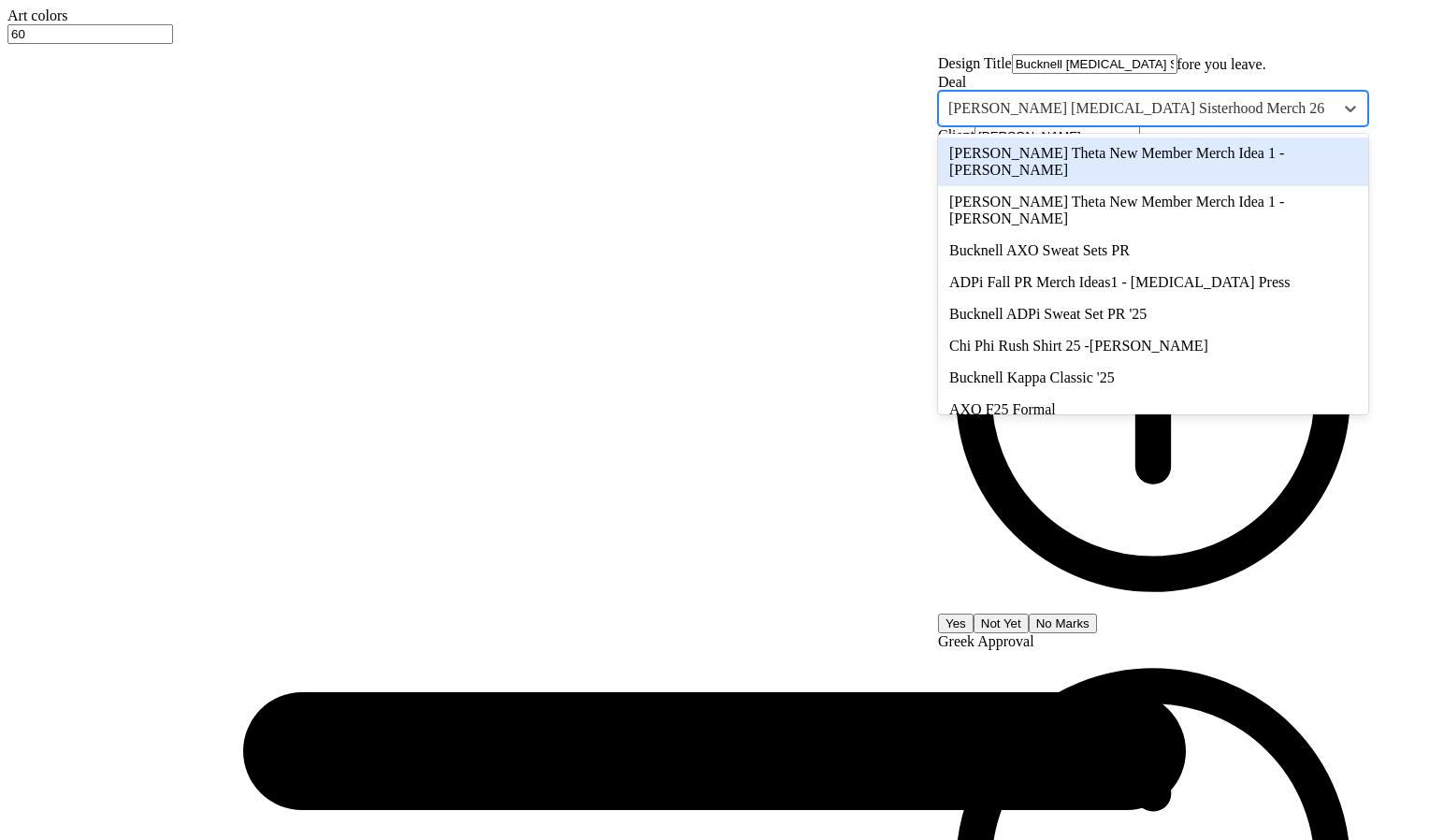
paste input "Bucknell [MEDICAL_DATA] Sisterhood Merch 25"
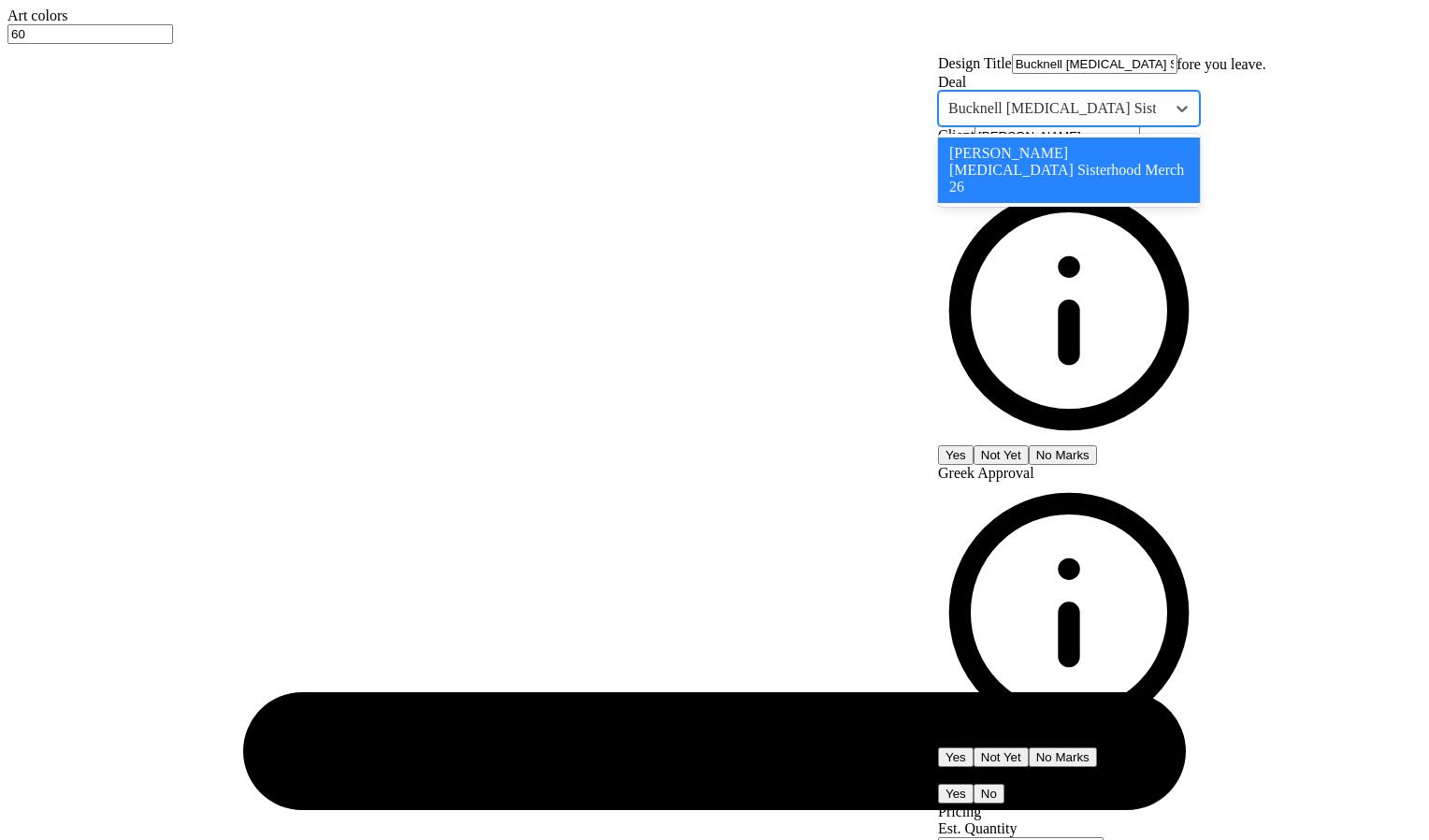
click at [1200, 203] on div "[PERSON_NAME] [MEDICAL_DATA] Sisterhood Merch 26" at bounding box center [1069, 170] width 262 height 65
type input "Bucknell [MEDICAL_DATA] Sisterhood Merch"
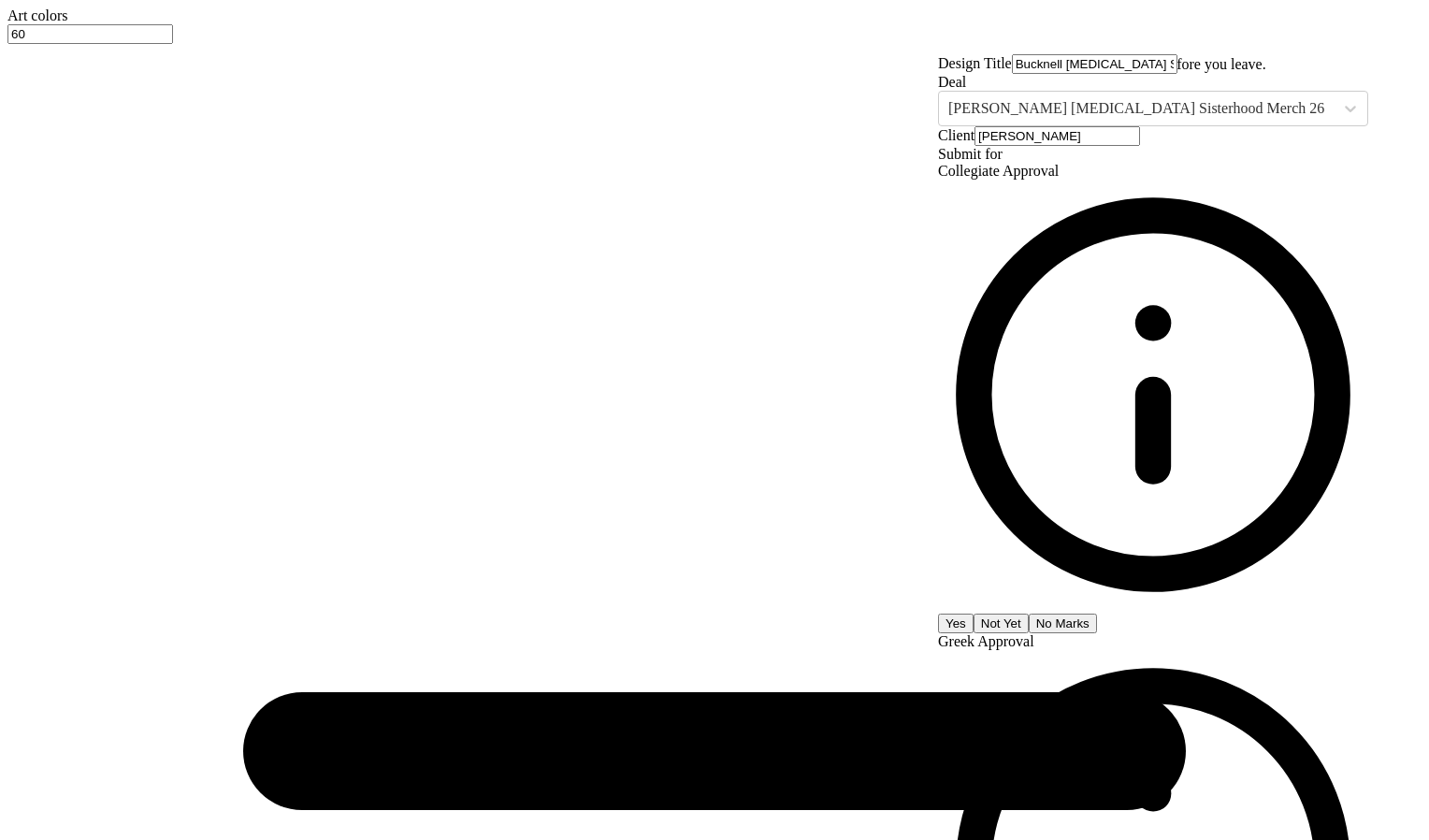
click at [1266, 73] on div "☝️ Save before you leave." at bounding box center [1188, 63] width 155 height 18
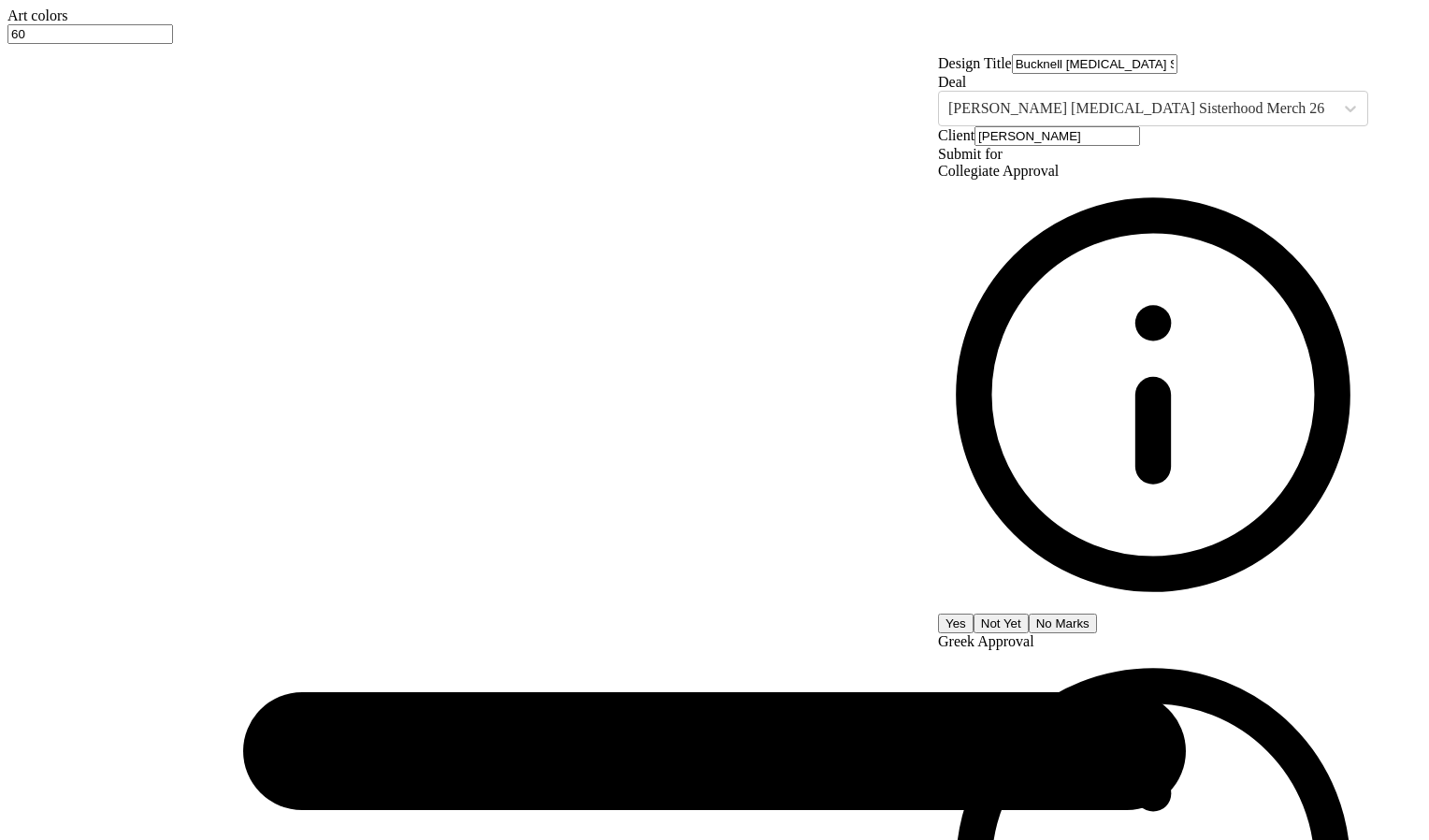
click at [1177, 74] on input "Bucknell [MEDICAL_DATA] Sisterhood Merch 25" at bounding box center [1095, 63] width 166 height 20
